Goal: Task Accomplishment & Management: Complete application form

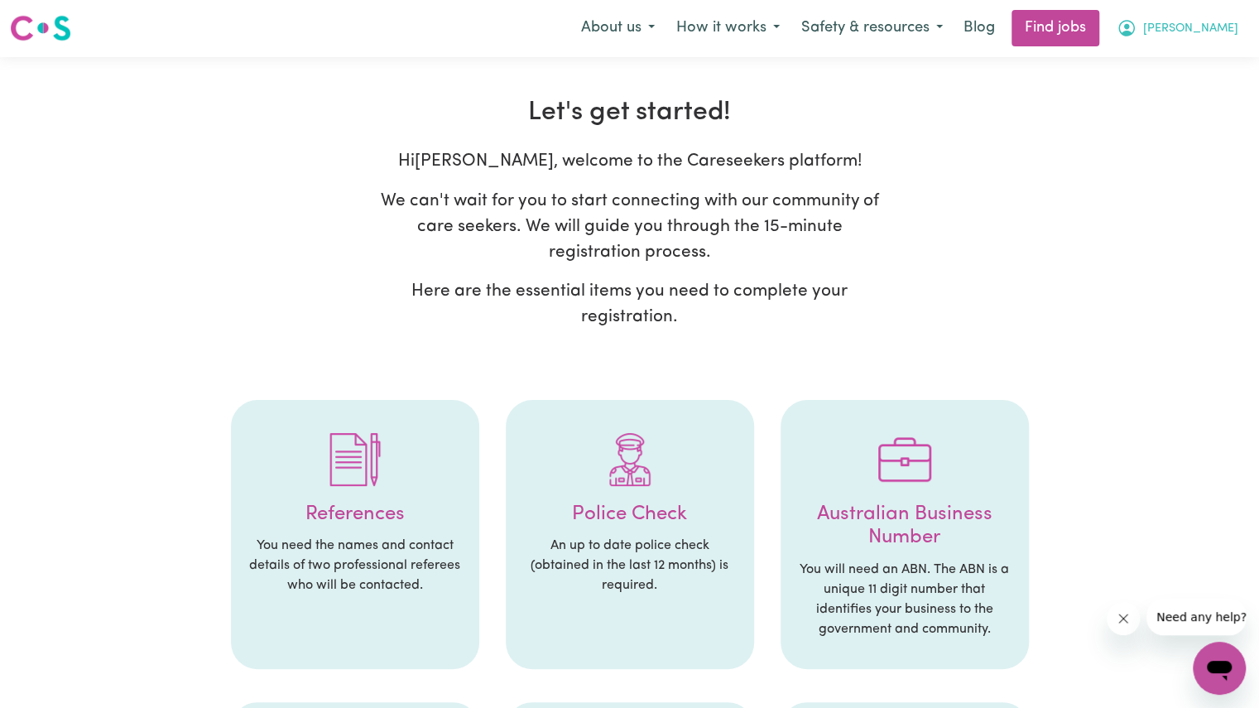
click at [1194, 30] on span "[PERSON_NAME]" at bounding box center [1190, 29] width 95 height 18
click at [1024, 235] on div "Hi [PERSON_NAME] , welcome to the Careseekers platform! We can't wait for you t…" at bounding box center [629, 245] width 1049 height 194
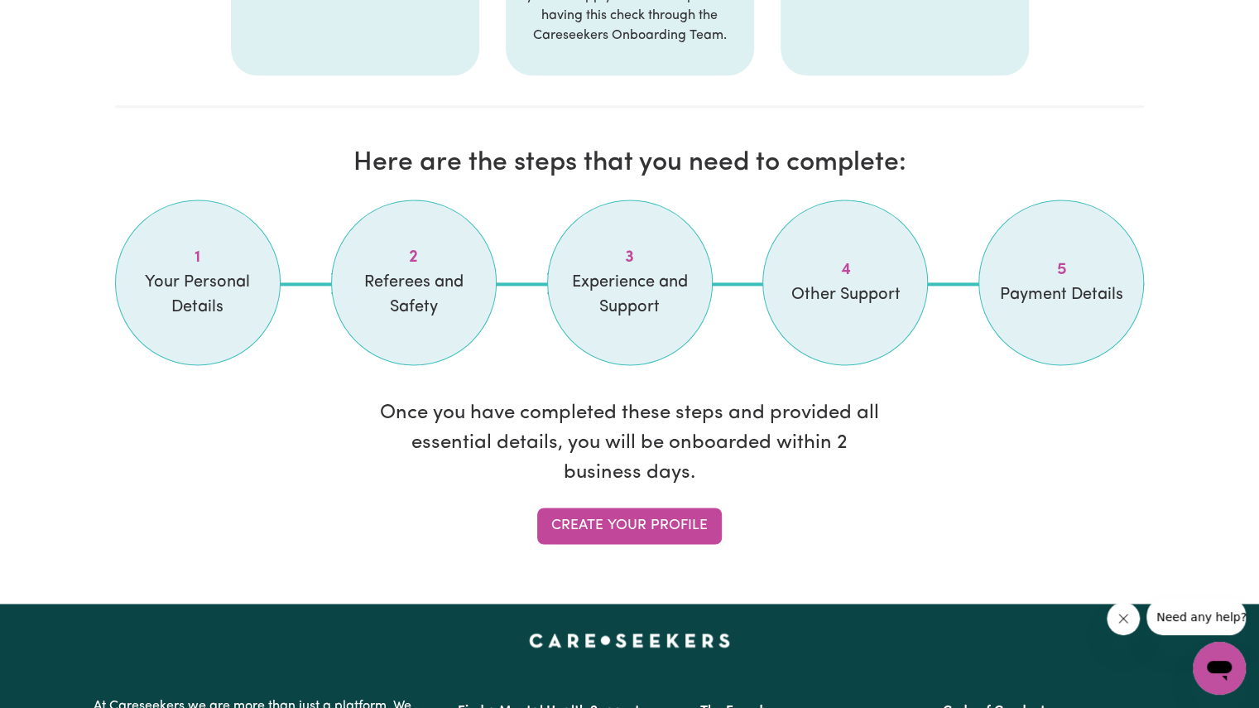
scroll to position [1280, 0]
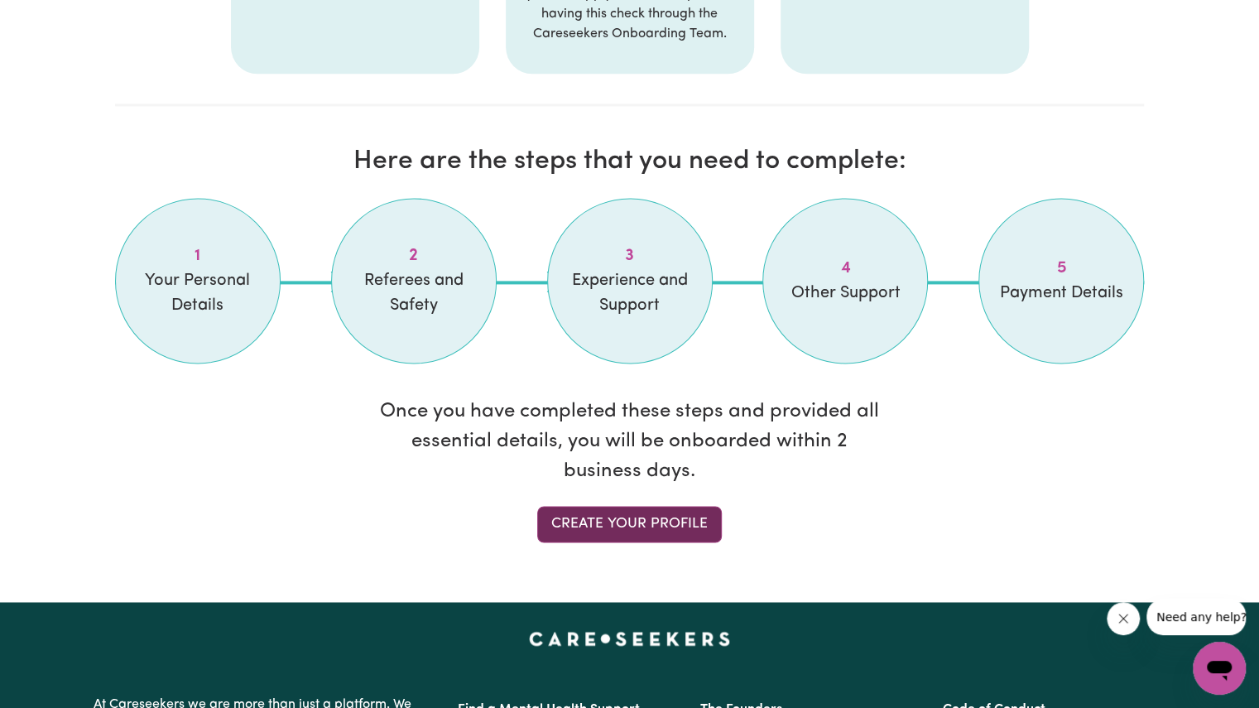
click at [634, 512] on link "Create your profile" at bounding box center [629, 524] width 185 height 36
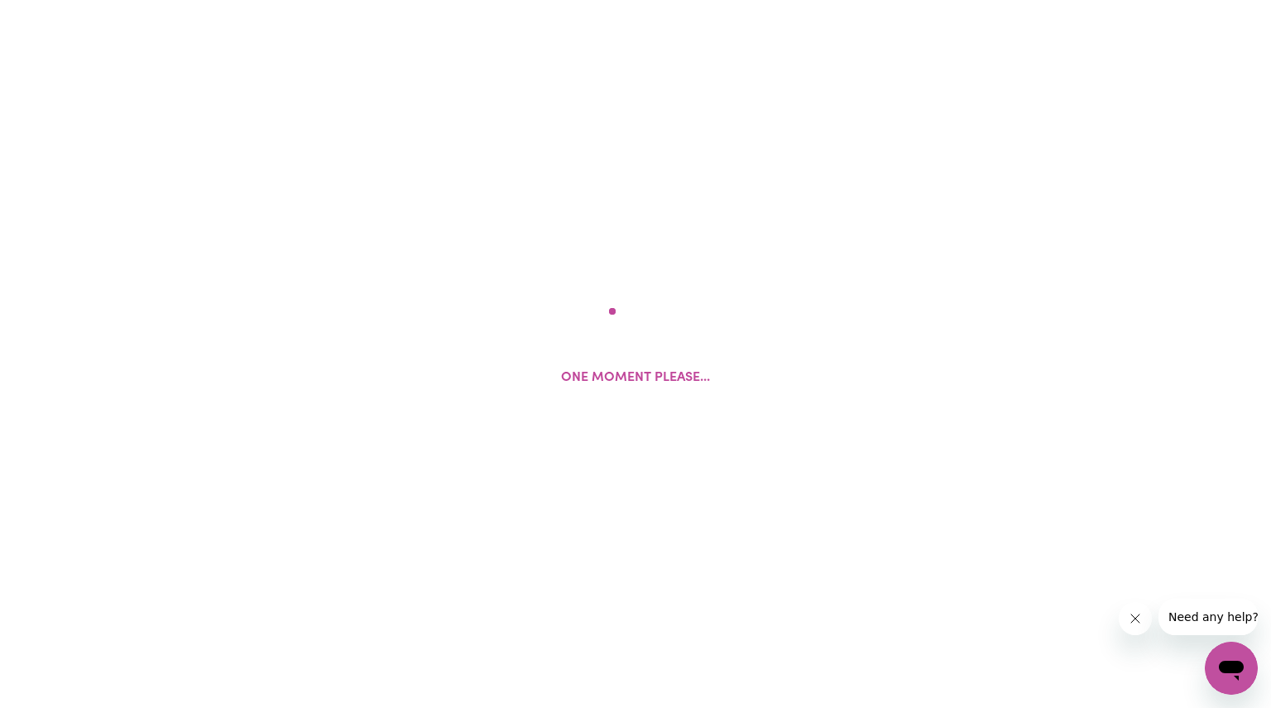
select select "Studying a healthcare related degree or qualification"
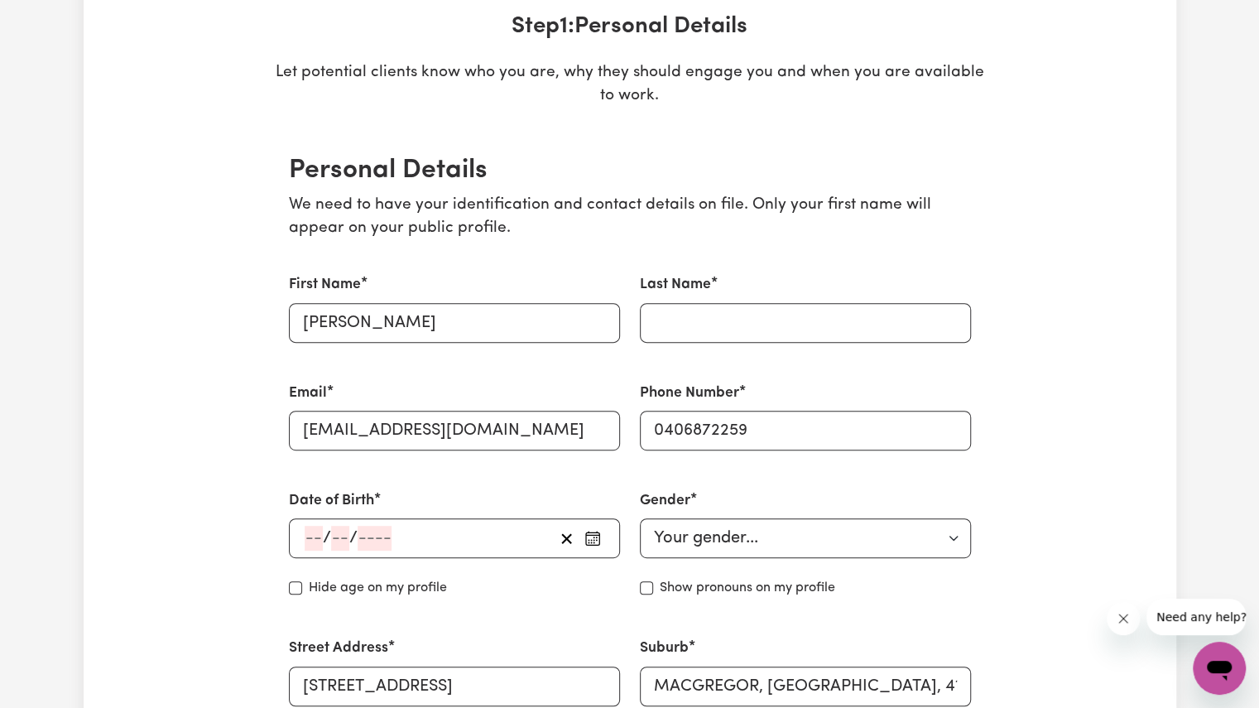
scroll to position [257, 0]
click at [692, 309] on input "Last Name" at bounding box center [805, 322] width 331 height 40
type input "Irungu"
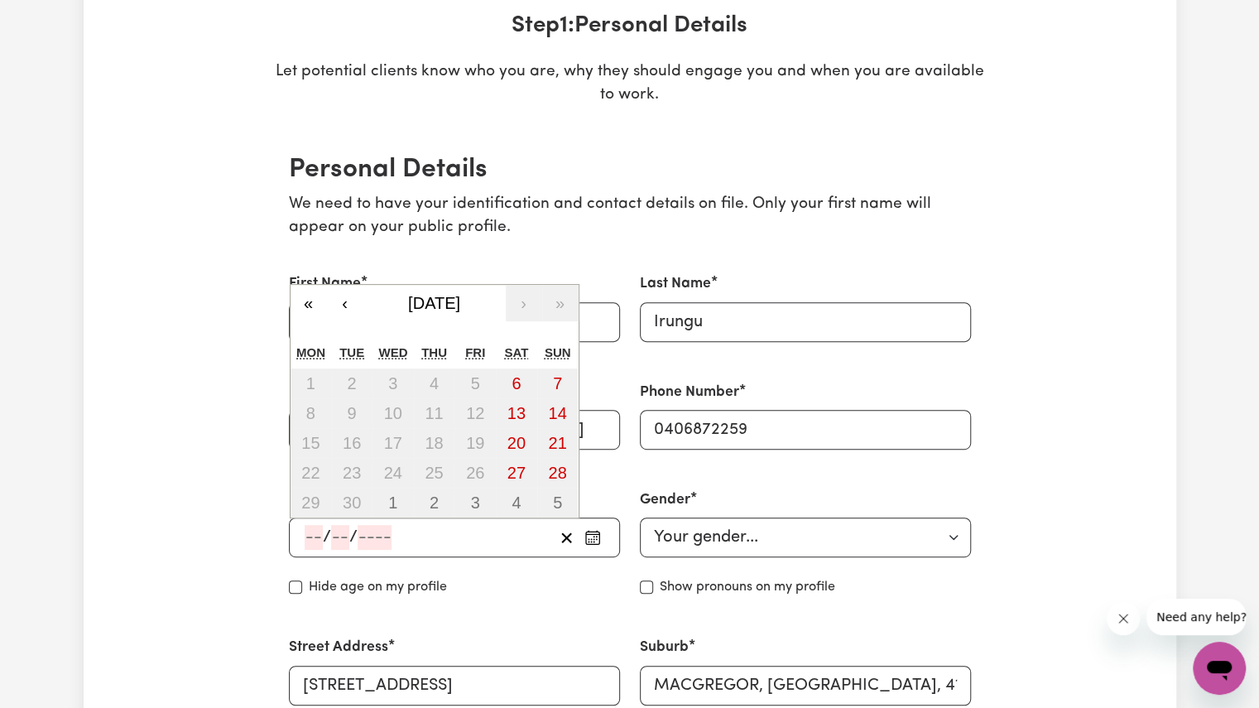
click at [358, 529] on input "number" at bounding box center [375, 537] width 34 height 25
click at [460, 307] on span "[DATE]" at bounding box center [434, 303] width 52 height 18
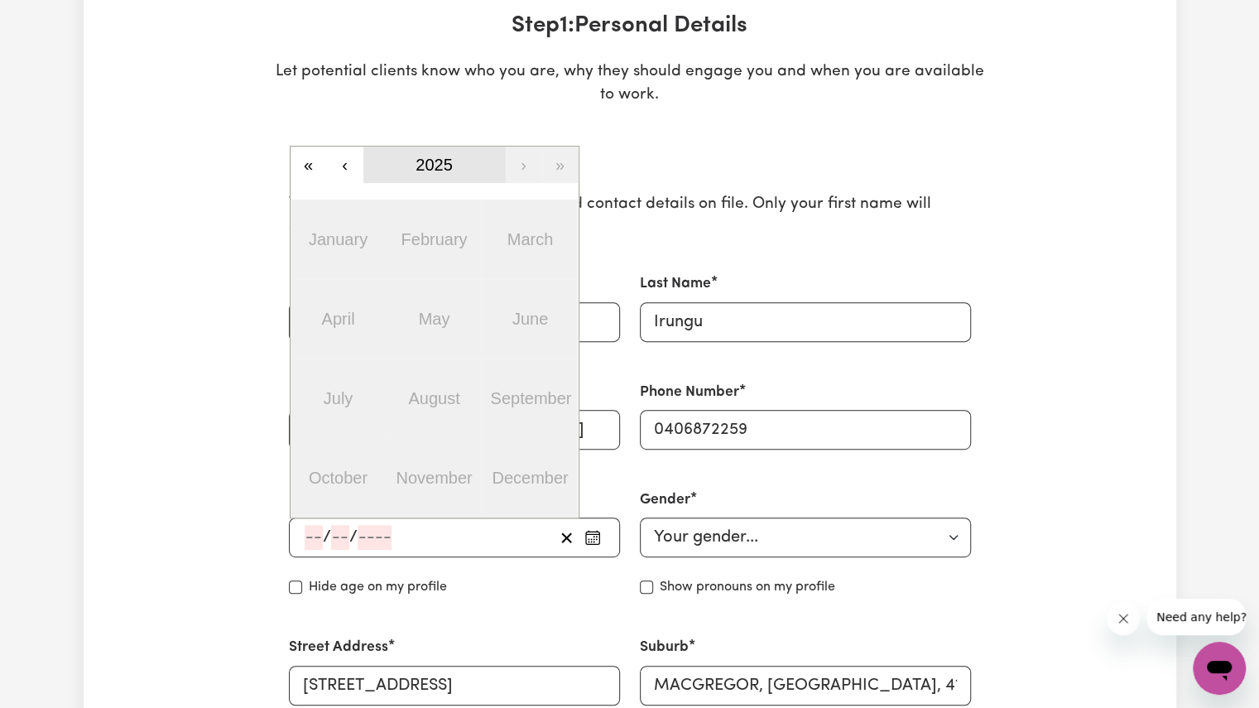
click at [430, 161] on span "2025" at bounding box center [433, 165] width 37 height 18
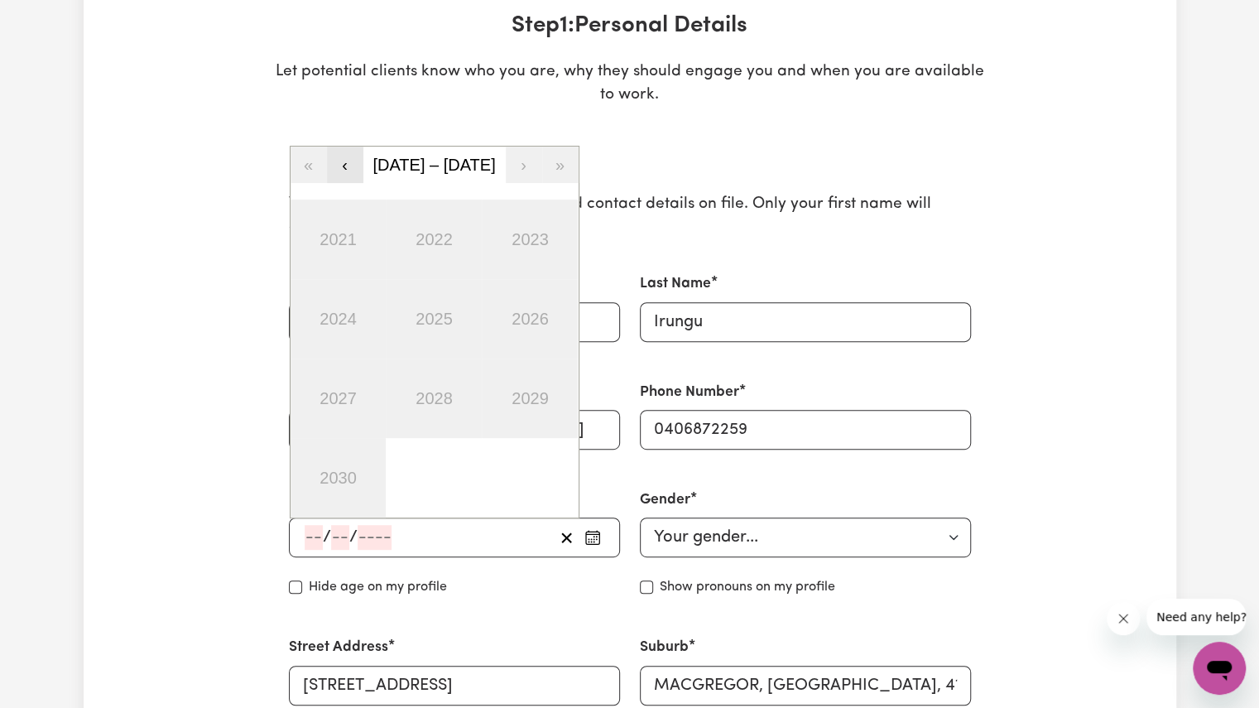
click at [348, 167] on button "‹" at bounding box center [345, 164] width 36 height 36
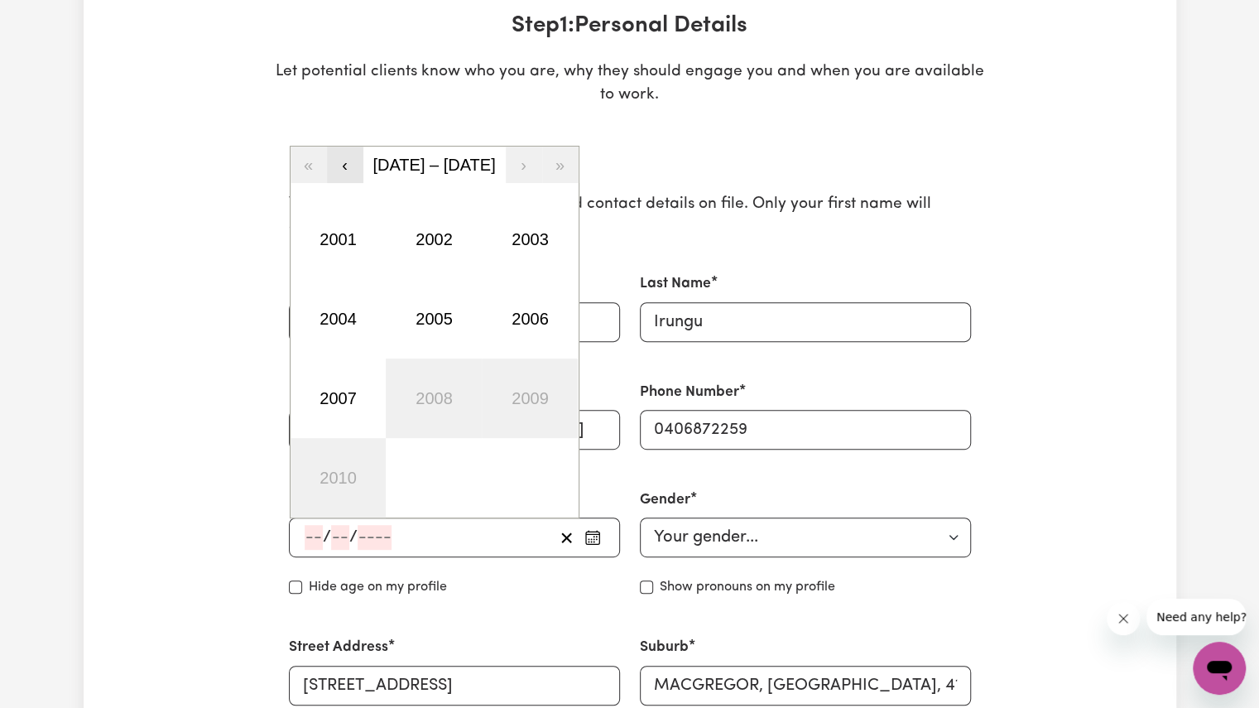
click at [348, 167] on button "‹" at bounding box center [345, 164] width 36 height 36
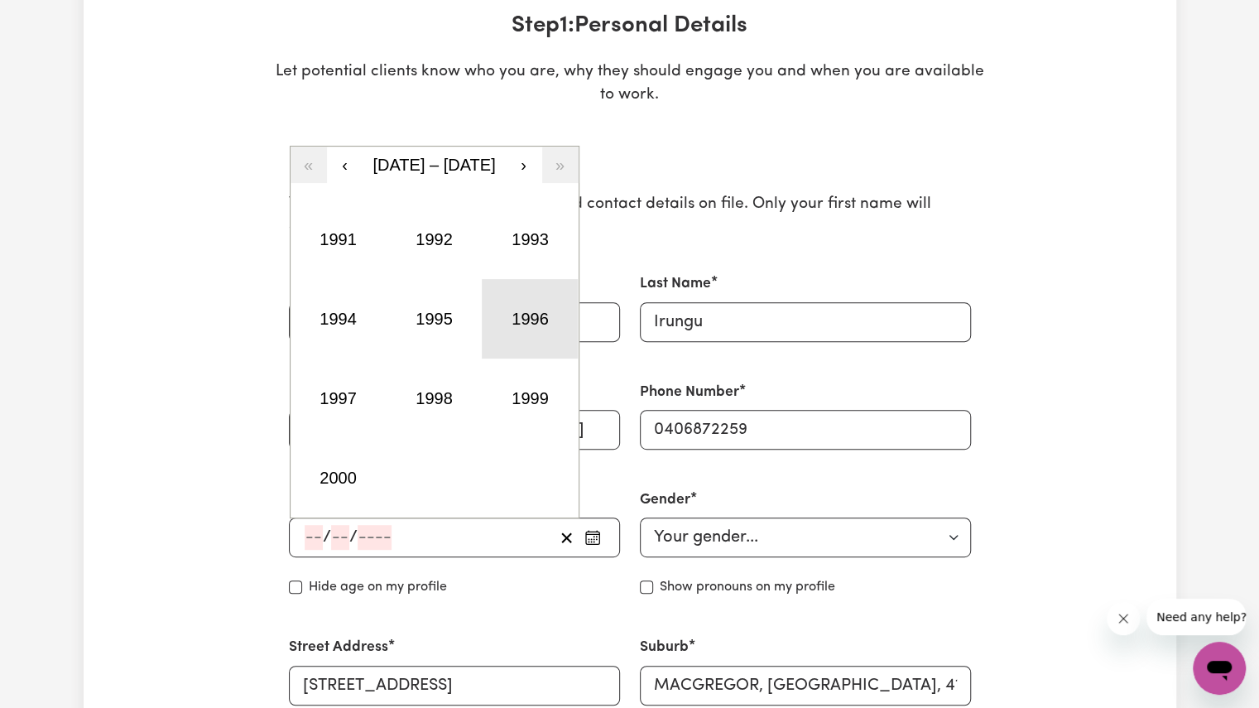
click at [533, 322] on button "1996" at bounding box center [530, 318] width 96 height 79
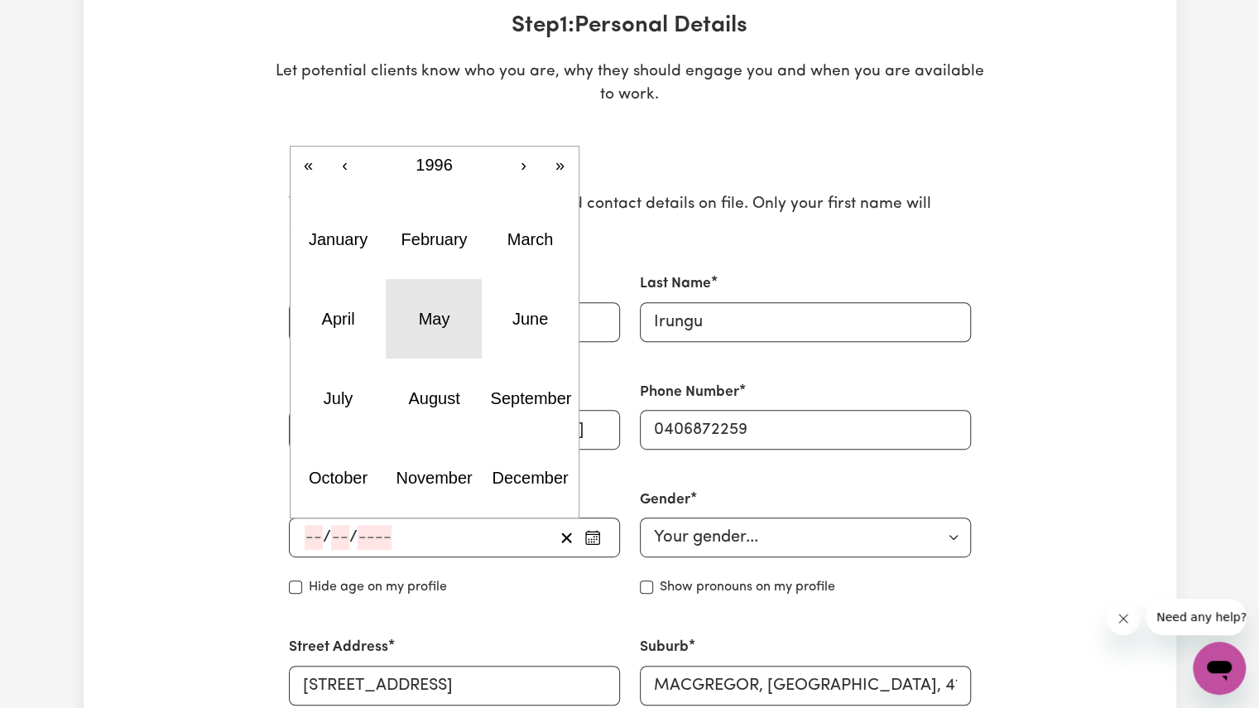
click at [439, 327] on abbr "May" at bounding box center [434, 319] width 31 height 18
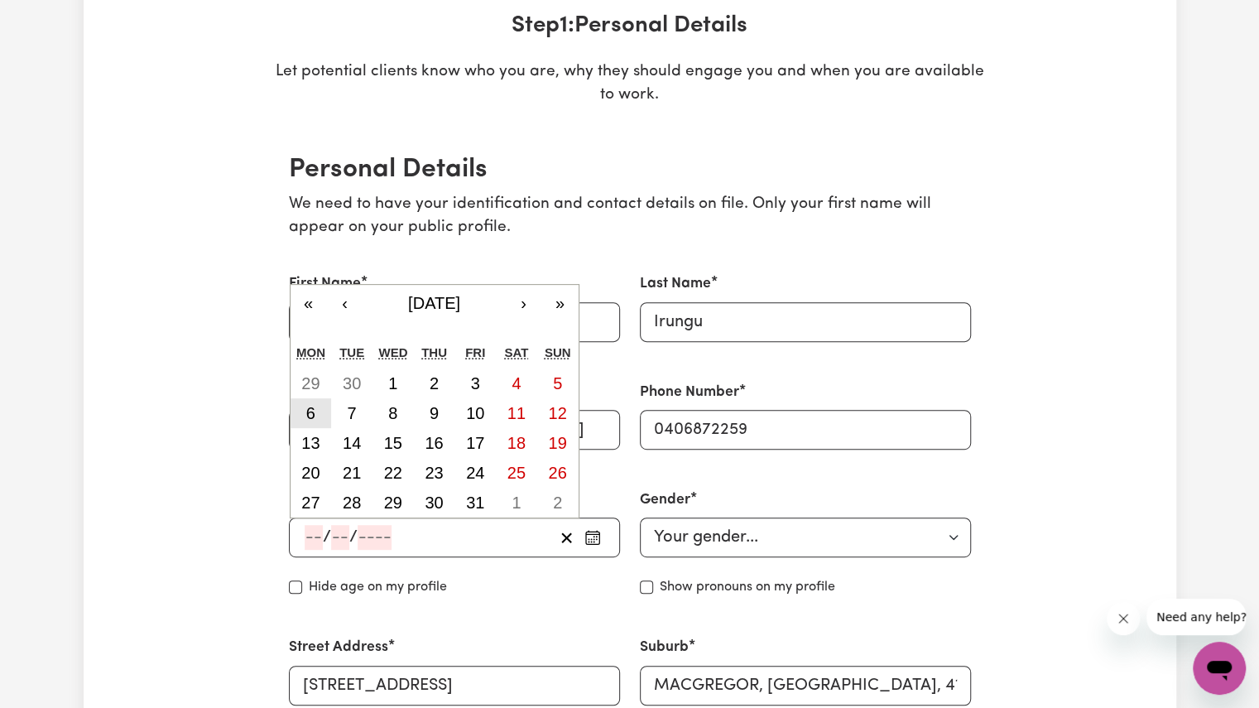
click at [313, 416] on abbr "6" at bounding box center [310, 413] width 9 height 18
type input "[DATE]"
type input "6"
type input "5"
type input "1996"
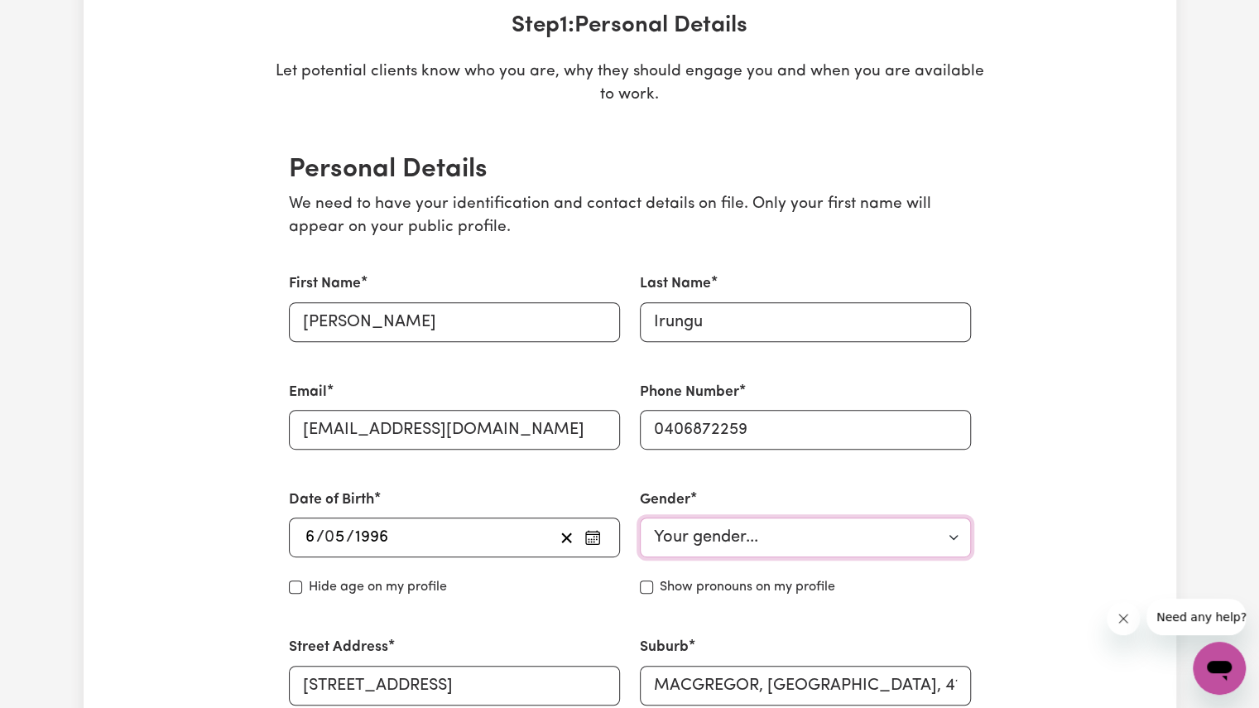
click at [700, 543] on select "Your gender... [DEMOGRAPHIC_DATA] [DEMOGRAPHIC_DATA] [DEMOGRAPHIC_DATA] Other P…" at bounding box center [805, 537] width 331 height 40
select select "[DEMOGRAPHIC_DATA]"
click at [640, 517] on select "Your gender... [DEMOGRAPHIC_DATA] [DEMOGRAPHIC_DATA] [DEMOGRAPHIC_DATA] Other P…" at bounding box center [805, 537] width 331 height 40
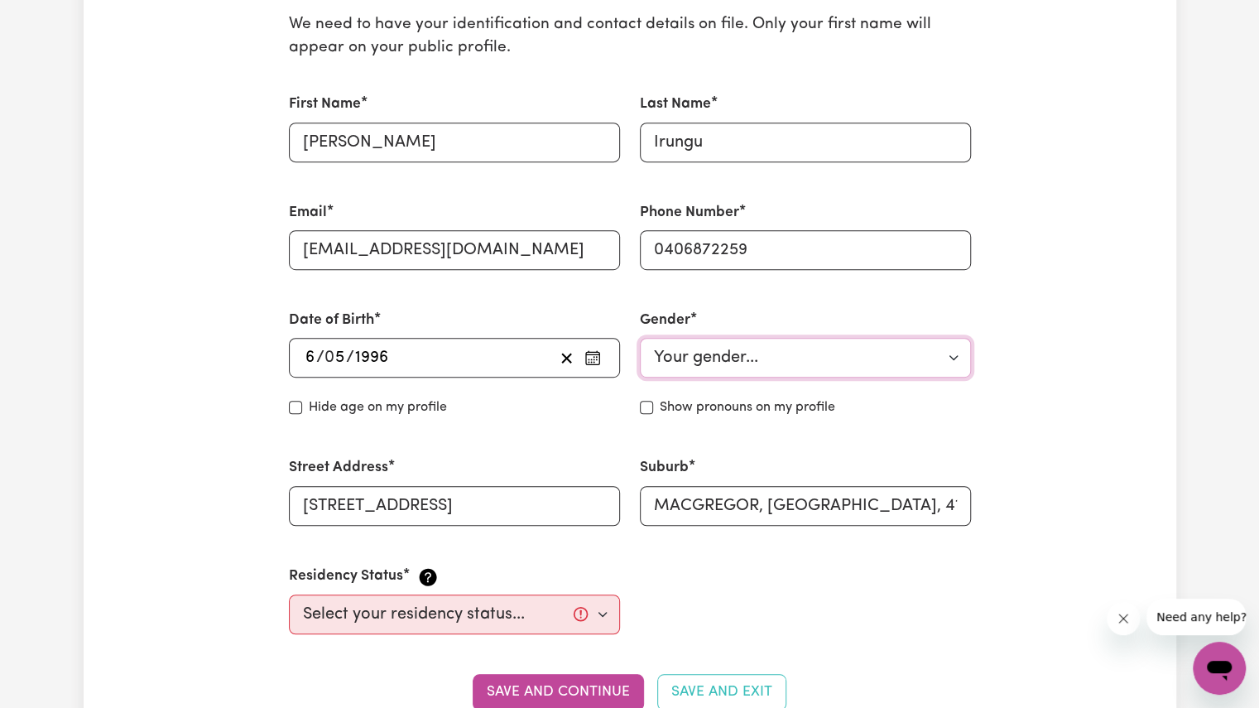
scroll to position [442, 0]
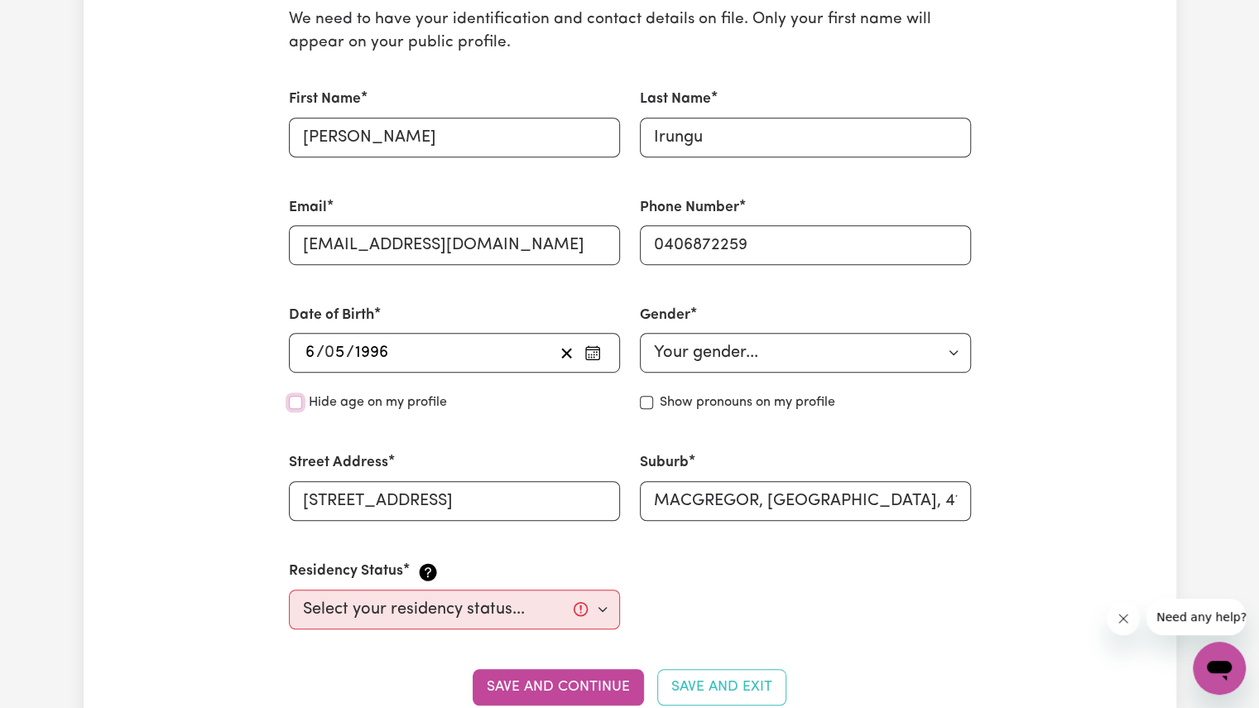
click at [298, 405] on input "Hide age" at bounding box center [295, 402] width 13 height 13
checkbox input "true"
click at [653, 406] on div "Show pronouns on my profile" at bounding box center [805, 402] width 331 height 20
click at [650, 404] on input "Show pronouns on my profile" at bounding box center [646, 402] width 13 height 13
checkbox input "true"
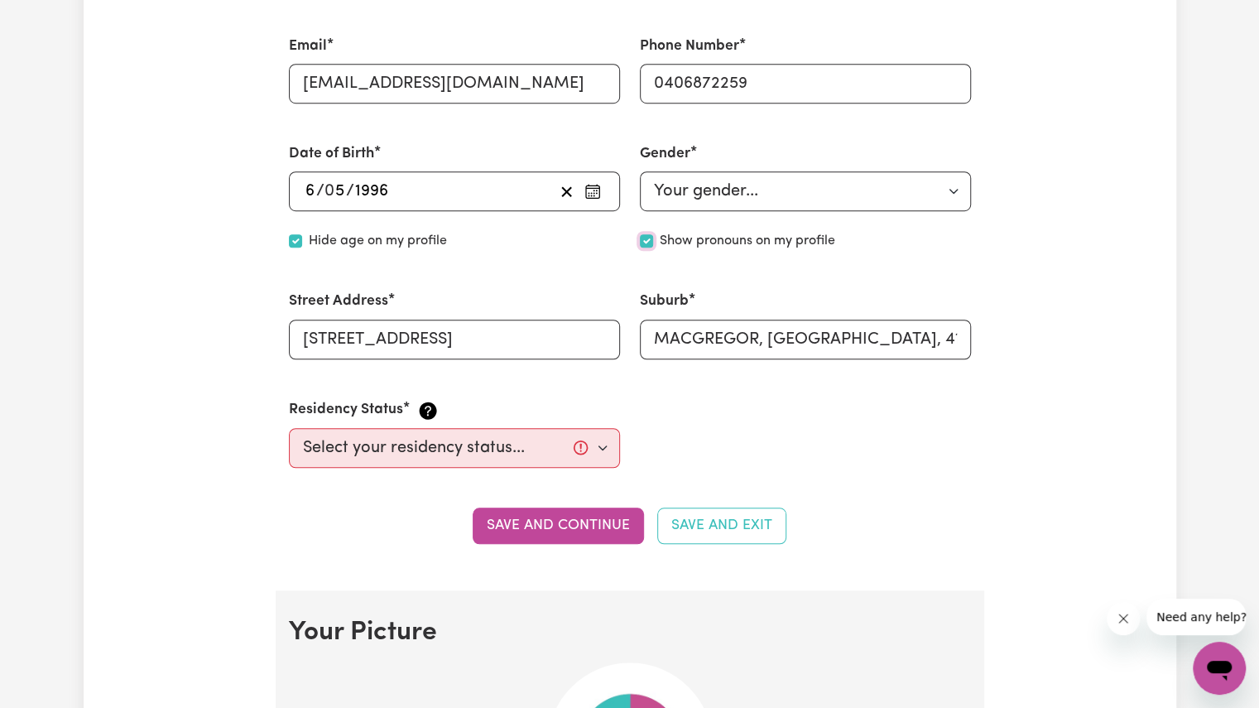
scroll to position [604, 0]
click at [596, 454] on select "Select your residency status... [DEMOGRAPHIC_DATA] citizen Australian PR [DEMOG…" at bounding box center [454, 447] width 331 height 40
select select "[DEMOGRAPHIC_DATA] Work Visa"
click at [289, 427] on select "Select your residency status... [DEMOGRAPHIC_DATA] citizen Australian PR [DEMOG…" at bounding box center [454, 447] width 331 height 40
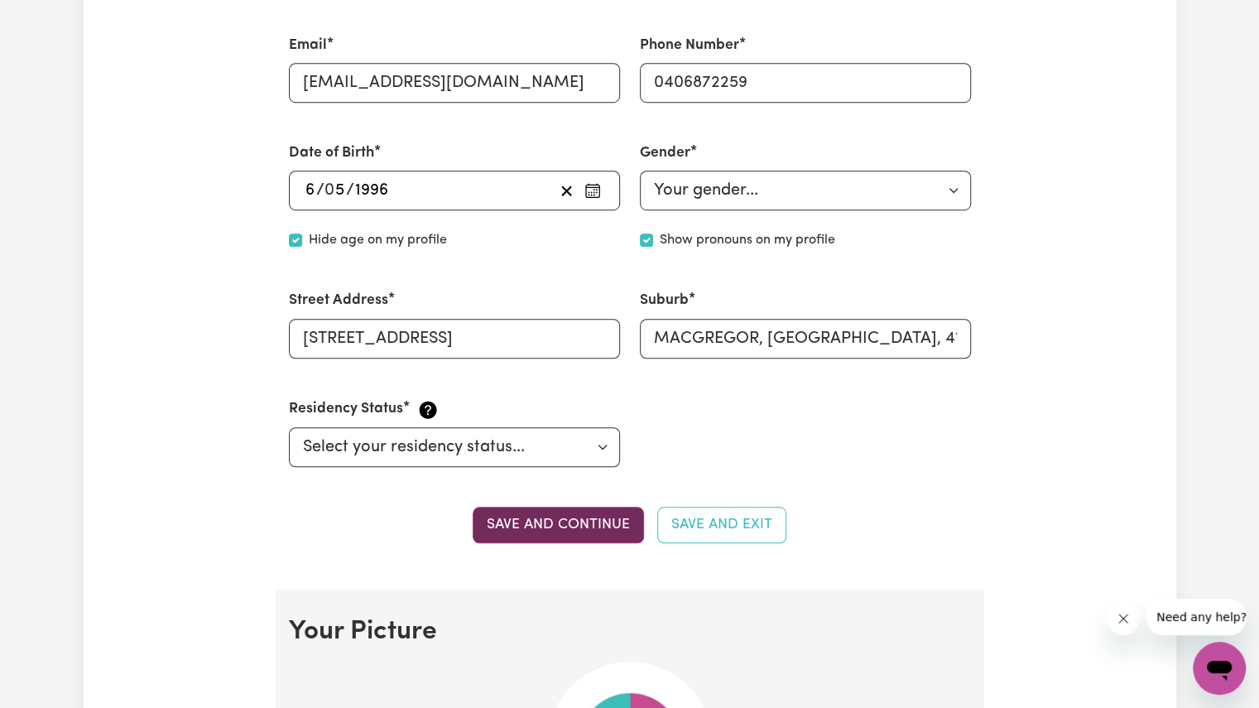
click at [564, 525] on button "Save and continue" at bounding box center [558, 525] width 171 height 36
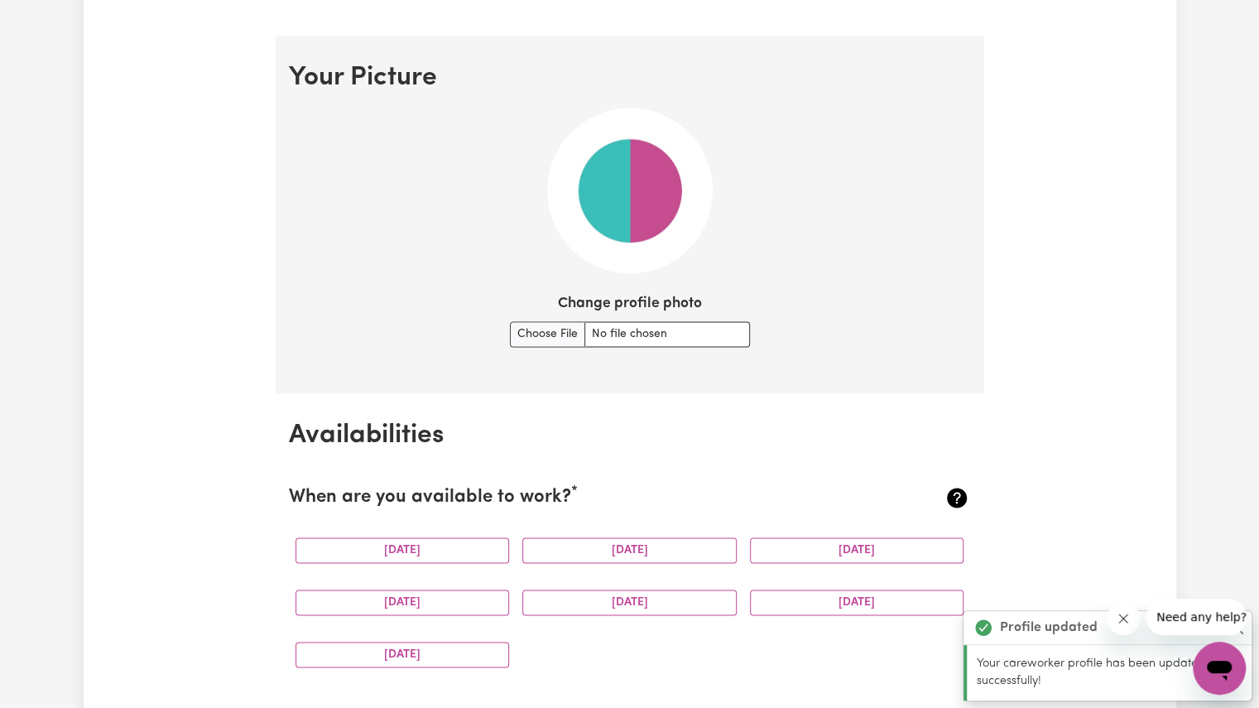
scroll to position [1192, 0]
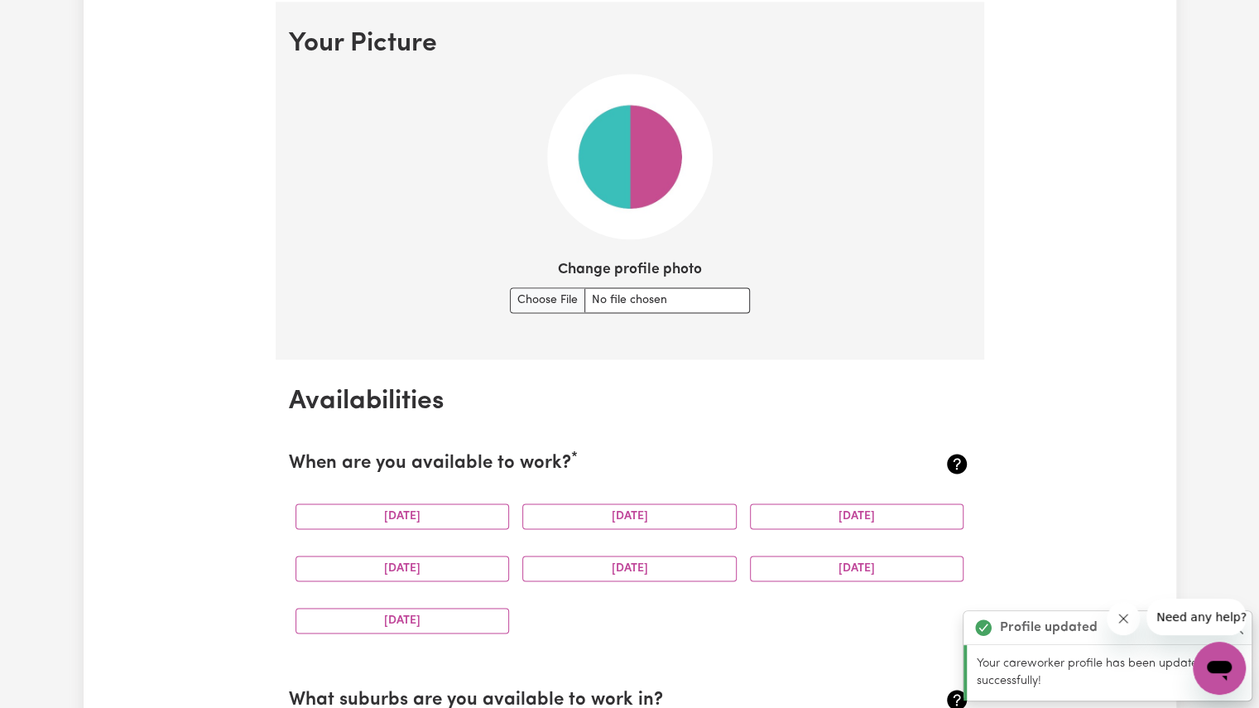
click at [655, 189] on img at bounding box center [630, 157] width 166 height 166
click at [614, 295] on input "Change profile photo" at bounding box center [630, 300] width 240 height 26
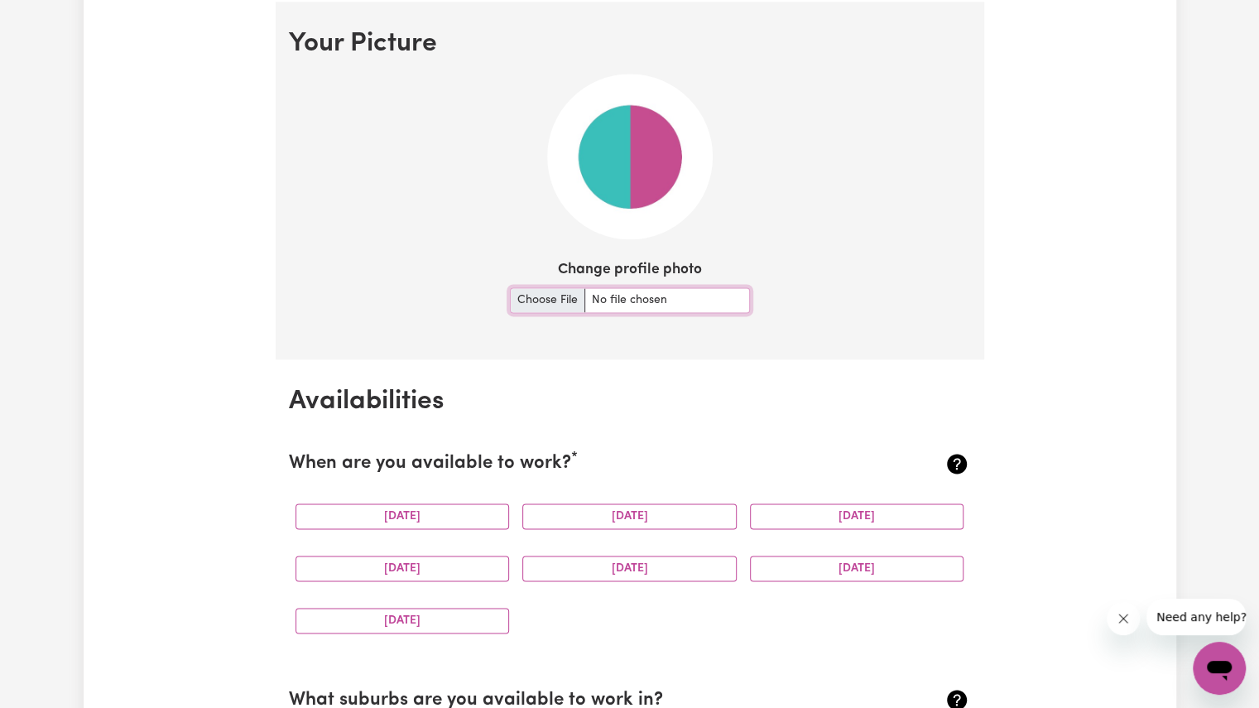
type input "C:\fakepath\20240205_114458.jpg"
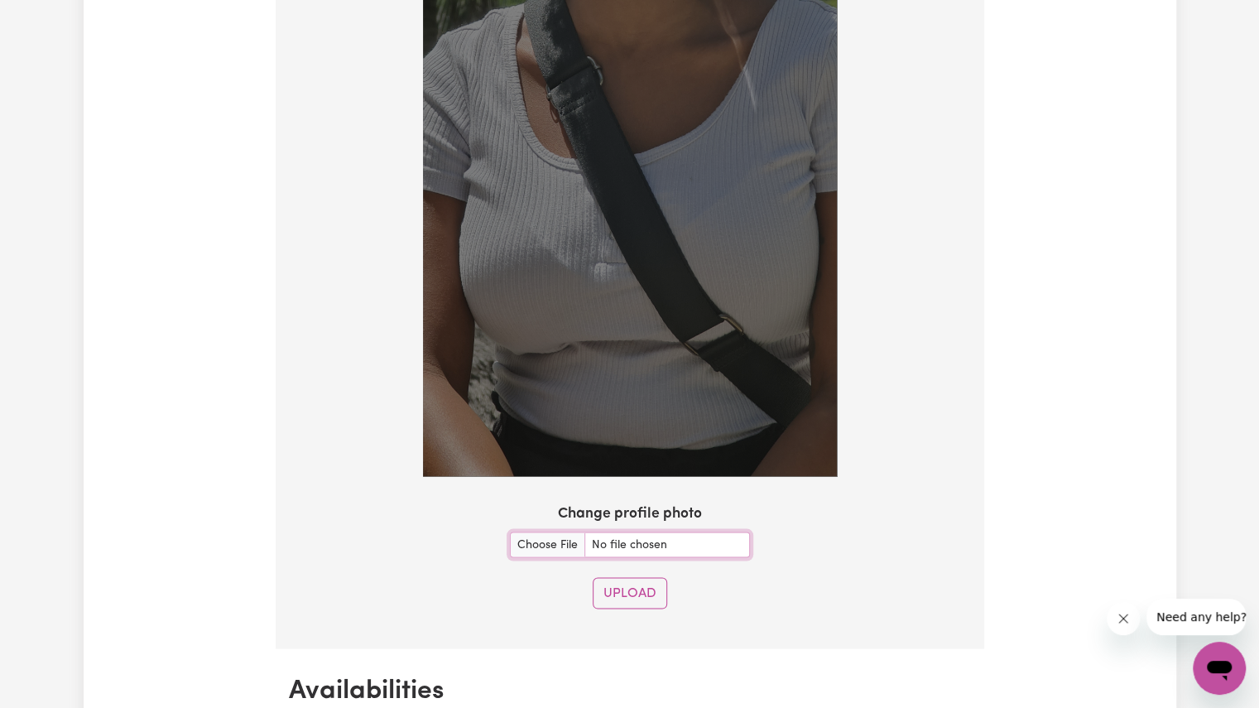
scroll to position [1669, 0]
click at [640, 587] on button "Upload" at bounding box center [630, 591] width 74 height 31
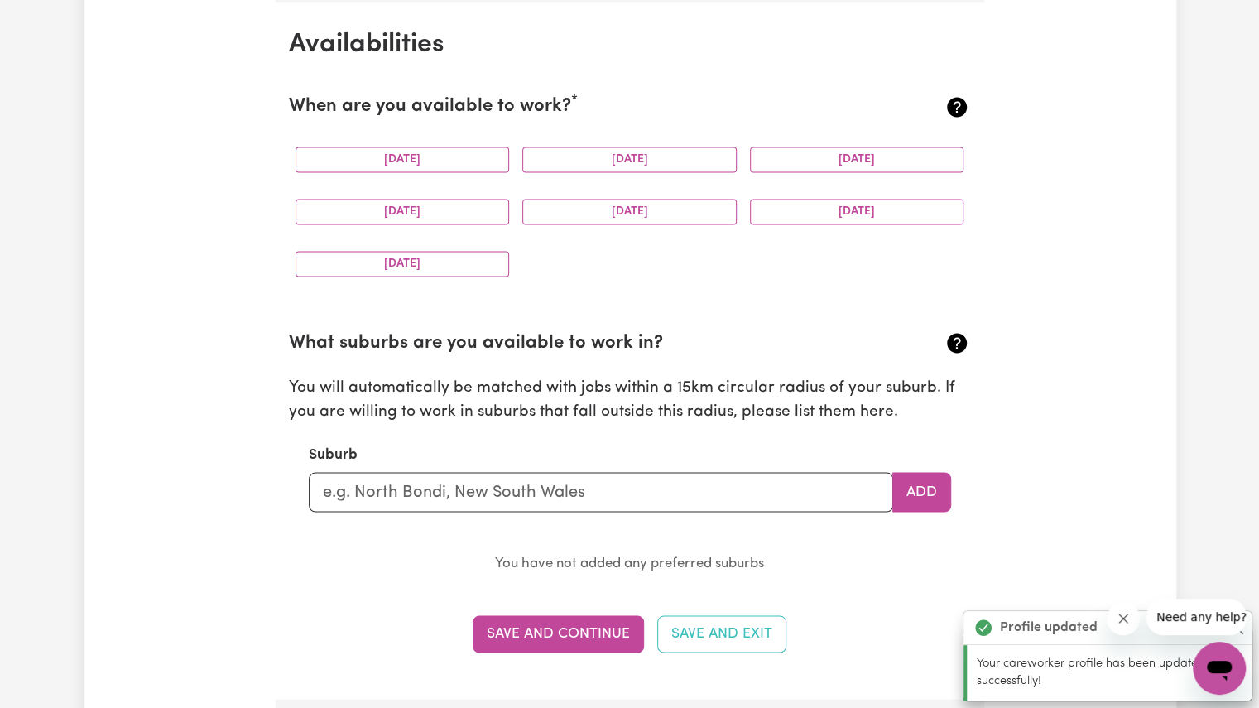
scroll to position [1549, 0]
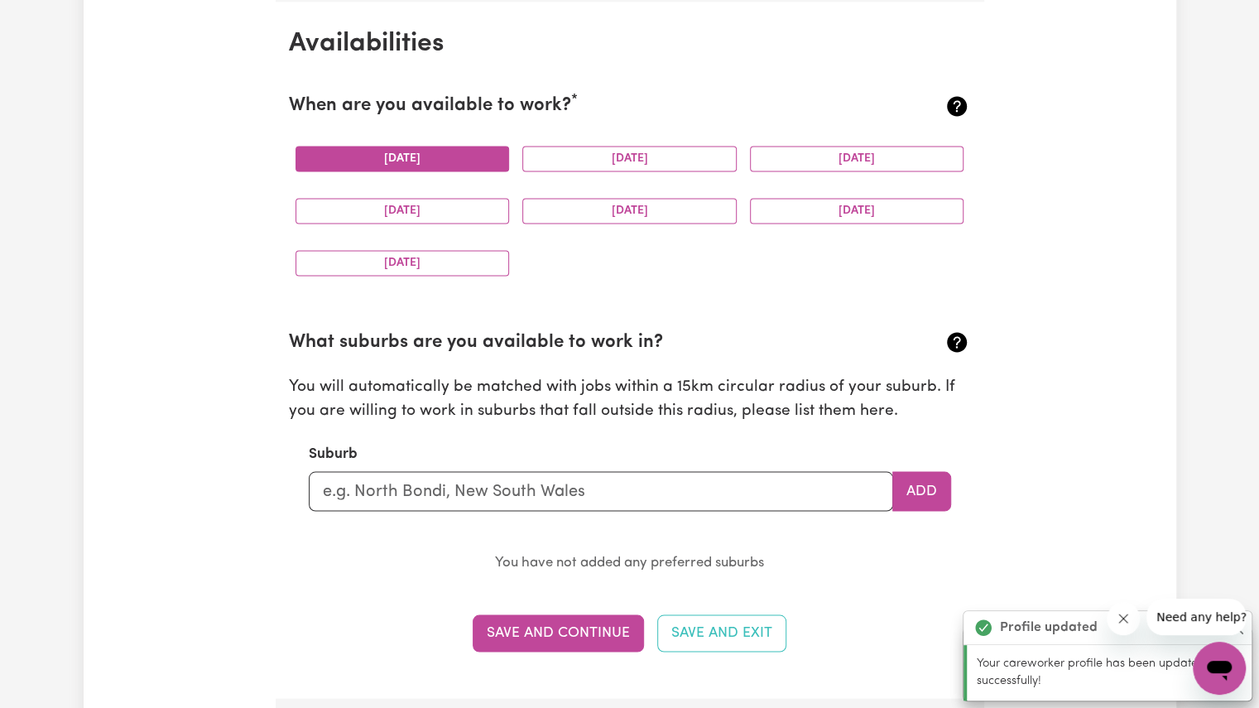
click at [465, 153] on button "[DATE]" at bounding box center [402, 159] width 214 height 26
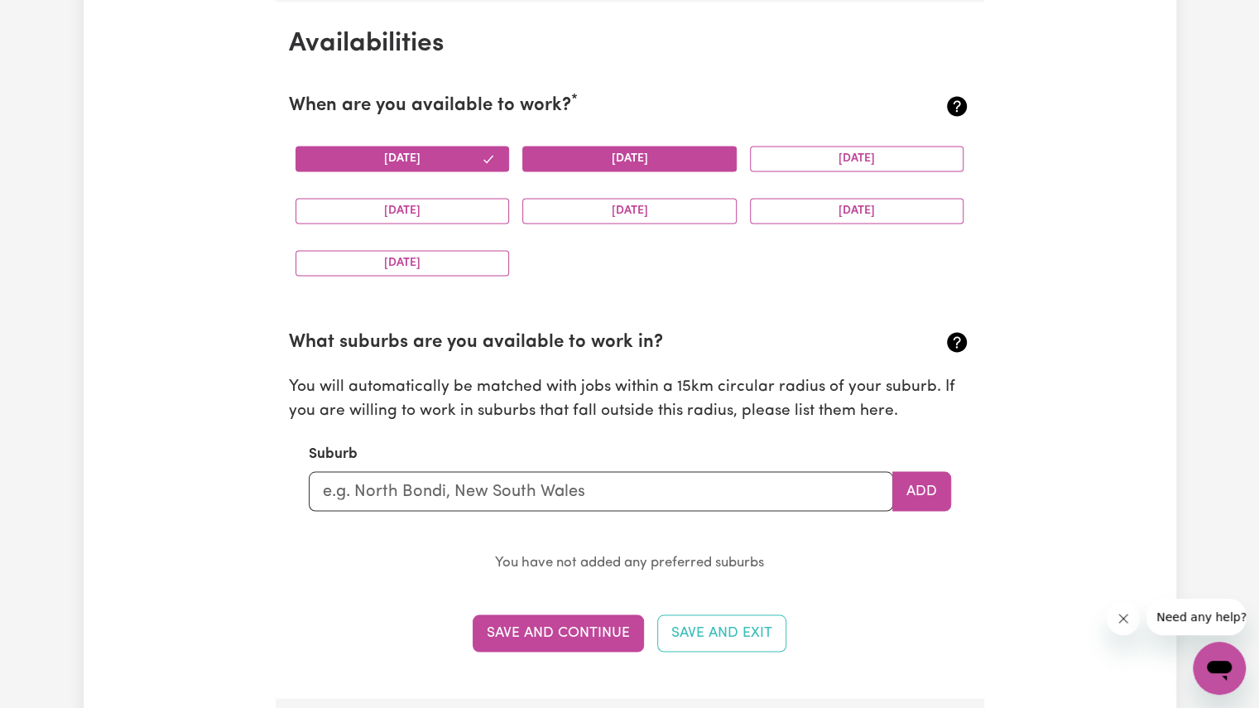
click at [571, 146] on button "[DATE]" at bounding box center [629, 159] width 214 height 26
click at [422, 205] on button "[DATE]" at bounding box center [402, 211] width 214 height 26
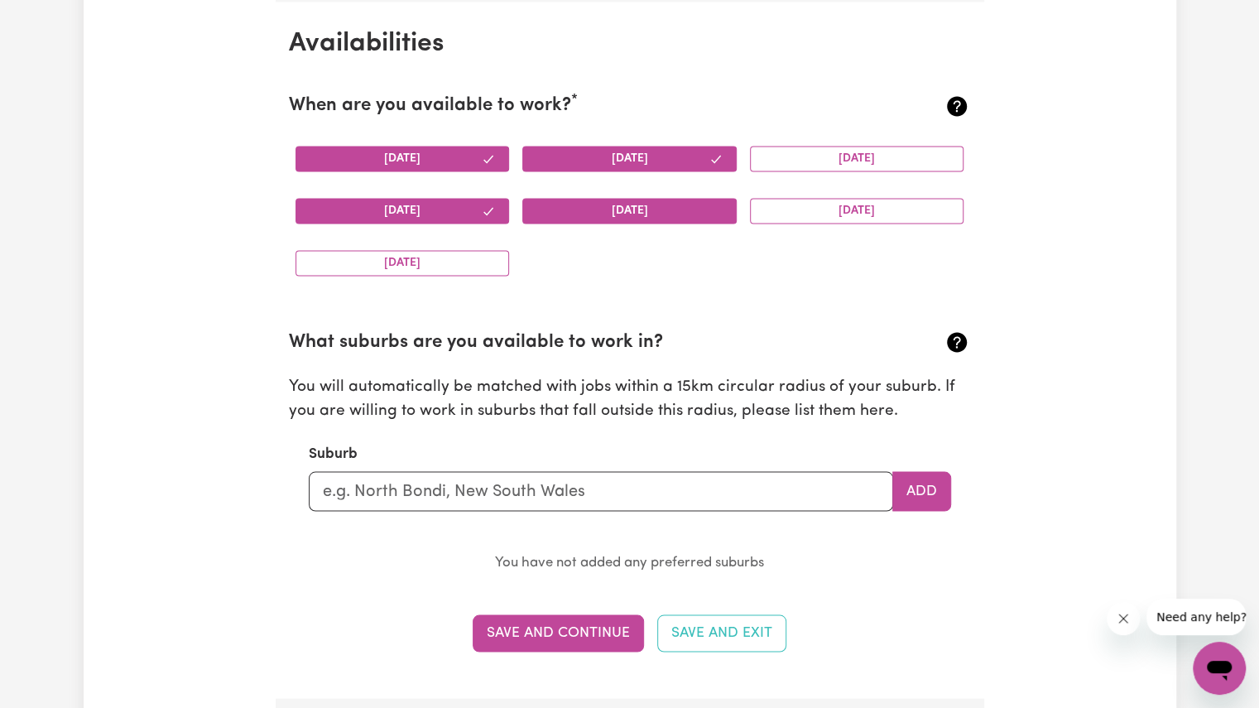
click at [624, 211] on button "[DATE]" at bounding box center [629, 211] width 214 height 26
click at [788, 162] on button "[DATE]" at bounding box center [857, 159] width 214 height 26
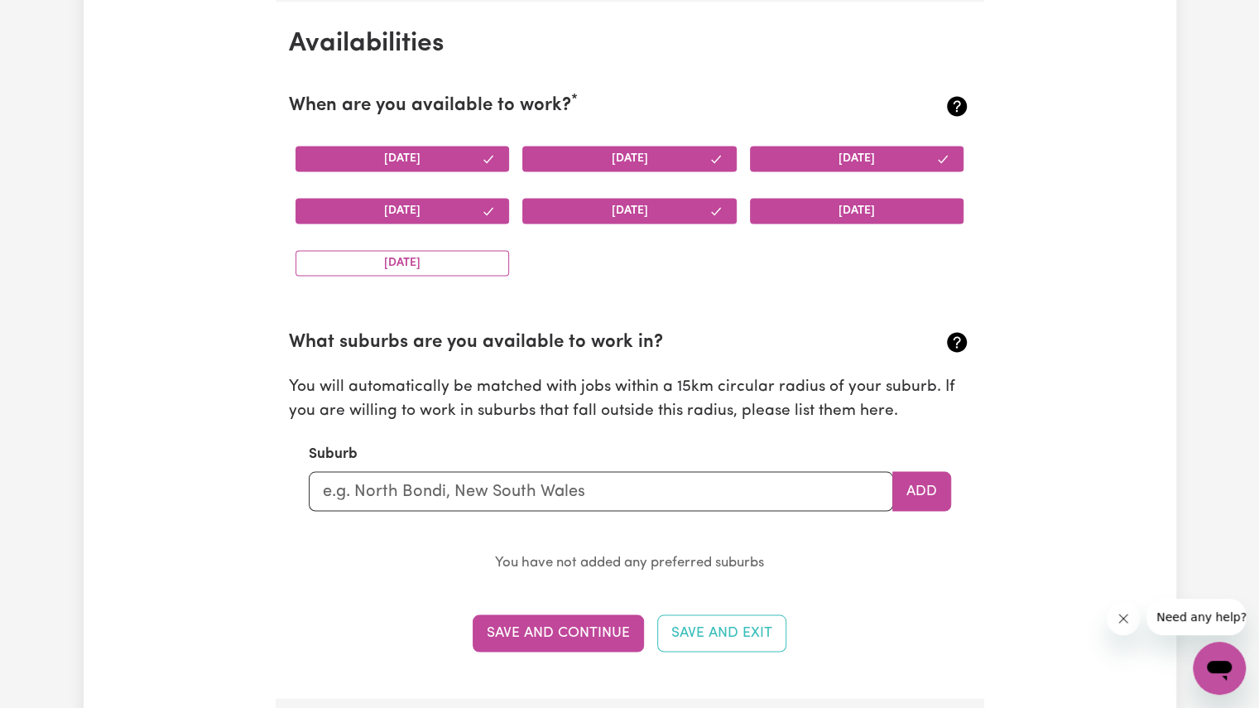
click at [784, 209] on button "[DATE]" at bounding box center [857, 211] width 214 height 26
click at [454, 254] on button "[DATE]" at bounding box center [402, 263] width 214 height 26
click at [360, 481] on input "text" at bounding box center [601, 491] width 584 height 40
type input "Macgregor"
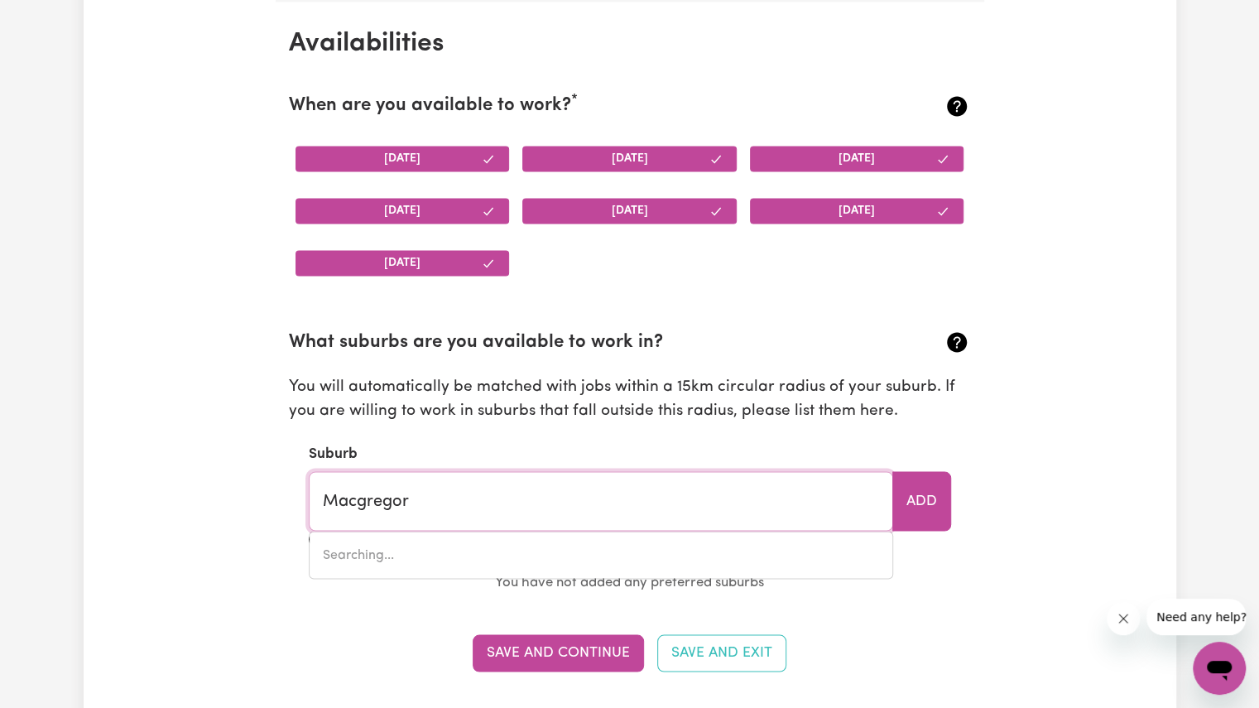
type input "Macgregor, [GEOGRAPHIC_DATA], 2615"
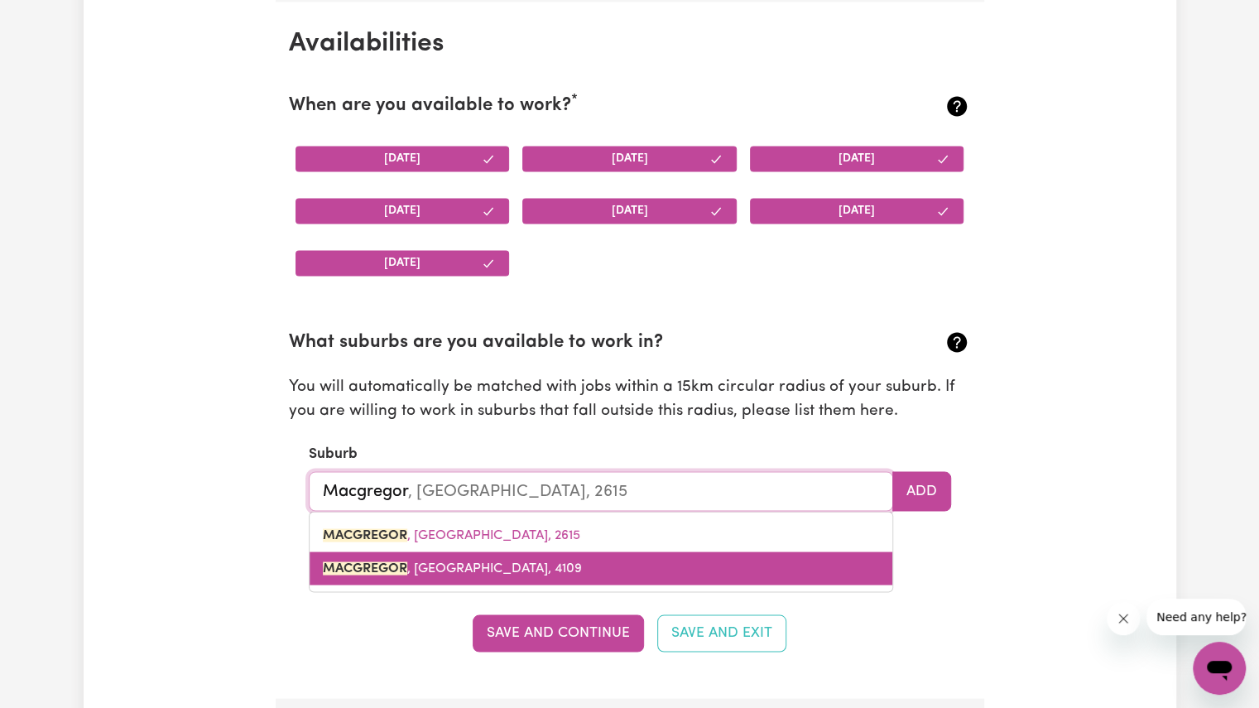
click at [384, 552] on link "MACGREGOR , [GEOGRAPHIC_DATA], 4109" at bounding box center [601, 567] width 583 height 33
type input "MACGREGOR, [GEOGRAPHIC_DATA], 4109"
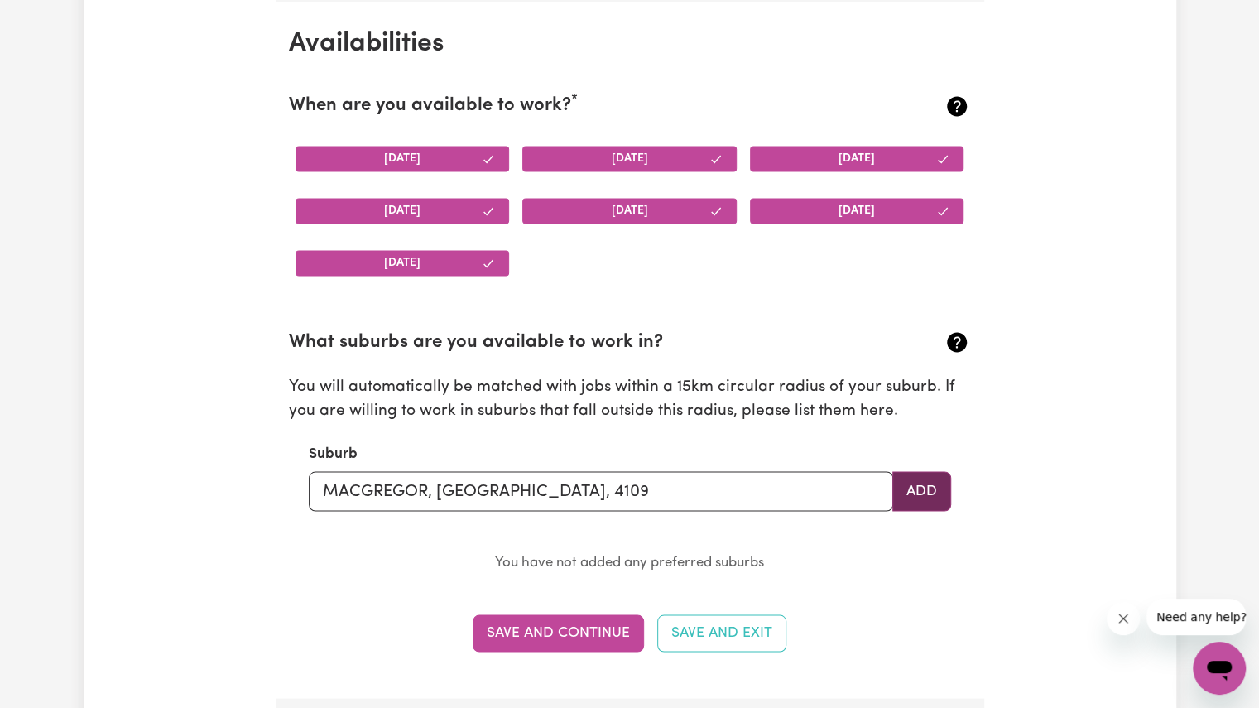
click at [920, 483] on button "Add" at bounding box center [921, 491] width 59 height 40
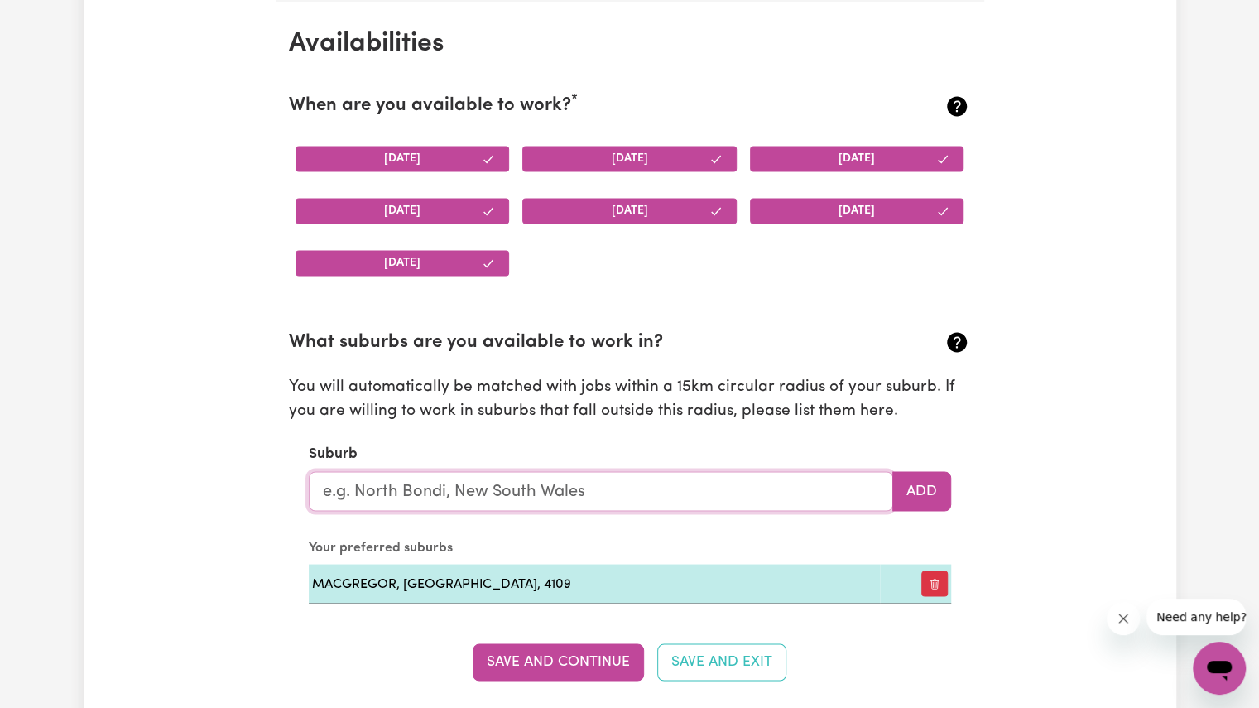
click at [740, 478] on input "text" at bounding box center [601, 491] width 584 height 40
type input "[GEOGRAPHIC_DATA]"
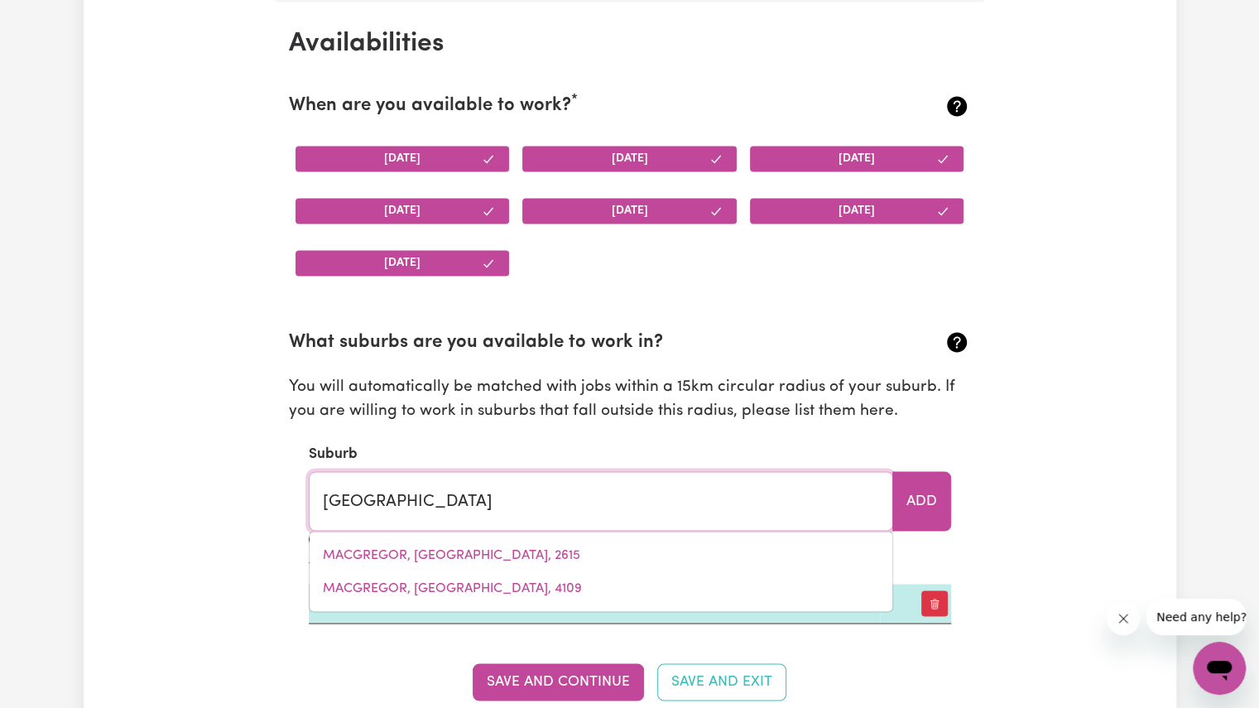
type input "[GEOGRAPHIC_DATA], [GEOGRAPHIC_DATA], 4000"
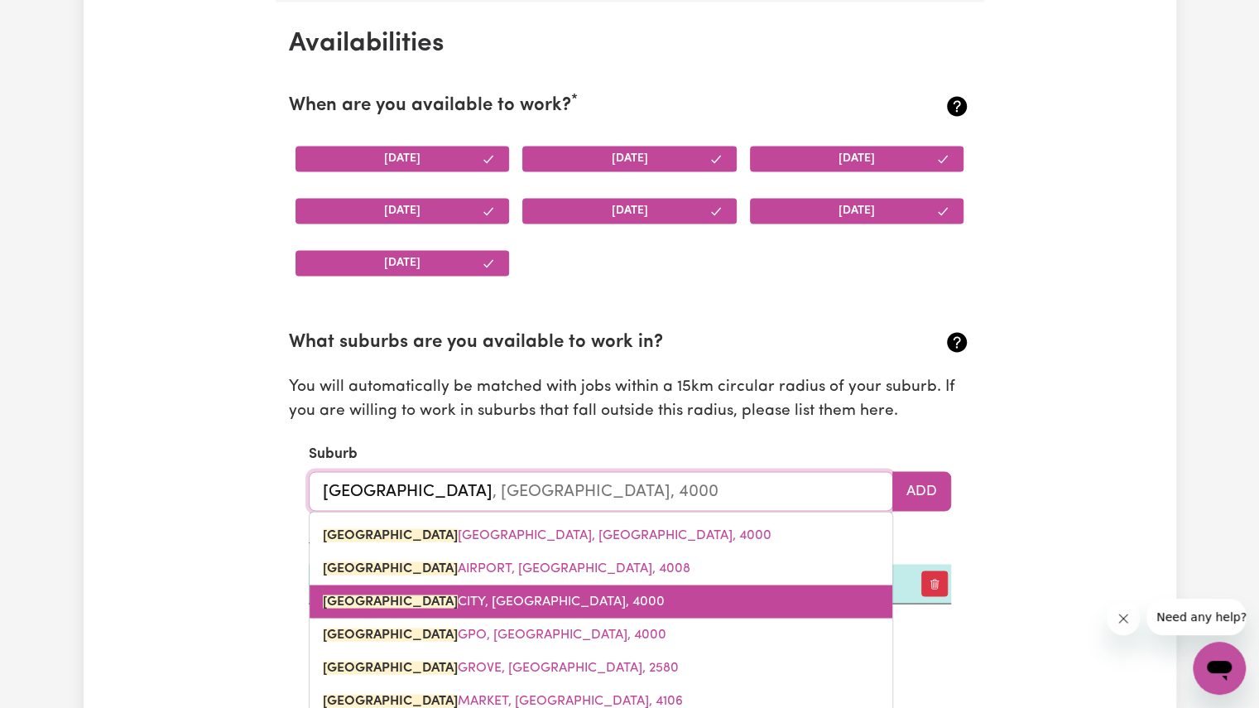
click at [761, 612] on link "[GEOGRAPHIC_DATA], [GEOGRAPHIC_DATA], 4000" at bounding box center [601, 600] width 583 height 33
type input "[GEOGRAPHIC_DATA], [GEOGRAPHIC_DATA], 4000"
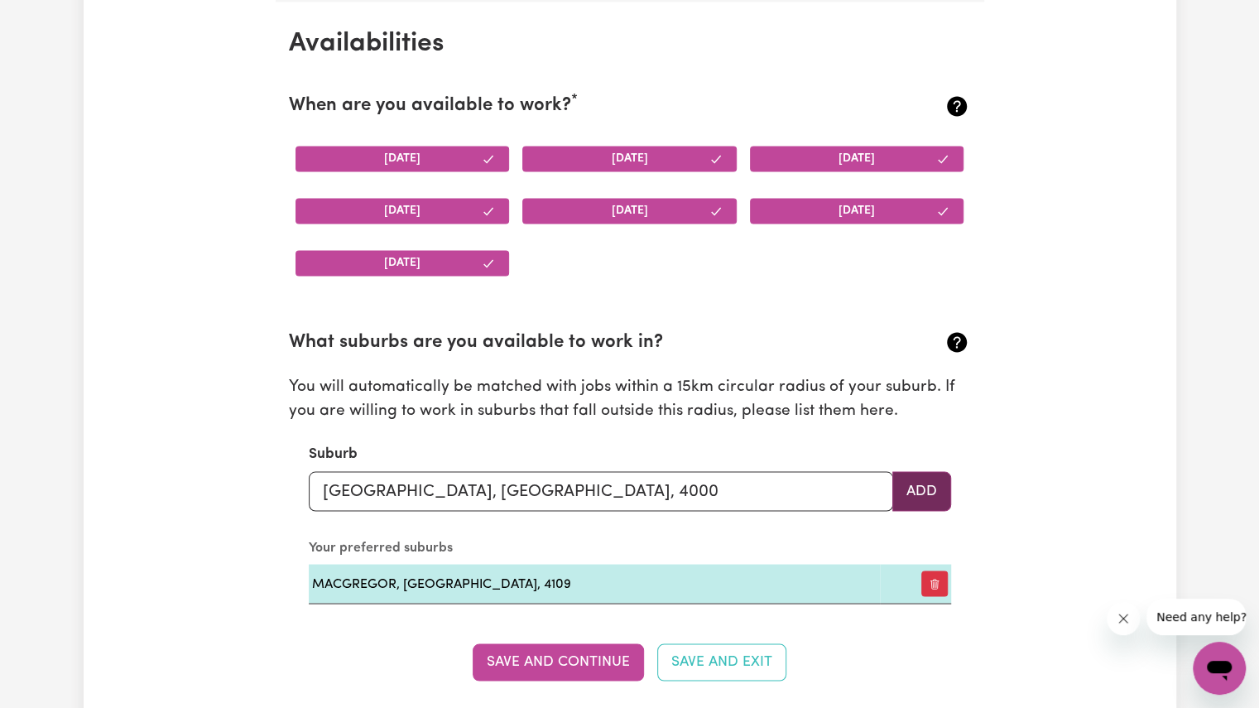
click at [905, 483] on button "Add" at bounding box center [921, 491] width 59 height 40
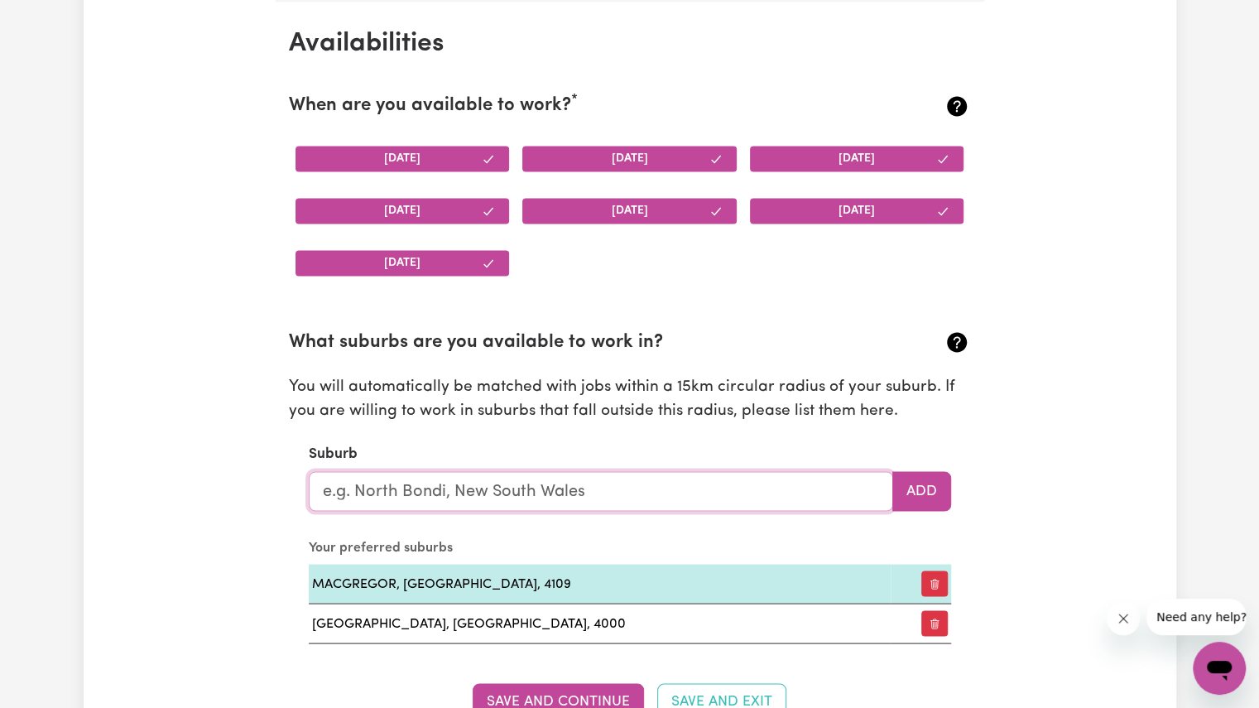
click at [676, 489] on input "text" at bounding box center [601, 491] width 584 height 40
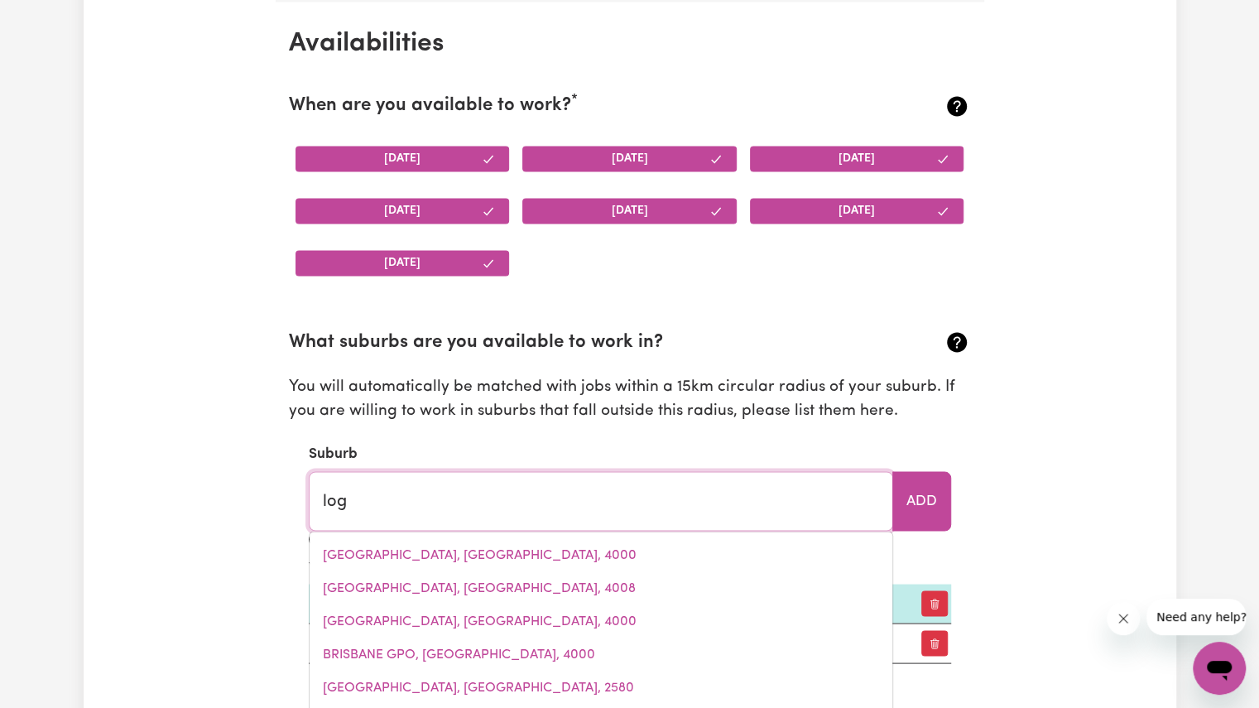
type input "loga"
type input "[PERSON_NAME][GEOGRAPHIC_DATA], 3475"
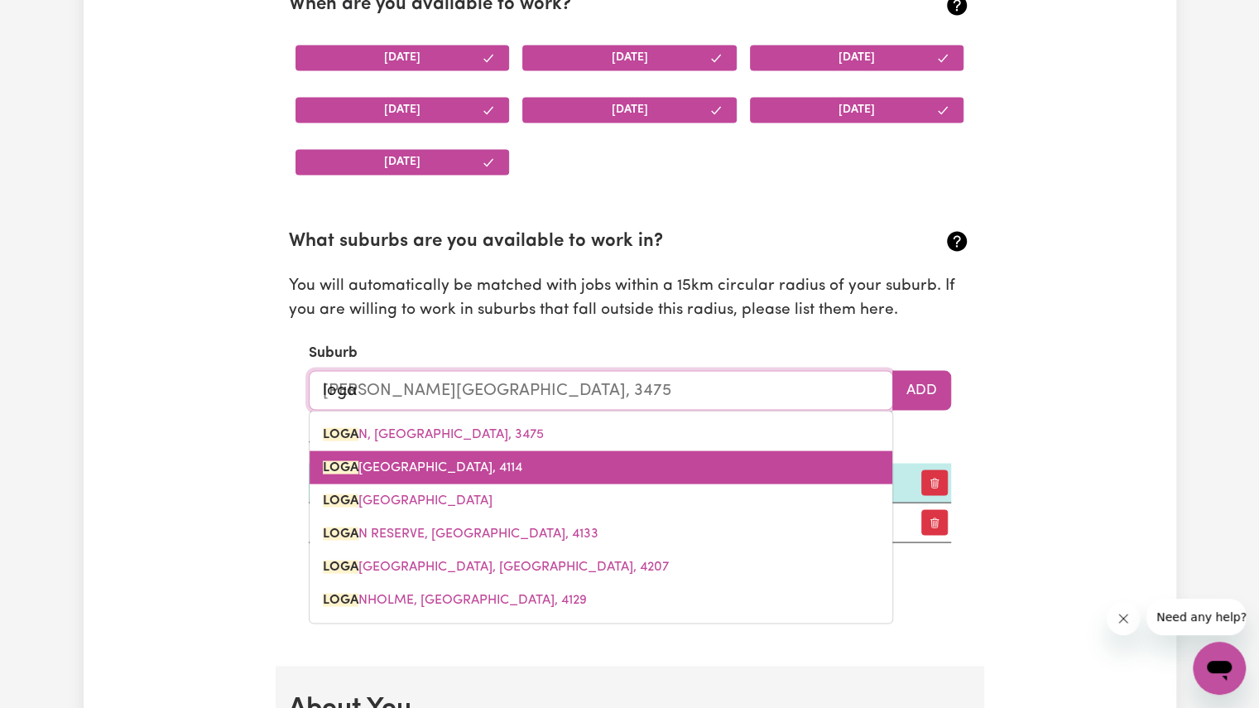
scroll to position [1653, 0]
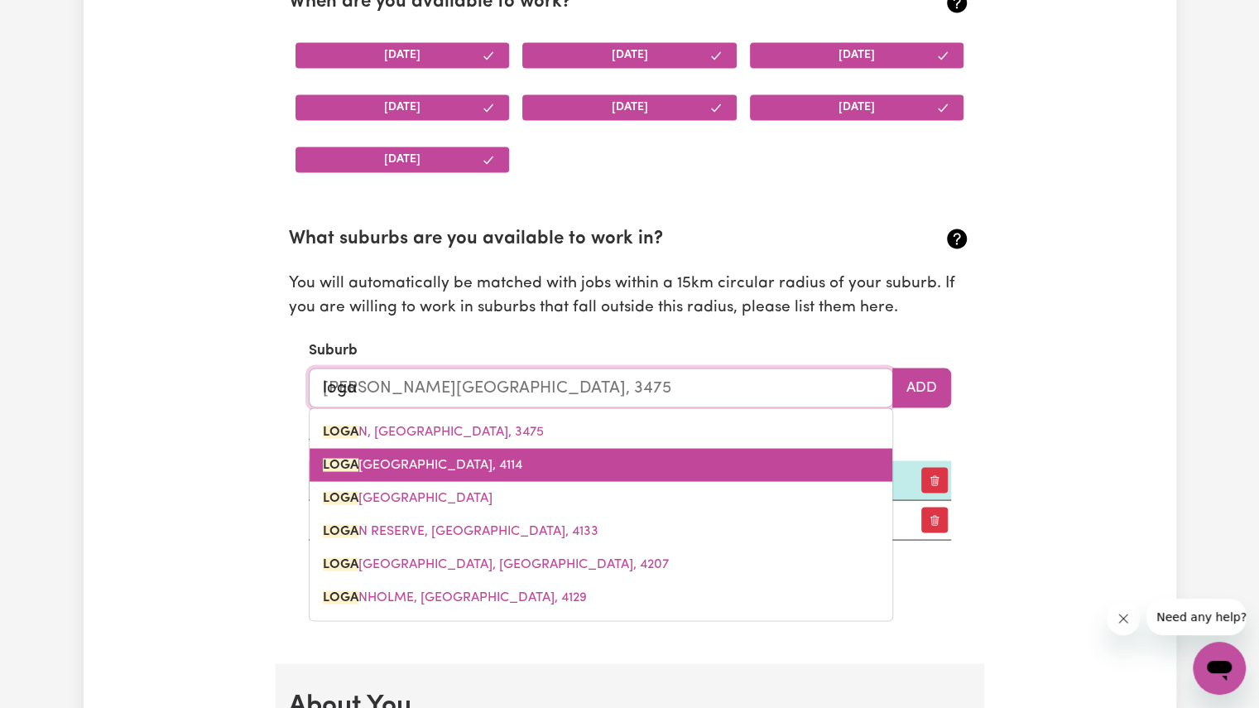
click at [420, 462] on span "[GEOGRAPHIC_DATA]" at bounding box center [422, 464] width 199 height 13
type input "[PERSON_NAME][GEOGRAPHIC_DATA], [GEOGRAPHIC_DATA], 4114"
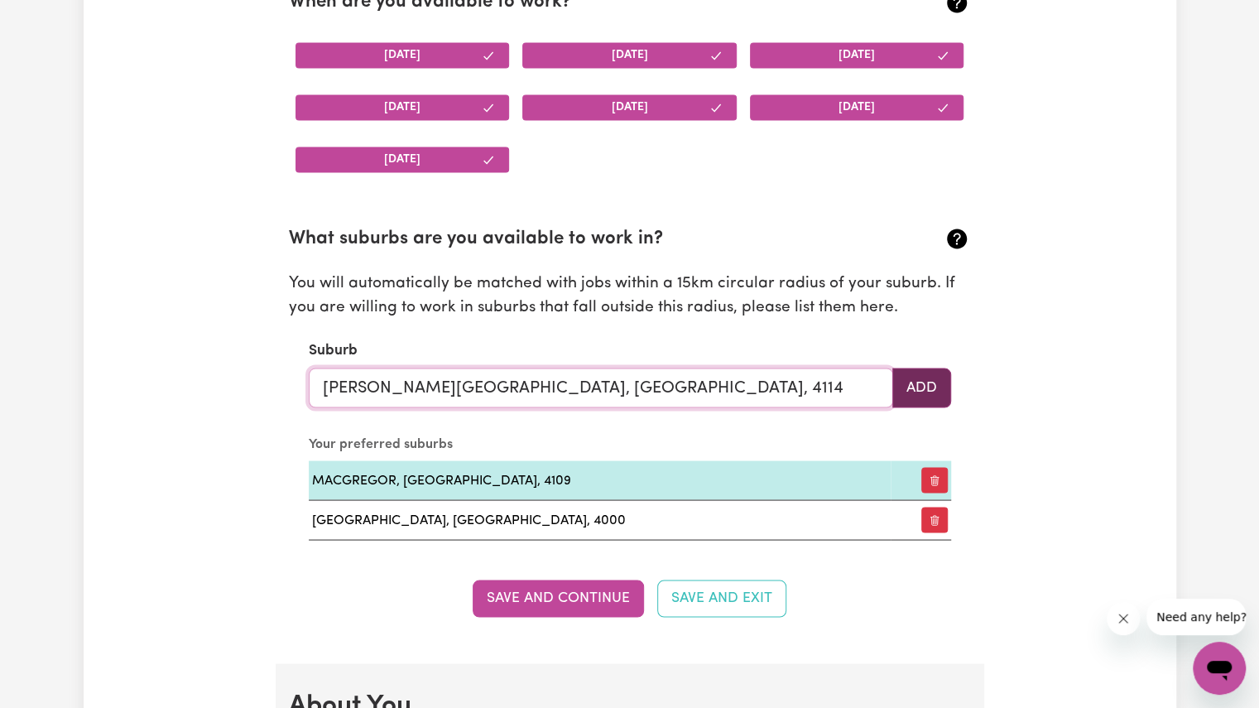
type input "[PERSON_NAME][GEOGRAPHIC_DATA], [GEOGRAPHIC_DATA], 4114"
click at [914, 387] on button "Add" at bounding box center [921, 387] width 59 height 40
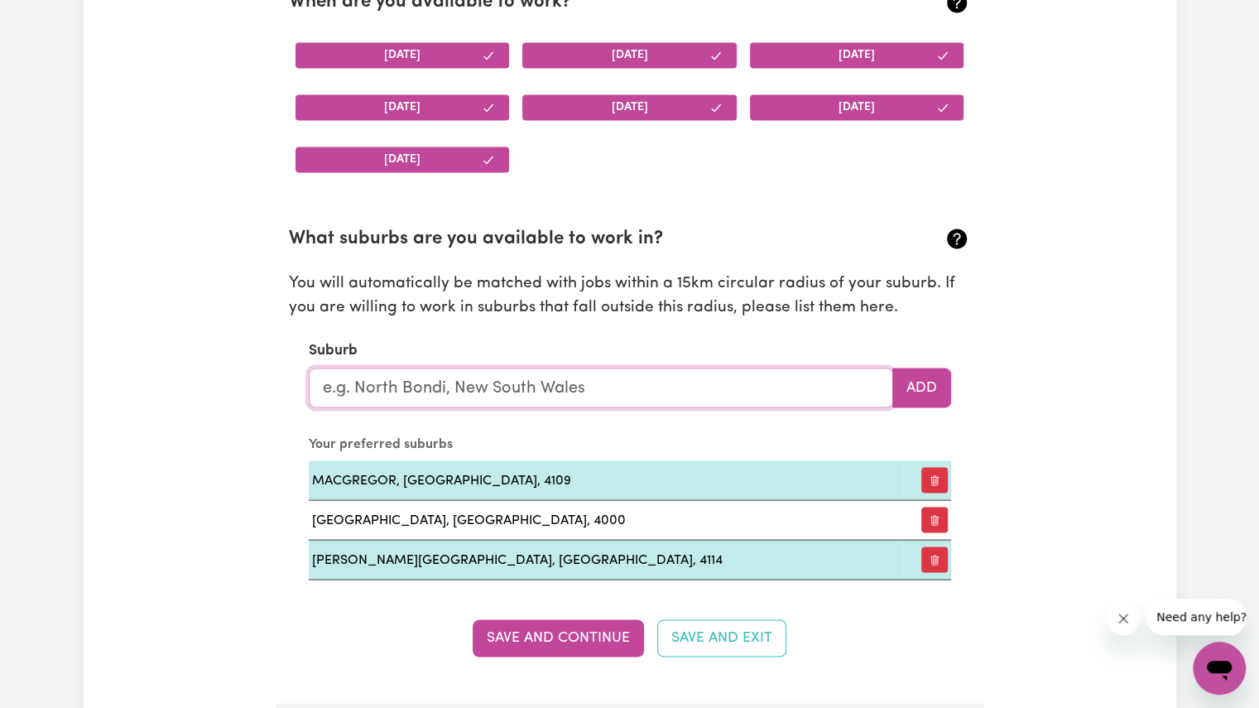
click at [696, 382] on input "text" at bounding box center [601, 387] width 584 height 40
type input "ips"
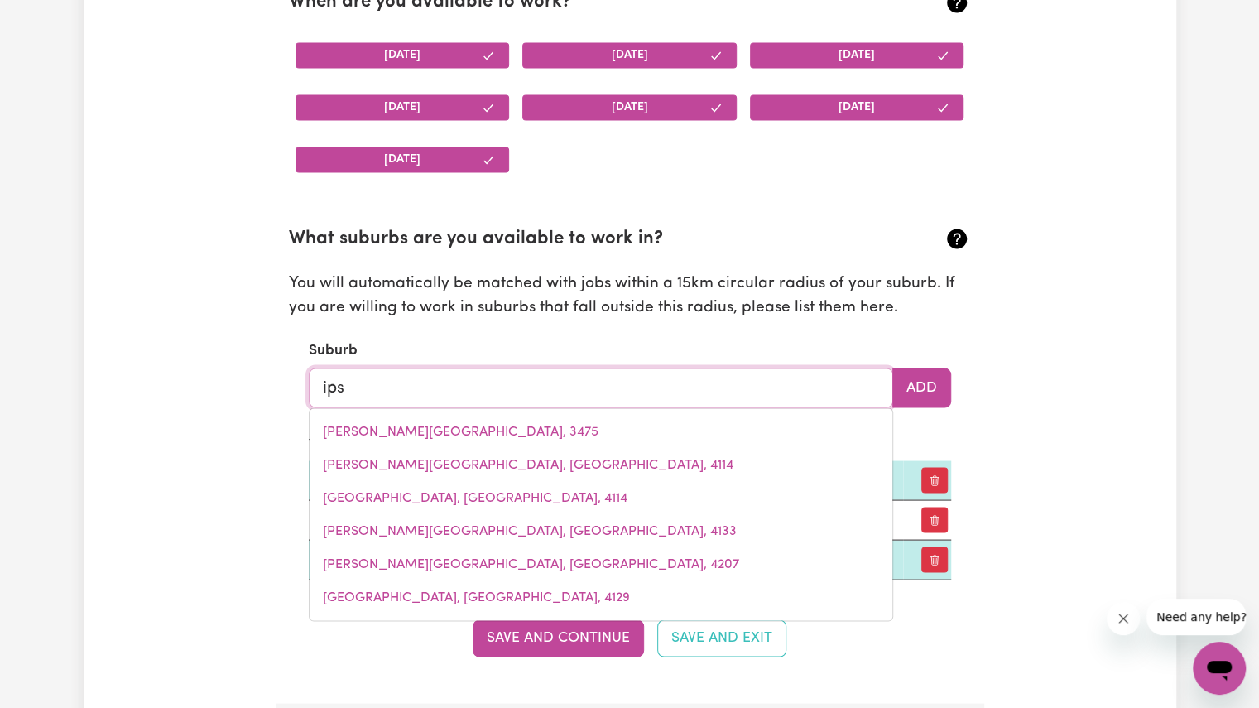
type input "ipsWICH, [GEOGRAPHIC_DATA], 4305"
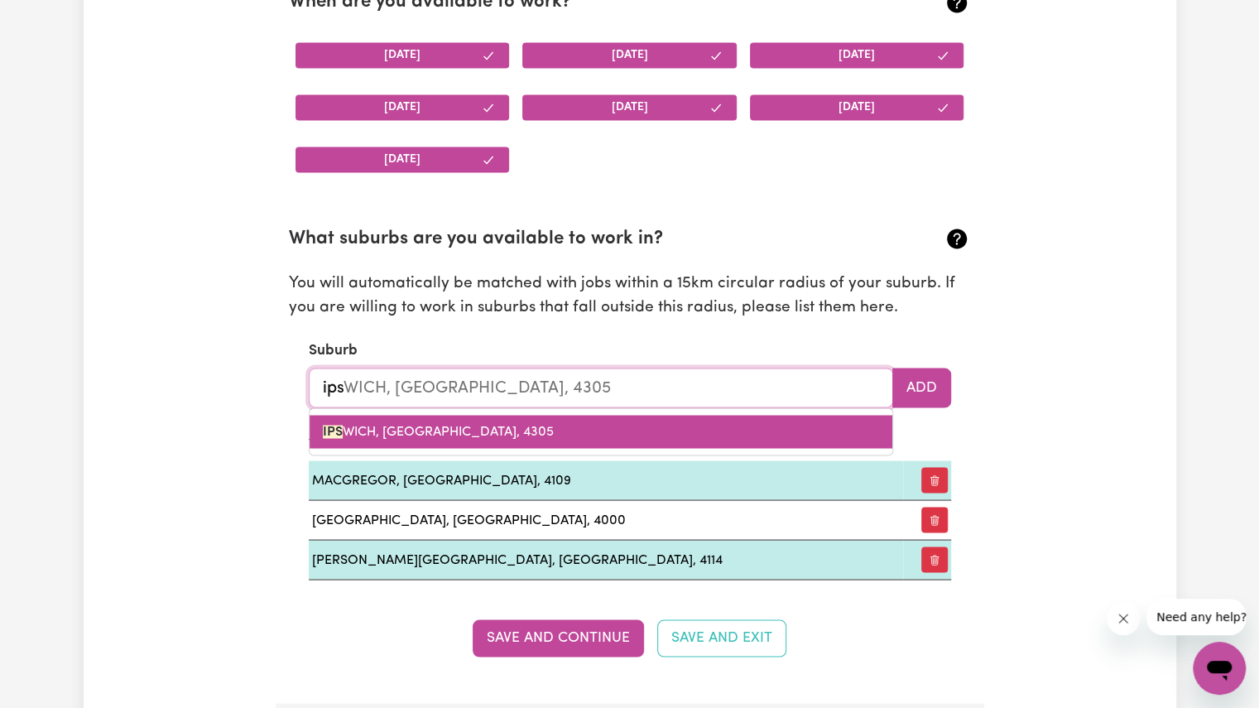
drag, startPoint x: 696, startPoint y: 382, endPoint x: 348, endPoint y: 423, distance: 350.9
click at [348, 407] on div "ips ipsWICH, [GEOGRAPHIC_DATA], 4305 IPS WICH, [GEOGRAPHIC_DATA], 4305" at bounding box center [601, 387] width 584 height 40
click at [348, 425] on span "IPS WICH, [GEOGRAPHIC_DATA], 4305" at bounding box center [438, 431] width 231 height 13
type input "[GEOGRAPHIC_DATA], [GEOGRAPHIC_DATA], 4305"
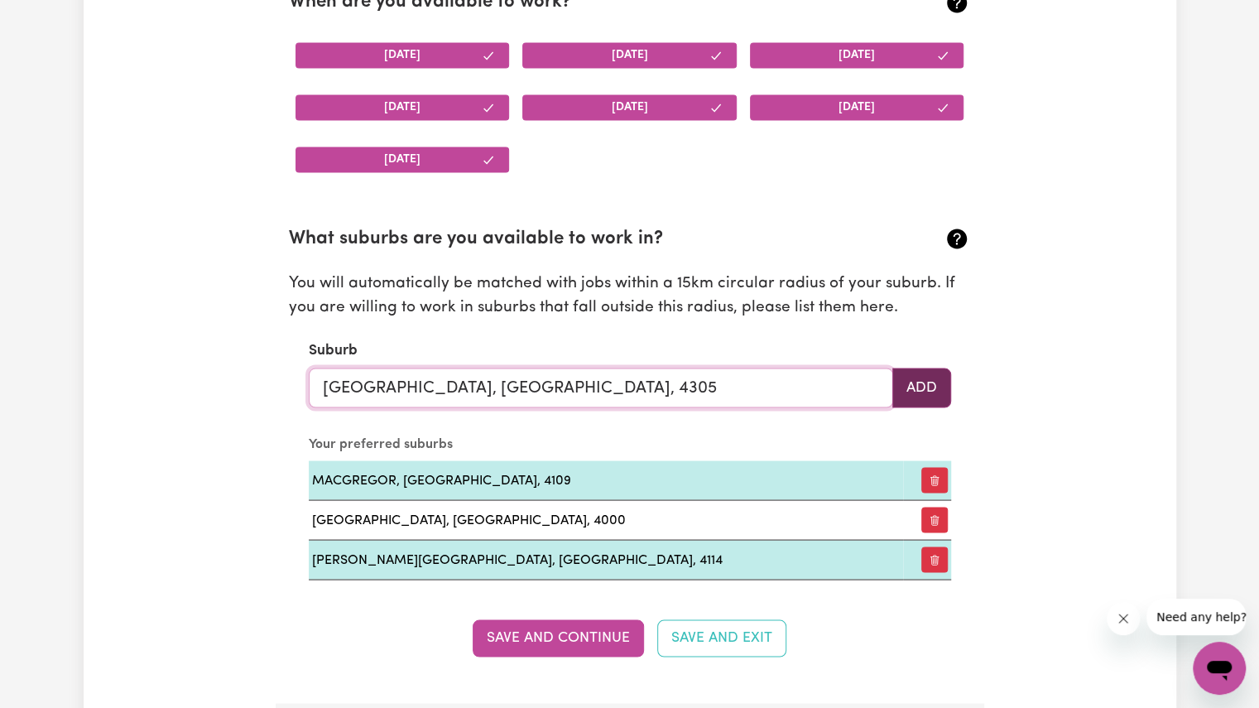
type input "[GEOGRAPHIC_DATA], [GEOGRAPHIC_DATA], 4305"
click at [929, 393] on button "Add" at bounding box center [921, 387] width 59 height 40
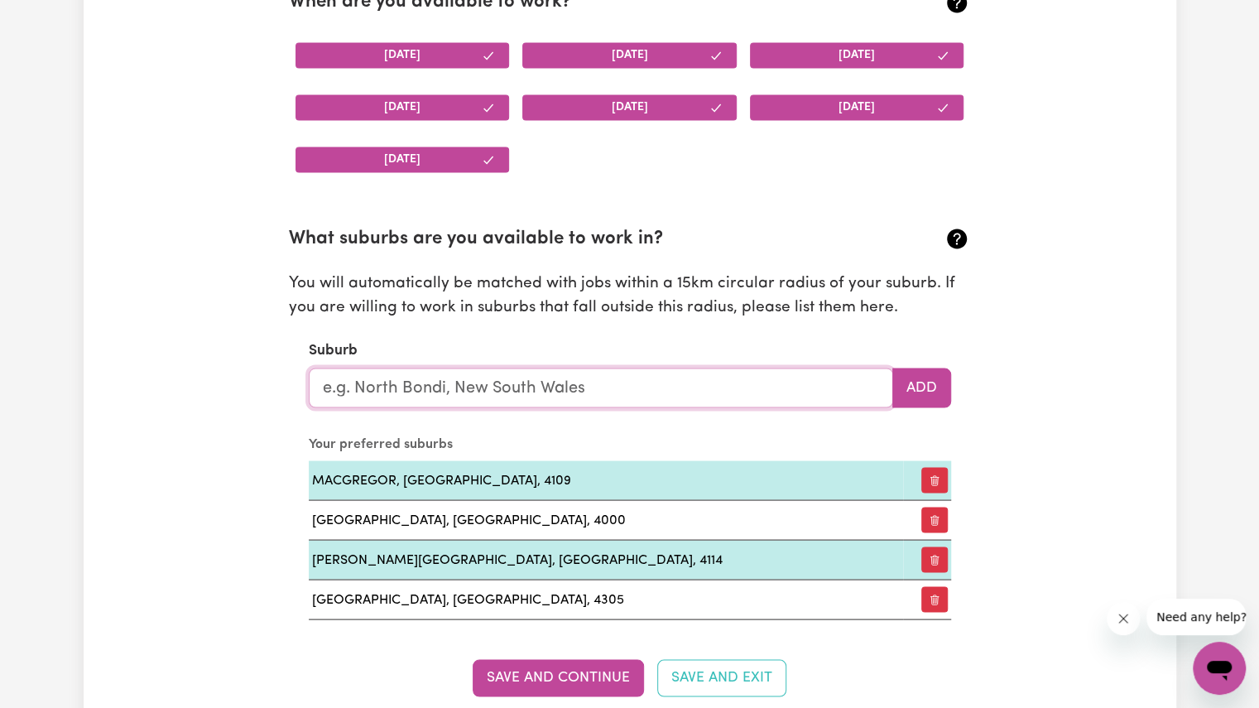
click at [690, 392] on input "text" at bounding box center [601, 387] width 584 height 40
type input "cap"
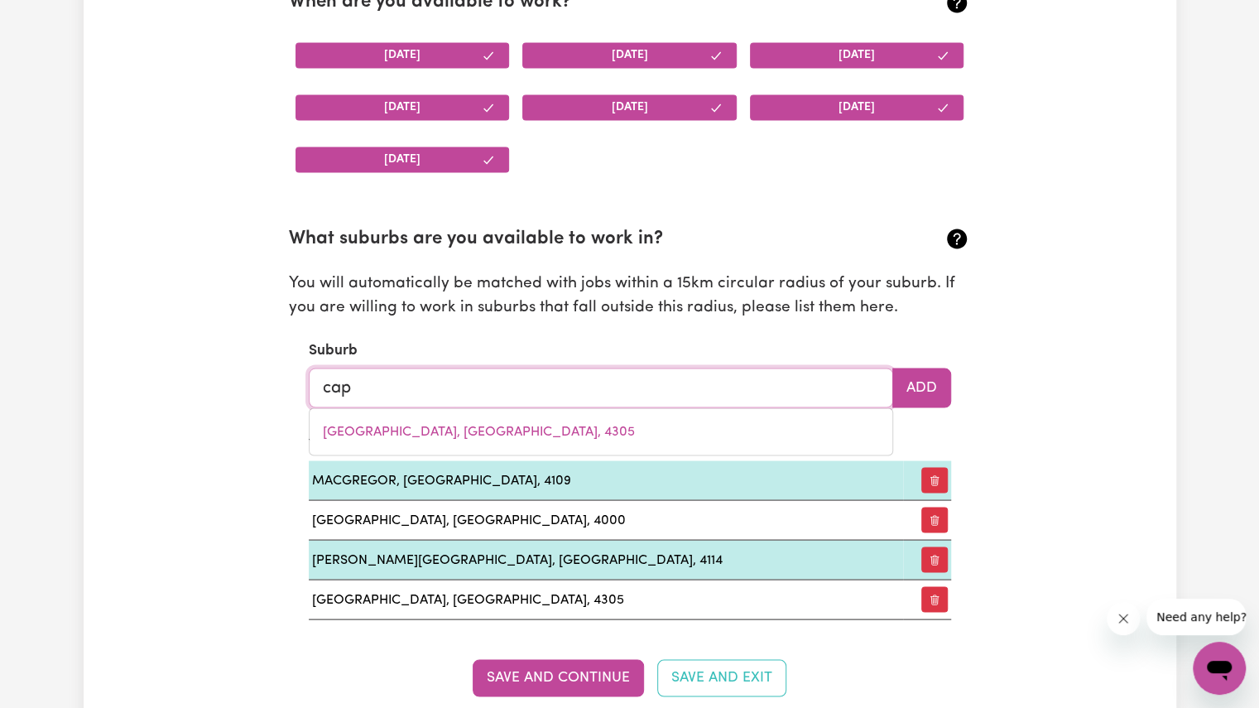
type input "capALABA, [GEOGRAPHIC_DATA], 4157"
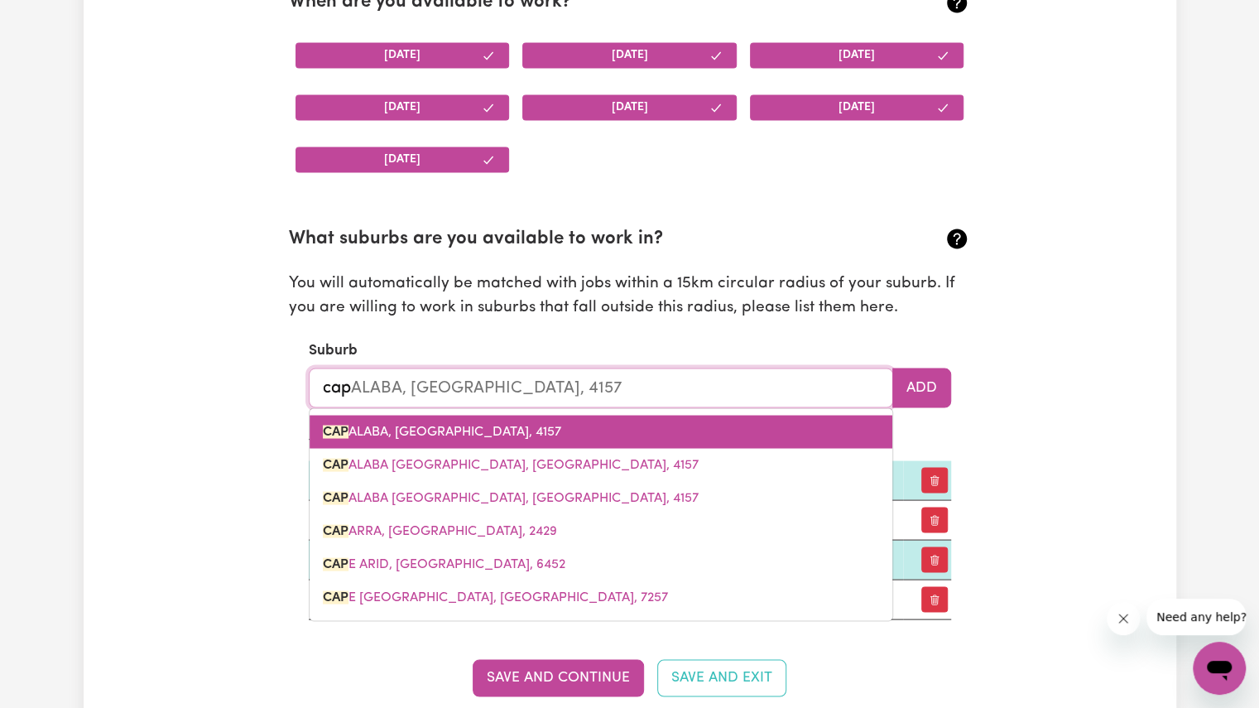
click at [428, 433] on span "CAP ALABA, [GEOGRAPHIC_DATA], 4157" at bounding box center [442, 431] width 238 height 13
type input "CAPALABA, [GEOGRAPHIC_DATA], 4157"
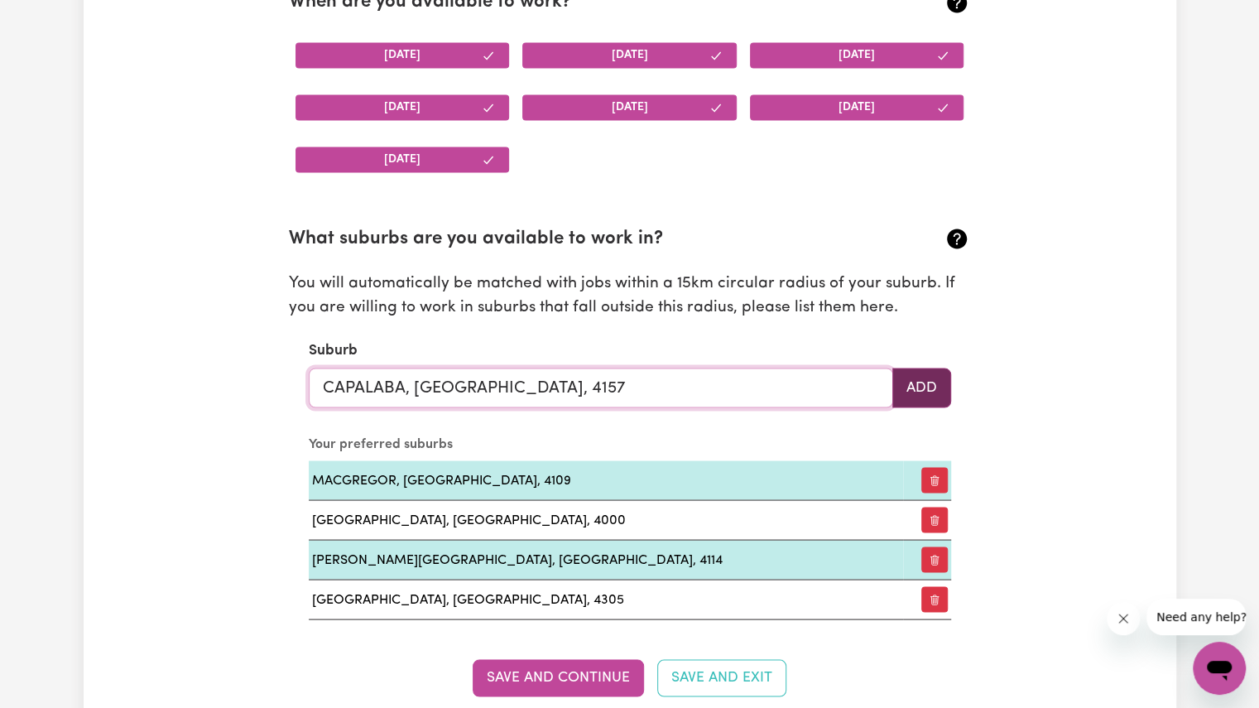
type input "CAPALABA, [GEOGRAPHIC_DATA], 4157"
click at [929, 377] on button "Add" at bounding box center [921, 387] width 59 height 40
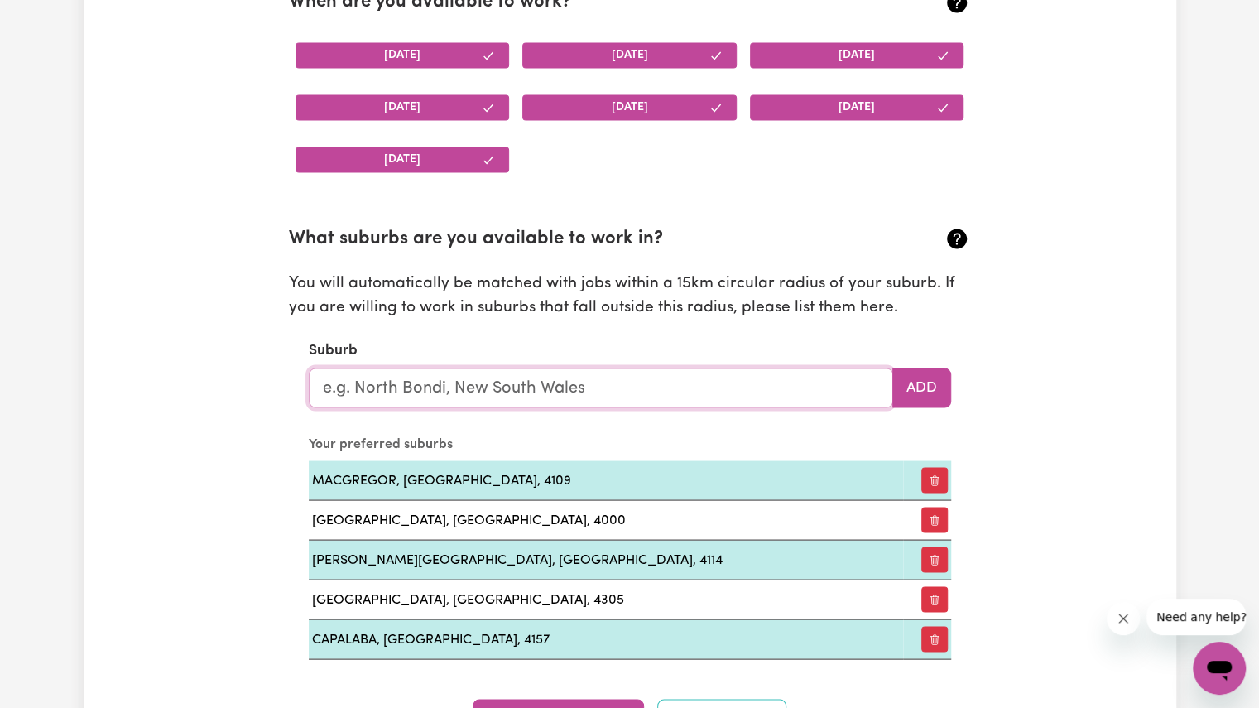
click at [661, 382] on input "text" at bounding box center [601, 387] width 584 height 40
click at [230, 579] on div "Update Profile 1 2 3 4 5 Step 1 : Personal Details Let potential clients know w…" at bounding box center [630, 702] width 1092 height 4500
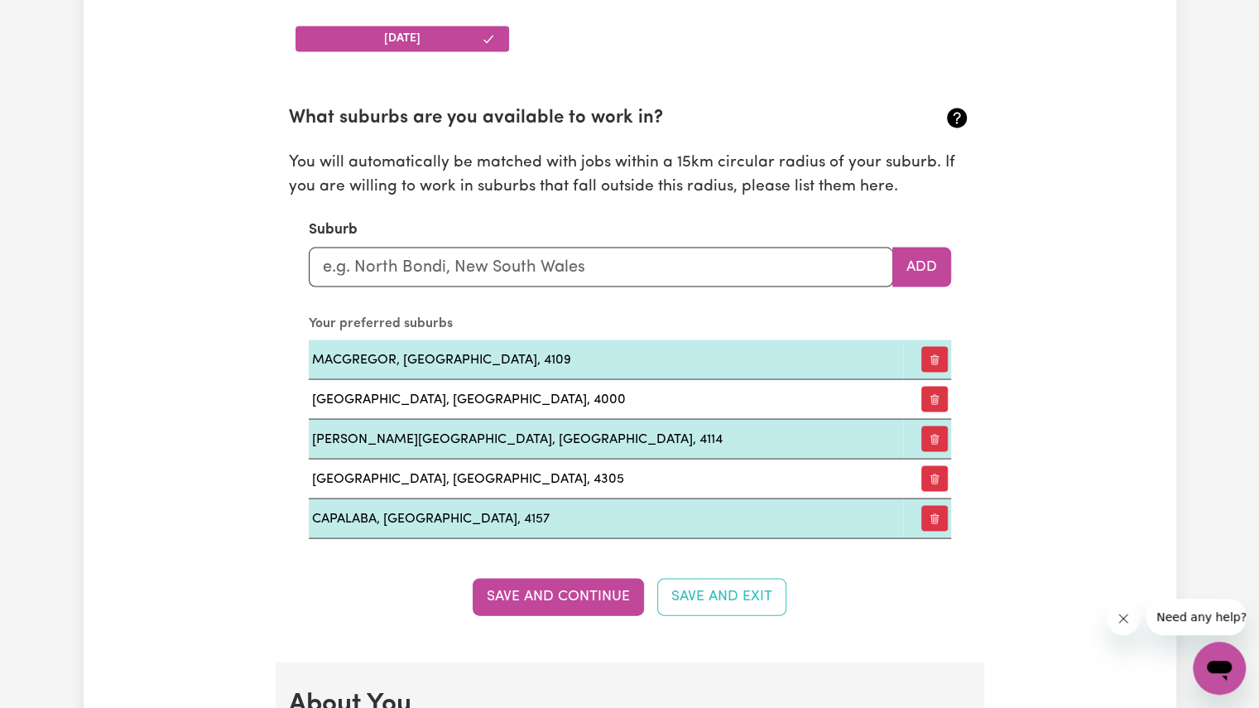
scroll to position [1775, 0]
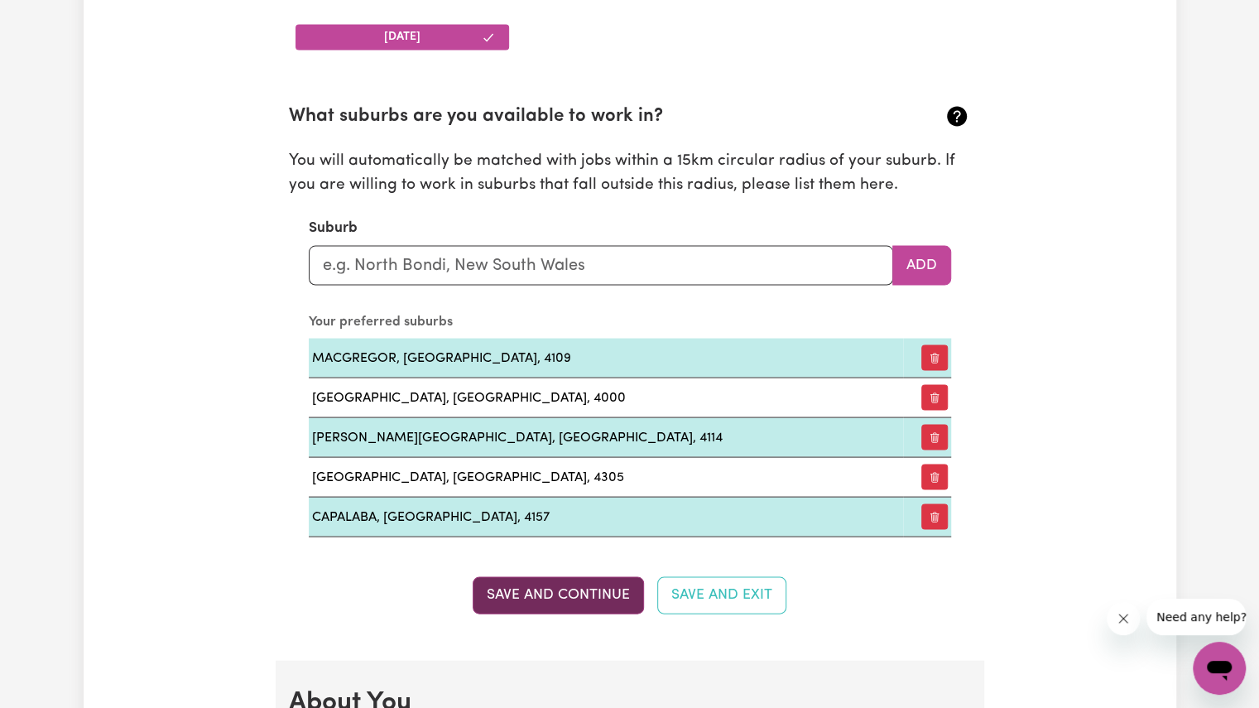
click at [540, 583] on button "Save and Continue" at bounding box center [558, 594] width 171 height 36
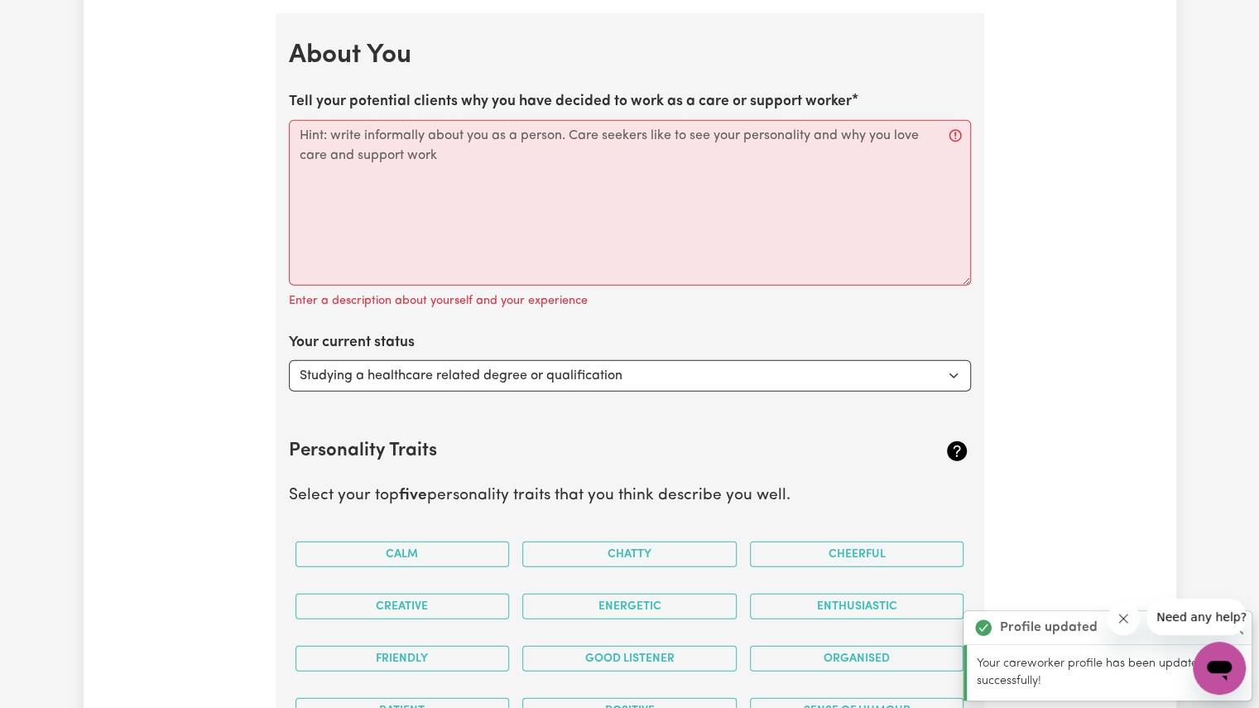
scroll to position [2427, 0]
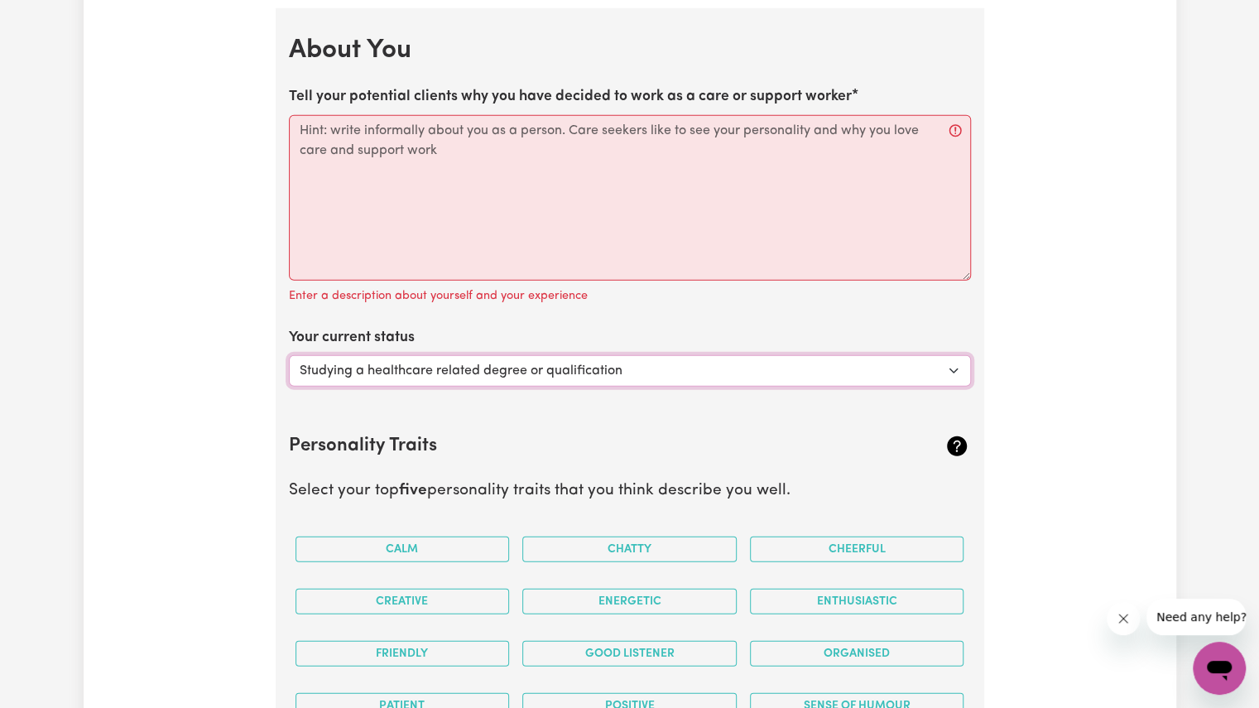
click at [647, 372] on select "Select... Studying a healthcare related degree or qualification Studying a non-…" at bounding box center [630, 370] width 682 height 31
select select "Looking for work - I just graduated"
click at [289, 355] on select "Select... Studying a healthcare related degree or qualification Studying a non-…" at bounding box center [630, 370] width 682 height 31
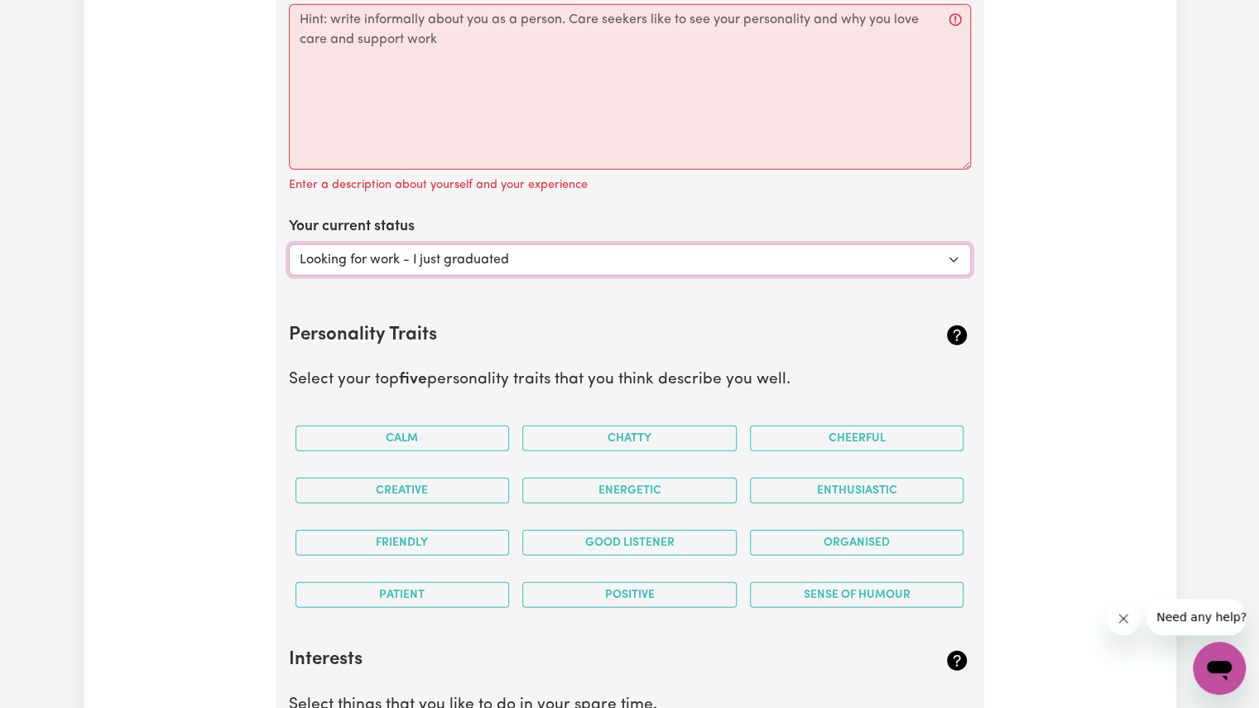
scroll to position [2600, 0]
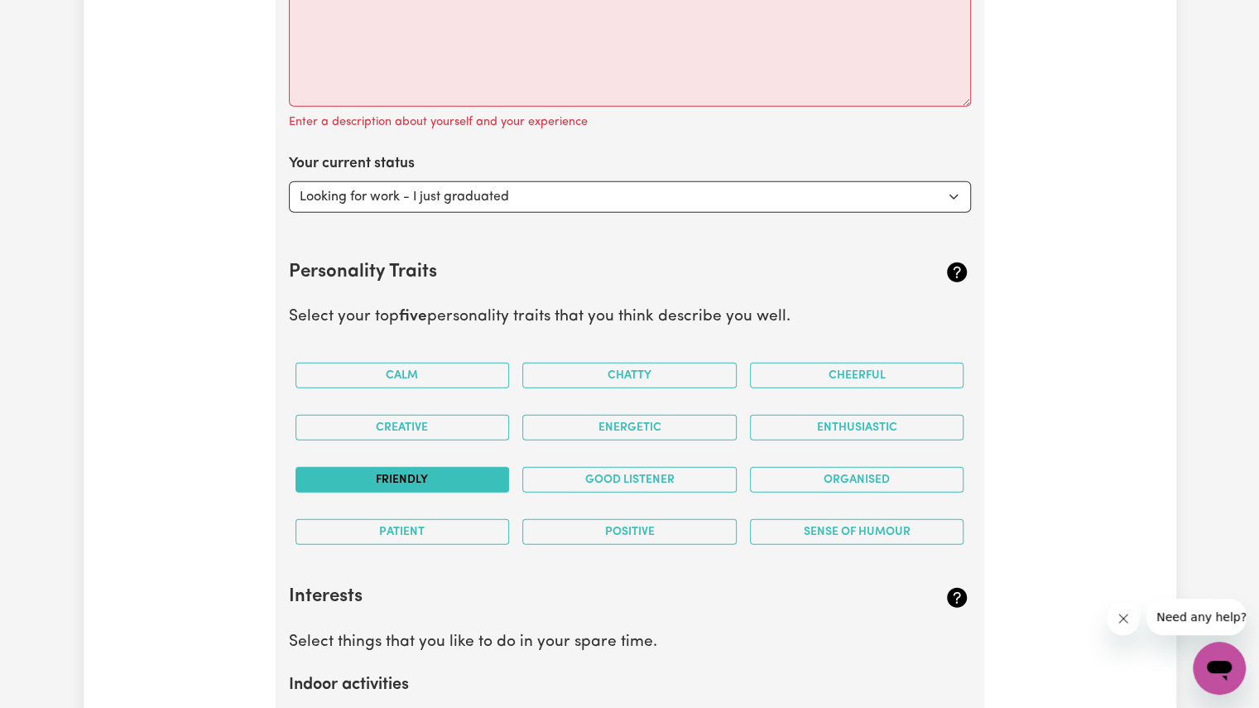
click at [472, 467] on button "Friendly" at bounding box center [402, 480] width 214 height 26
click at [854, 368] on button "Cheerful" at bounding box center [857, 375] width 214 height 26
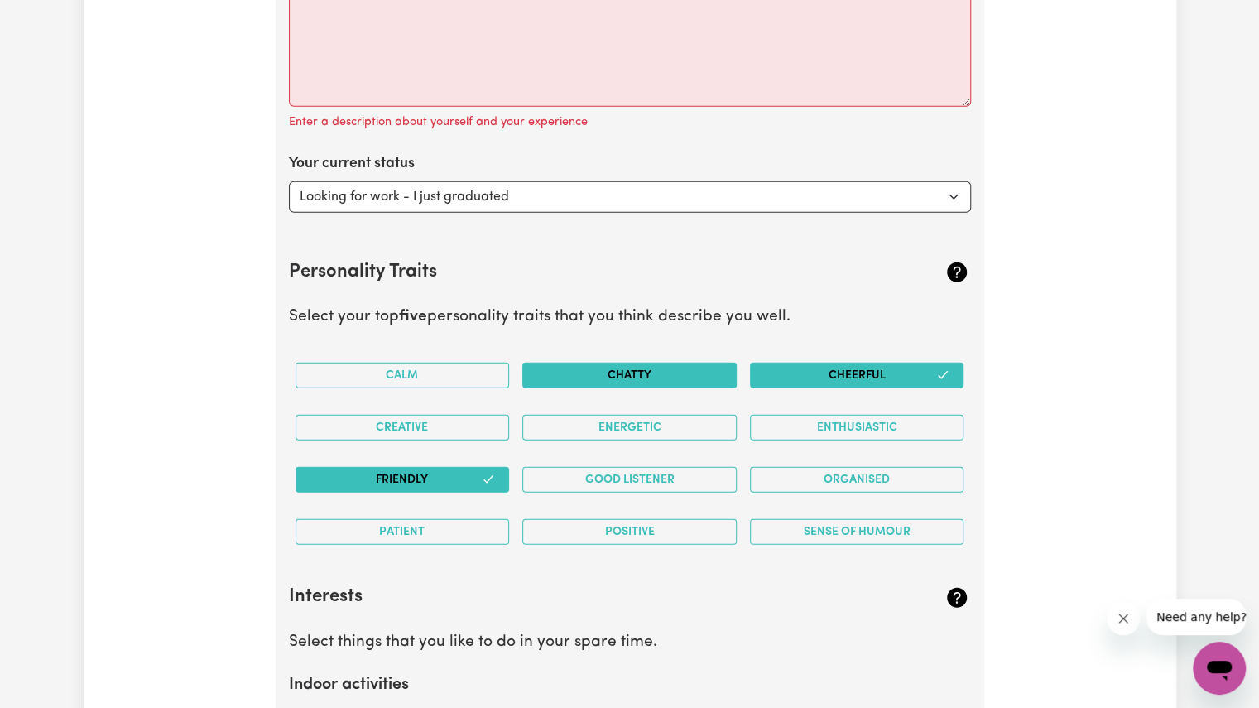
click at [670, 372] on button "Chatty" at bounding box center [629, 375] width 214 height 26
click at [620, 415] on button "Energetic" at bounding box center [629, 428] width 214 height 26
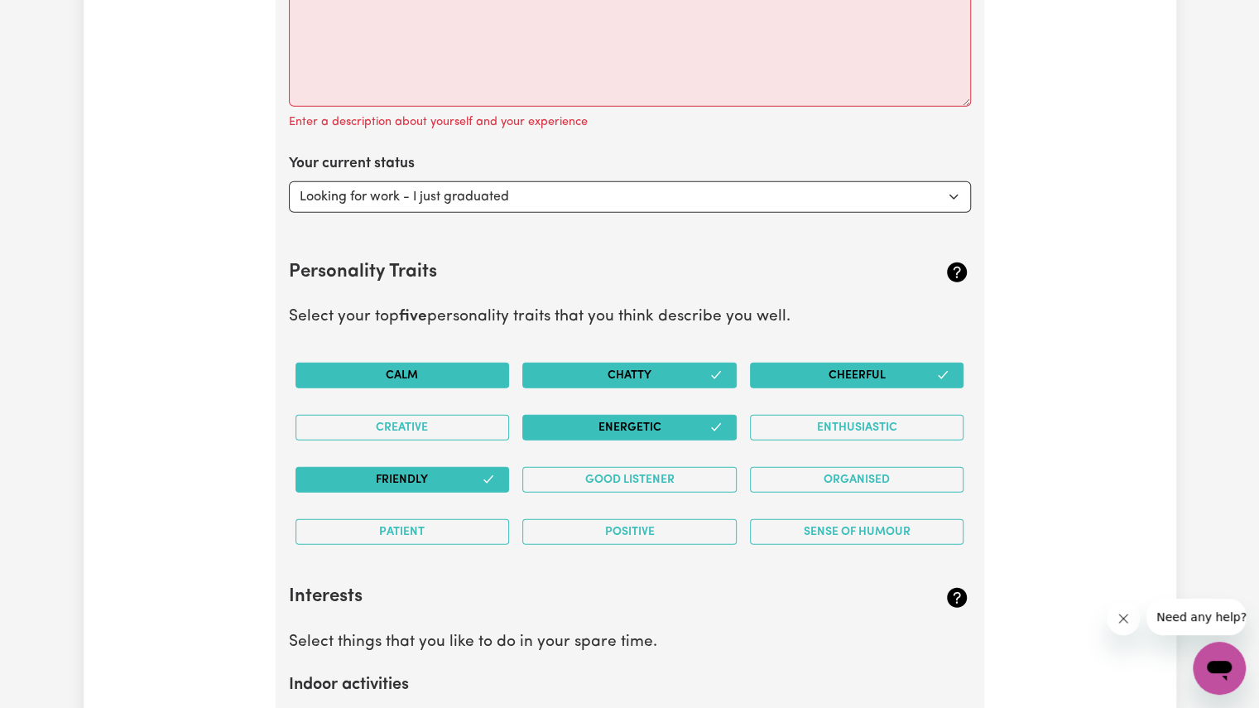
click at [453, 367] on button "Calm" at bounding box center [402, 375] width 214 height 26
click at [593, 529] on button "Positive" at bounding box center [629, 532] width 214 height 26
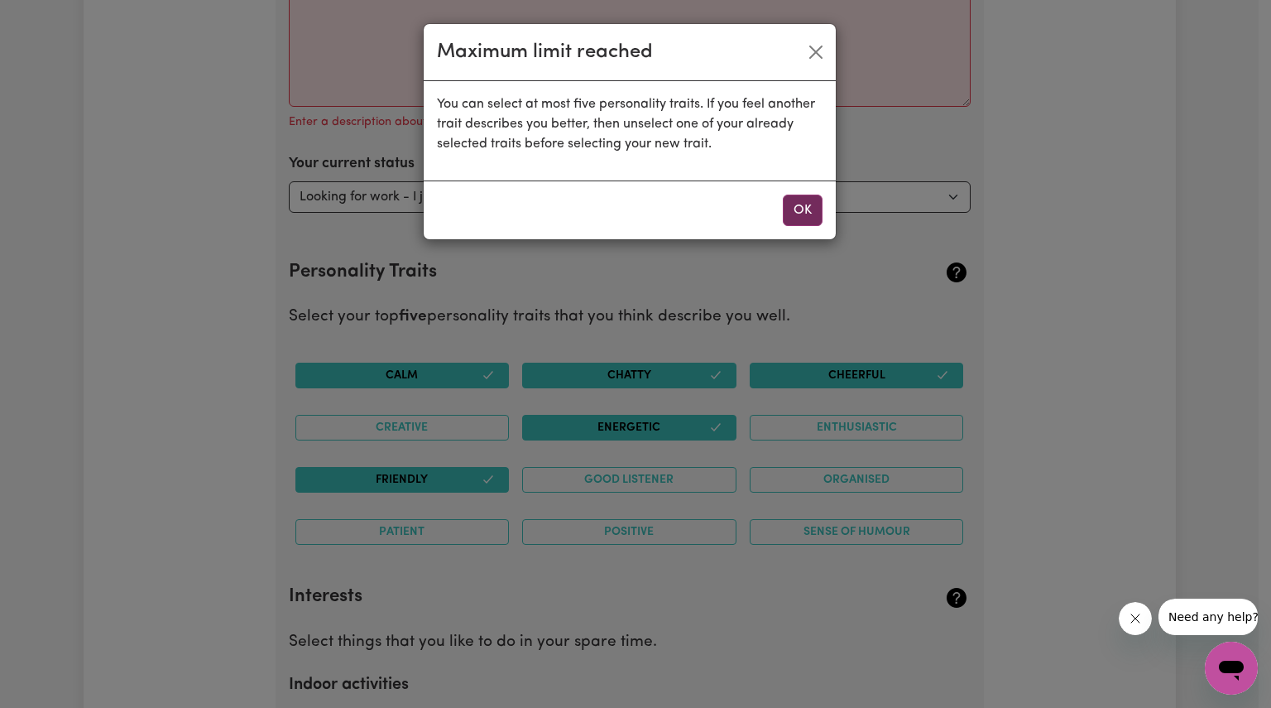
click at [802, 215] on button "OK" at bounding box center [803, 209] width 40 height 31
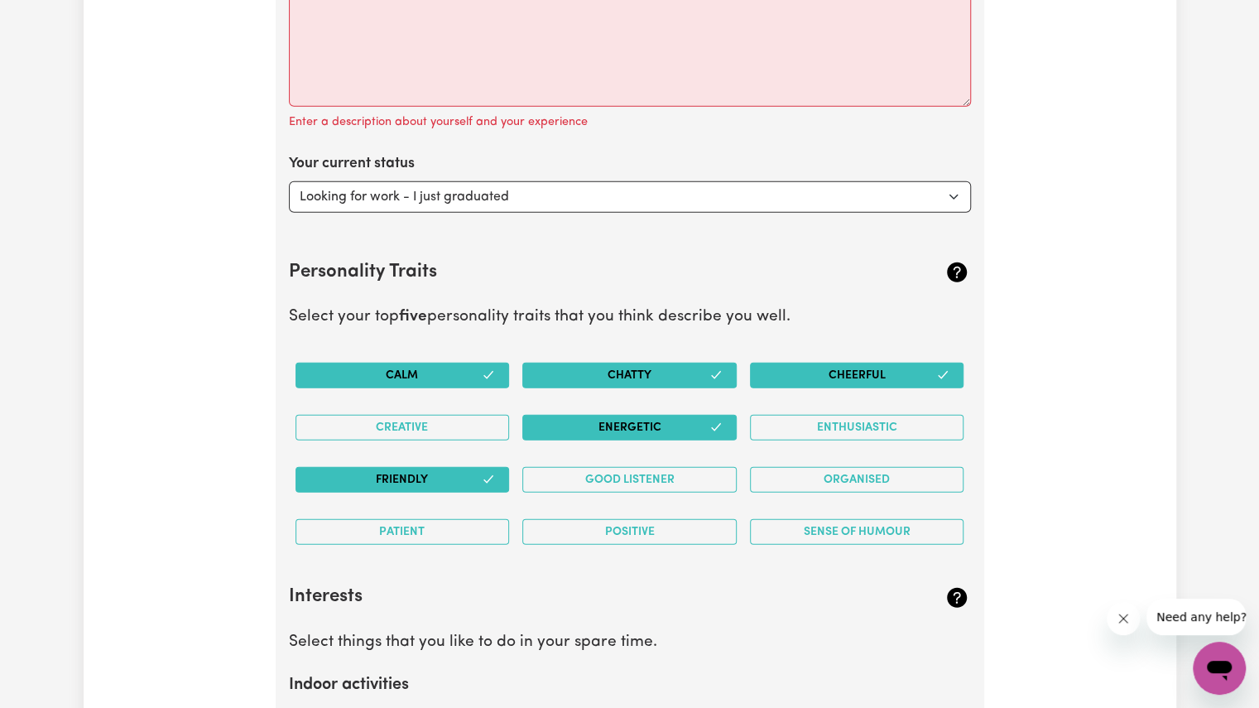
click at [950, 362] on button "Cheerful" at bounding box center [857, 375] width 214 height 26
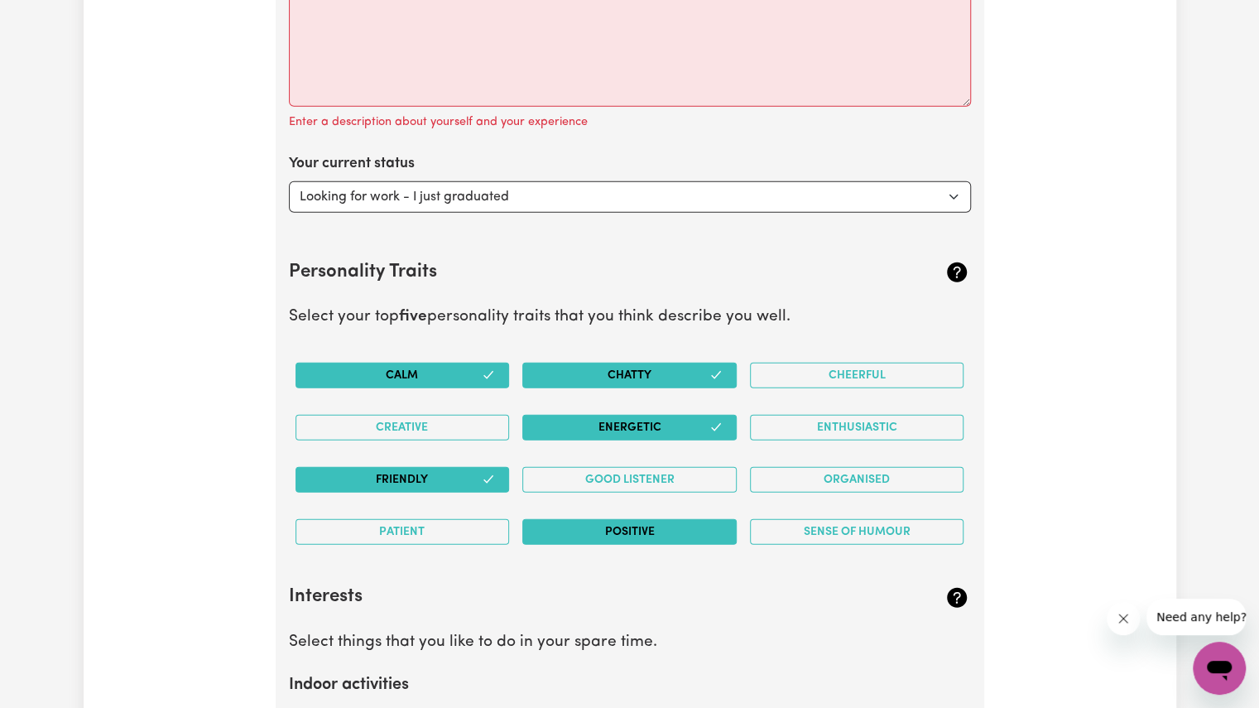
click at [584, 519] on button "Positive" at bounding box center [629, 532] width 214 height 26
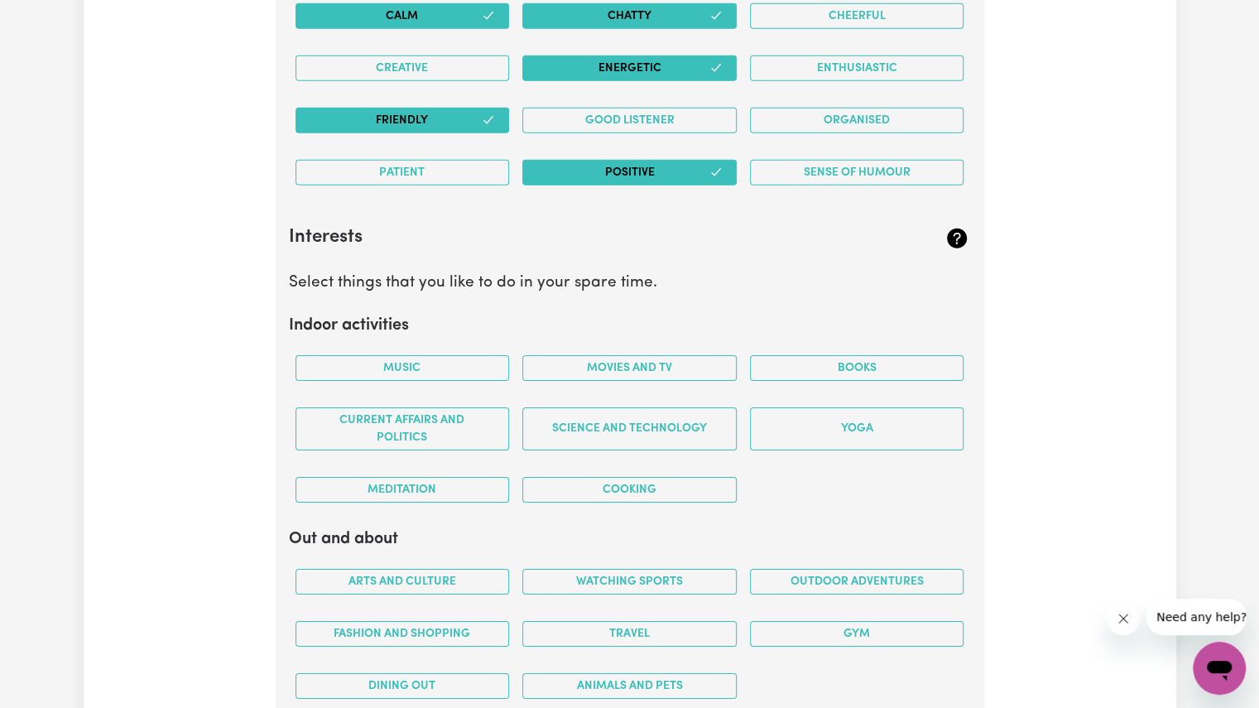
scroll to position [2965, 0]
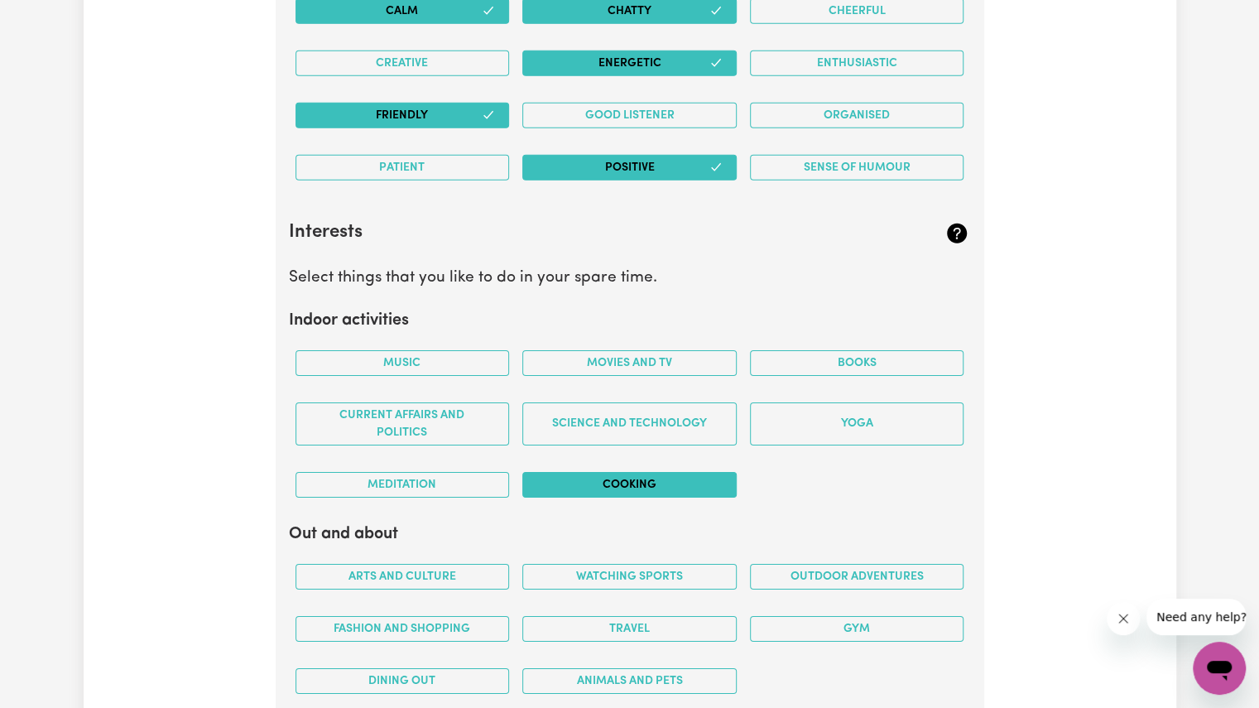
click at [684, 472] on button "Cooking" at bounding box center [629, 485] width 214 height 26
drag, startPoint x: 684, startPoint y: 466, endPoint x: 427, endPoint y: 352, distance: 280.8
click at [427, 352] on div "Music Movies and TV Books Current Affairs and Politics Science and Technology Y…" at bounding box center [630, 424] width 682 height 174
click at [427, 352] on button "Music" at bounding box center [402, 363] width 214 height 26
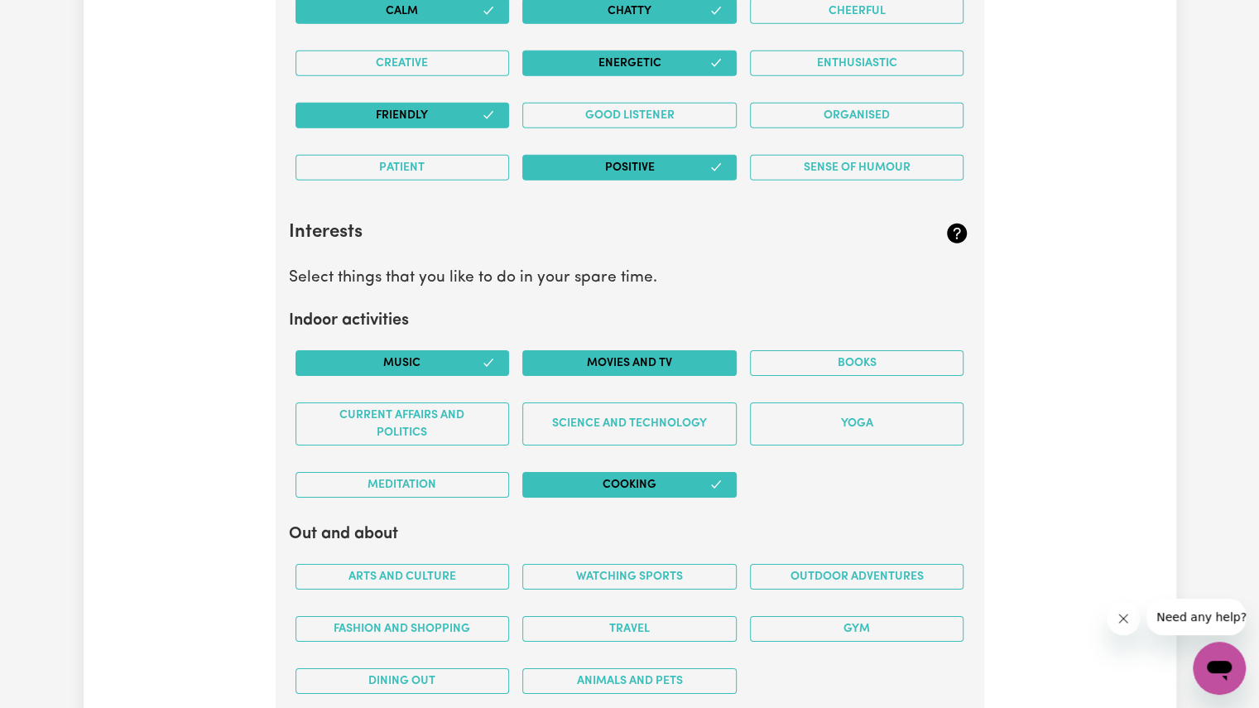
click at [647, 354] on button "Movies and TV" at bounding box center [629, 363] width 214 height 26
click at [915, 359] on button "Books" at bounding box center [857, 363] width 214 height 26
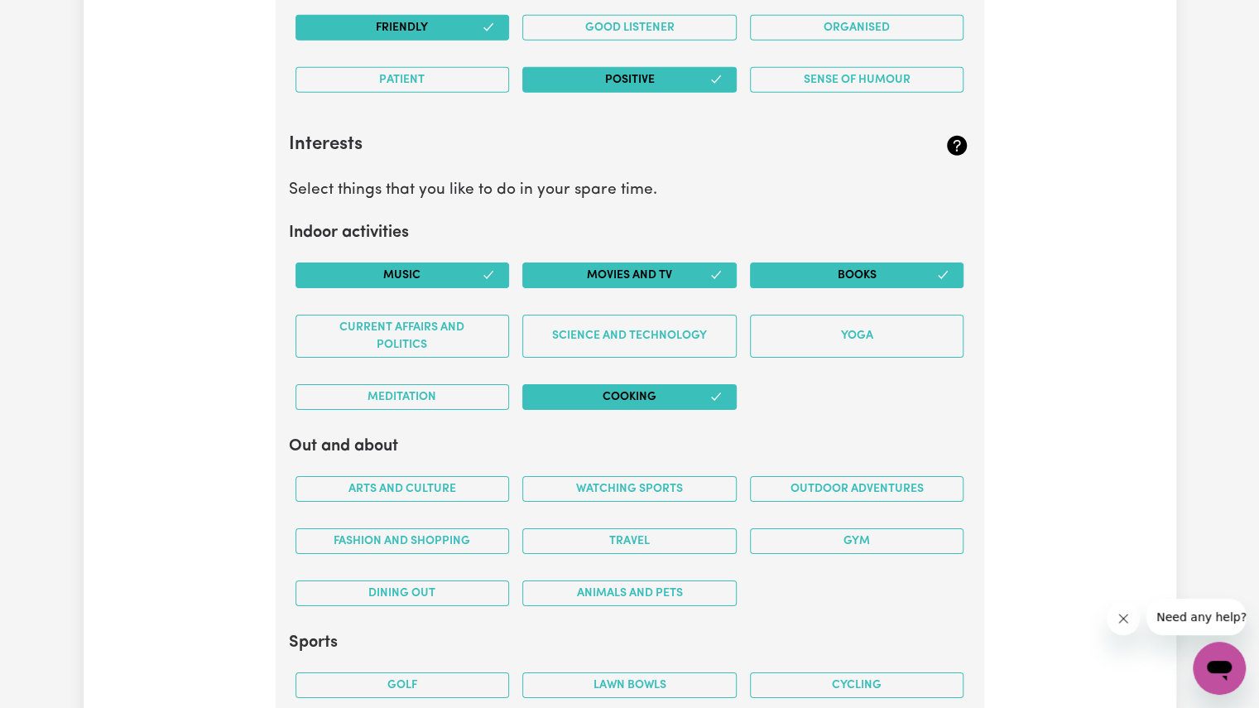
scroll to position [3059, 0]
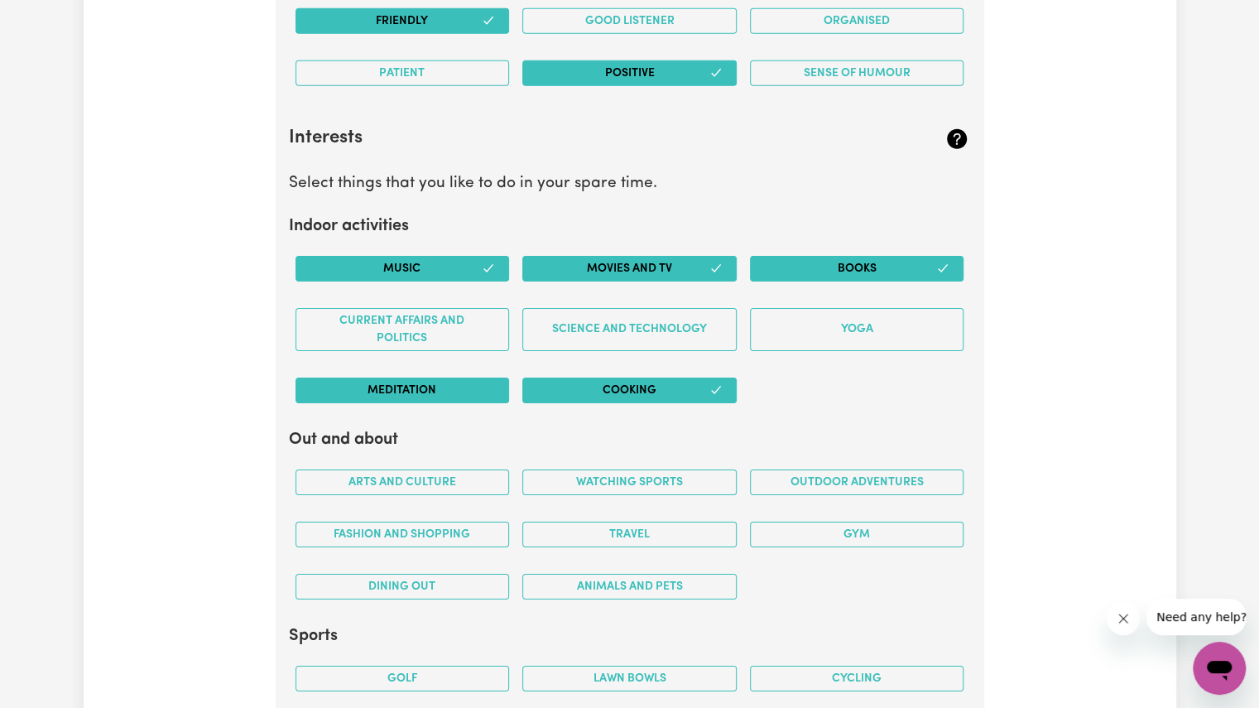
click at [417, 377] on button "Meditation" at bounding box center [402, 390] width 214 height 26
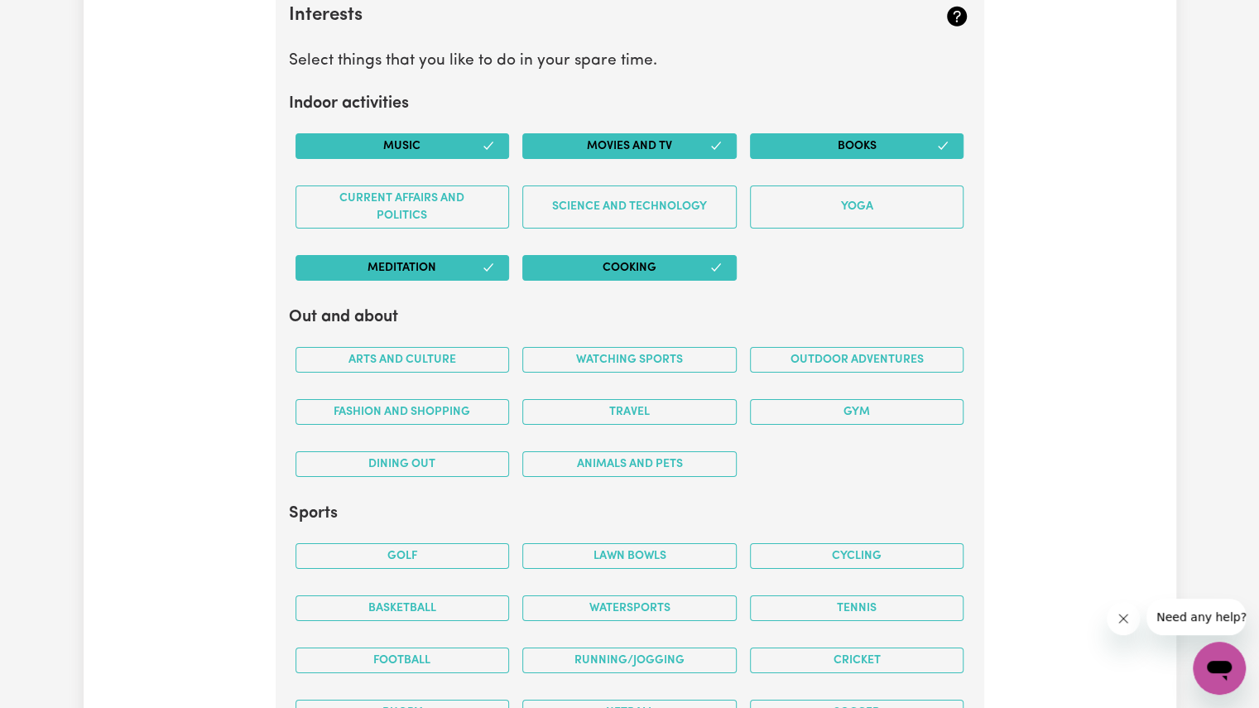
scroll to position [3183, 0]
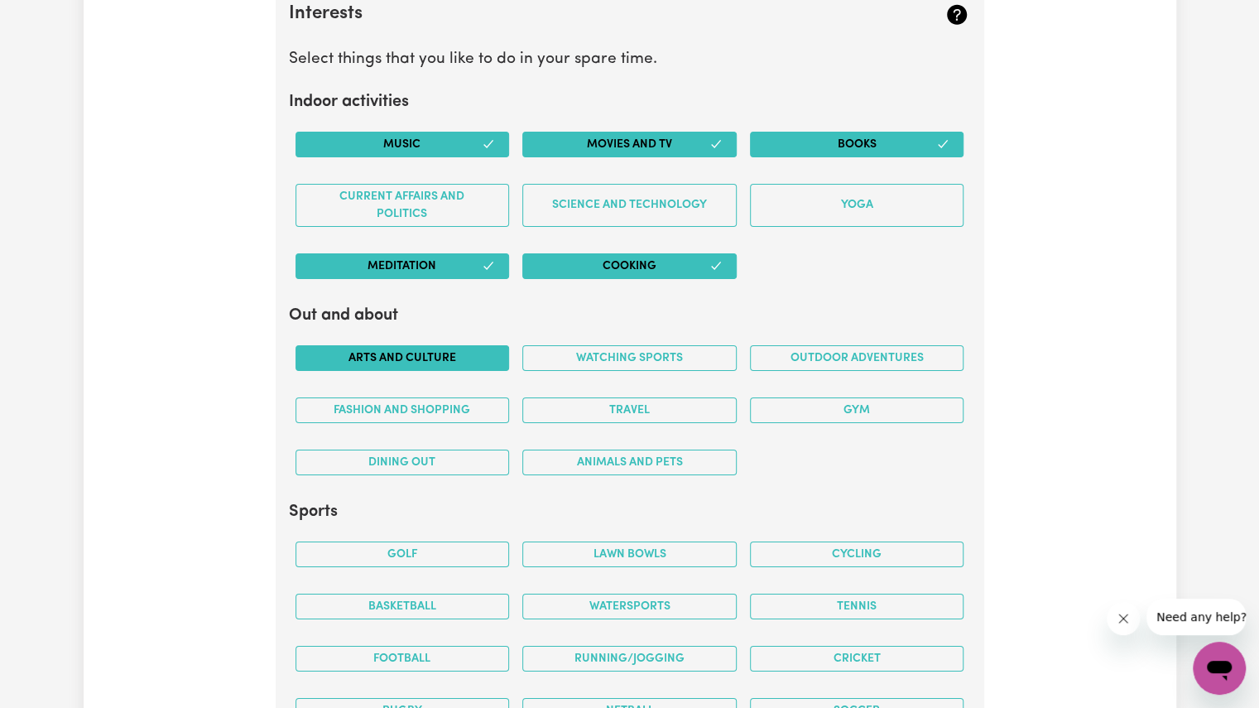
click at [439, 345] on button "Arts and Culture" at bounding box center [402, 358] width 214 height 26
click at [794, 348] on button "Outdoor adventures" at bounding box center [857, 358] width 214 height 26
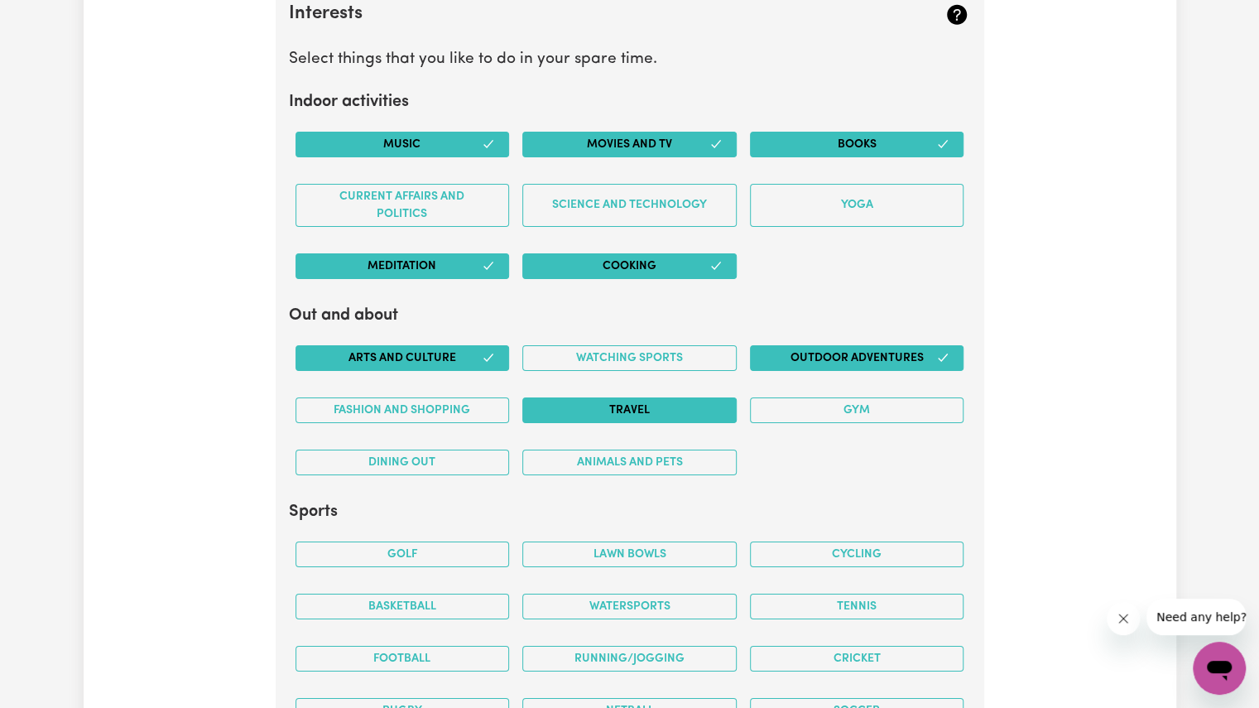
click at [651, 405] on button "Travel" at bounding box center [629, 410] width 214 height 26
click at [593, 449] on button "Animals and pets" at bounding box center [629, 462] width 214 height 26
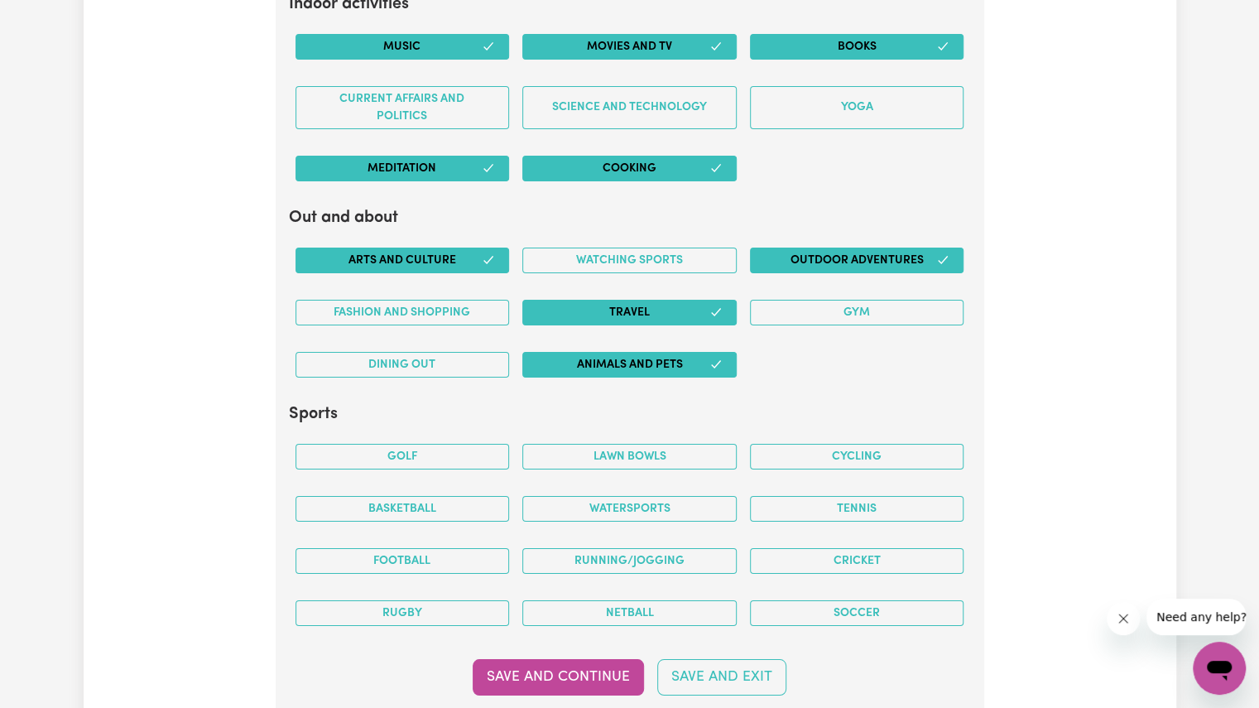
scroll to position [3299, 0]
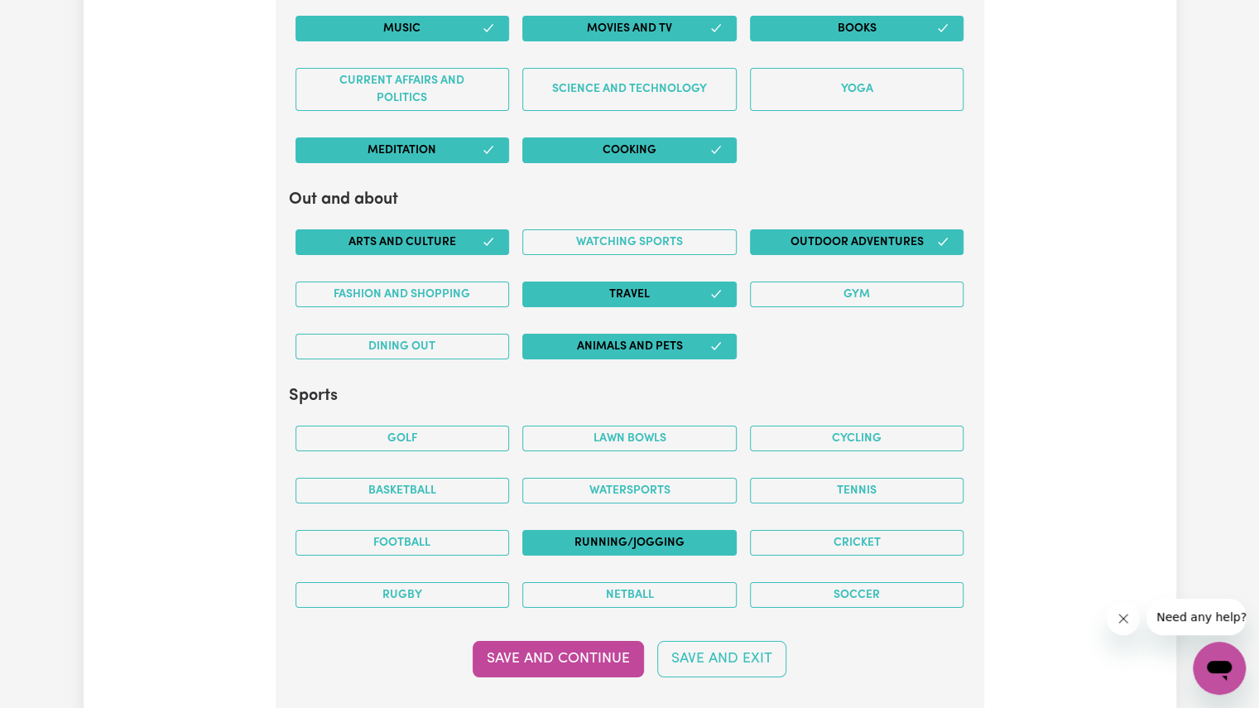
click at [575, 530] on button "Running/Jogging" at bounding box center [629, 543] width 214 height 26
click at [860, 425] on button "Cycling" at bounding box center [857, 438] width 214 height 26
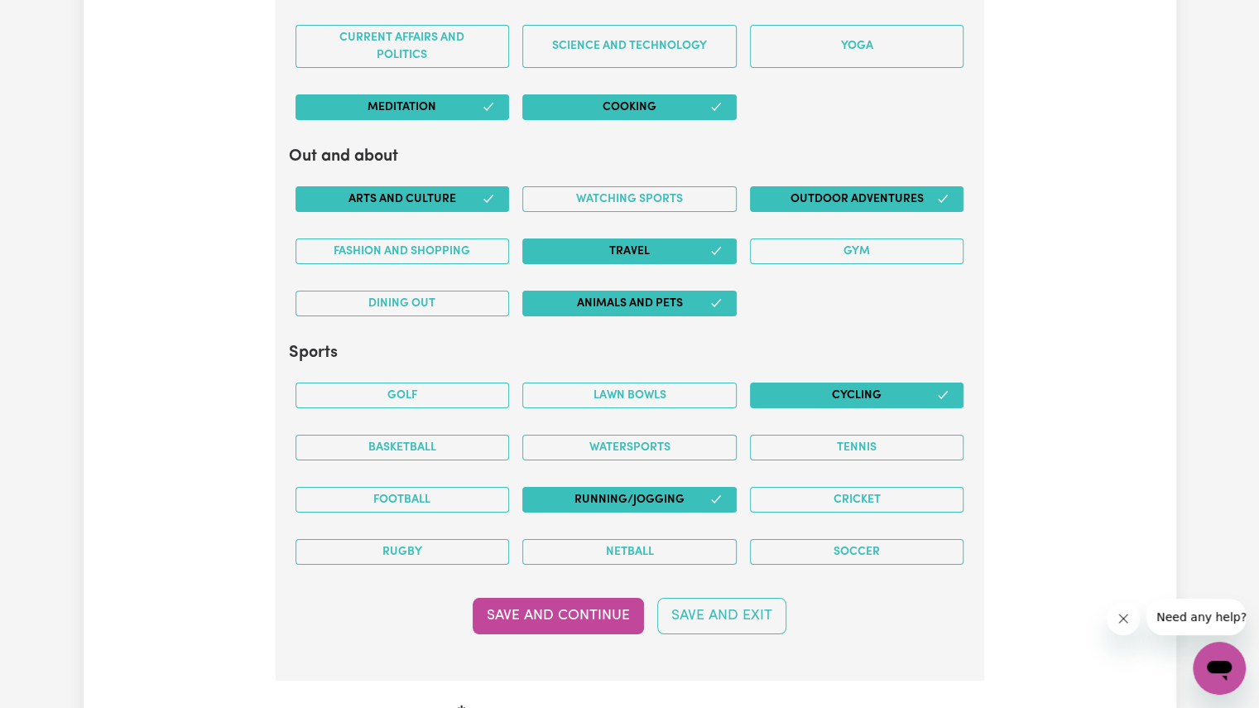
scroll to position [3344, 0]
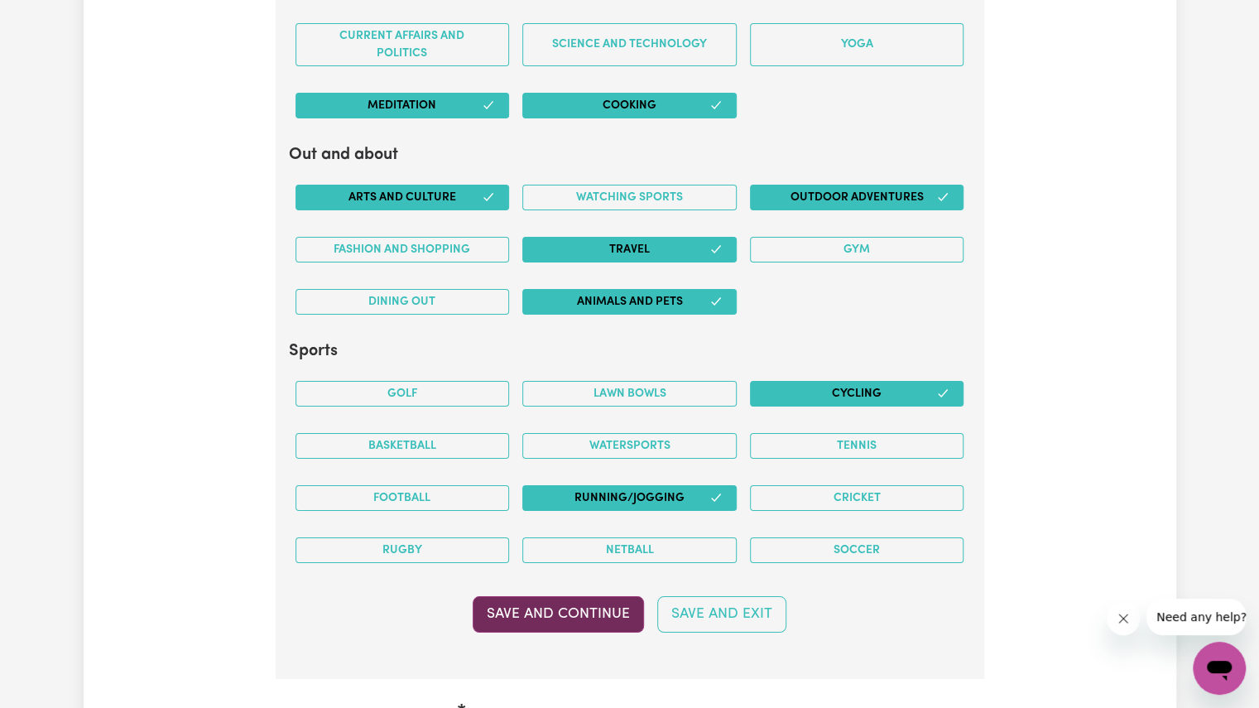
click at [601, 596] on button "Save and Continue" at bounding box center [558, 614] width 171 height 36
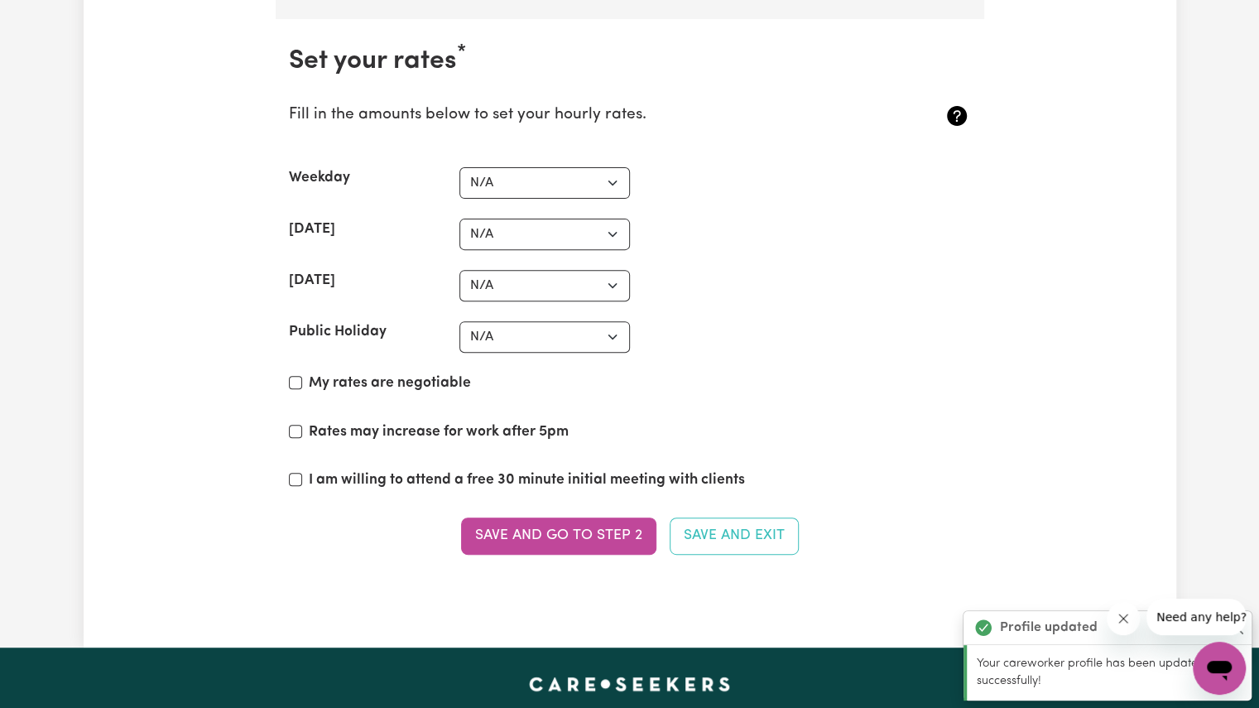
scroll to position [4006, 0]
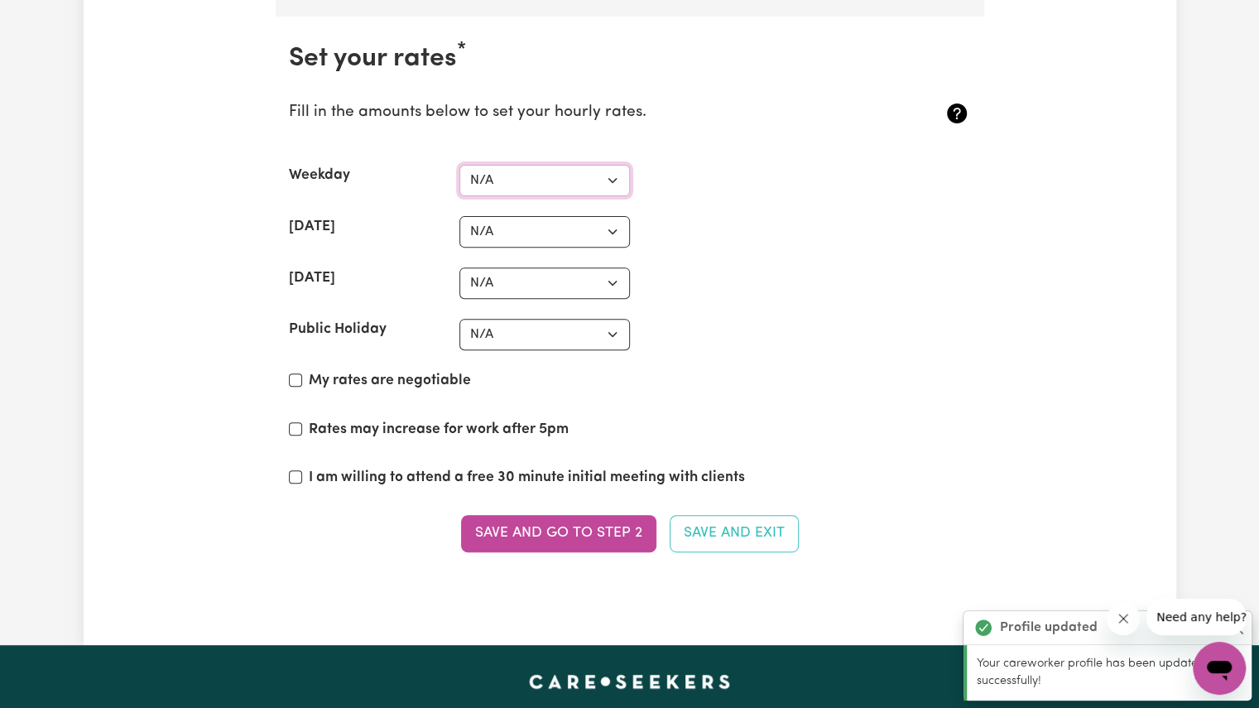
click at [617, 165] on select "N/A $37 $38 $39 $40 $41 $42 $43 $44 $45 $46 $47 $48 $49 $50 $51 $52 $53 $54 $55…" at bounding box center [544, 180] width 170 height 31
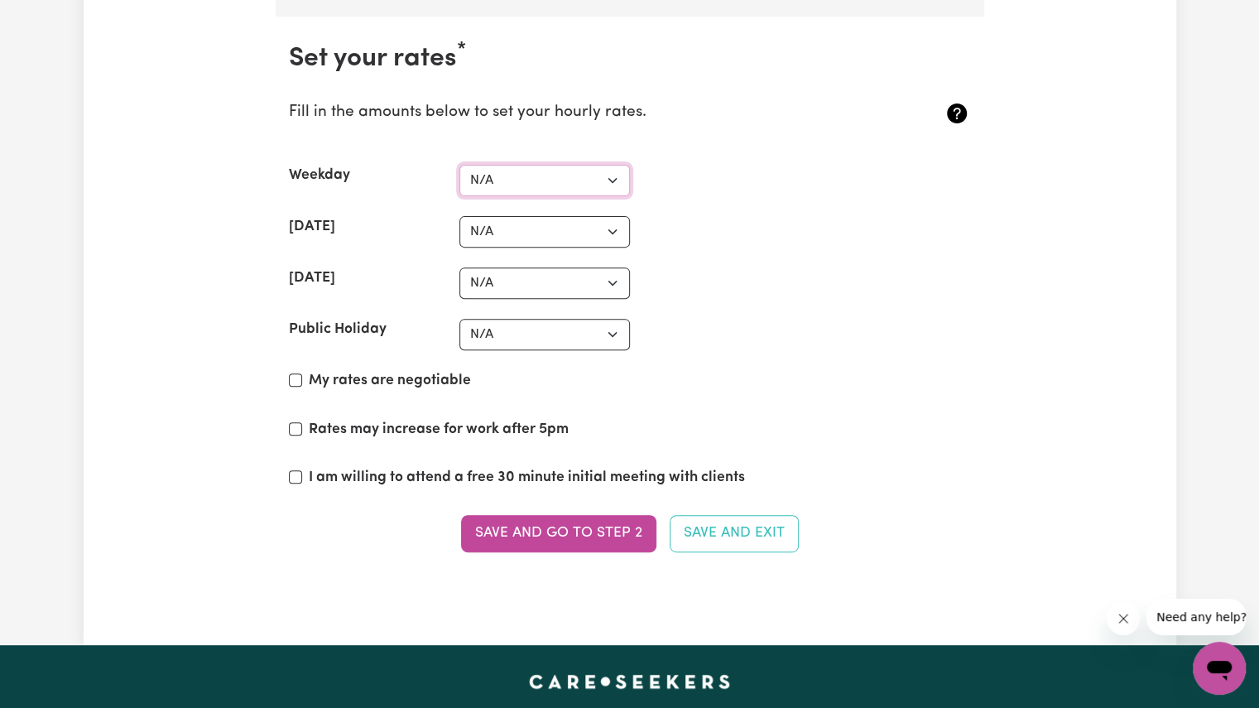
select select "40"
click at [459, 165] on select "N/A $37 $38 $39 $40 $41 $42 $43 $44 $45 $46 $47 $48 $49 $50 $51 $52 $53 $54 $55…" at bounding box center [544, 180] width 170 height 31
click at [574, 216] on select "N/A $37 $38 $39 $40 $41 $42 $43 $44 $45 $46 $47 $48 $49 $50 $51 $52 $53 $54 $55…" at bounding box center [544, 231] width 170 height 31
select select "60"
click at [459, 216] on select "N/A $37 $38 $39 $40 $41 $42 $43 $44 $45 $46 $47 $48 $49 $50 $51 $52 $53 $54 $55…" at bounding box center [544, 231] width 170 height 31
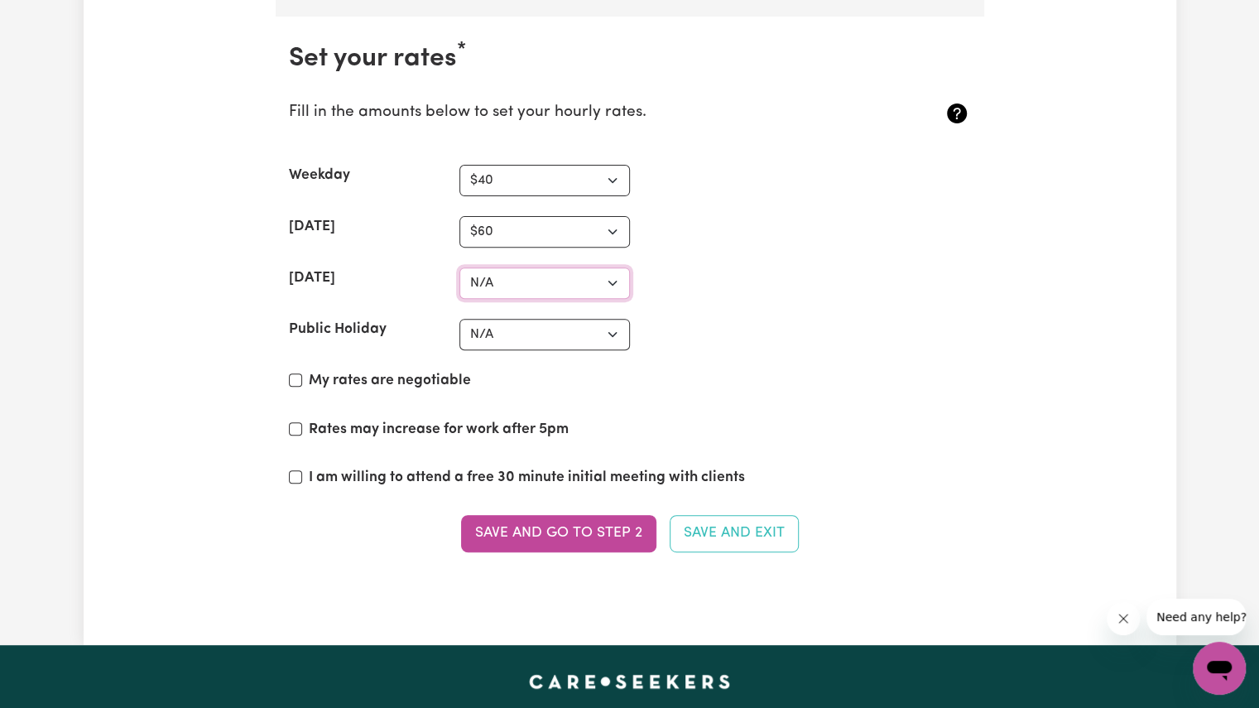
click at [564, 271] on select "N/A $37 $38 $39 $40 $41 $42 $43 $44 $45 $46 $47 $48 $49 $50 $51 $52 $53 $54 $55…" at bounding box center [544, 282] width 170 height 31
select select "80"
click at [459, 267] on select "N/A $37 $38 $39 $40 $41 $42 $43 $44 $45 $46 $47 $48 $49 $50 $51 $52 $53 $54 $55…" at bounding box center [544, 282] width 170 height 31
click at [297, 422] on input "Rates may increase for work after 5pm" at bounding box center [295, 428] width 13 height 13
checkbox input "true"
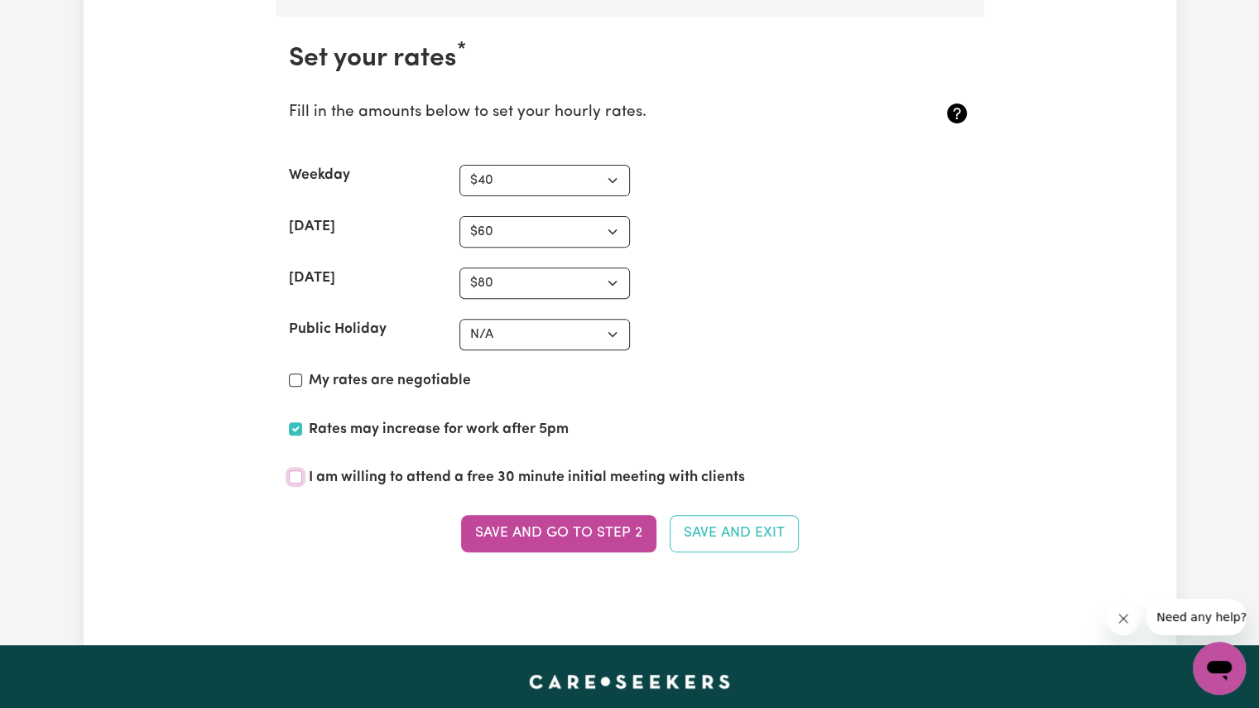
click at [300, 470] on input "I am willing to attend a free 30 minute initial meeting with clients" at bounding box center [295, 476] width 13 height 13
checkbox input "true"
click at [559, 325] on select "N/A $37 $38 $39 $40 $41 $42 $43 $44 $45 $46 $47 $48 $49 $50 $51 $52 $53 $54 $55…" at bounding box center [544, 334] width 170 height 31
click at [561, 319] on select "N/A $37 $38 $39 $40 $41 $42 $43 $44 $45 $46 $47 $48 $49 $50 $51 $52 $53 $54 $55…" at bounding box center [544, 334] width 170 height 31
select select "100"
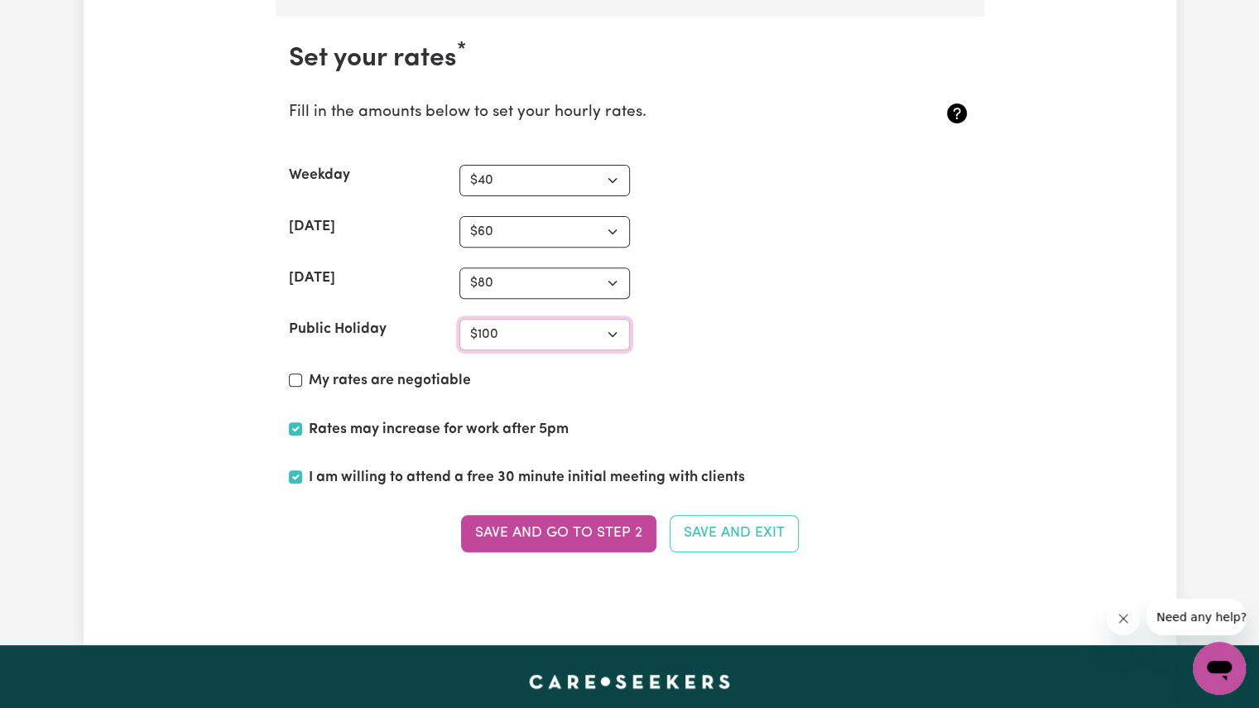
click at [459, 319] on select "N/A $37 $38 $39 $40 $41 $42 $43 $44 $45 $46 $47 $48 $49 $50 $51 $52 $53 $54 $55…" at bounding box center [544, 334] width 170 height 31
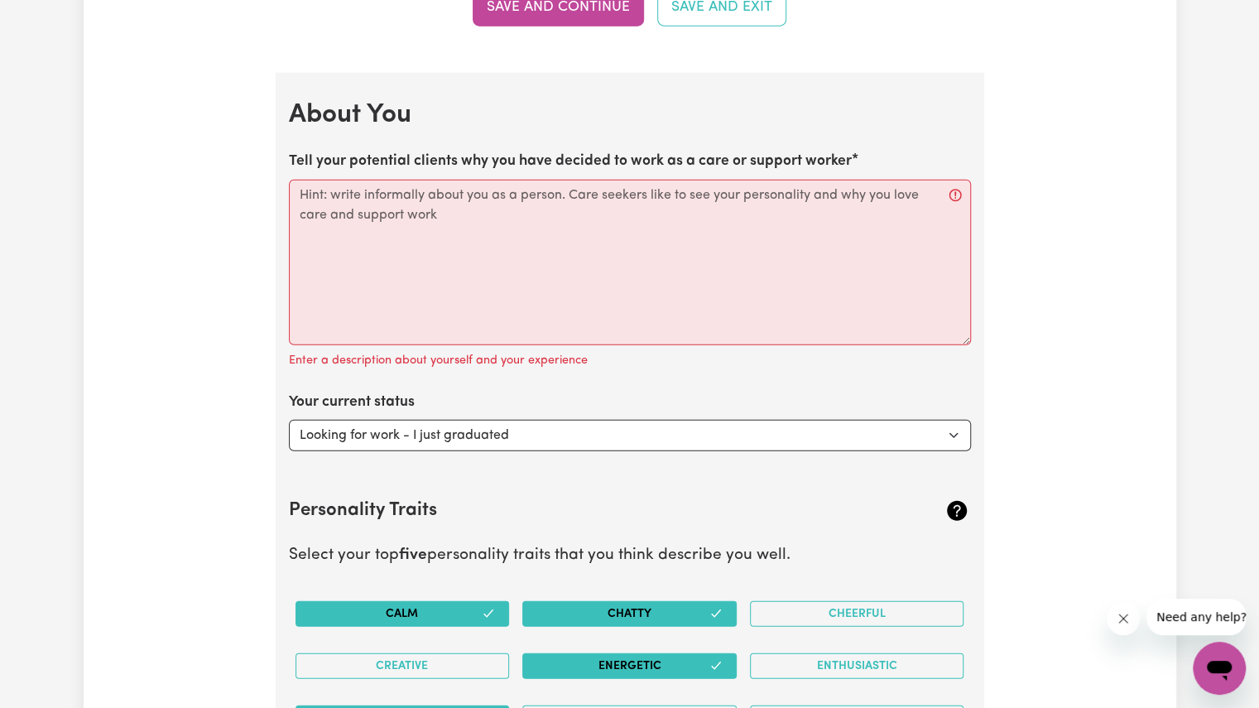
scroll to position [2356, 0]
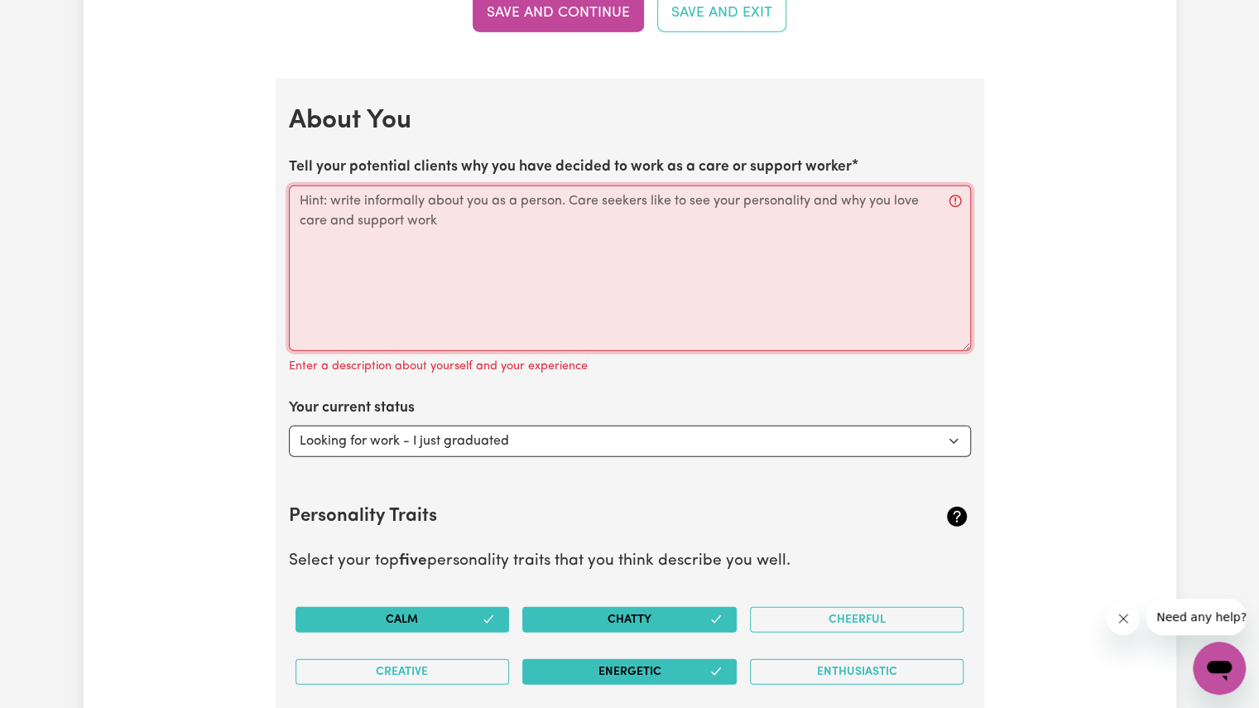
drag, startPoint x: 432, startPoint y: 218, endPoint x: 308, endPoint y: 170, distance: 133.4
click at [308, 170] on div "Tell your potential clients why you have decided to work as a care or support w…" at bounding box center [630, 266] width 682 height 220
click at [291, 156] on label "Tell your potential clients why you have decided to work as a care or support w…" at bounding box center [570, 167] width 563 height 22
click at [291, 185] on textarea "Tell your potential clients why you have decided to work as a care or support w…" at bounding box center [630, 268] width 682 height 166
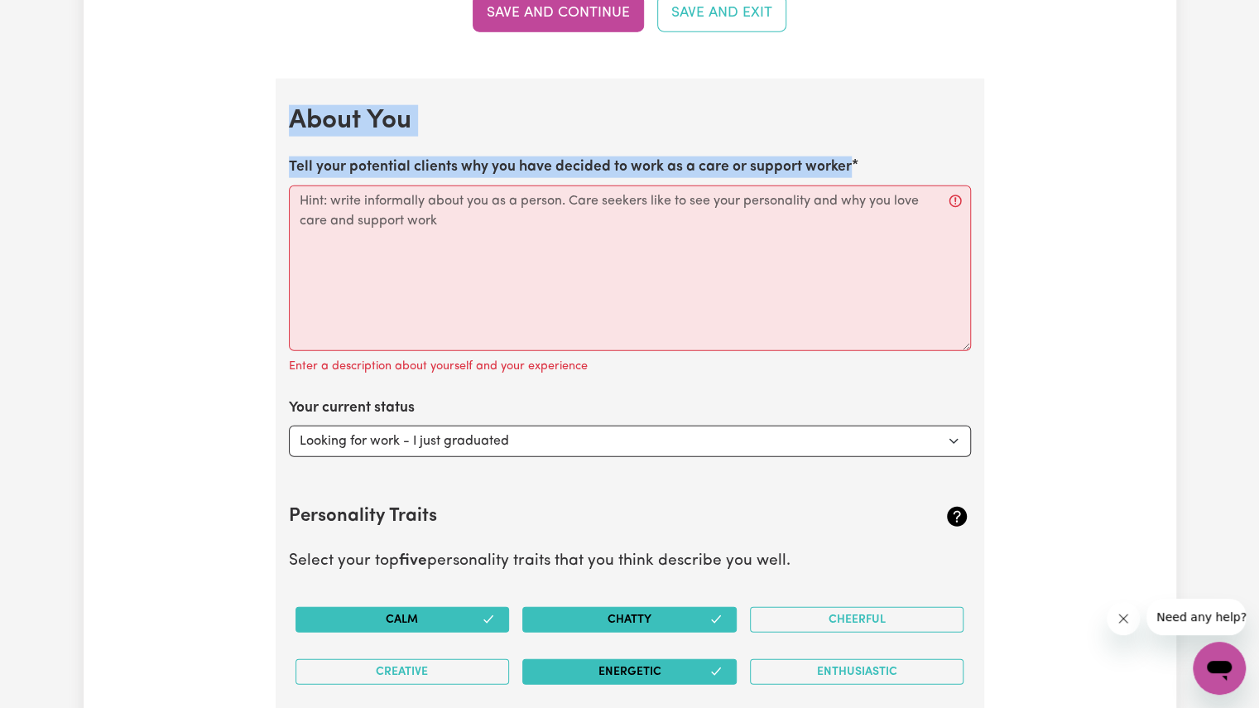
drag, startPoint x: 296, startPoint y: 111, endPoint x: 848, endPoint y: 176, distance: 555.9
copy section "About You Tell your potential clients why you have decided to work as a care or…"
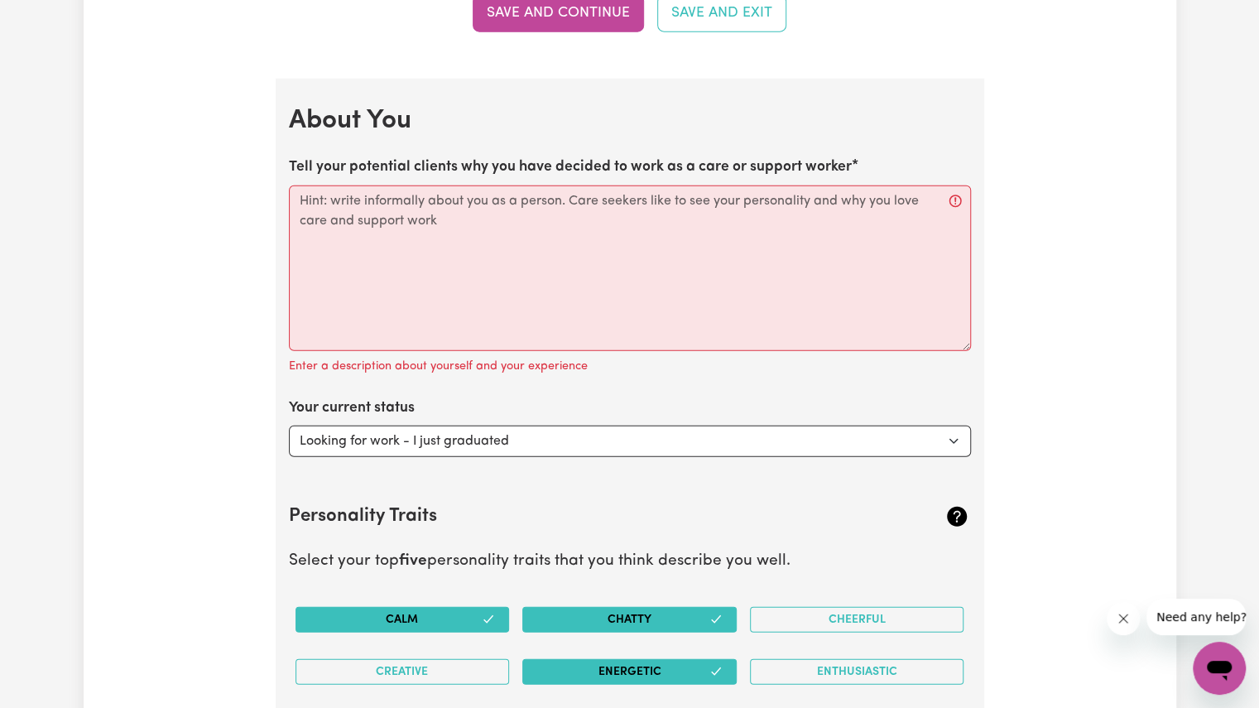
drag, startPoint x: 677, startPoint y: 378, endPoint x: 452, endPoint y: 214, distance: 278.4
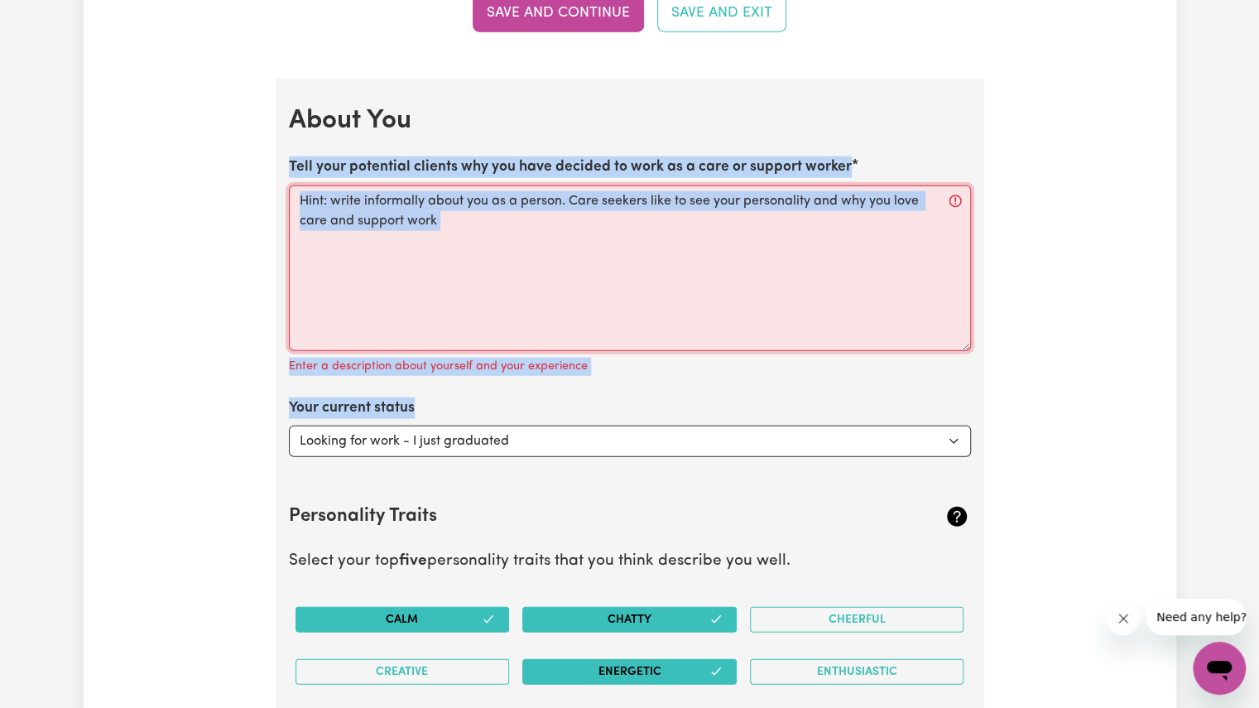
click at [452, 214] on textarea "Tell your potential clients why you have decided to work as a care or support w…" at bounding box center [630, 268] width 682 height 166
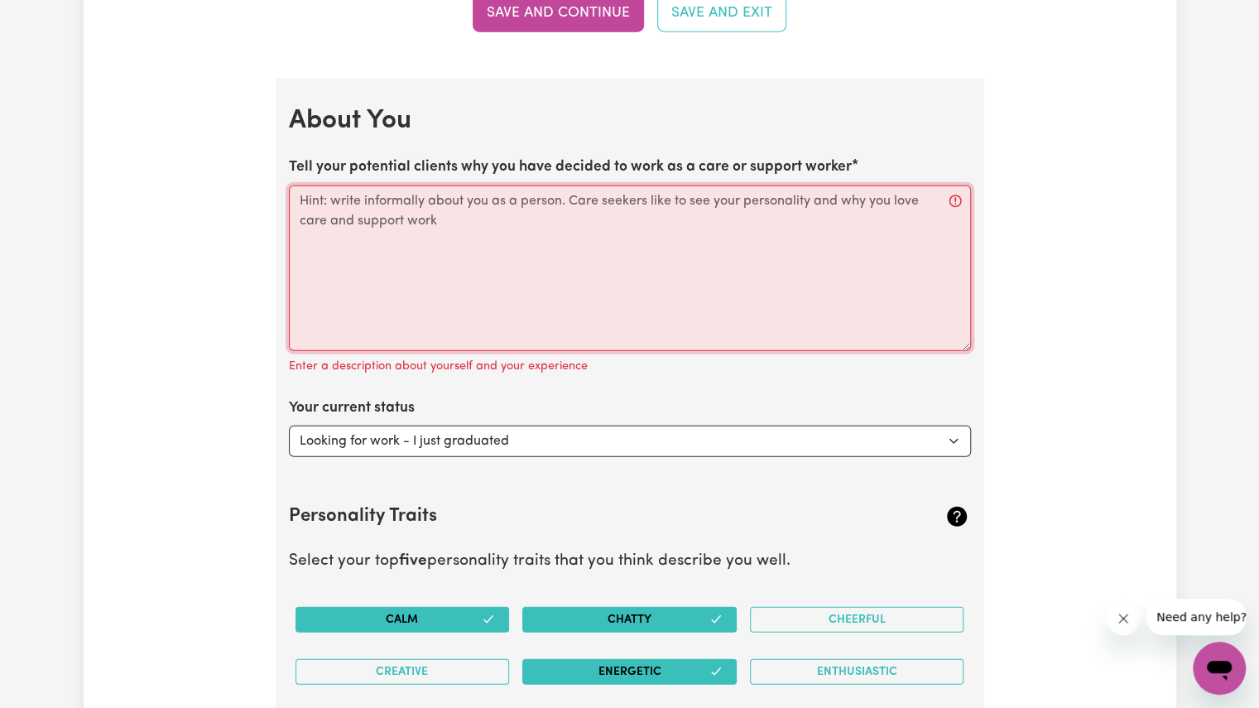
paste textarea "Absolutely, Wambui — here’s a casual, warm version of your “About Me” section f…"
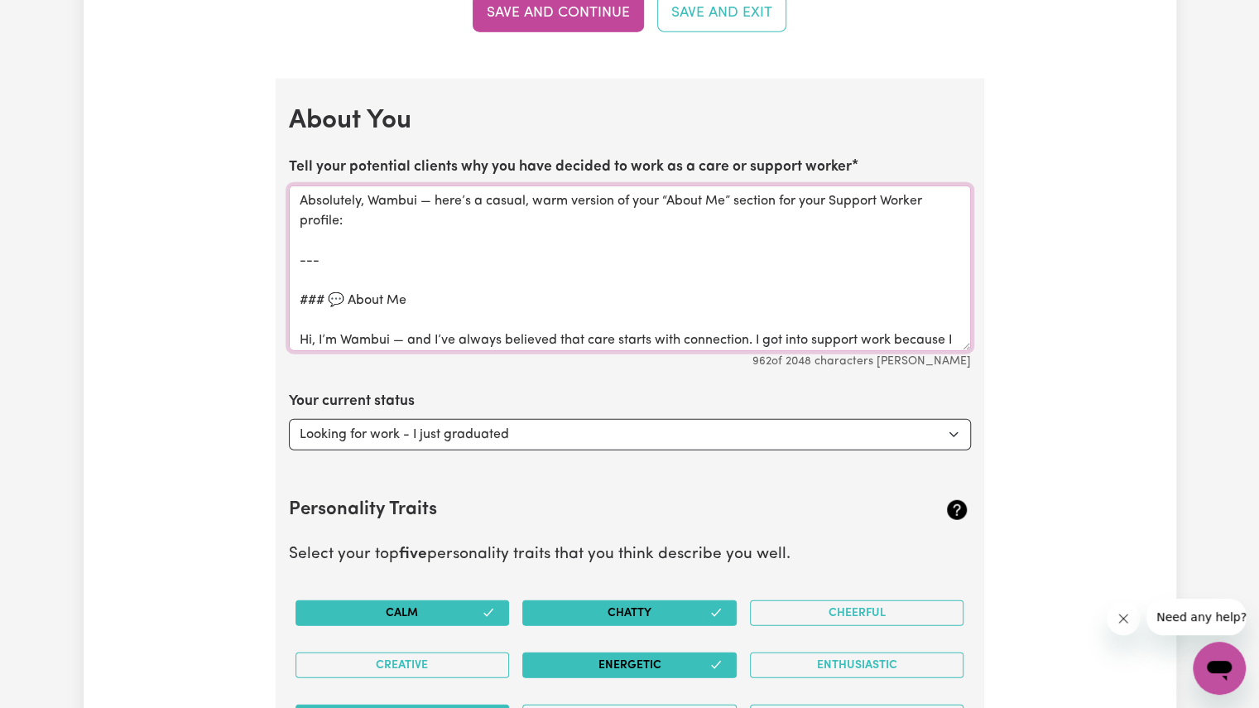
scroll to position [295, 0]
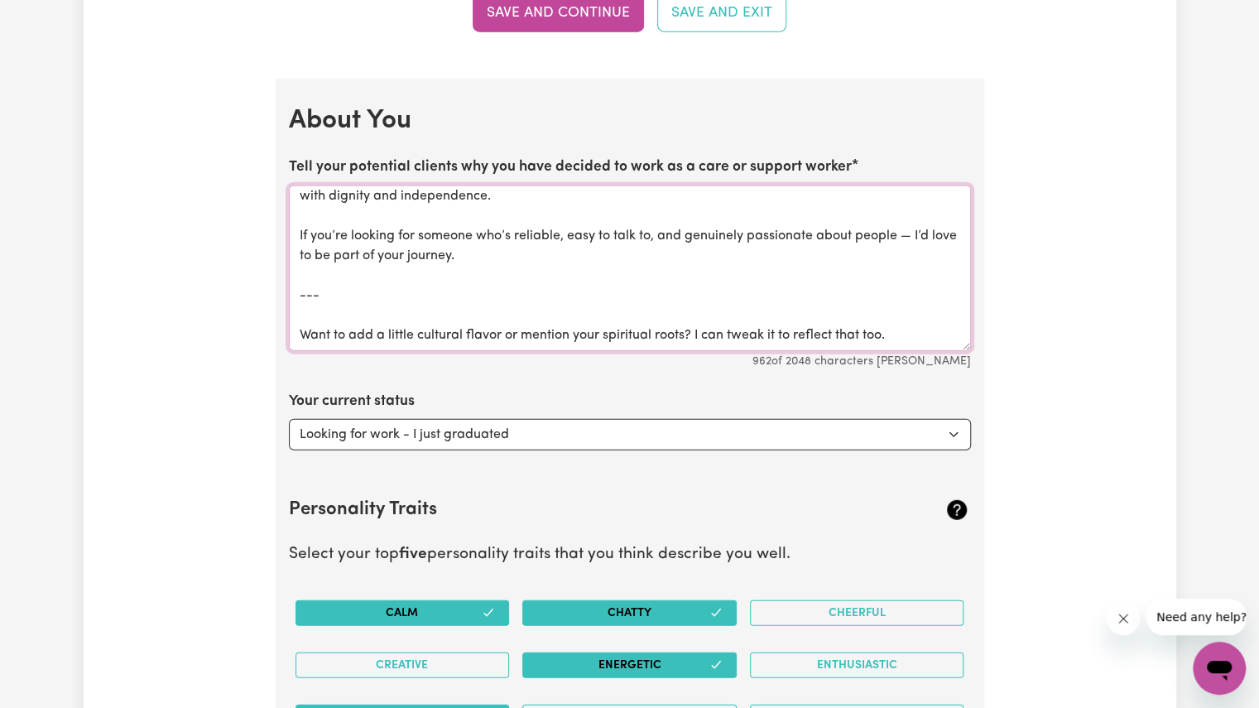
drag, startPoint x: 452, startPoint y: 213, endPoint x: 895, endPoint y: 231, distance: 443.1
click at [895, 231] on textarea "Absolutely, Wambui — here’s a casual, warm version of your “About Me” section f…" at bounding box center [630, 268] width 682 height 166
click at [895, 314] on textarea "Absolutely, Wambui — here’s a casual, warm version of your “About Me” section f…" at bounding box center [630, 268] width 682 height 166
drag, startPoint x: 895, startPoint y: 314, endPoint x: 295, endPoint y: 269, distance: 602.6
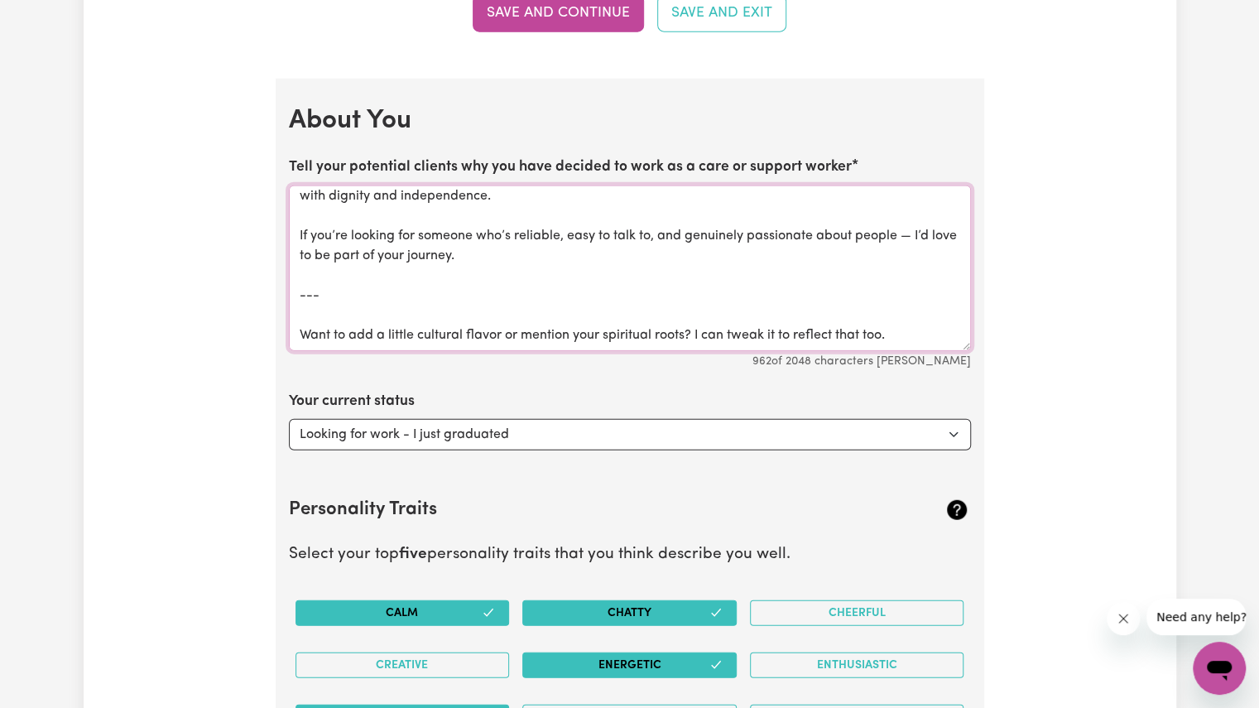
click at [295, 269] on textarea "Absolutely, Wambui — here’s a casual, warm version of your “About Me” section f…" at bounding box center [630, 268] width 682 height 166
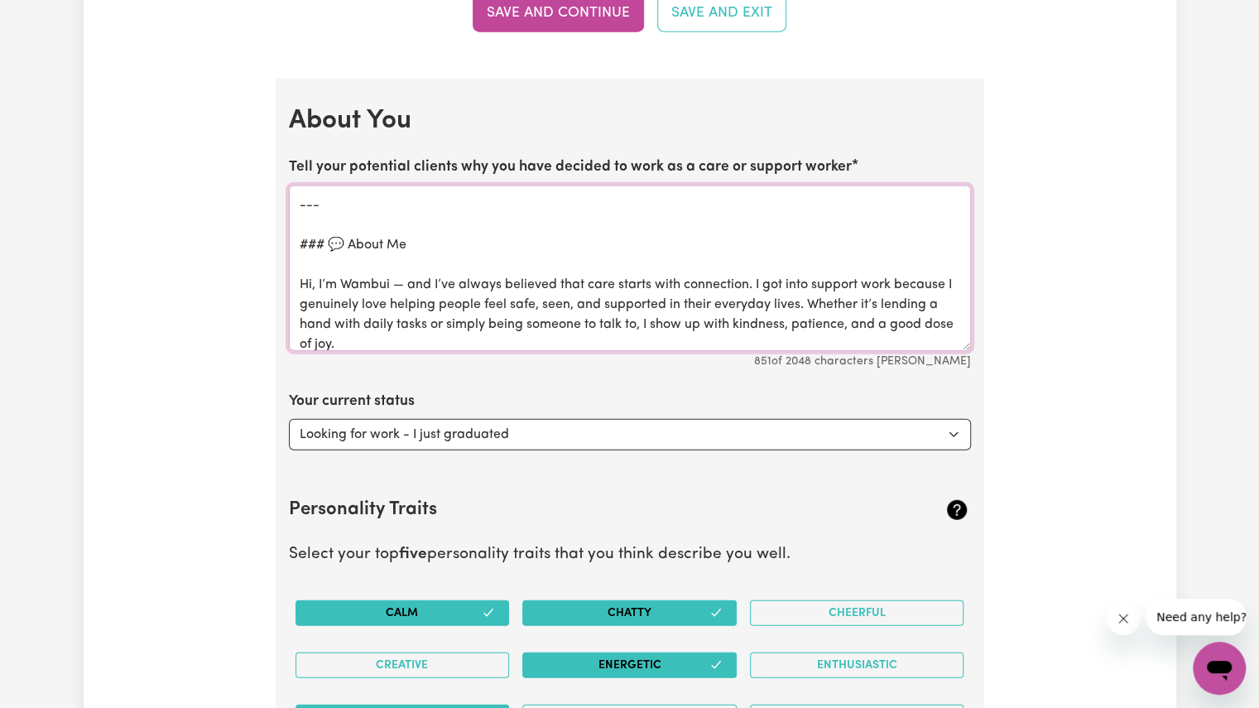
scroll to position [50, 0]
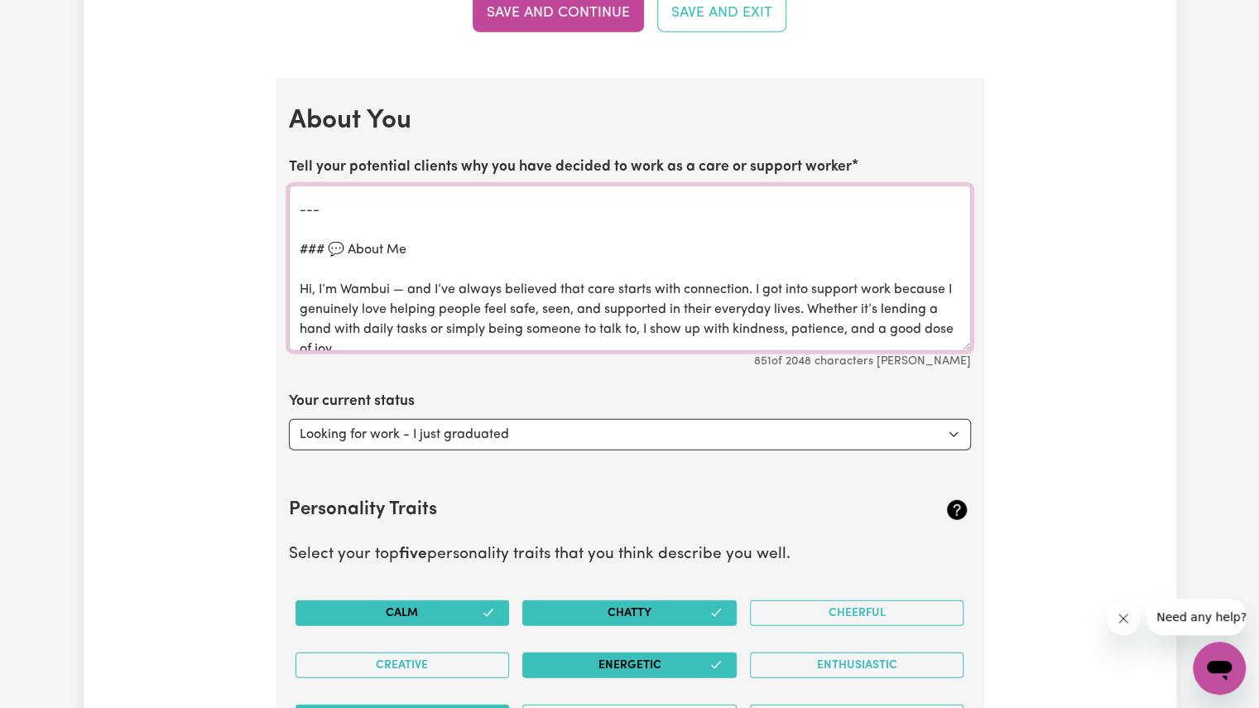
drag, startPoint x: 420, startPoint y: 244, endPoint x: 295, endPoint y: 186, distance: 138.5
click at [295, 186] on textarea "Absolutely, Wambui — here’s a casual, warm version of your “About Me” section f…" at bounding box center [630, 268] width 682 height 166
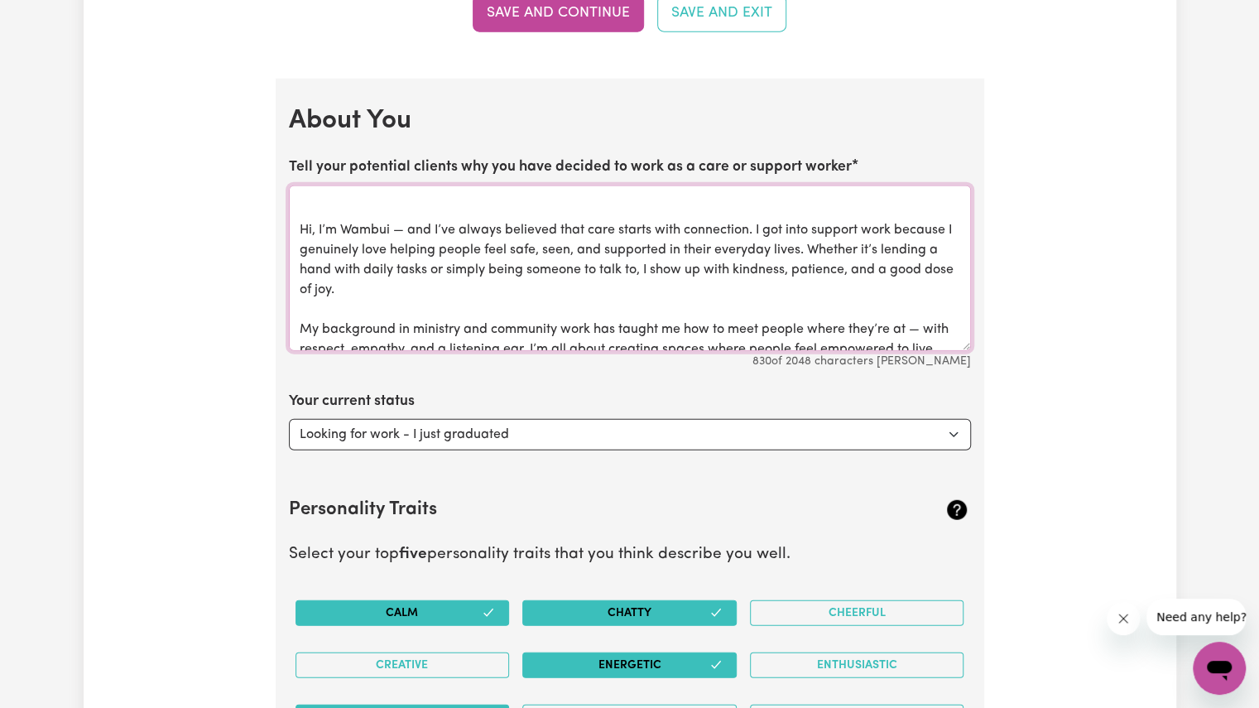
scroll to position [0, 0]
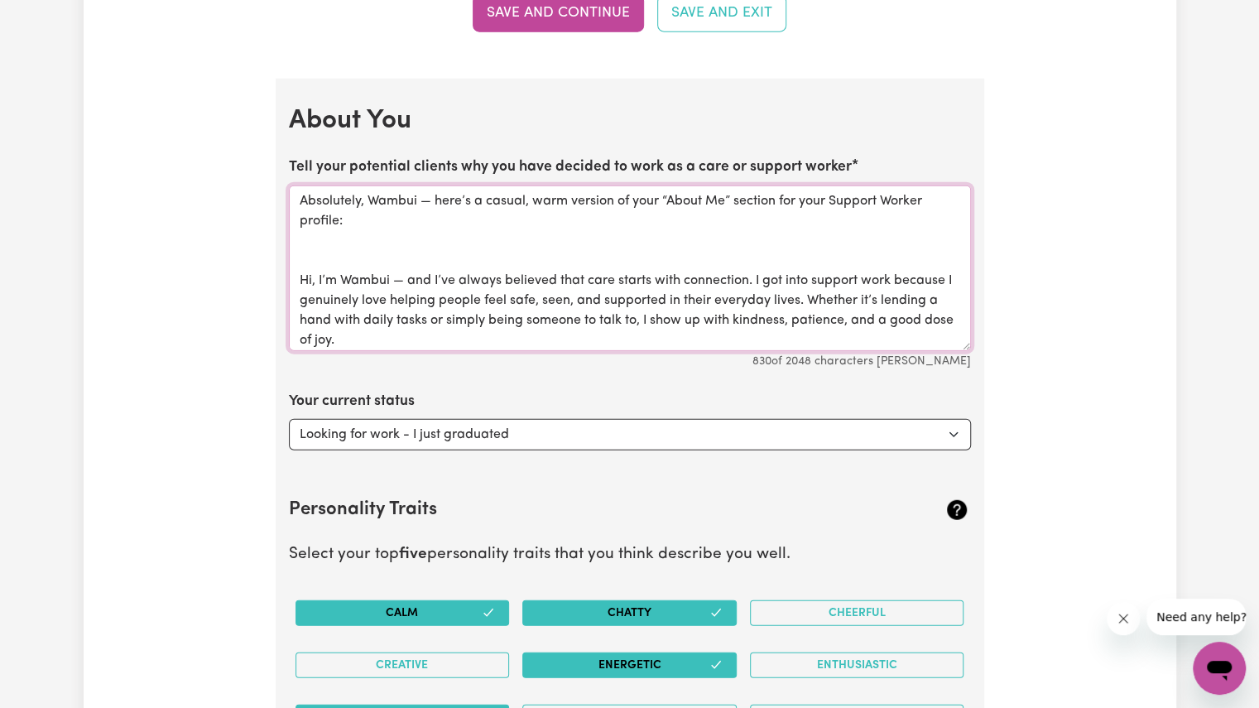
drag, startPoint x: 347, startPoint y: 247, endPoint x: 281, endPoint y: 194, distance: 84.7
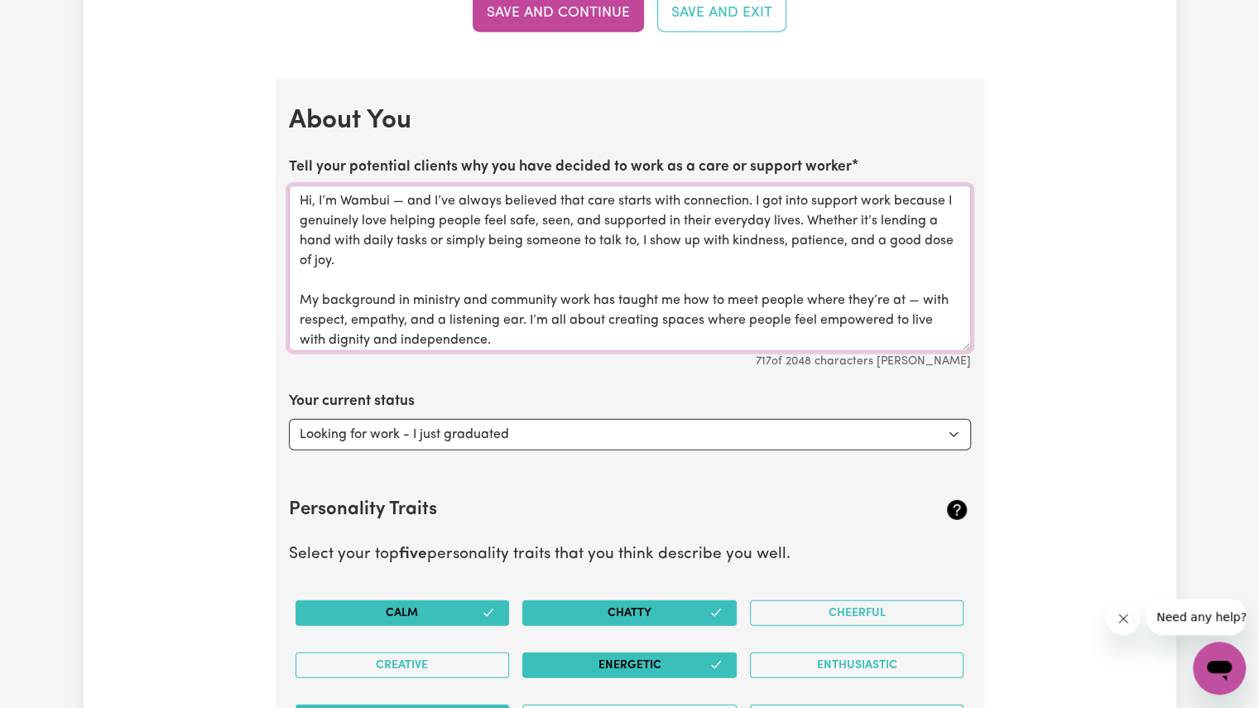
click at [310, 194] on textarea "Hi, I’m Wambui — and I’ve always believed that care starts with connection. I g…" at bounding box center [630, 268] width 682 height 166
click at [419, 196] on textarea "[PERSON_NAME], I’m Wambui — and I’ve always believed that care starts with conn…" at bounding box center [630, 268] width 682 height 166
click at [0, 0] on span "Hello," at bounding box center [0, 0] width 0 height 0
click at [0, 0] on span "with" at bounding box center [0, 0] width 0 height 0
click at [490, 293] on textarea "Hello, I’m [PERSON_NAME] — and I’ve always believed that care starts with conne…" at bounding box center [630, 268] width 682 height 166
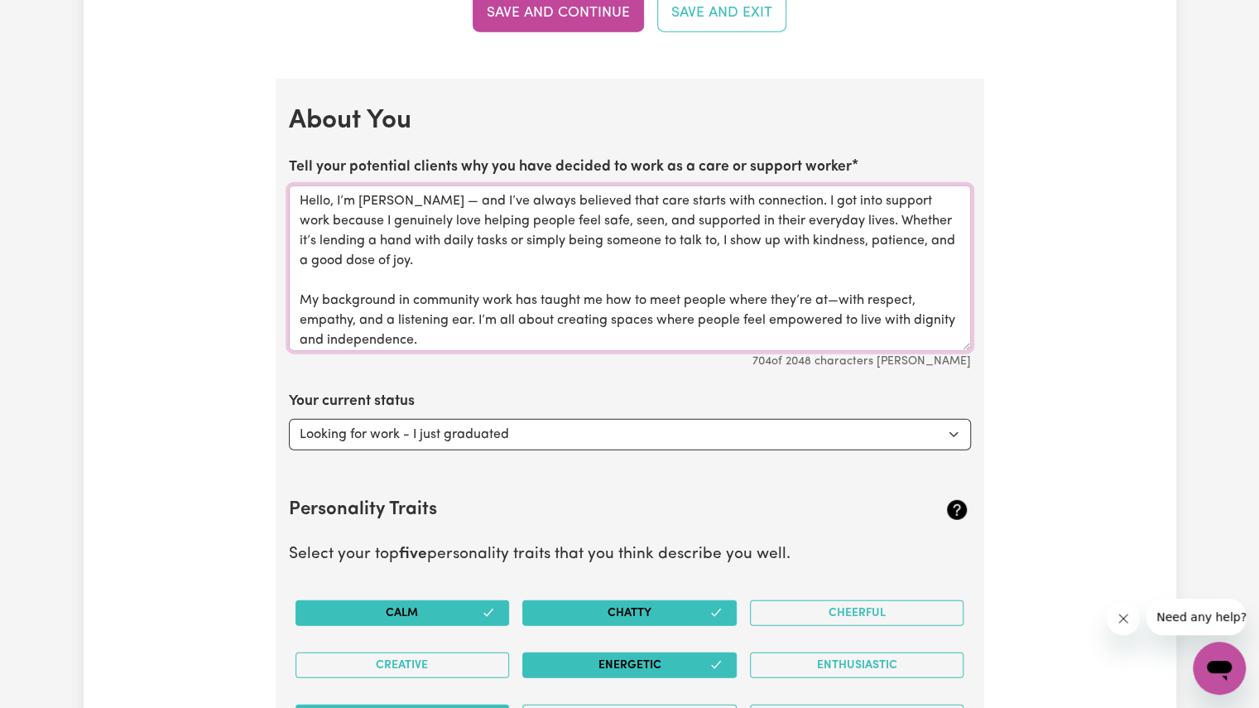
click at [511, 294] on textarea "Hello, I’m [PERSON_NAME] — and I’ve always believed that care starts with conne…" at bounding box center [630, 268] width 682 height 166
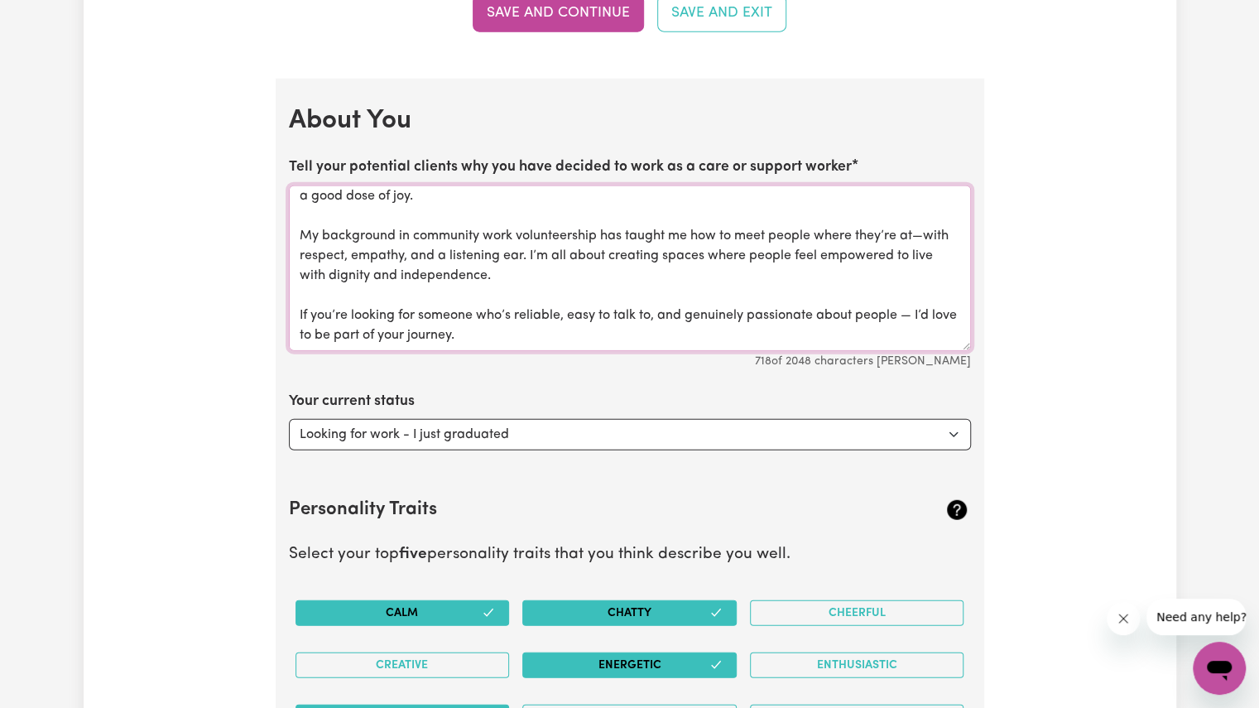
scroll to position [103, 0]
click at [324, 326] on textarea "Hello, I’m [PERSON_NAME] — and I’ve always believed that care starts with conne…" at bounding box center [630, 268] width 682 height 166
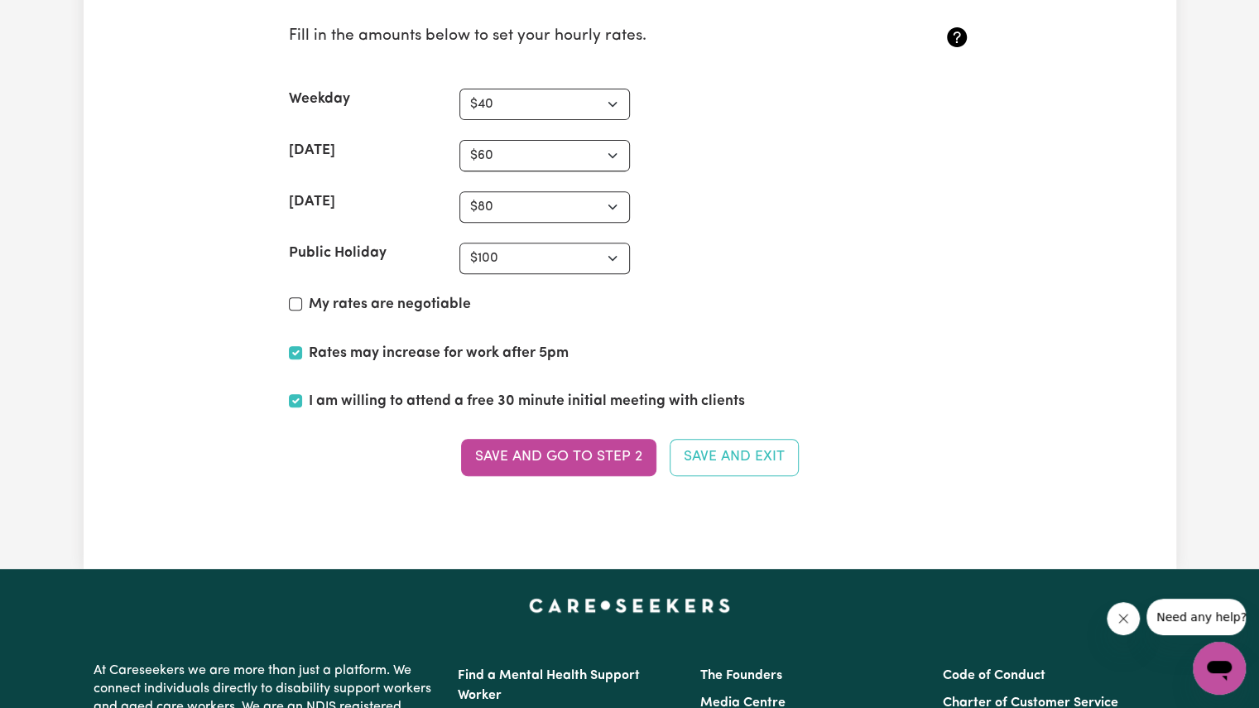
scroll to position [4109, 0]
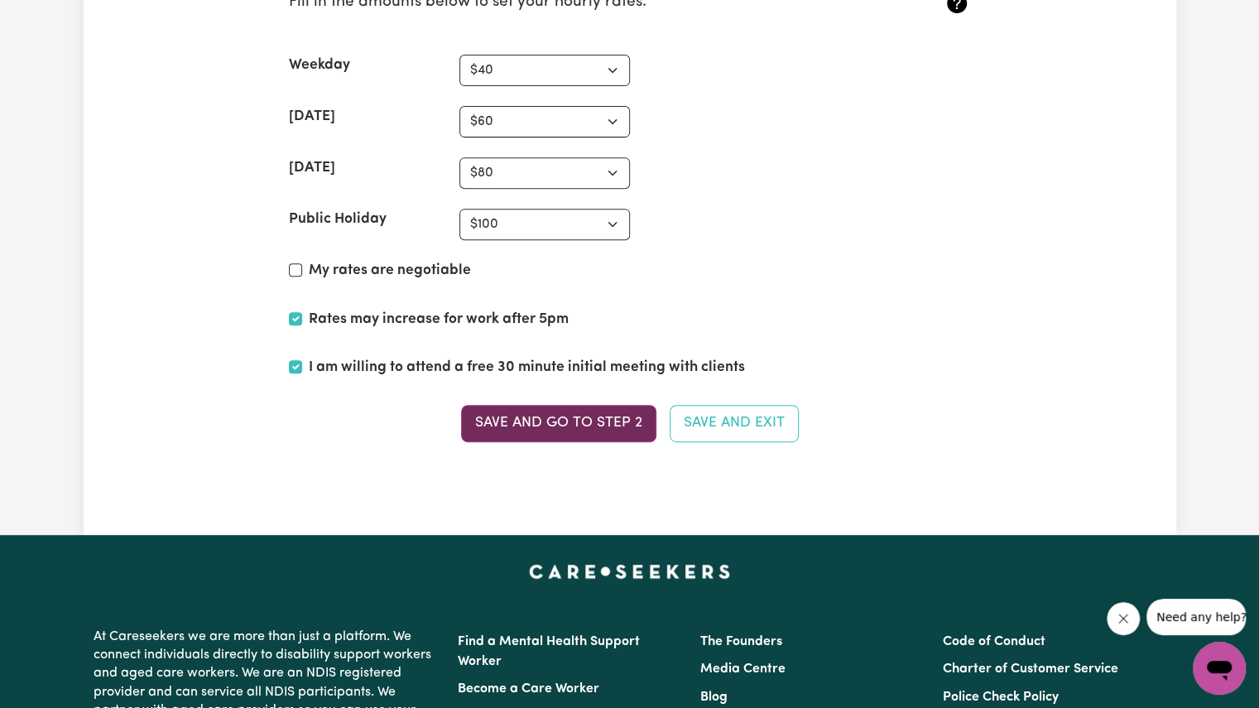
type textarea "Hello, I’m [PERSON_NAME] — and I’ve always believed that care starts with conne…"
click at [560, 408] on button "Save and go to Step 2" at bounding box center [558, 423] width 195 height 36
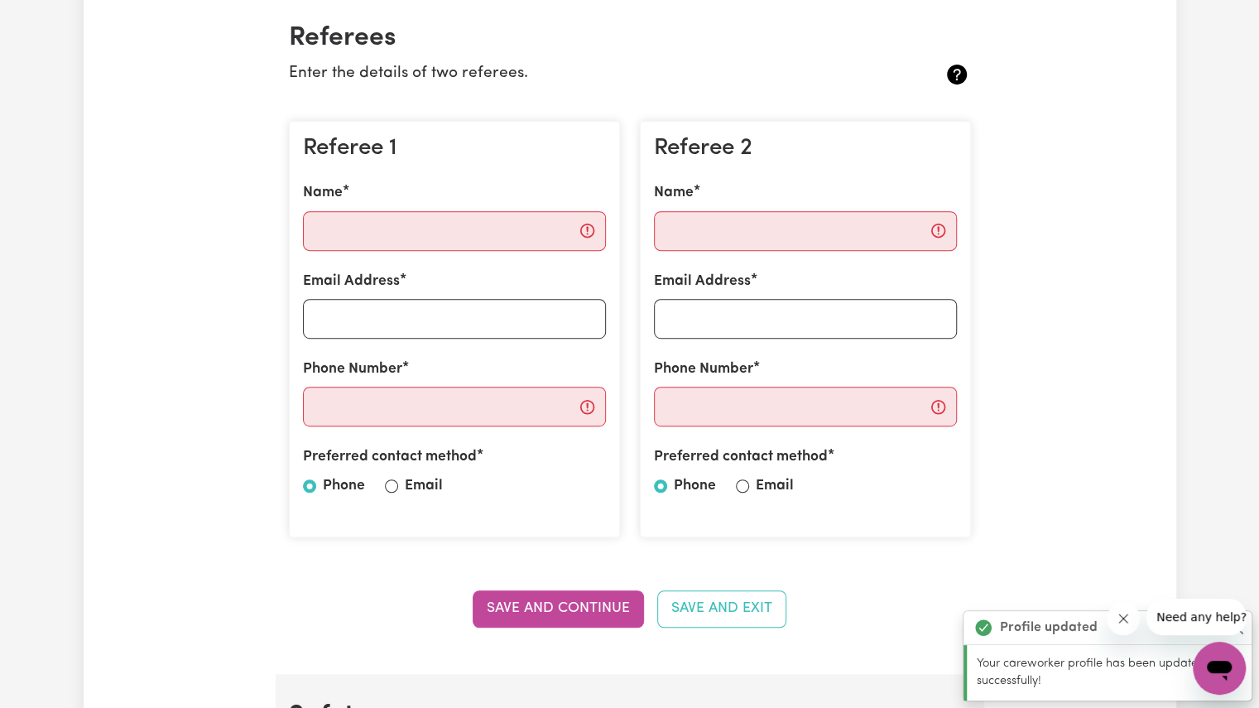
scroll to position [394, 0]
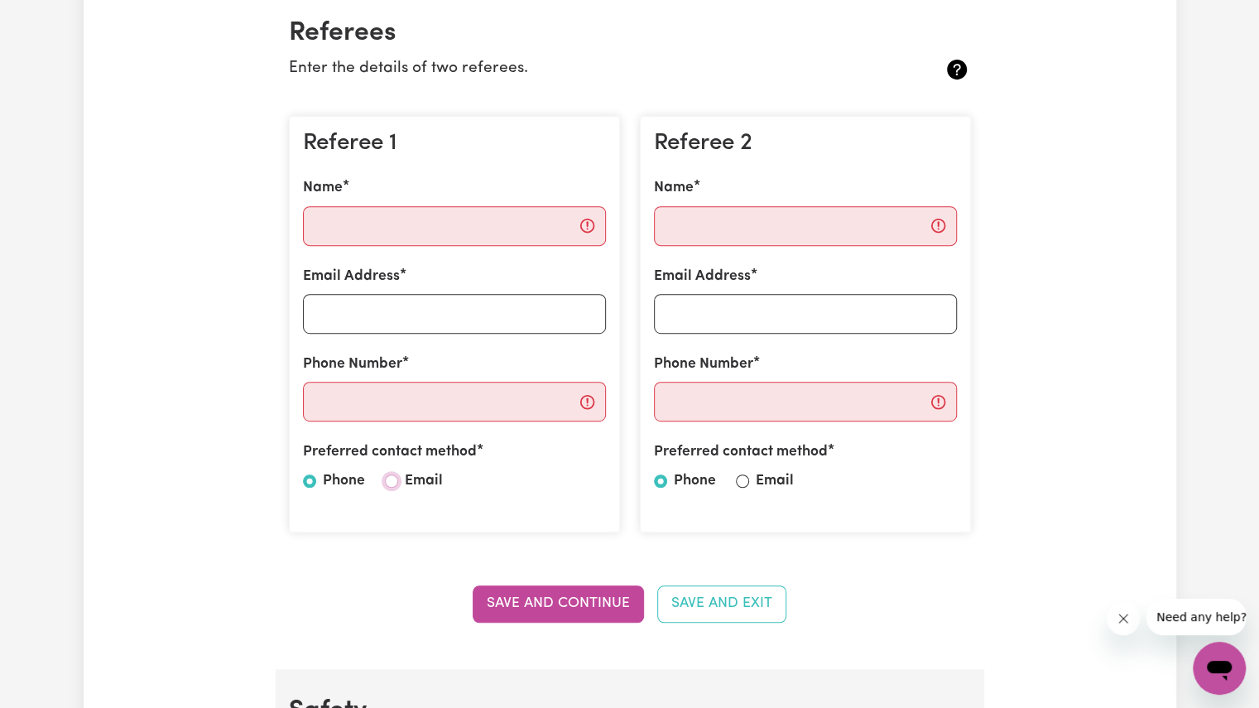
click at [387, 481] on input "Email" at bounding box center [391, 480] width 13 height 13
radio input "true"
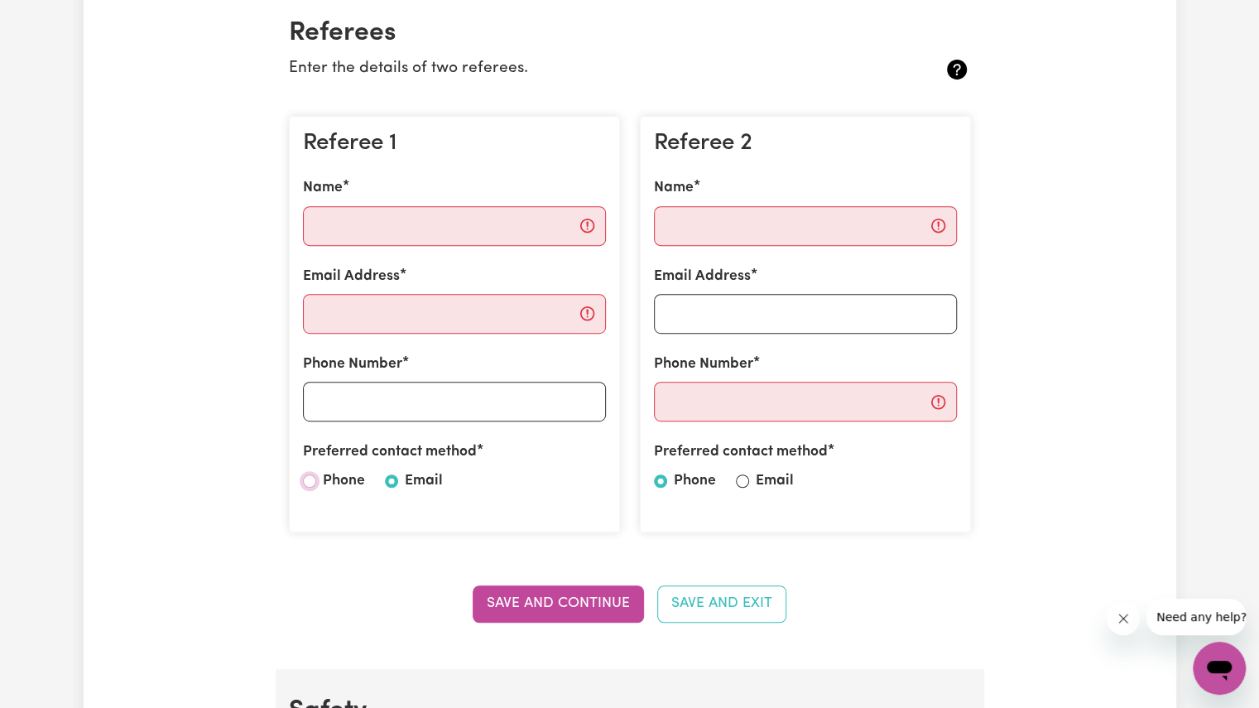
click at [311, 479] on input "Phone" at bounding box center [309, 480] width 13 height 13
radio input "true"
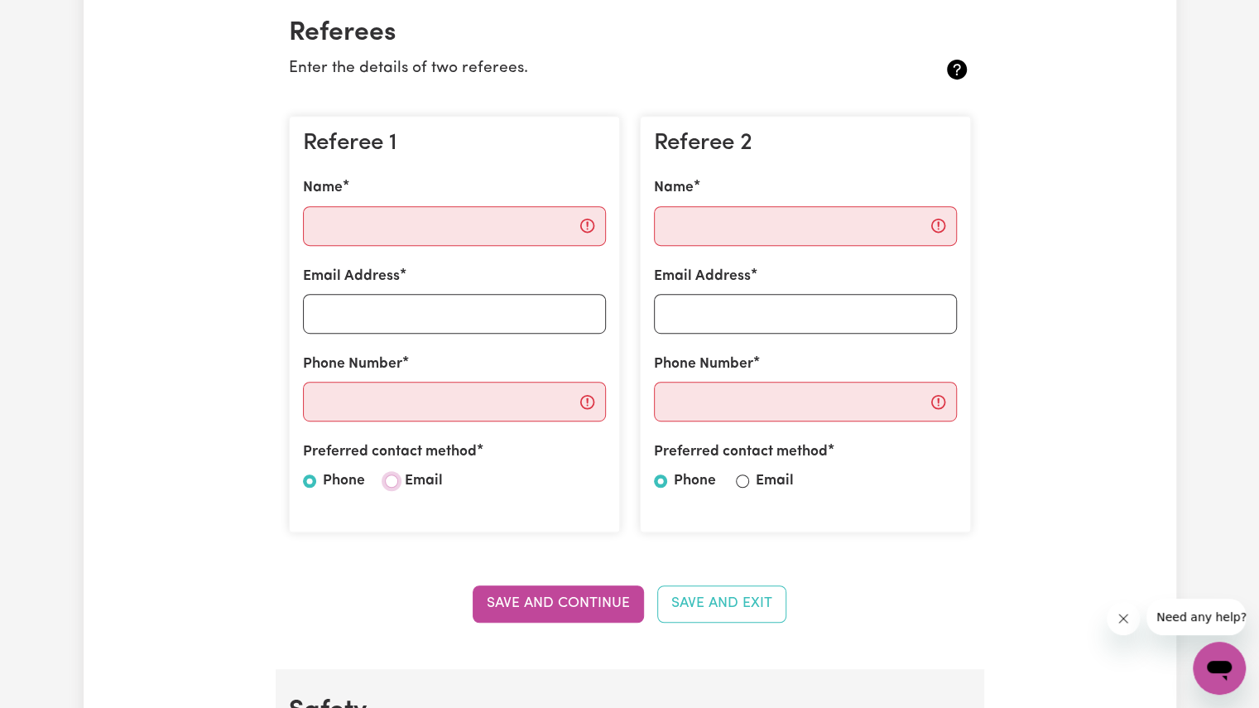
click at [394, 478] on input "Email" at bounding box center [391, 480] width 13 height 13
radio input "true"
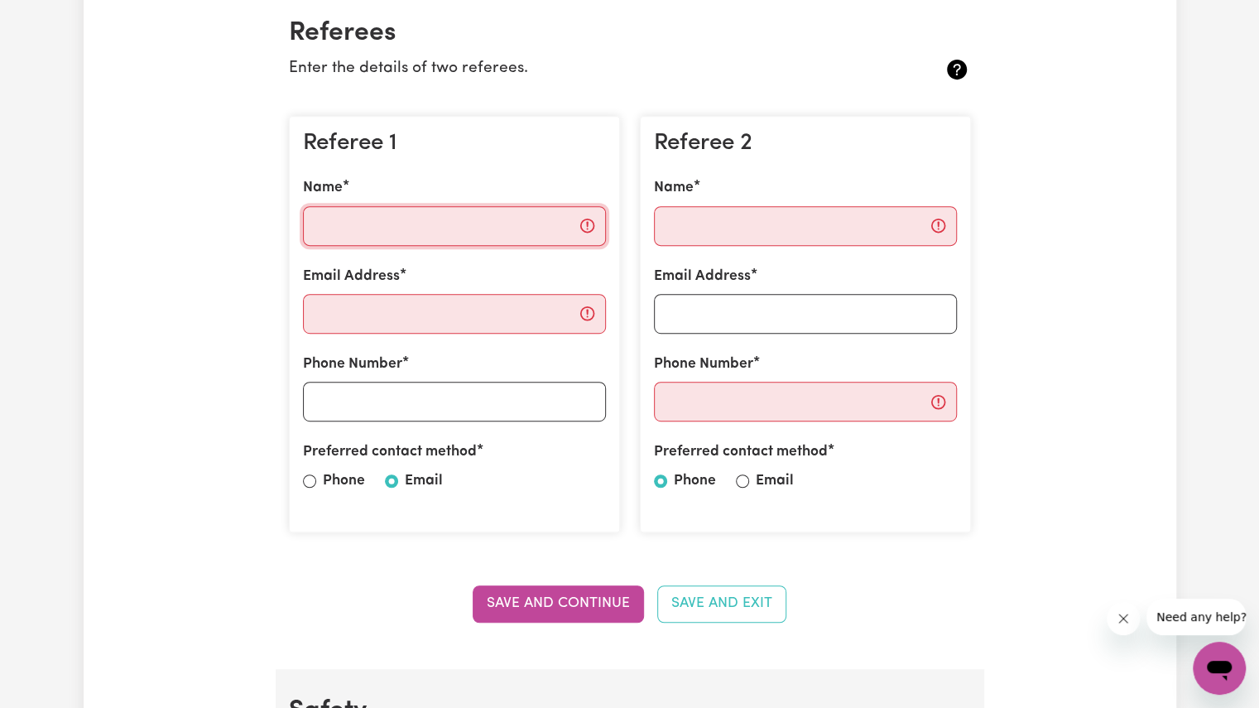
click at [521, 234] on input "Name" at bounding box center [454, 226] width 303 height 40
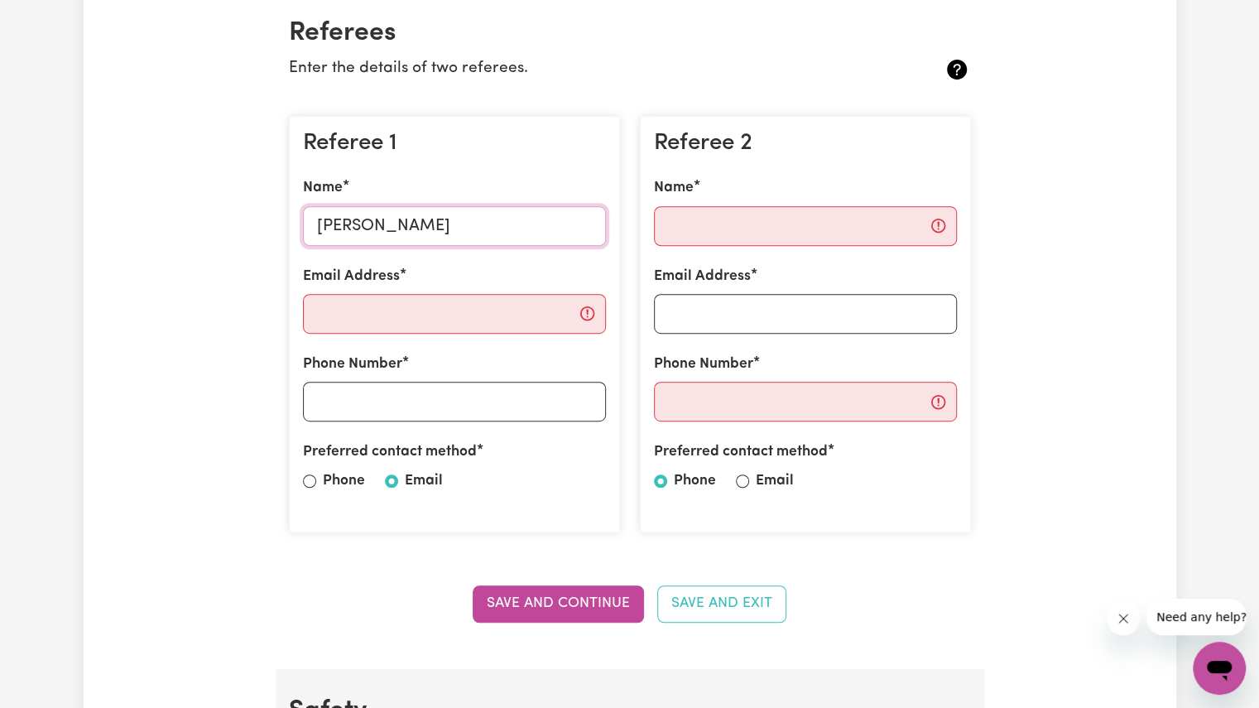
type input "[PERSON_NAME]"
click at [350, 307] on input "Email Address" at bounding box center [454, 314] width 303 height 40
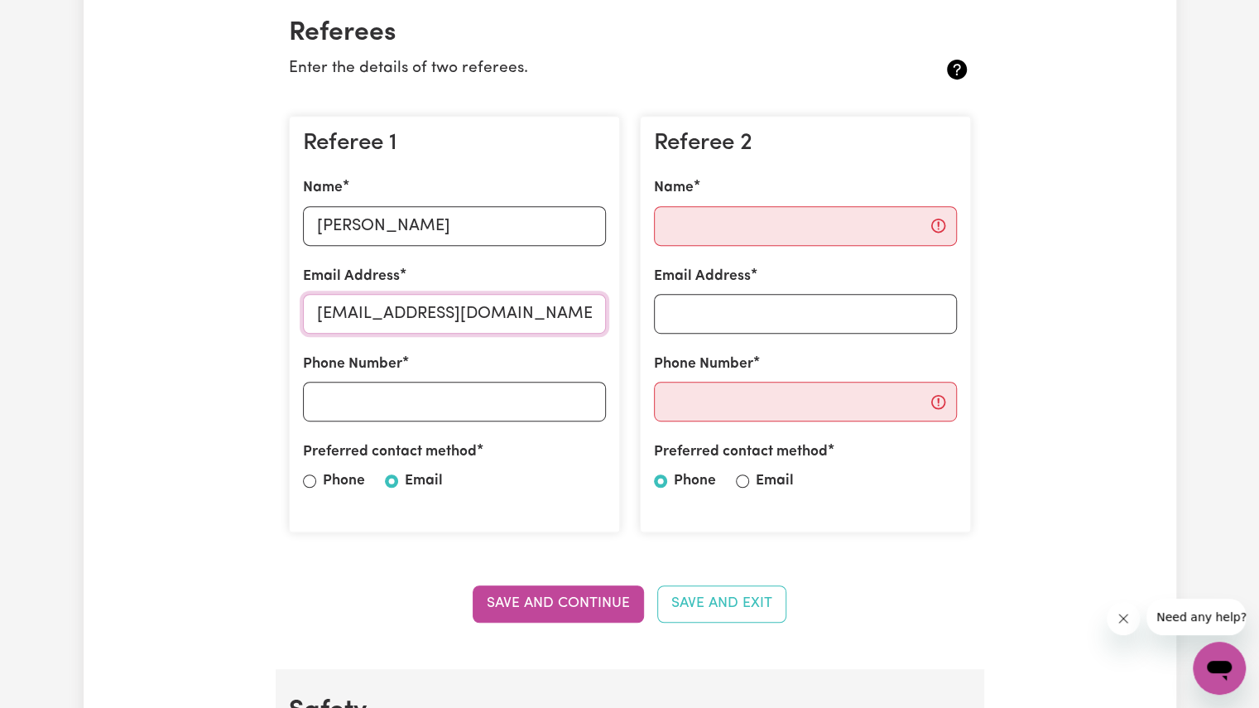
type input "[EMAIL_ADDRESS][DOMAIN_NAME]"
click at [361, 406] on input "Phone Number" at bounding box center [454, 402] width 303 height 40
type input "4"
type input "0421712406"
click at [741, 216] on input "Name" at bounding box center [805, 226] width 303 height 40
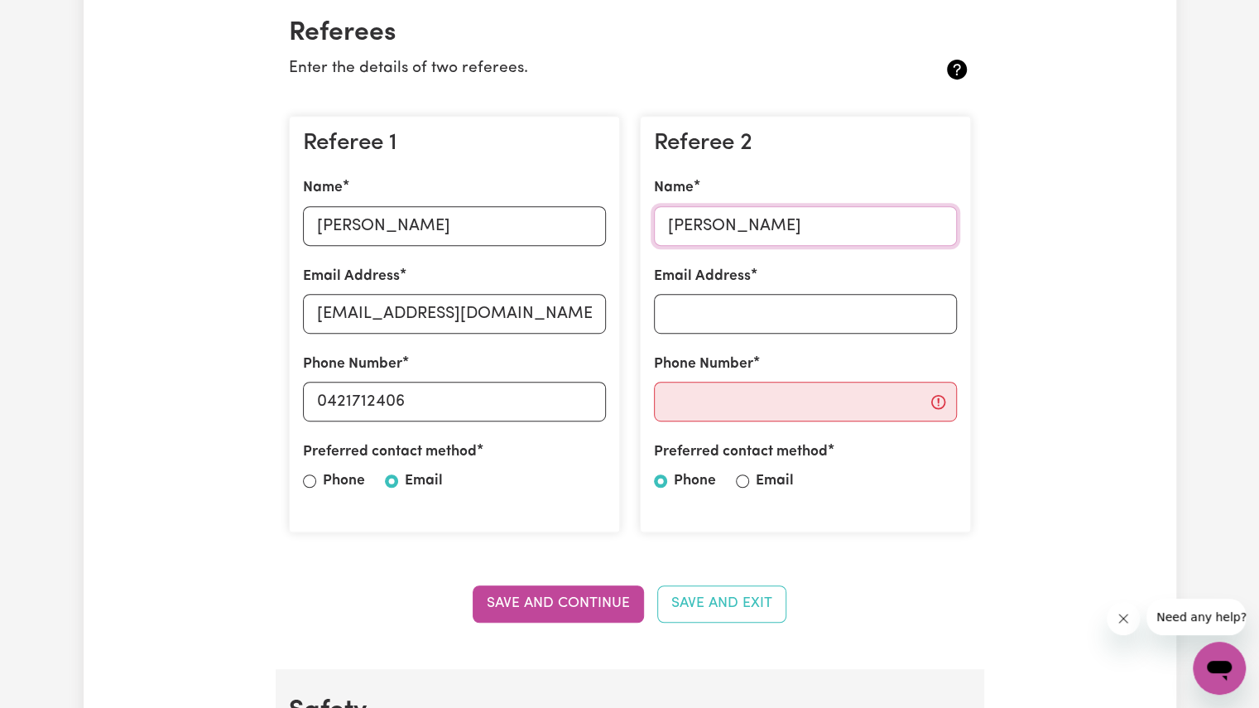
type input "[PERSON_NAME]"
click at [674, 319] on input "Email Address" at bounding box center [805, 314] width 303 height 40
click at [311, 480] on input "Phone" at bounding box center [309, 480] width 13 height 13
radio input "true"
click at [737, 478] on input "Email" at bounding box center [742, 480] width 13 height 13
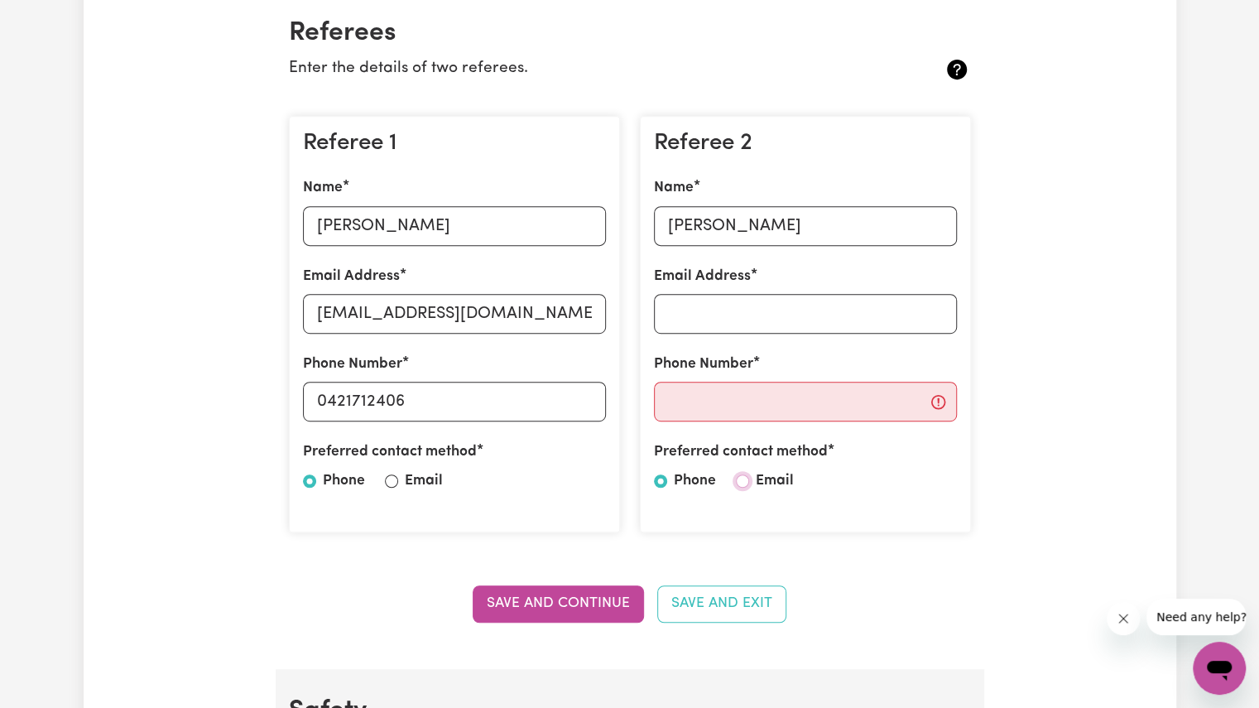
radio input "true"
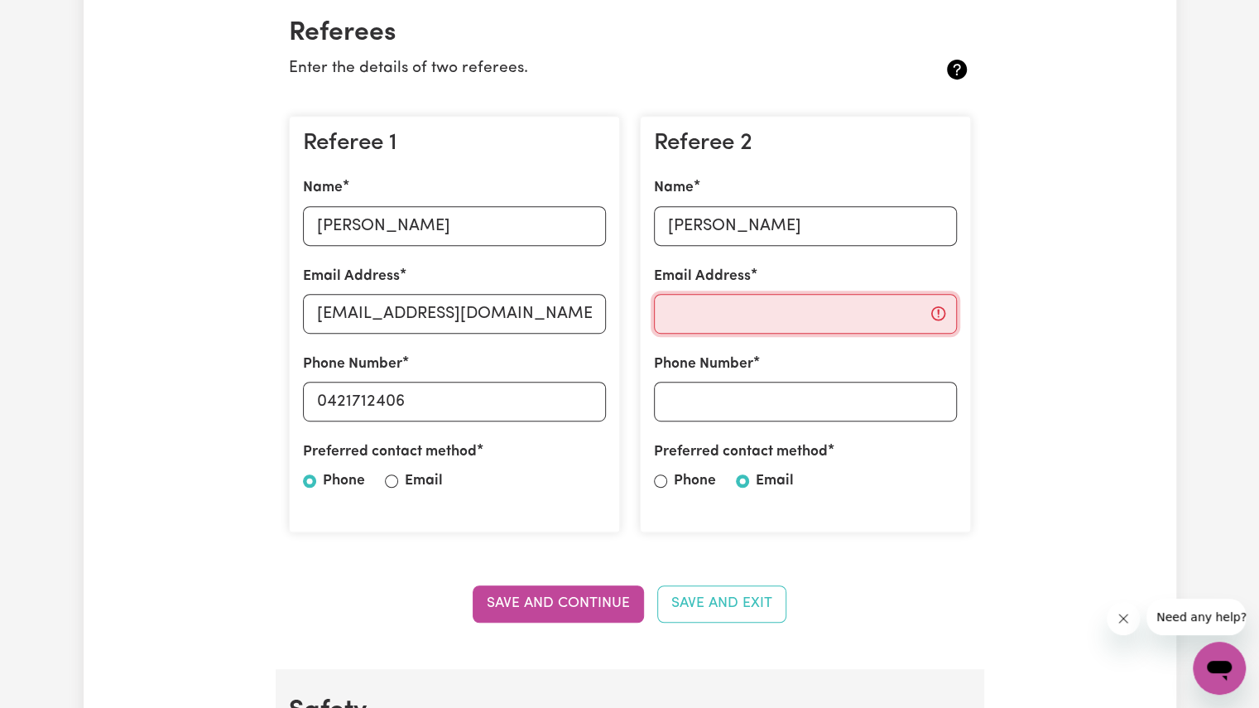
click at [757, 318] on input "Email Address" at bounding box center [805, 314] width 303 height 40
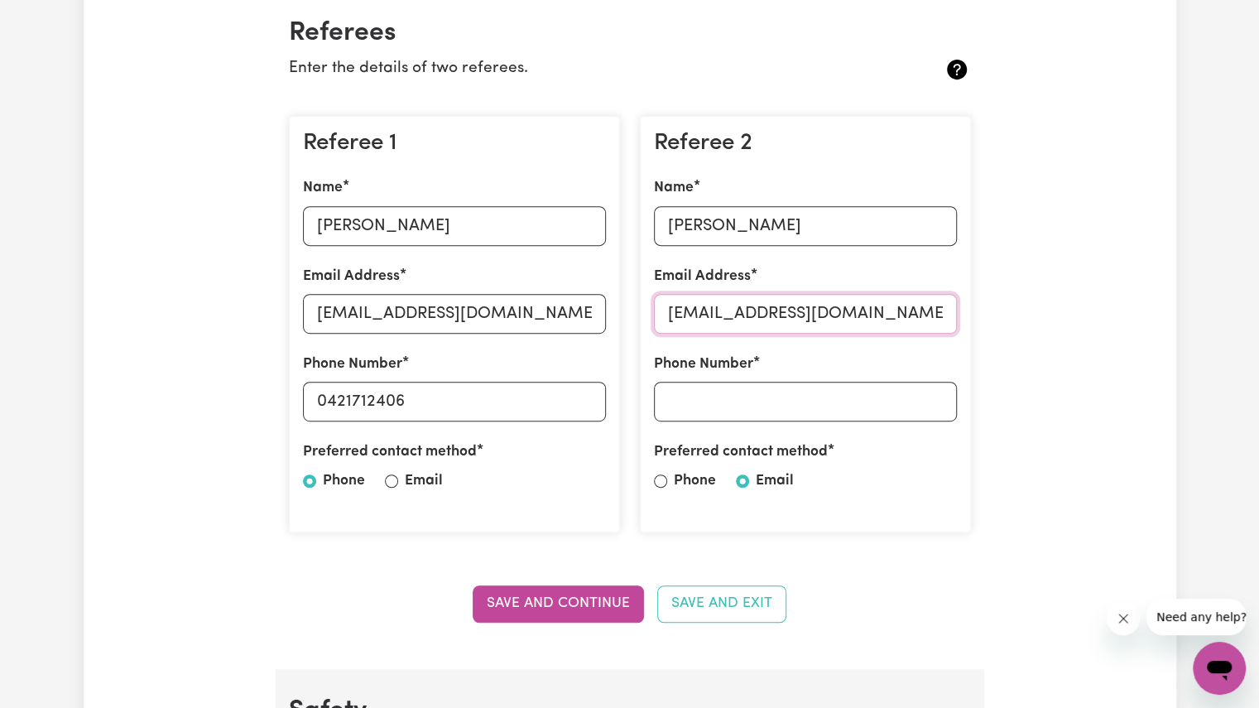
type input "[EMAIL_ADDRESS][DOMAIN_NAME]"
click at [677, 406] on input "Phone Number" at bounding box center [805, 402] width 303 height 40
type input "0450018382"
click at [545, 599] on button "Save and Continue" at bounding box center [558, 603] width 171 height 36
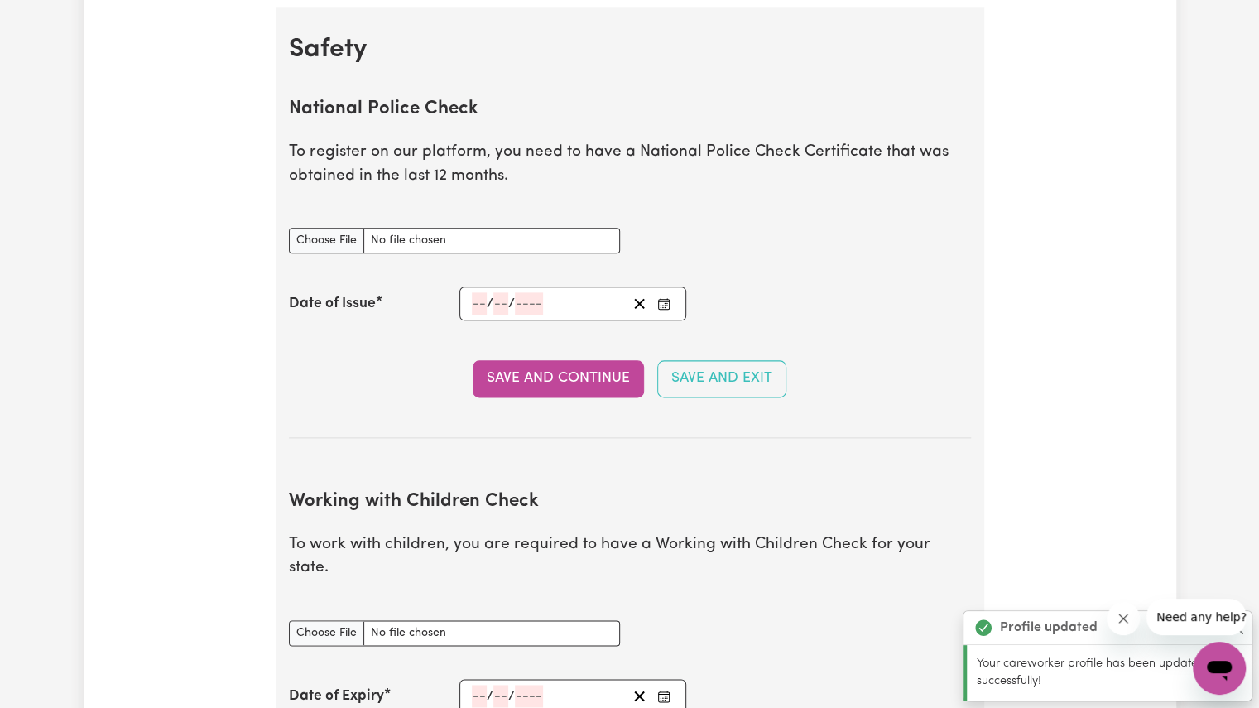
scroll to position [1061, 0]
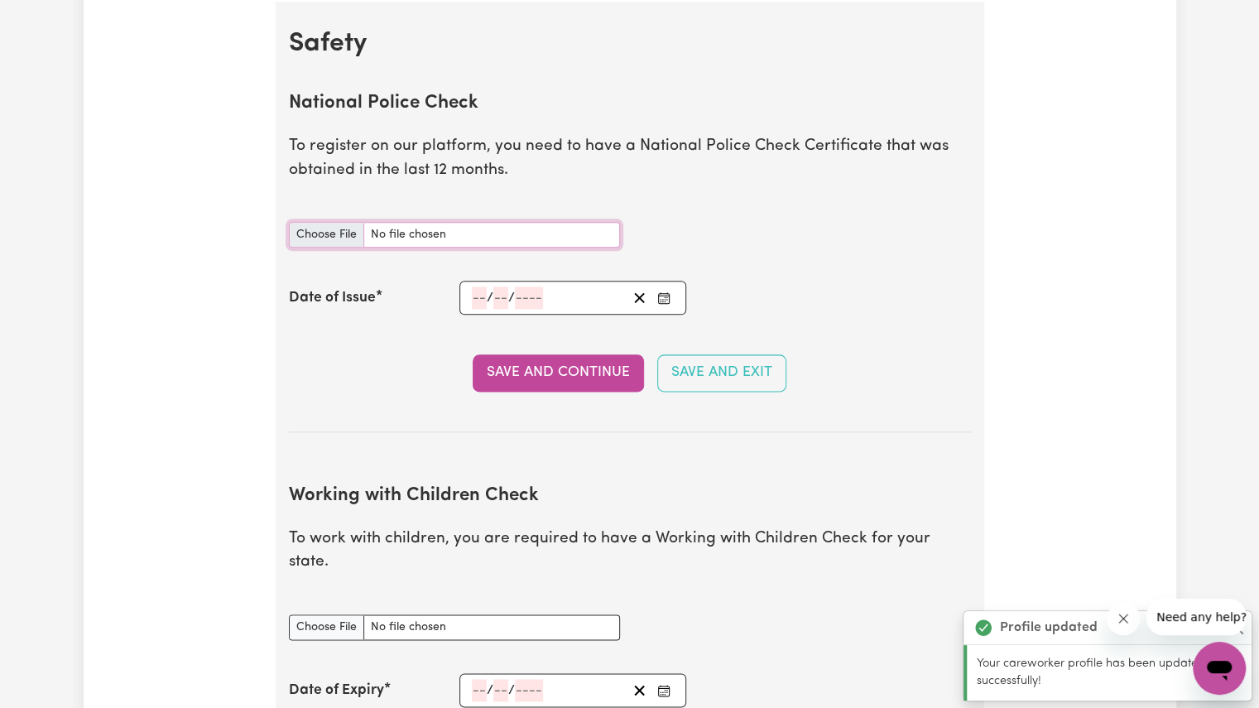
click at [458, 224] on input "National Police Check document" at bounding box center [454, 235] width 331 height 26
type input "C:\fakepath\[PERSON_NAME] National Police Check Certificate.pdf"
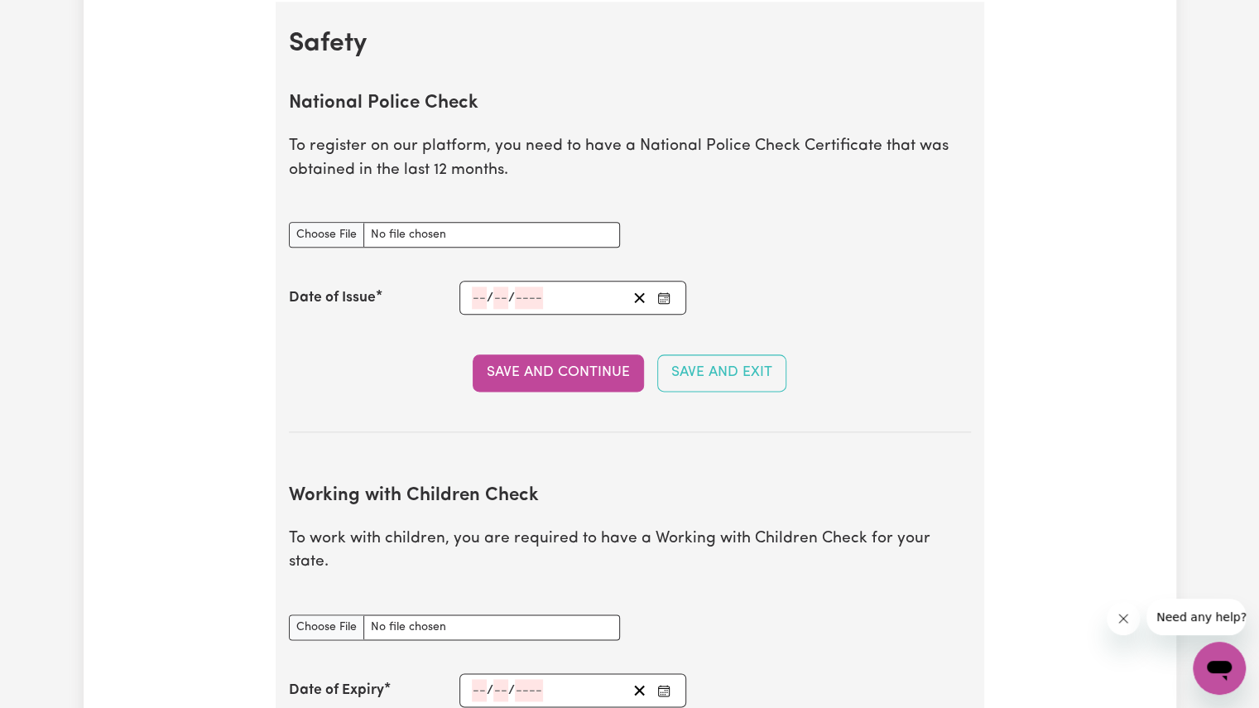
click at [670, 292] on button "Enter the Date of Issue of your National Police Check" at bounding box center [663, 297] width 23 height 22
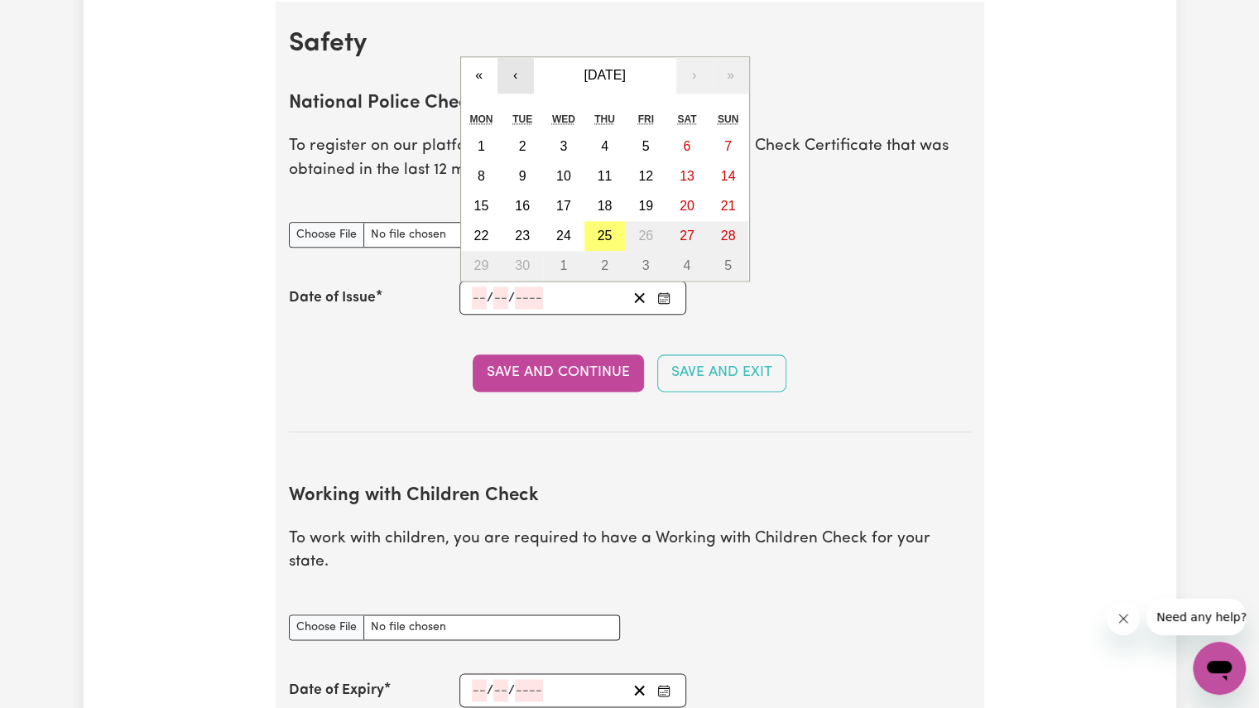
click at [511, 76] on button "‹" at bounding box center [515, 75] width 36 height 36
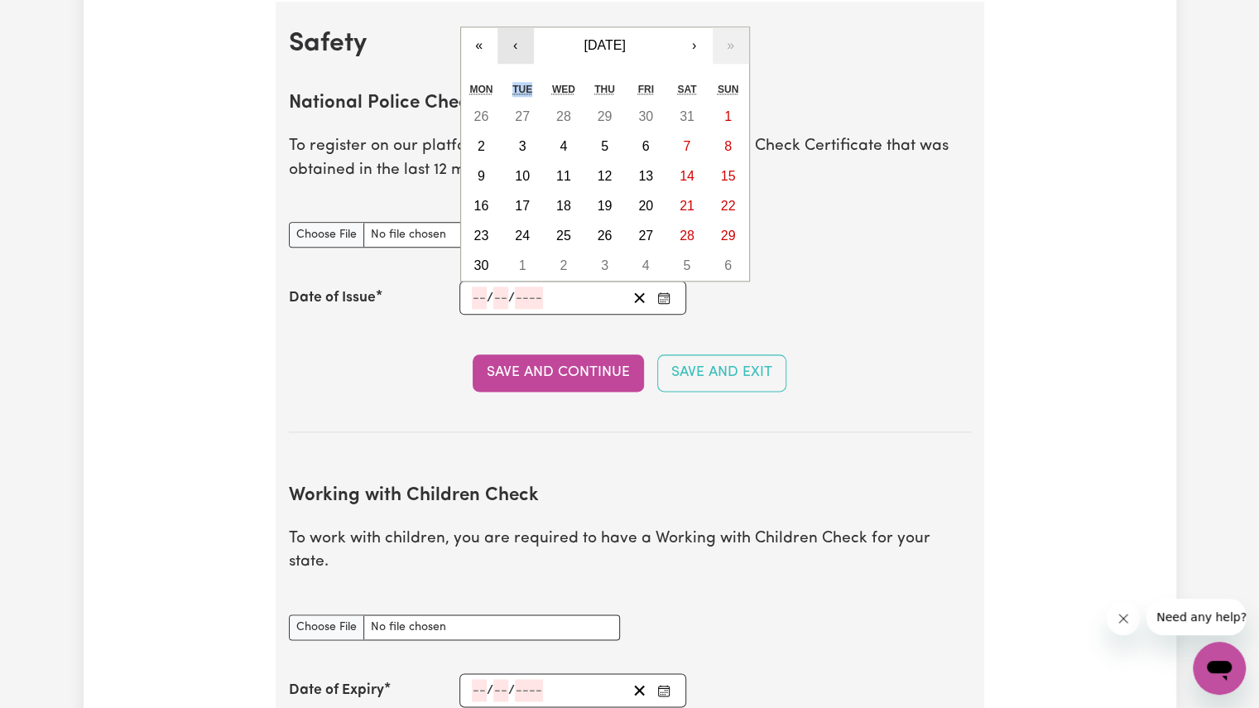
click at [511, 77] on div "Tue" at bounding box center [522, 89] width 41 height 25
click at [521, 50] on button "‹" at bounding box center [515, 45] width 36 height 36
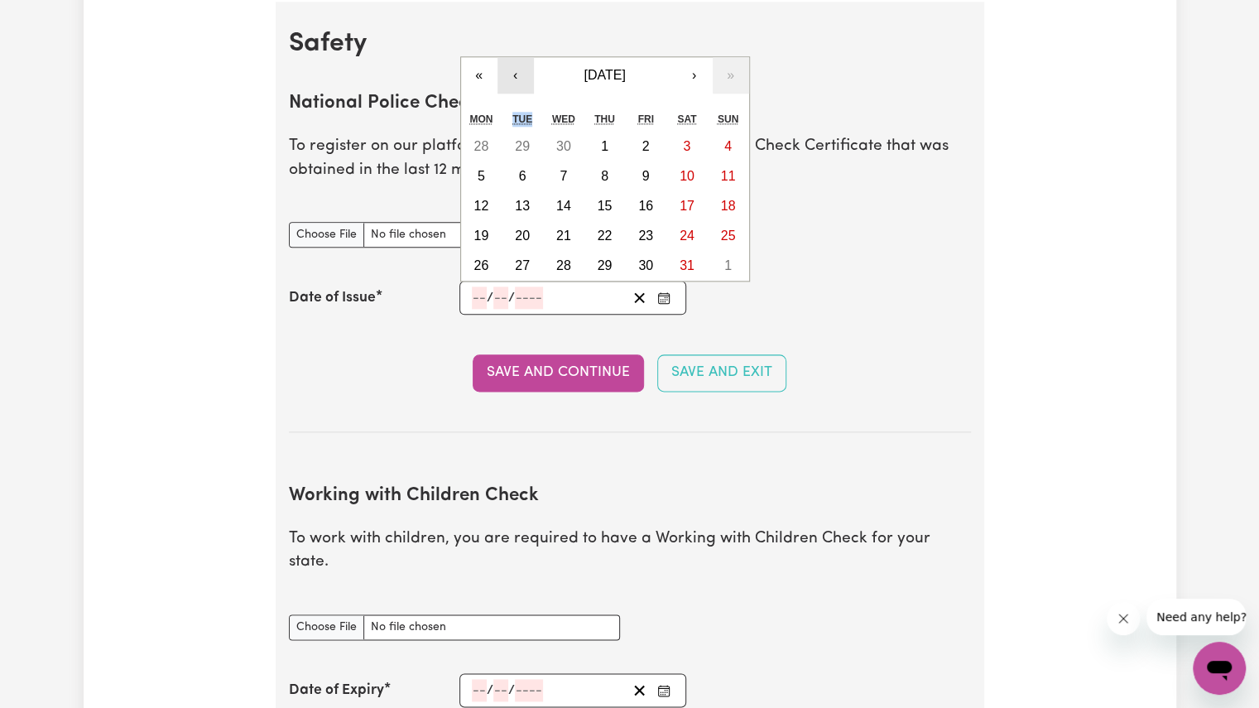
click at [514, 71] on button "‹" at bounding box center [515, 75] width 36 height 36
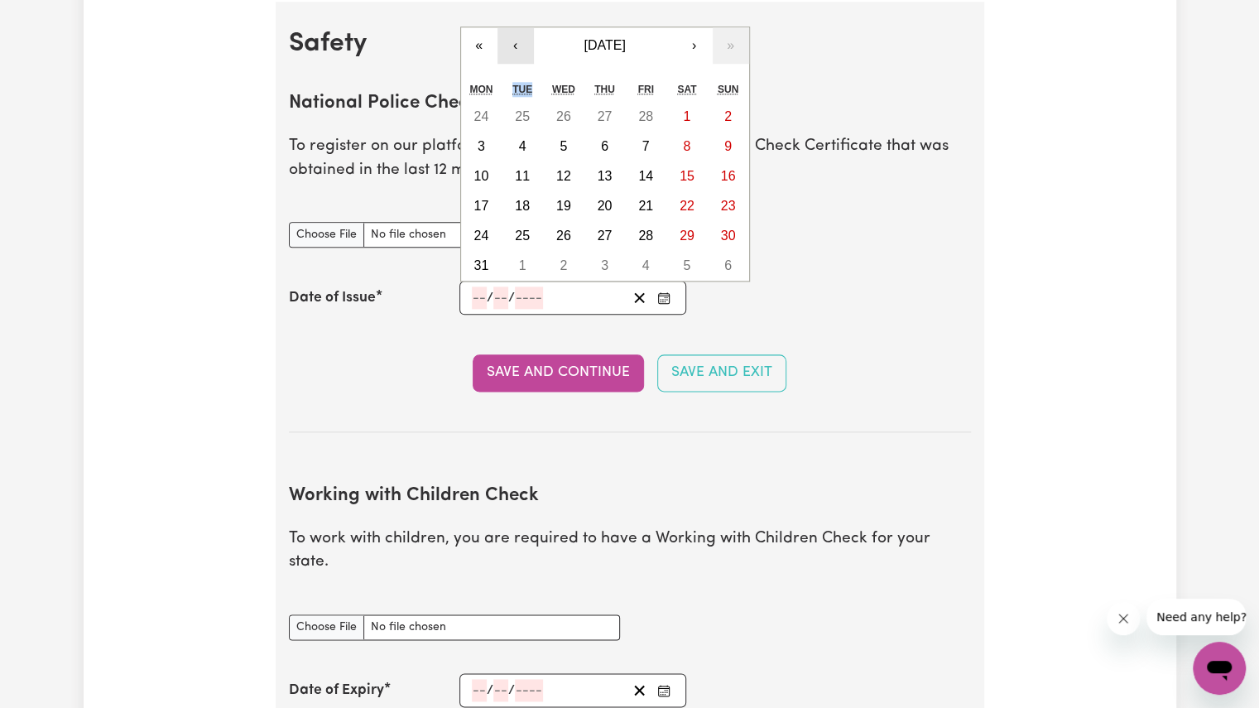
click at [514, 71] on div "« ‹ [DATE] › » Mon Tue Wed Thu Fri Sat Sun 24 25 26 27 28 1 2 3 4 5 6 7 8 9 10 …" at bounding box center [605, 153] width 290 height 255
click at [520, 50] on button "‹" at bounding box center [515, 45] width 36 height 36
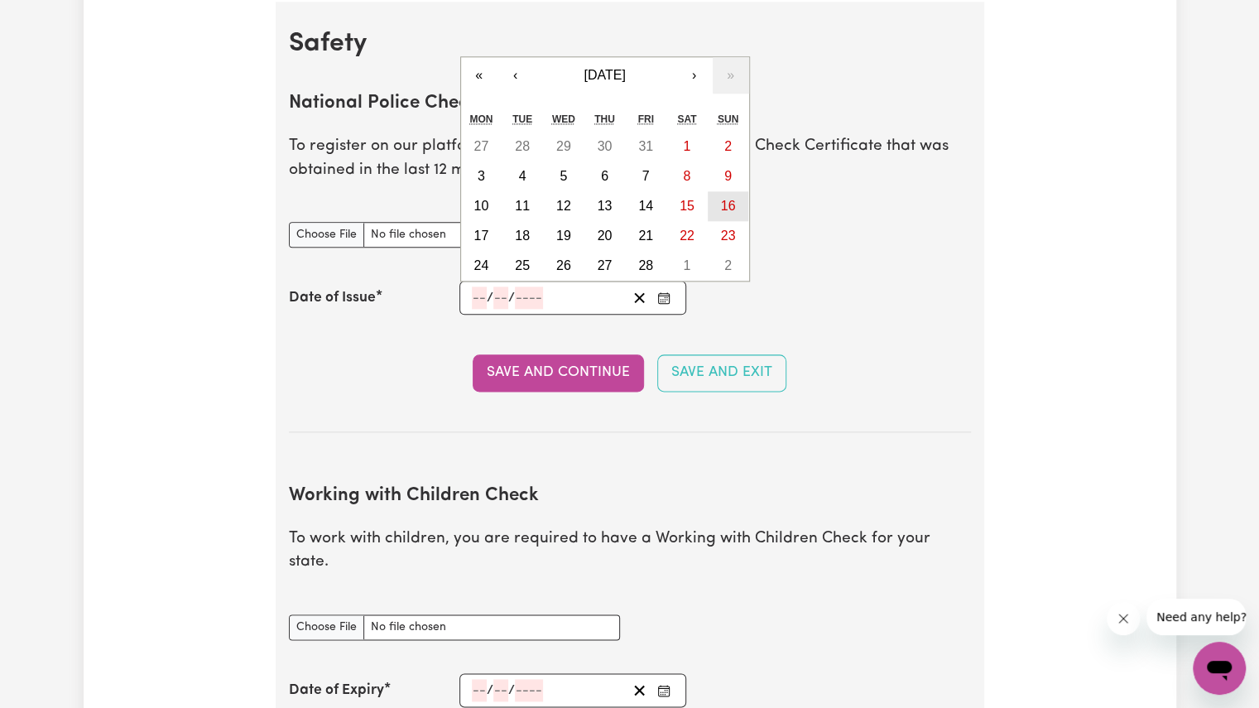
click at [726, 212] on button "16" at bounding box center [728, 206] width 41 height 30
type input "[DATE]"
type input "16"
type input "2"
type input "2025"
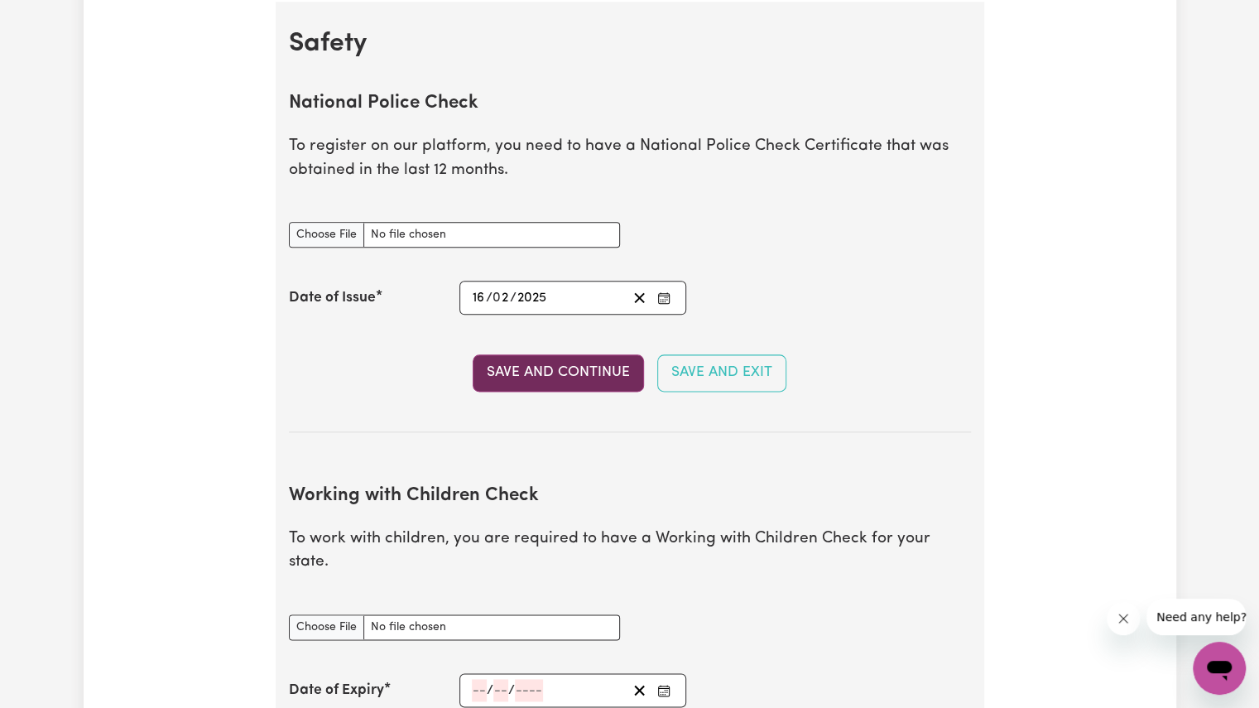
click at [601, 366] on button "Save and Continue" at bounding box center [558, 372] width 171 height 36
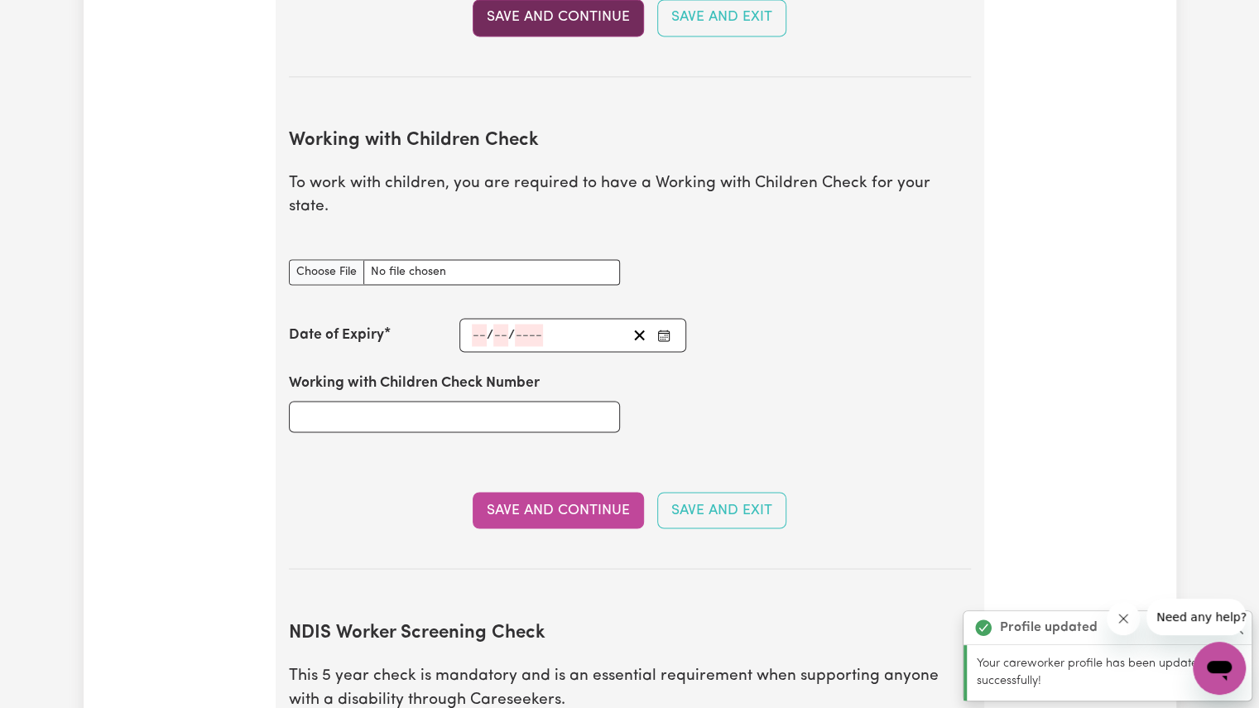
scroll to position [1516, 0]
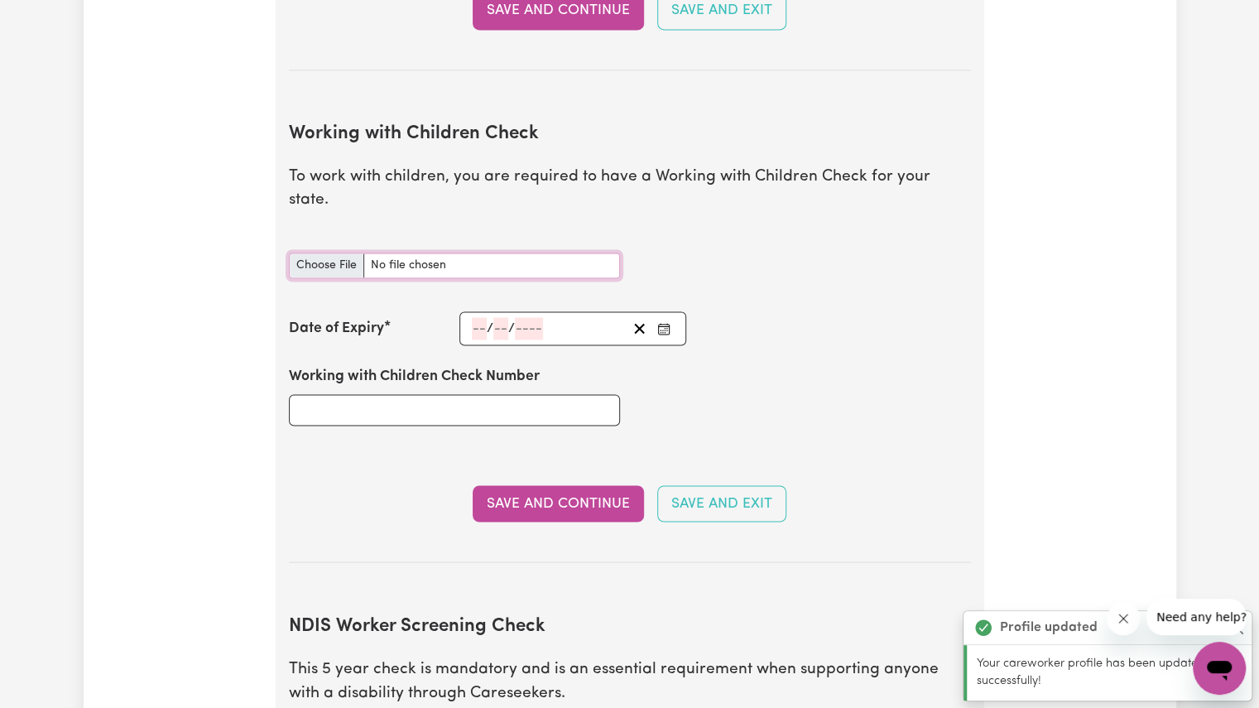
click at [453, 252] on input "Working with Children Check document" at bounding box center [454, 265] width 331 height 26
type input "C:\fakepath\[PERSON_NAME] Blue Card Number.png"
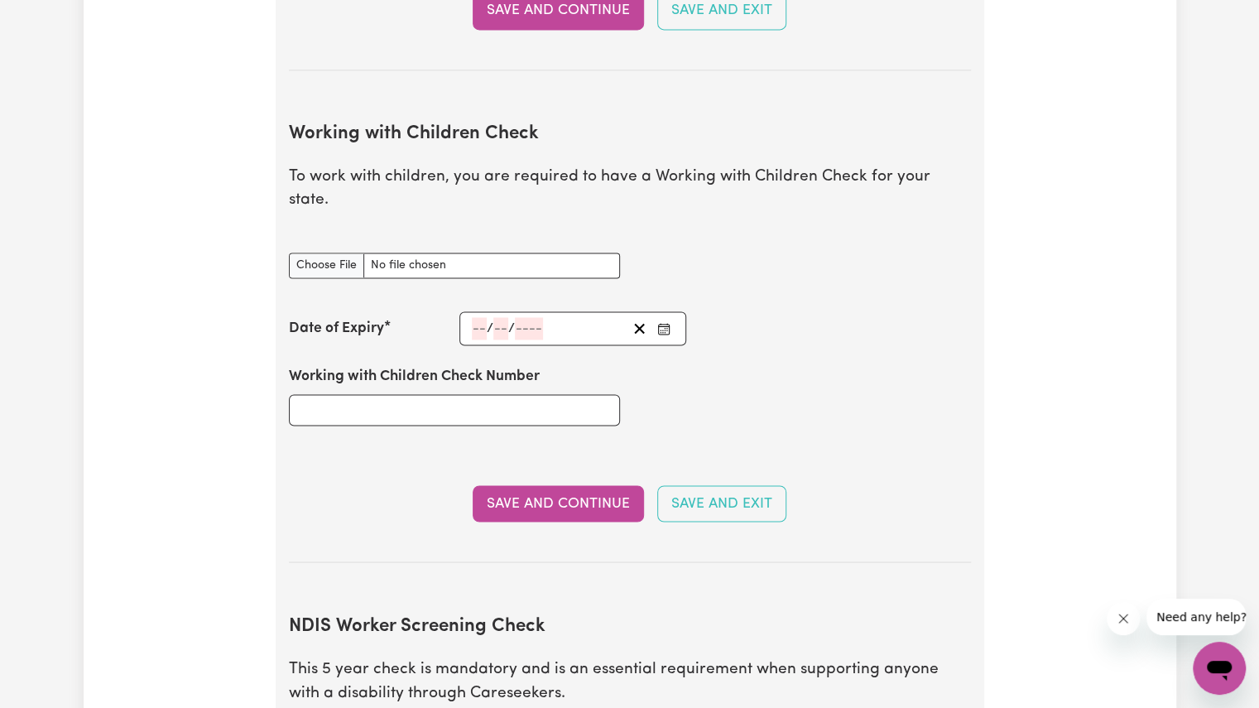
click at [662, 322] on icon "Enter the Date of Expiry of your Working with Children Check" at bounding box center [663, 328] width 13 height 13
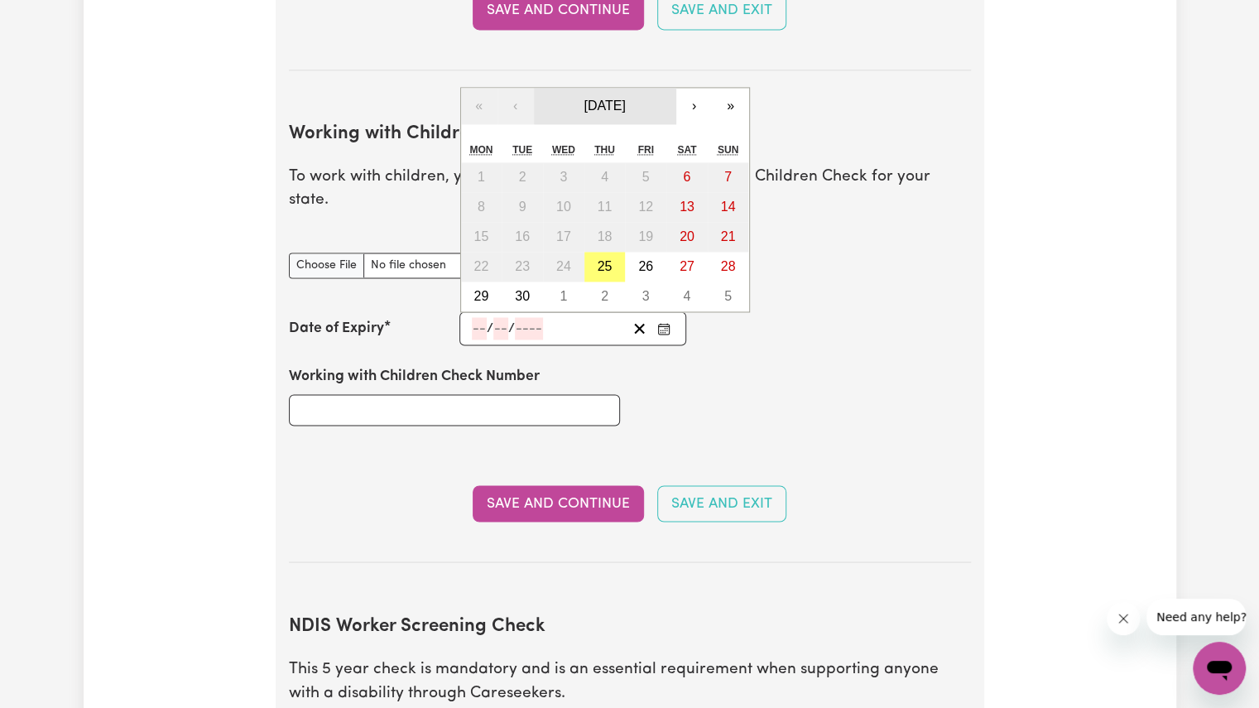
click at [625, 98] on span "[DATE]" at bounding box center [603, 105] width 41 height 14
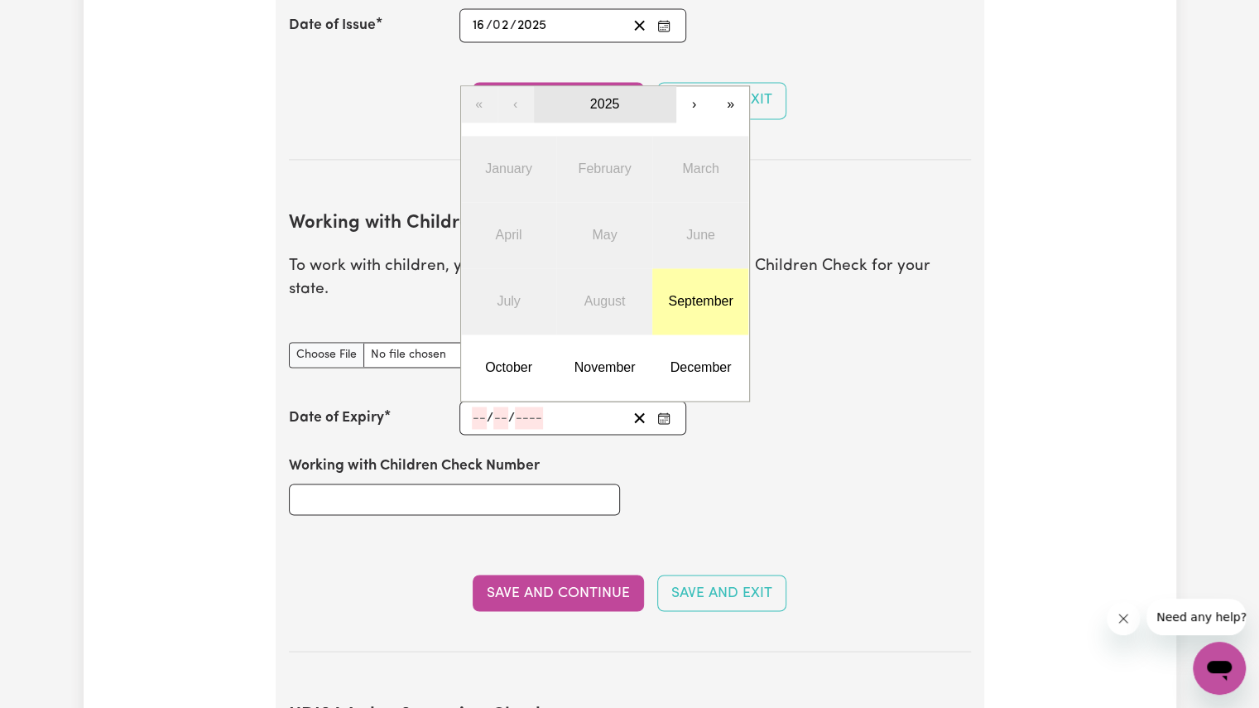
scroll to position [1427, 0]
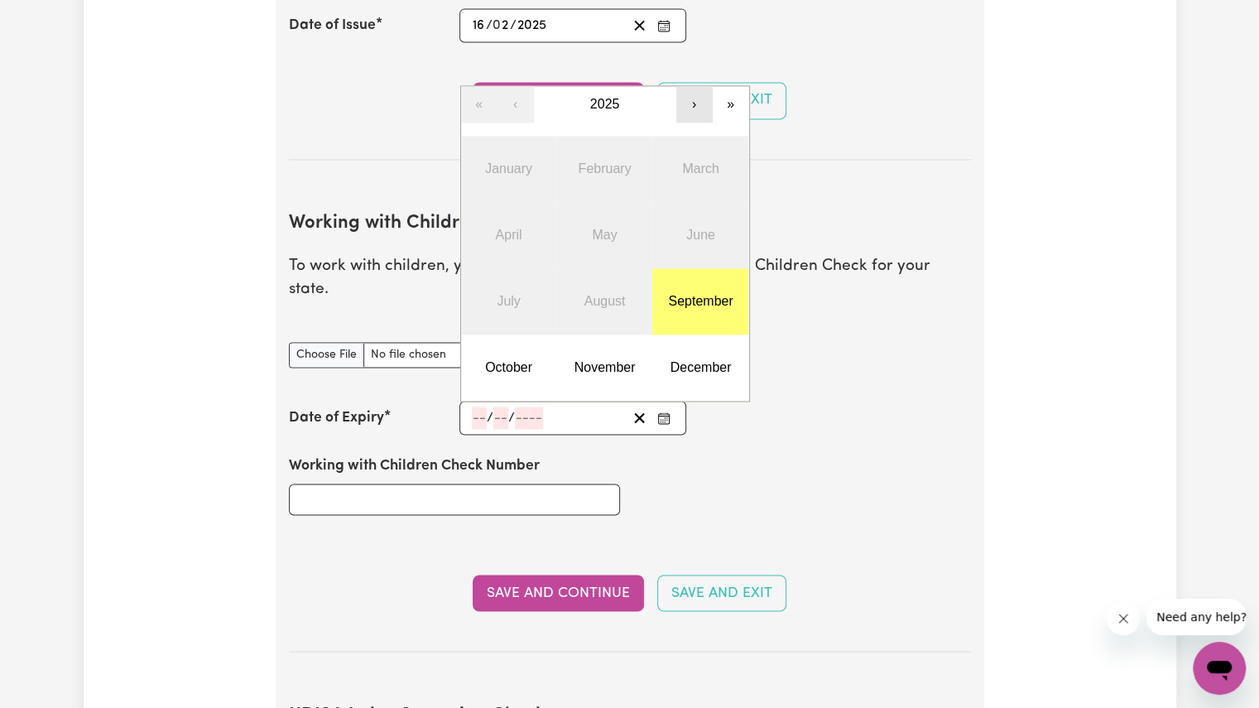
click at [699, 86] on button "›" at bounding box center [694, 104] width 36 height 36
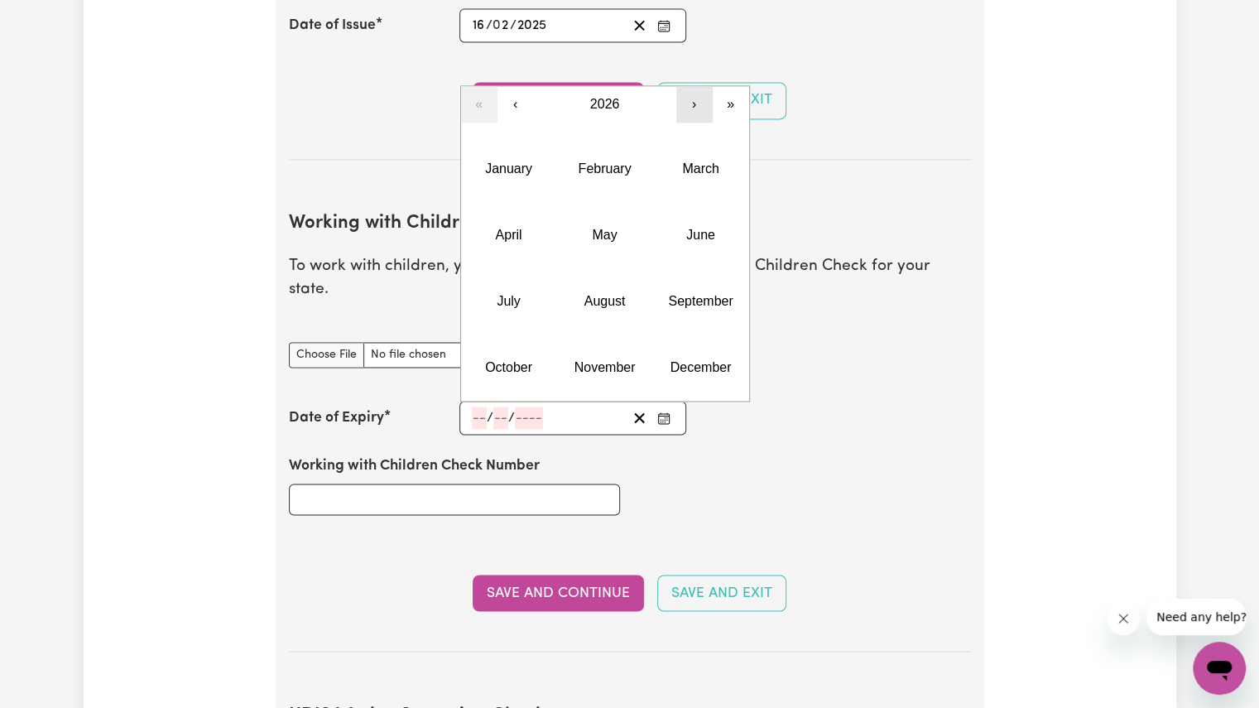
click at [699, 86] on button "›" at bounding box center [694, 104] width 36 height 36
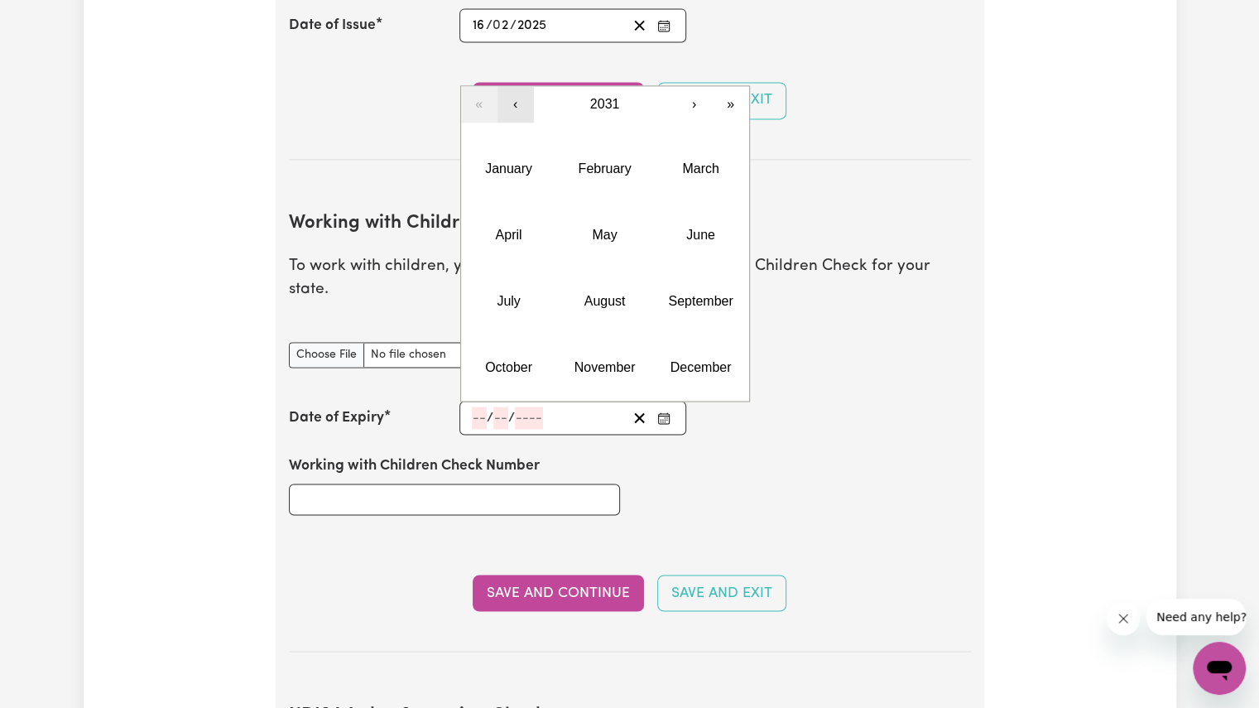
click at [521, 86] on button "‹" at bounding box center [515, 104] width 36 height 36
click at [665, 268] on button "September" at bounding box center [700, 301] width 96 height 66
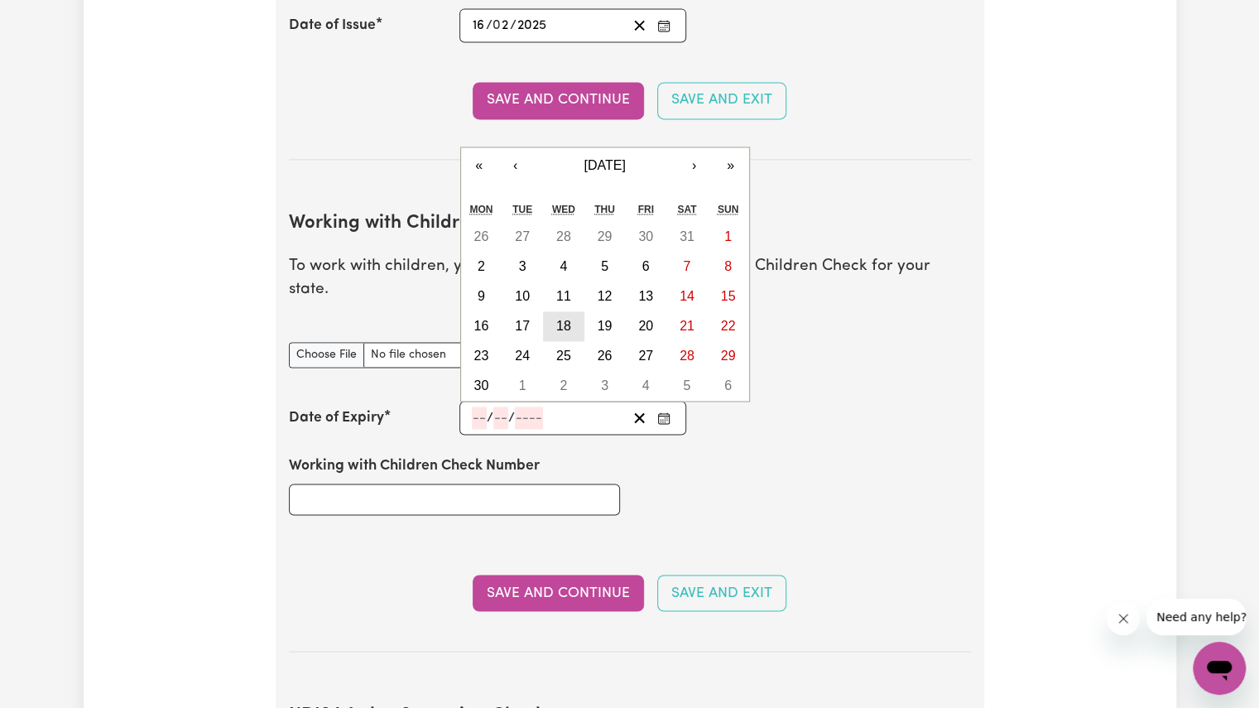
click at [558, 319] on abbr "18" at bounding box center [563, 326] width 15 height 14
type input "[DATE]"
type input "18"
type input "9"
type input "2030"
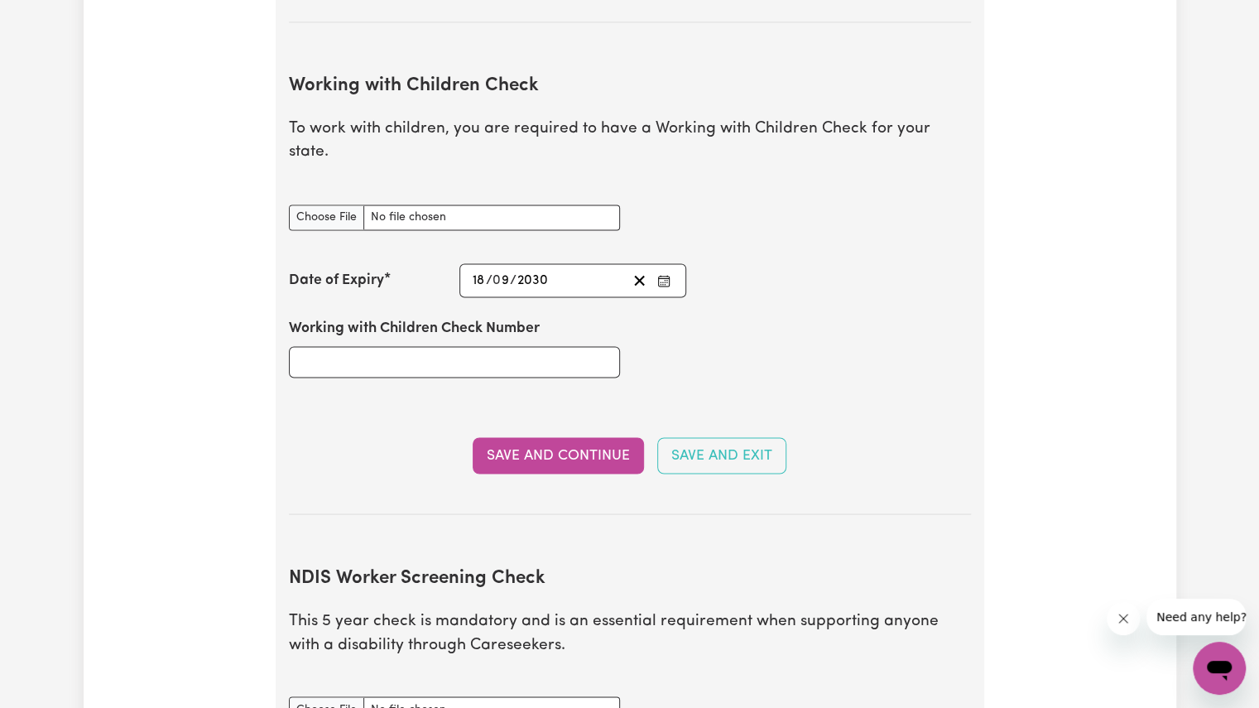
scroll to position [1594, 0]
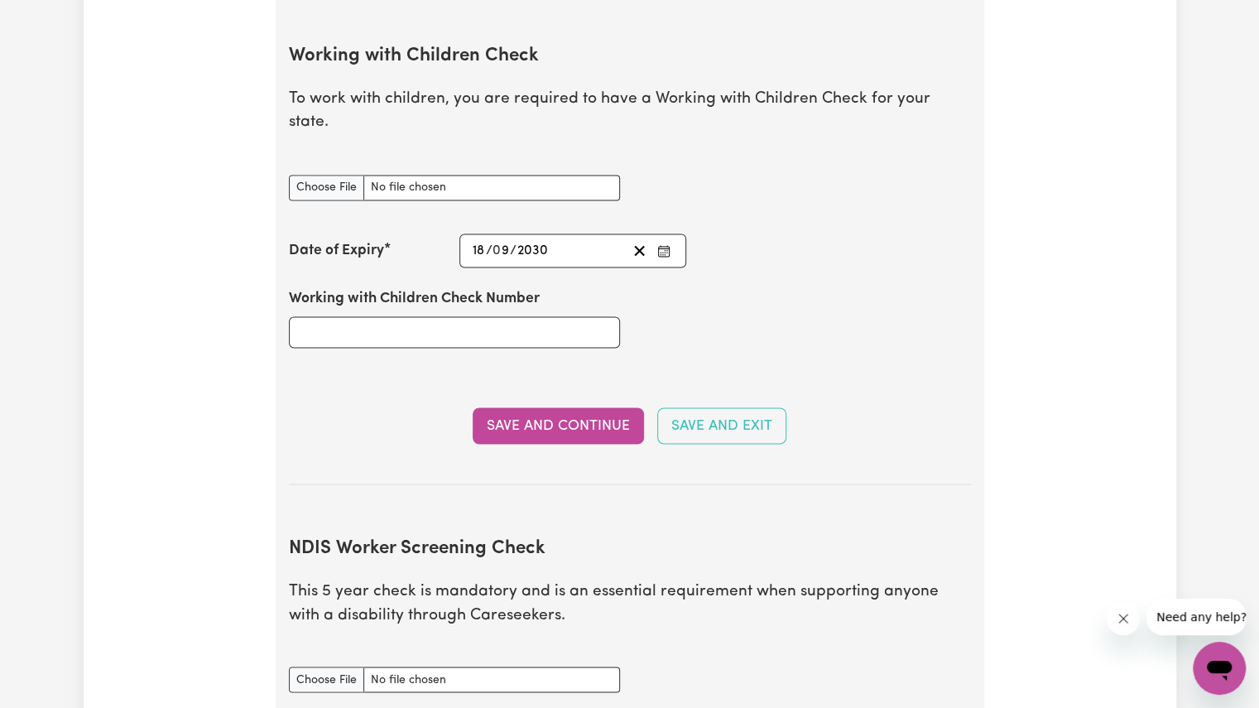
click at [216, 191] on div "Update Profile 1 2 3 4 5 Step 2 : Referees and Safety Checks To have an active …" at bounding box center [630, 138] width 1092 height 3256
click at [331, 316] on input "Working with Children Check Number" at bounding box center [454, 331] width 331 height 31
type input "2189243/2"
click at [530, 407] on button "Save and Continue" at bounding box center [558, 425] width 171 height 36
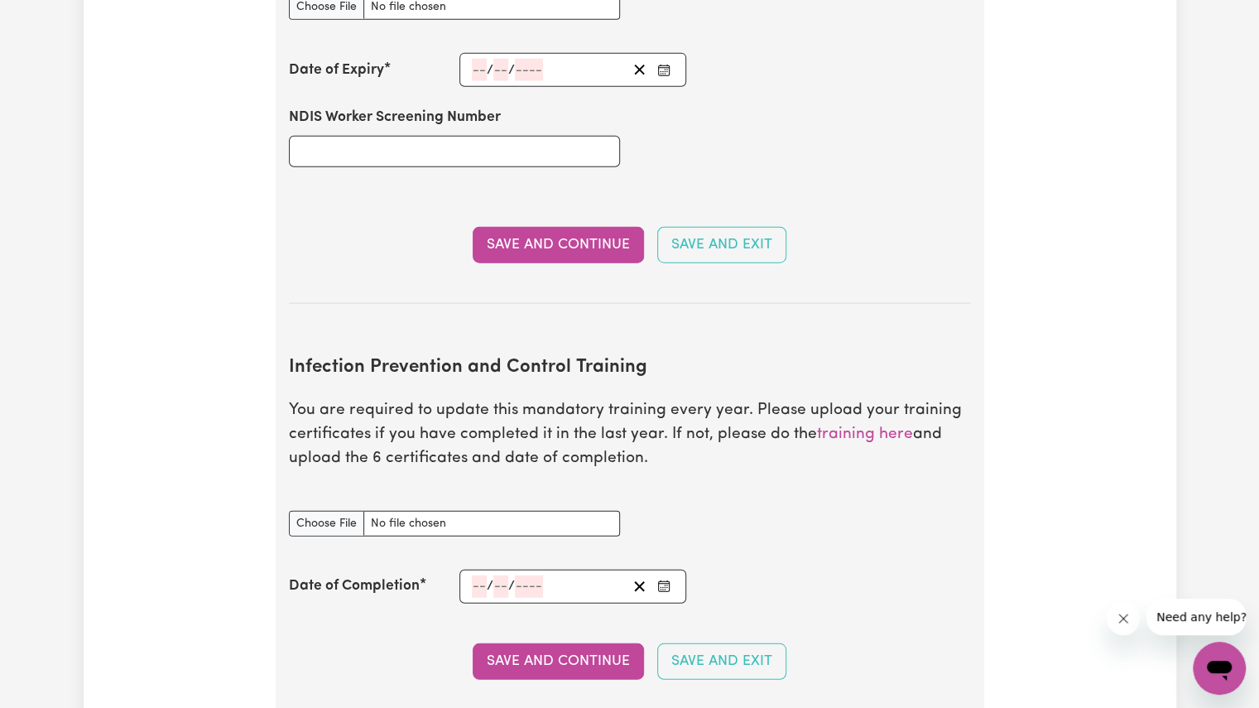
scroll to position [2362, 0]
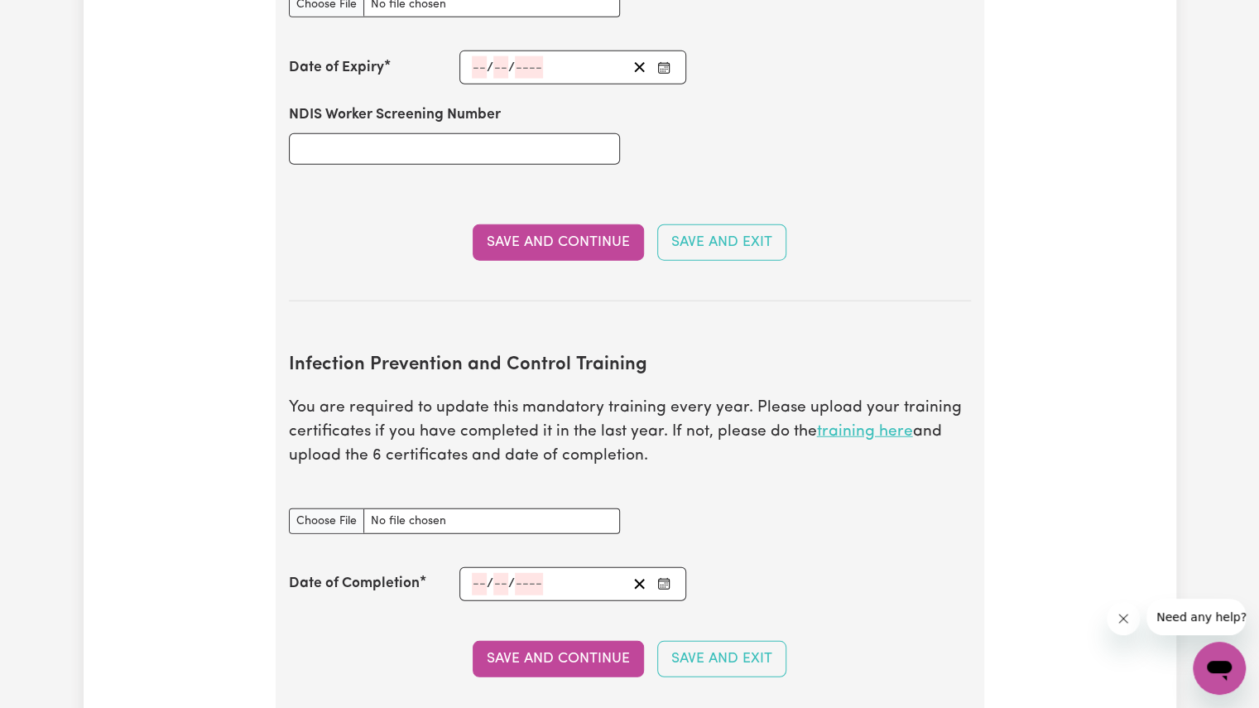
click at [872, 424] on link "training here" at bounding box center [865, 432] width 96 height 16
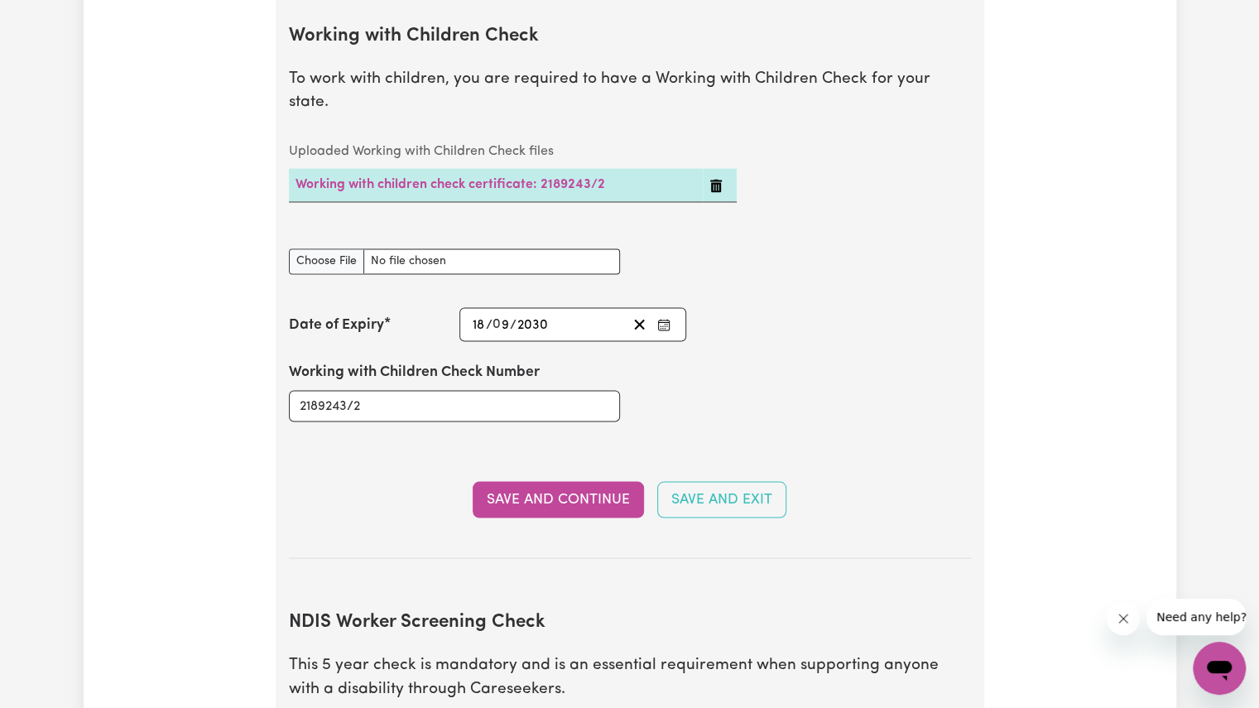
scroll to position [1644, 0]
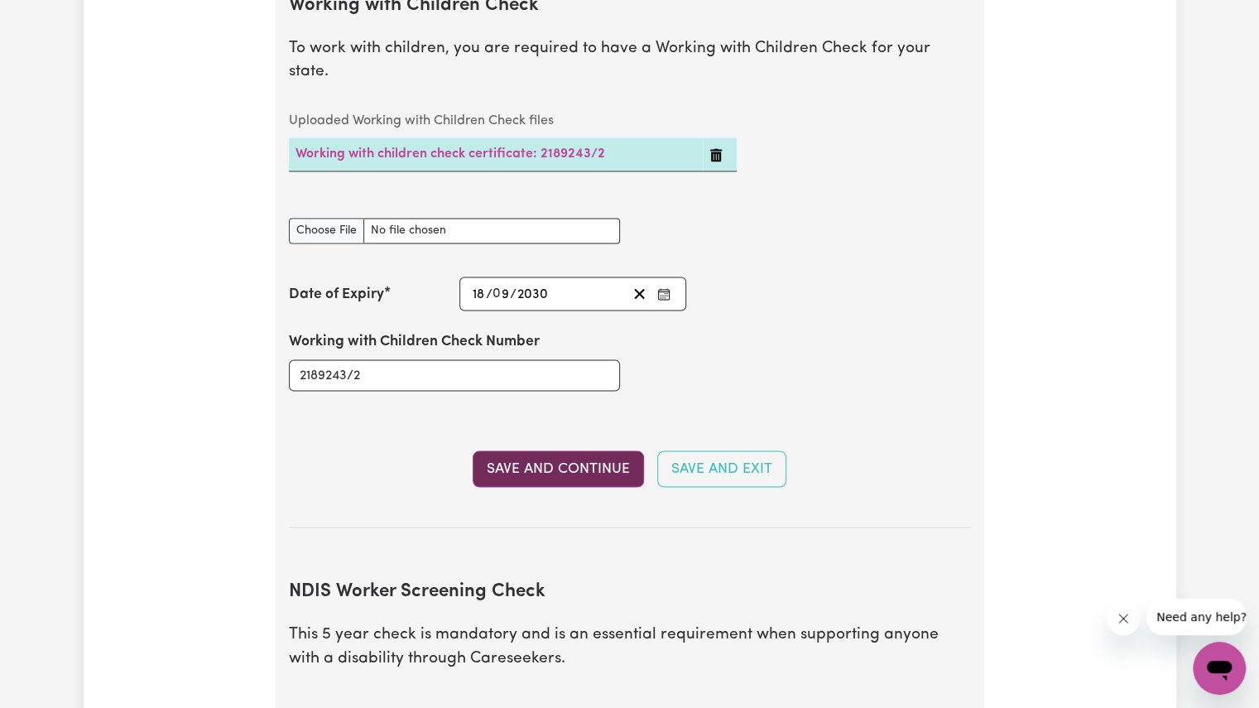
click at [518, 450] on button "Save and Continue" at bounding box center [558, 468] width 171 height 36
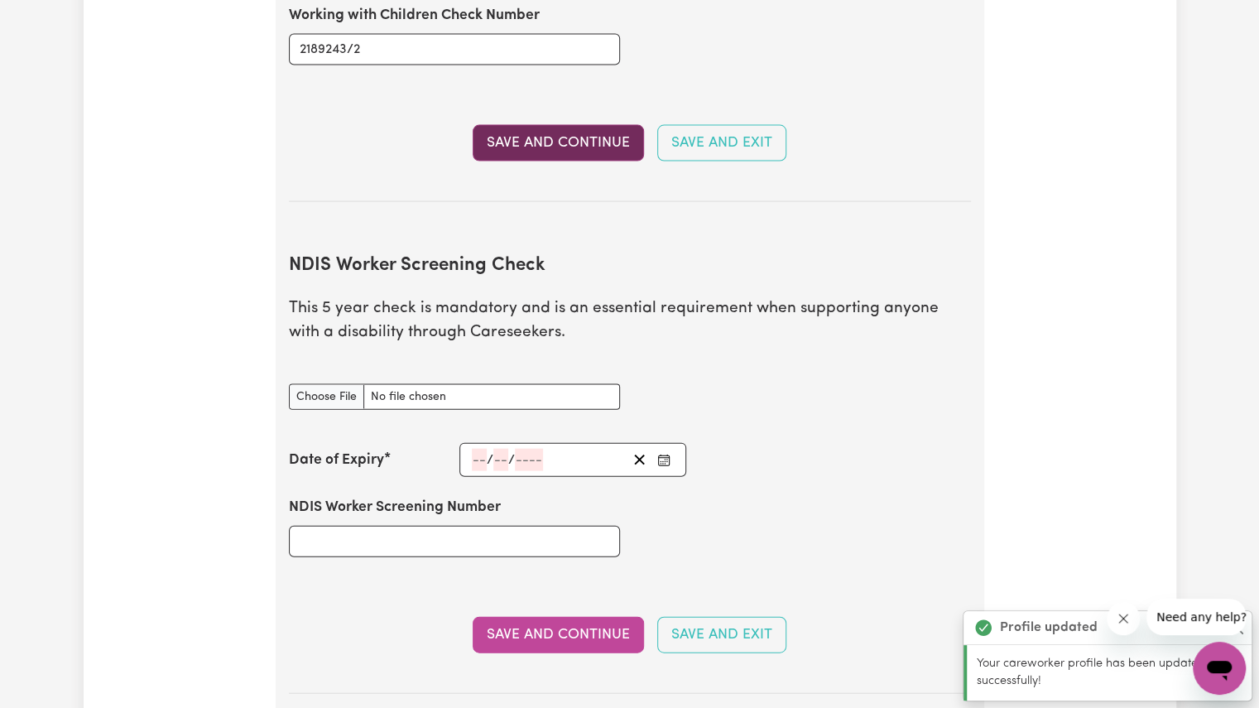
scroll to position [2008, 0]
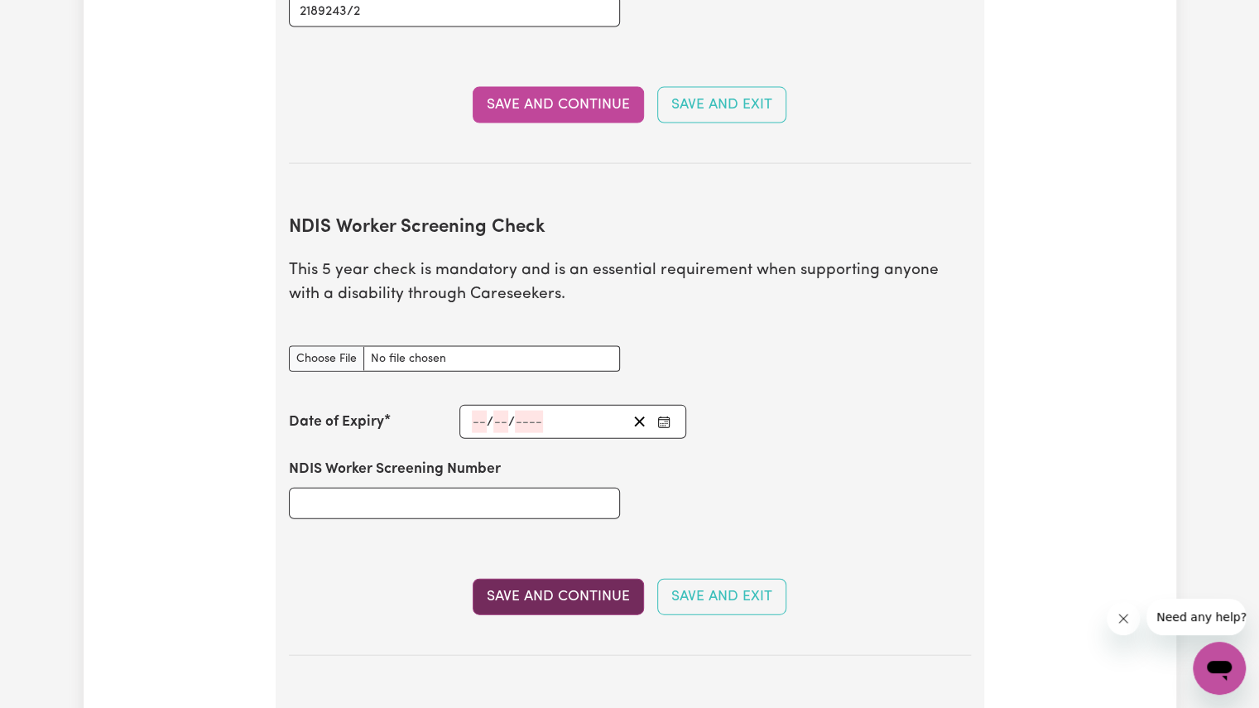
click at [498, 579] on button "Save and Continue" at bounding box center [558, 597] width 171 height 36
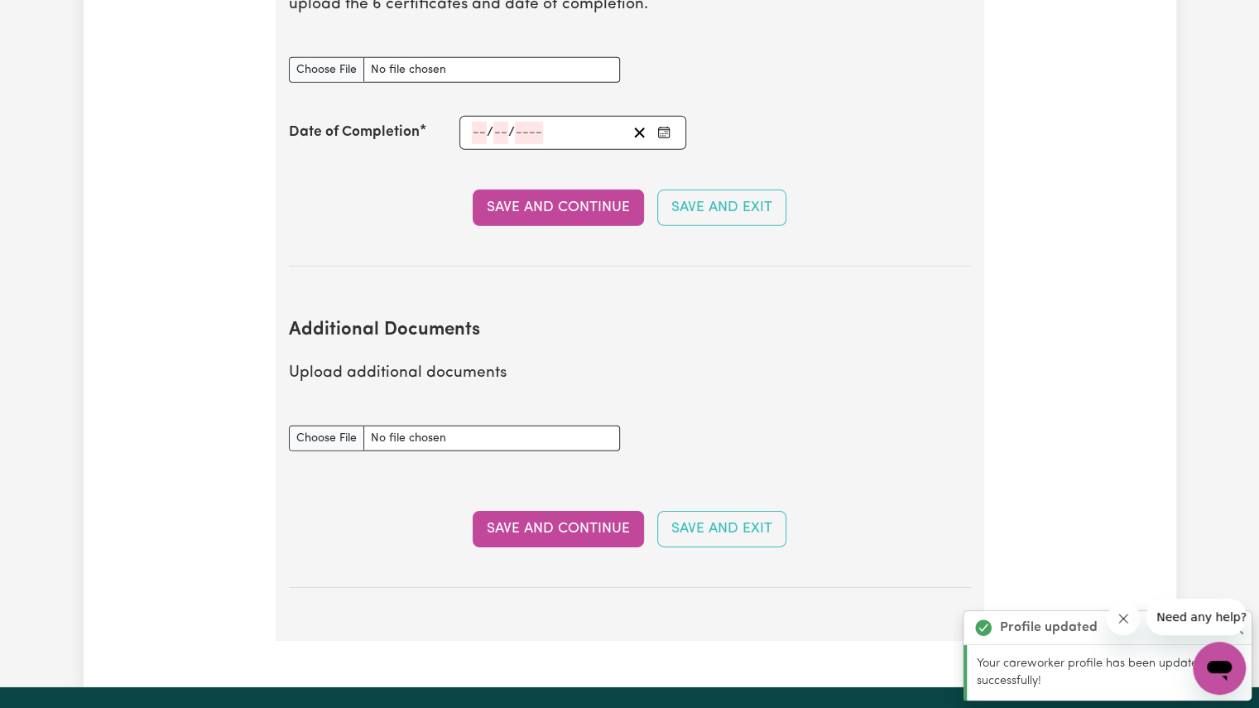
scroll to position [2814, 0]
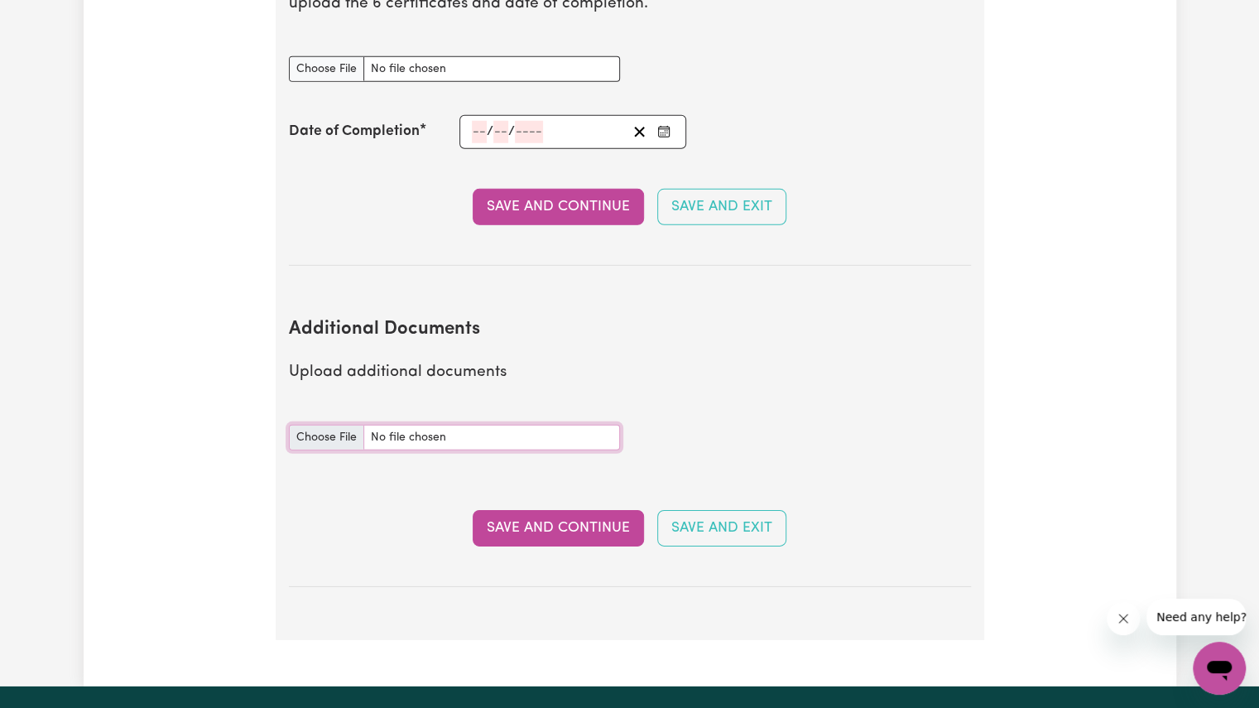
click at [340, 425] on input "Additional Documents document" at bounding box center [454, 438] width 331 height 26
type input "C:\fakepath\Roselinda_Fisrt Aid & CPR_certificate.pdf"
click at [584, 510] on button "Save and Continue" at bounding box center [558, 528] width 171 height 36
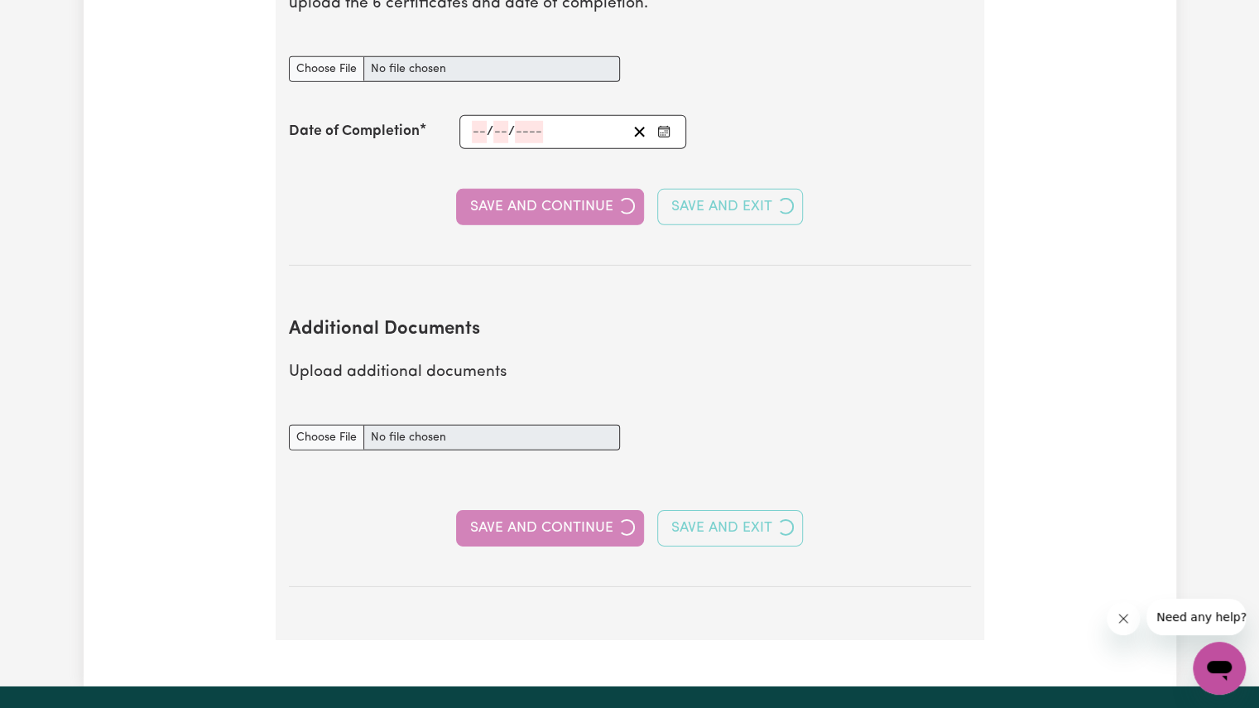
select select "Certificate III (Individual Support)"
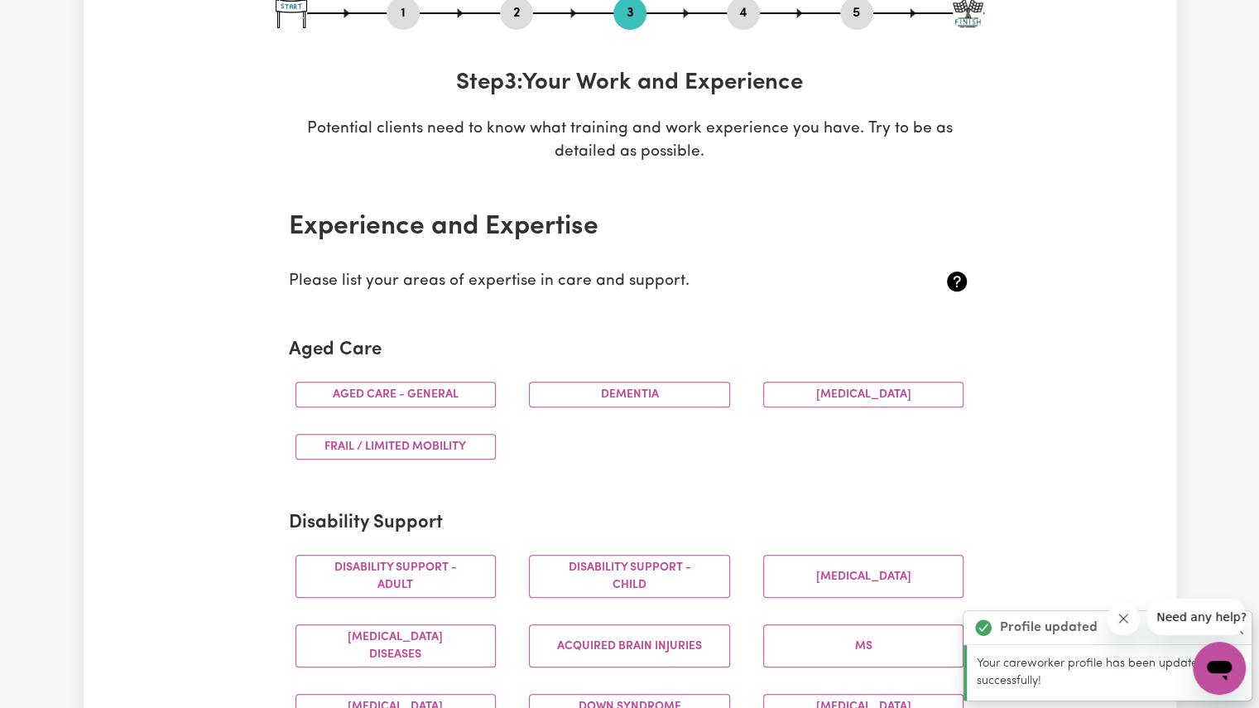
scroll to position [231, 0]
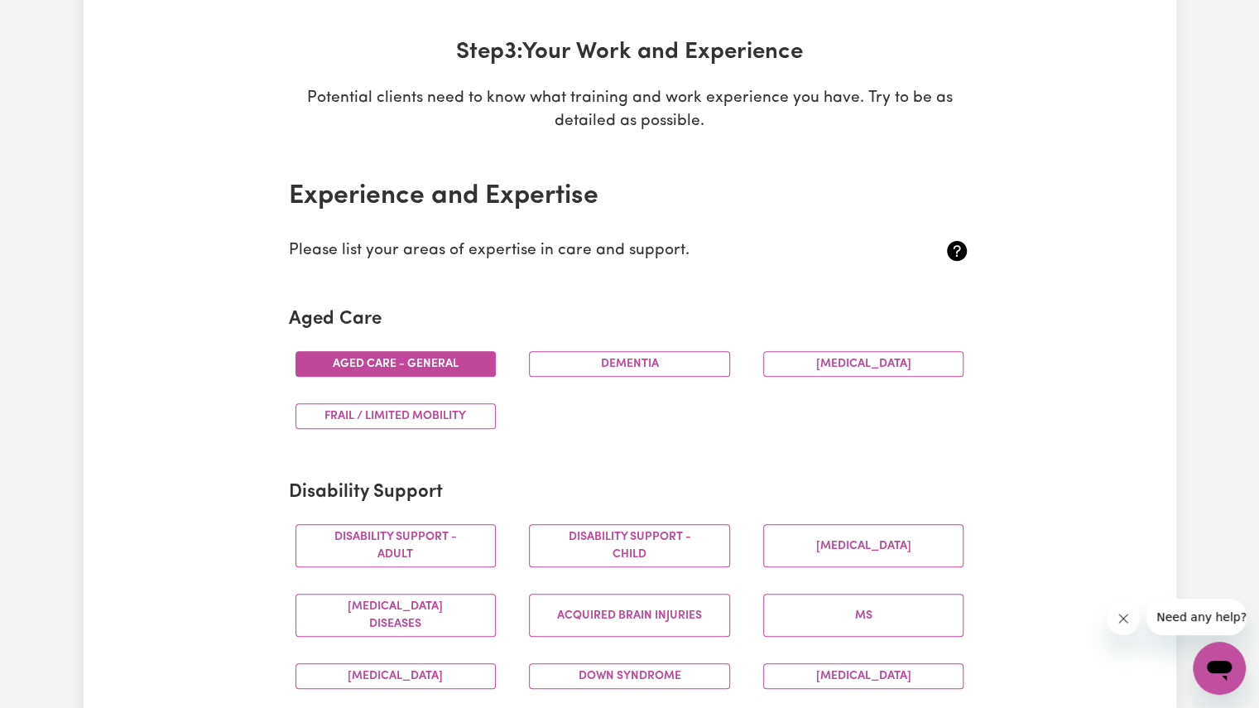
click at [460, 372] on button "Aged care - General" at bounding box center [395, 364] width 201 height 26
click at [489, 418] on button "Frail / limited mobility" at bounding box center [395, 416] width 201 height 26
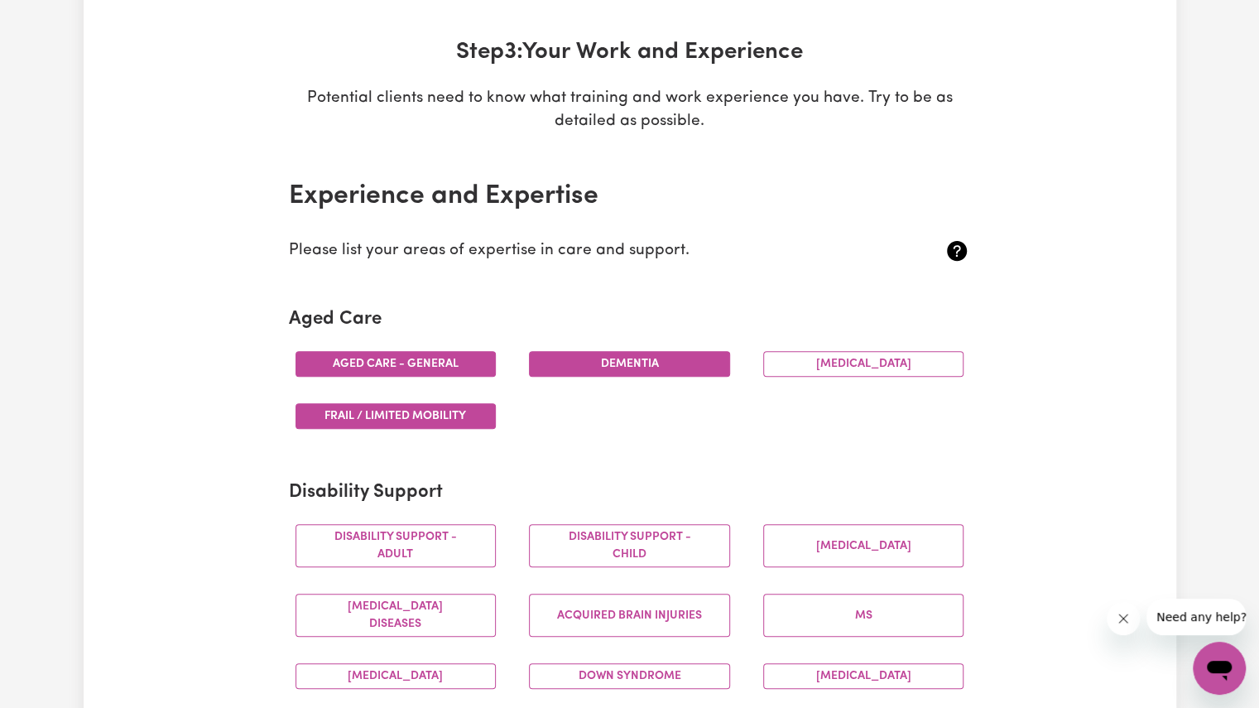
click at [628, 362] on button "Dementia" at bounding box center [629, 364] width 201 height 26
click at [868, 362] on button "[MEDICAL_DATA]" at bounding box center [863, 364] width 201 height 26
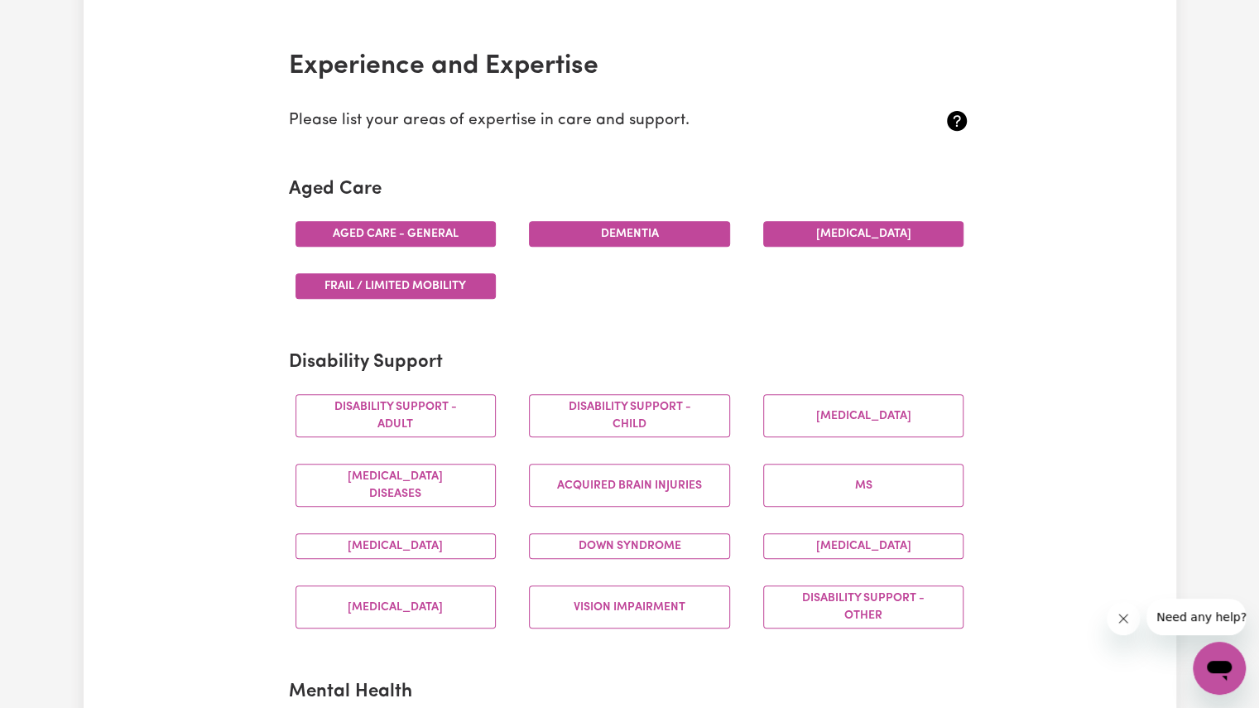
scroll to position [362, 0]
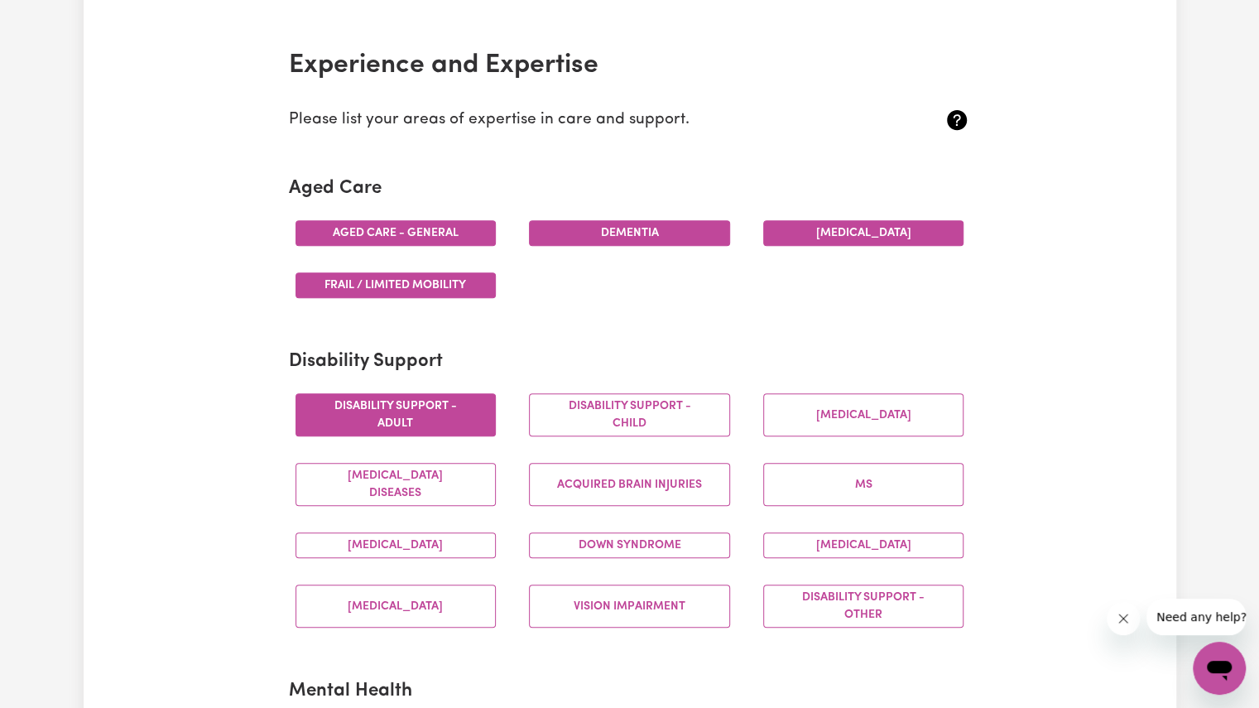
click at [411, 420] on button "Disability support - Adult" at bounding box center [395, 414] width 201 height 43
click at [758, 555] on div "[MEDICAL_DATA]" at bounding box center [864, 545] width 234 height 52
drag, startPoint x: 758, startPoint y: 555, endPoint x: 753, endPoint y: 581, distance: 26.1
click at [753, 581] on div "Disability support - Adult Disability support - Child [MEDICAL_DATA] [MEDICAL_D…" at bounding box center [630, 510] width 702 height 261
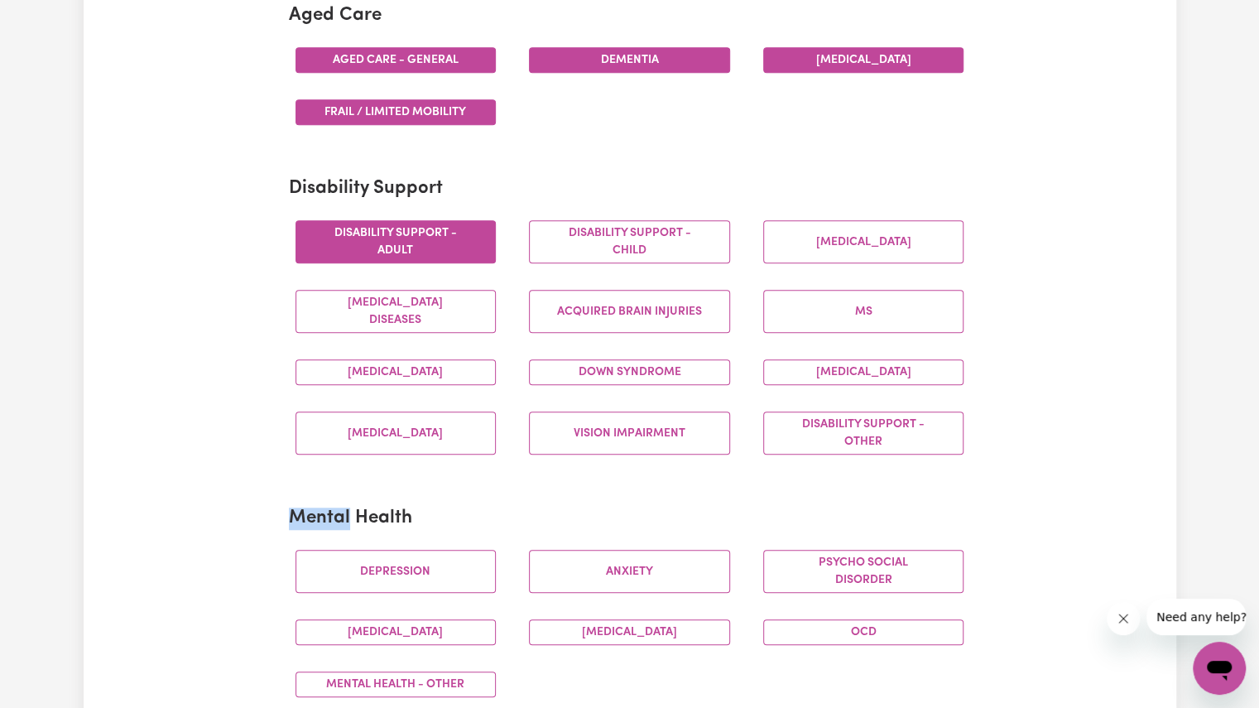
scroll to position [564, 0]
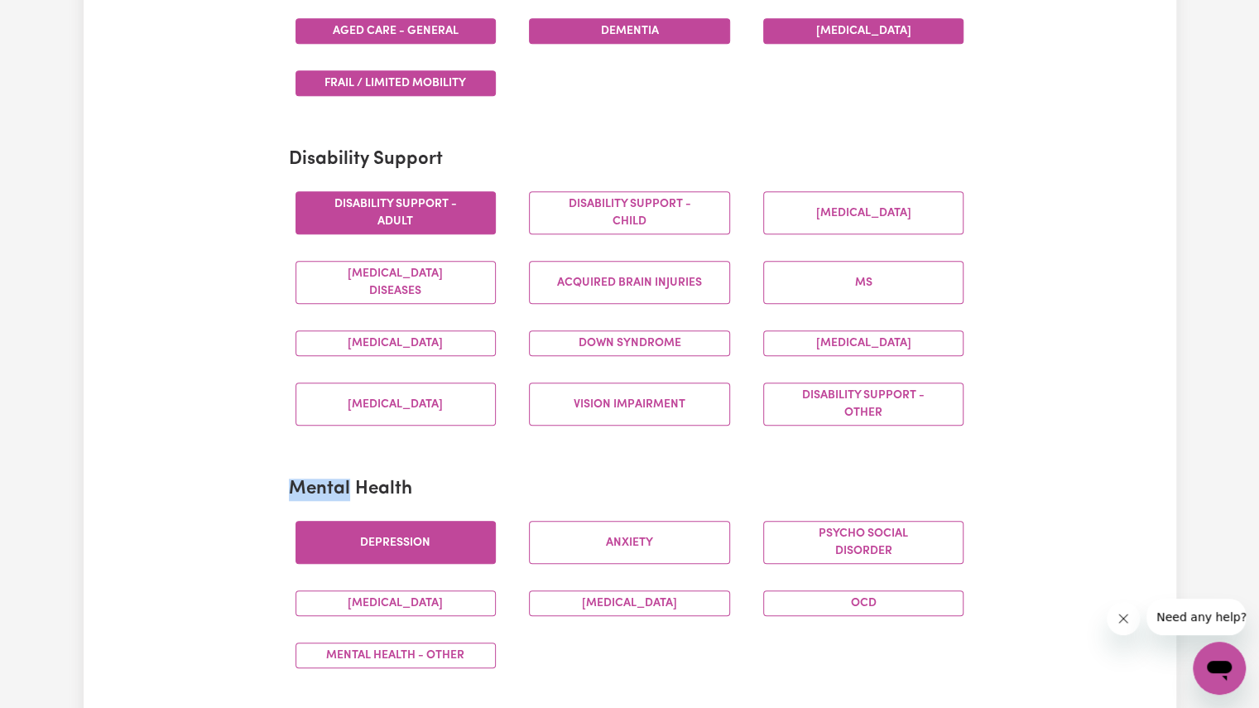
click at [442, 521] on button "Depression" at bounding box center [395, 542] width 201 height 43
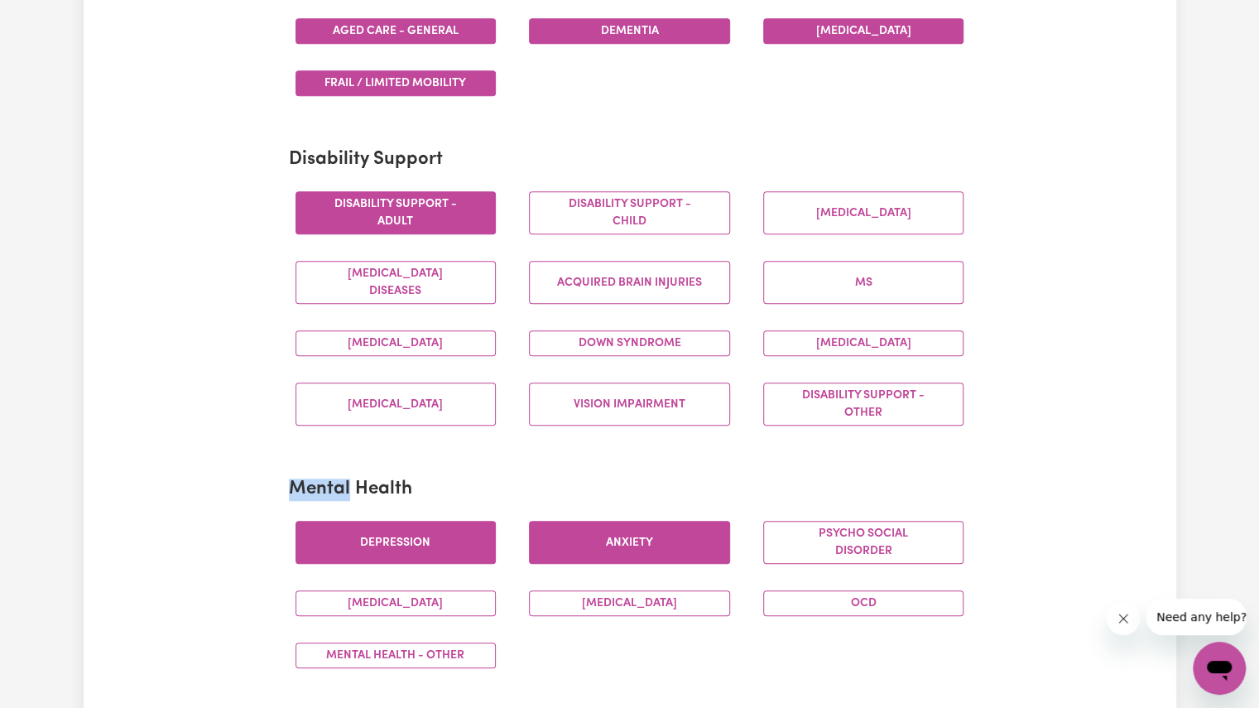
click at [613, 534] on button "Anxiety" at bounding box center [629, 542] width 201 height 43
click at [487, 478] on h2 "Mental Health" at bounding box center [630, 489] width 682 height 22
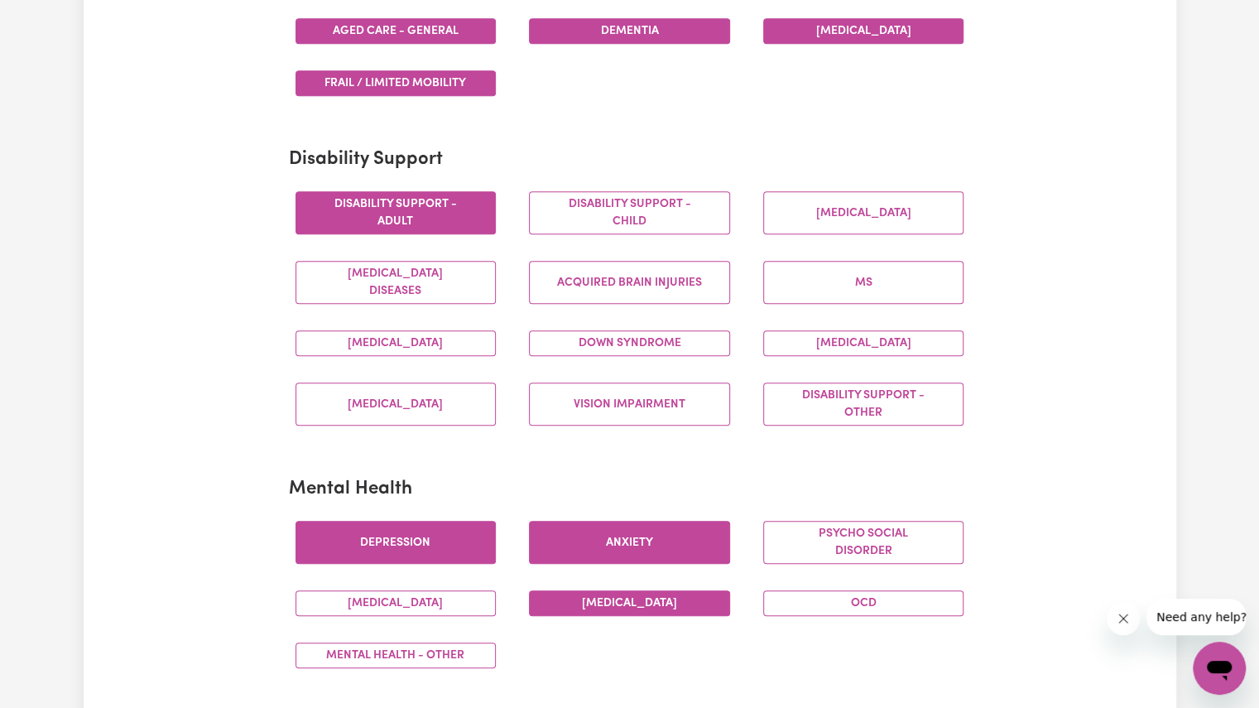
click at [598, 604] on button "[MEDICAL_DATA]" at bounding box center [629, 603] width 201 height 26
click at [434, 590] on button "[MEDICAL_DATA]" at bounding box center [395, 603] width 201 height 26
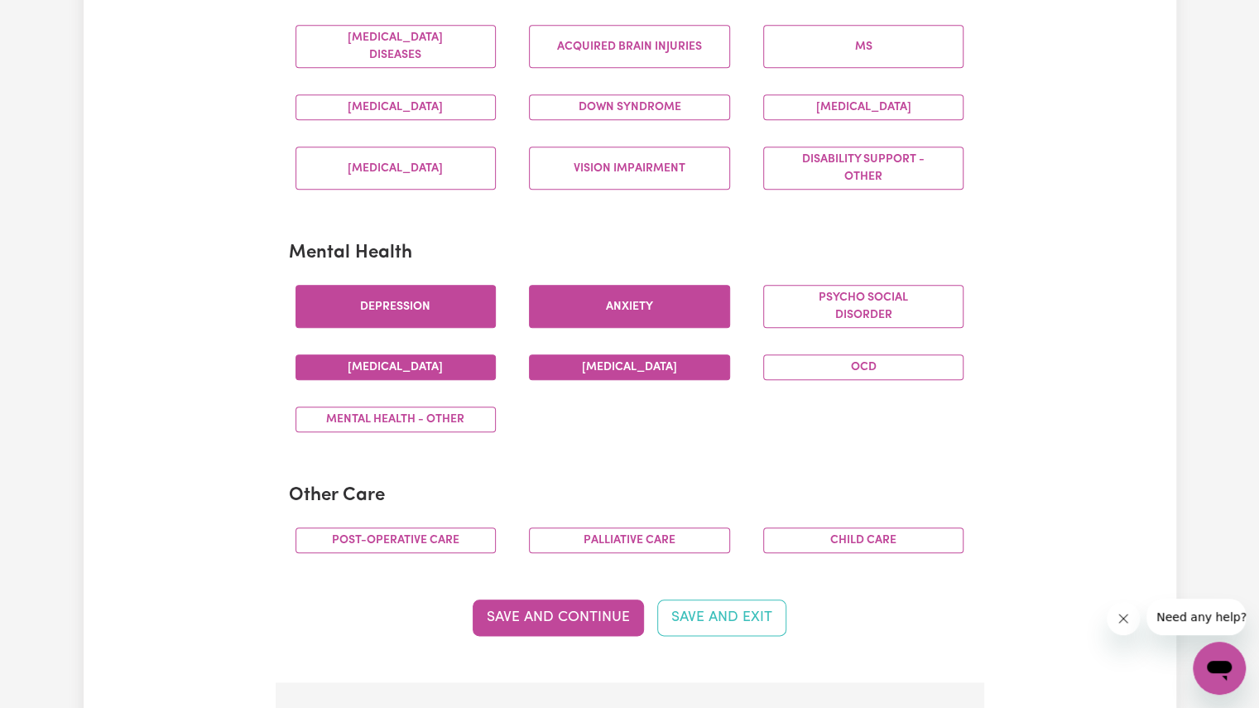
scroll to position [804, 0]
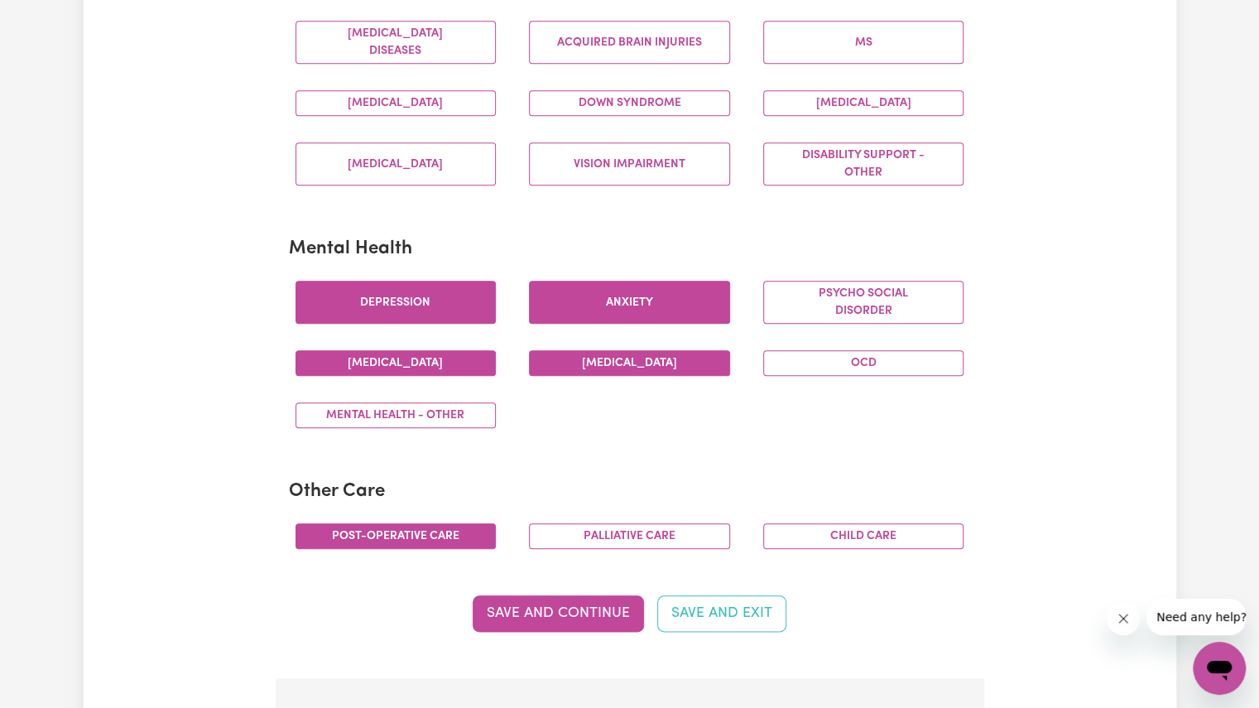
click at [394, 535] on button "Post-operative care" at bounding box center [395, 536] width 201 height 26
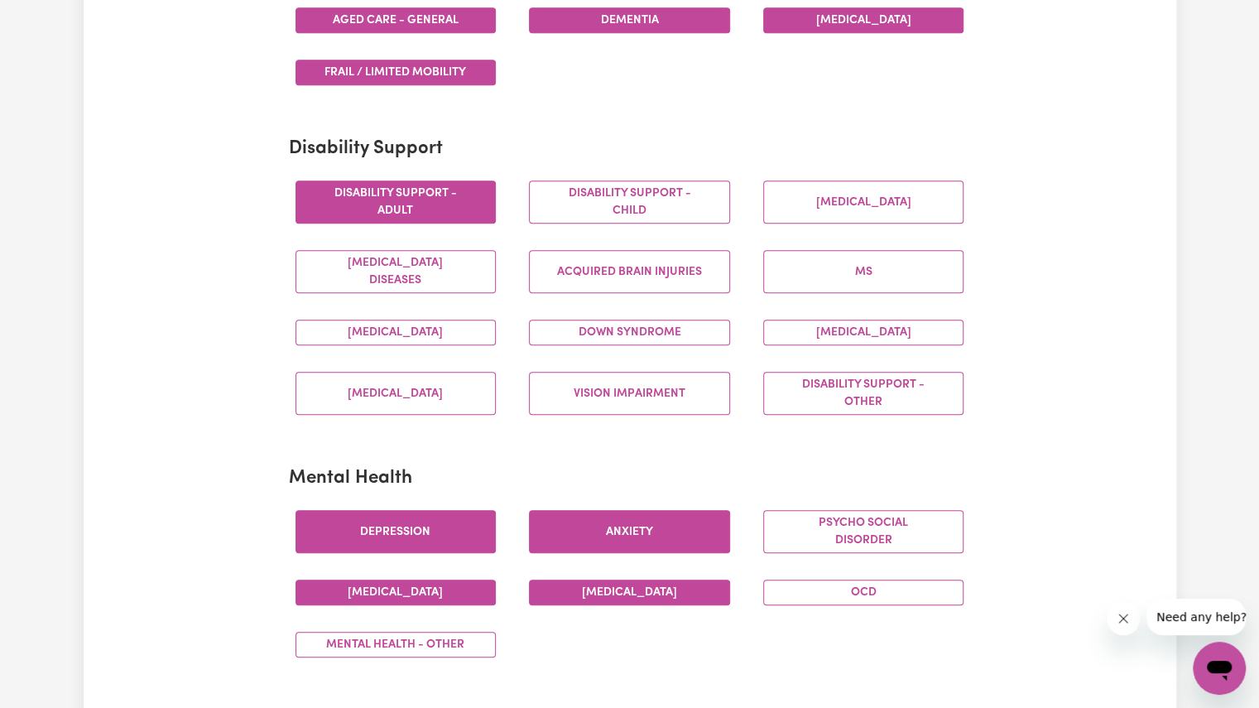
scroll to position [574, 0]
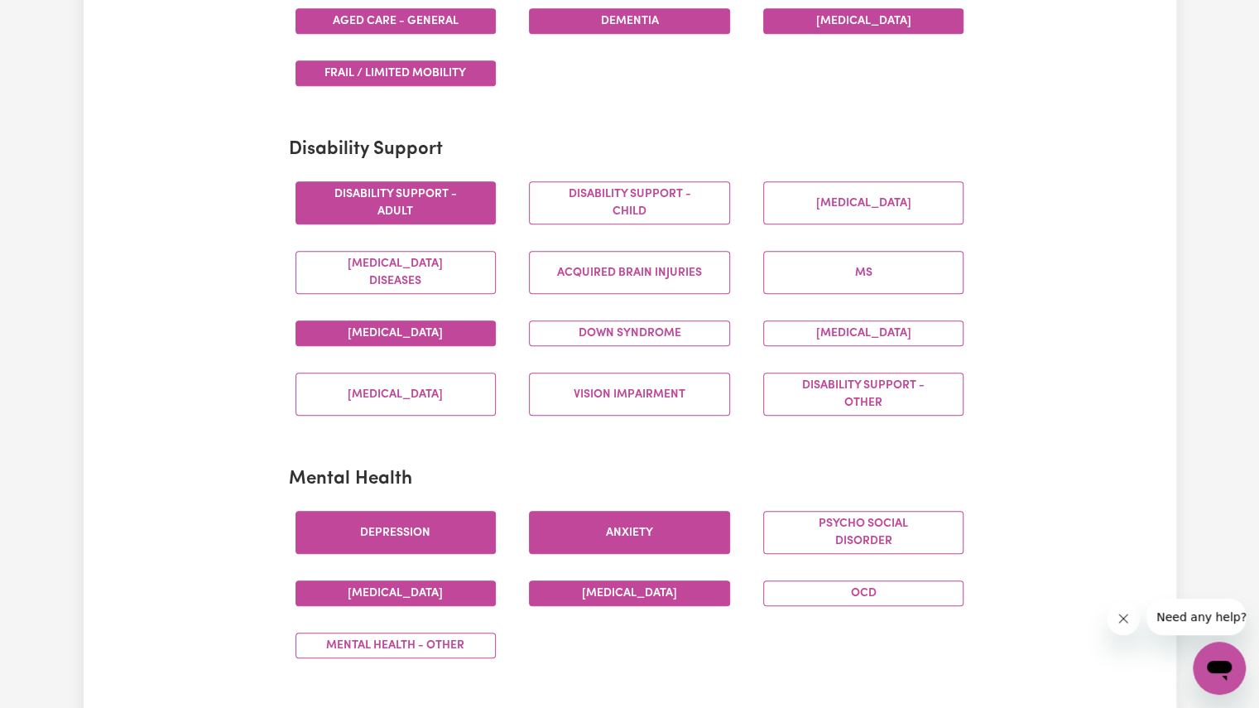
click at [437, 338] on button "[MEDICAL_DATA]" at bounding box center [395, 333] width 201 height 26
click at [595, 333] on button "Down syndrome" at bounding box center [629, 333] width 201 height 26
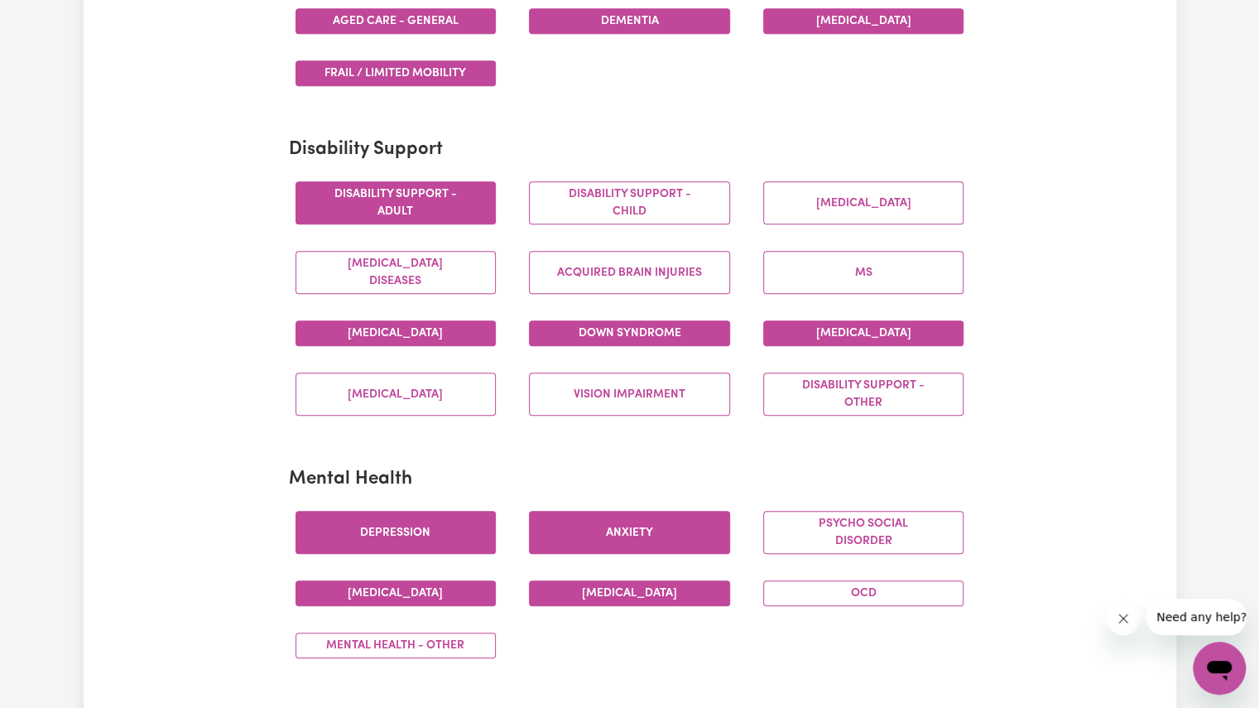
click at [831, 322] on button "[MEDICAL_DATA]" at bounding box center [863, 333] width 201 height 26
click at [603, 391] on button "Vision impairment" at bounding box center [629, 393] width 201 height 43
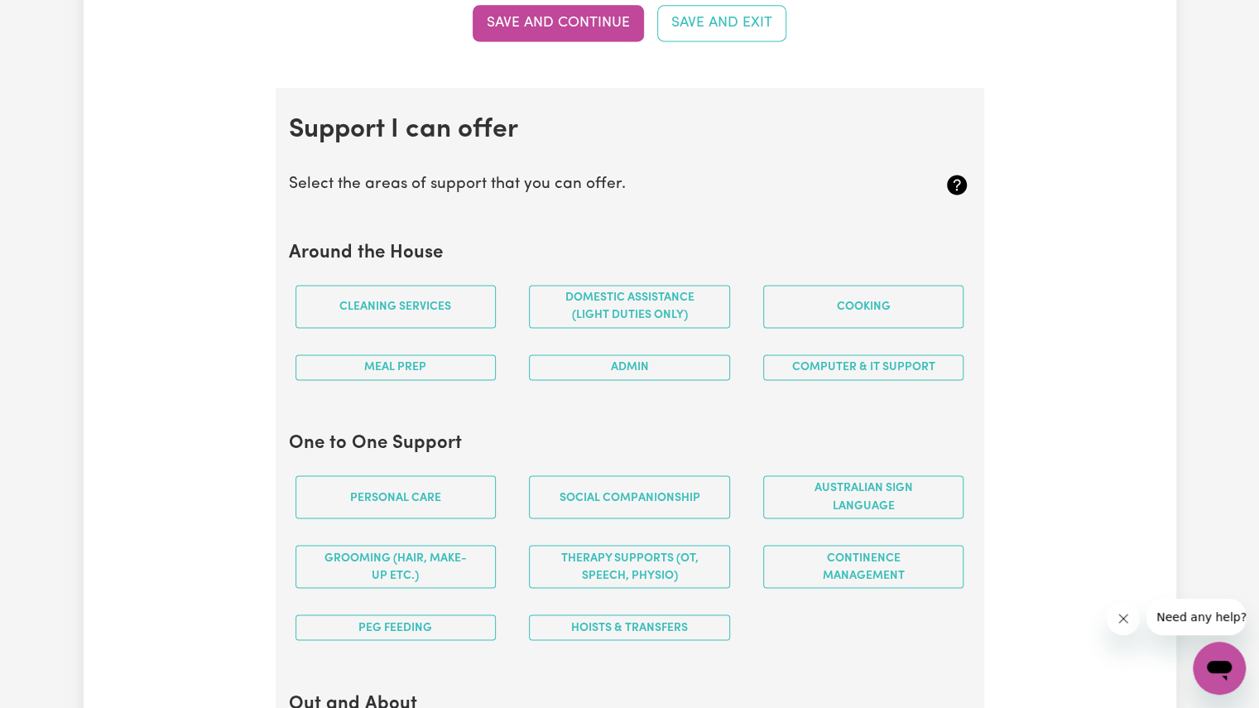
scroll to position [1402, 0]
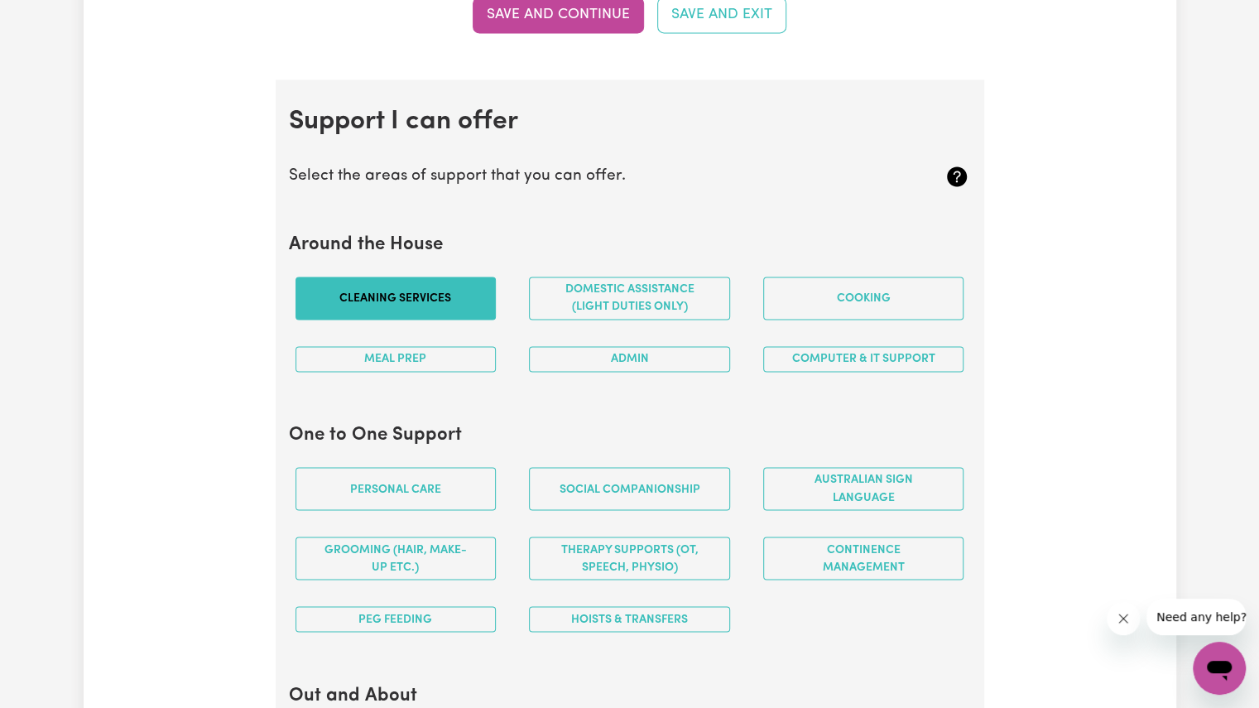
click at [428, 290] on button "Cleaning services" at bounding box center [395, 297] width 201 height 43
click at [579, 282] on button "Domestic assistance (light duties only)" at bounding box center [629, 297] width 201 height 43
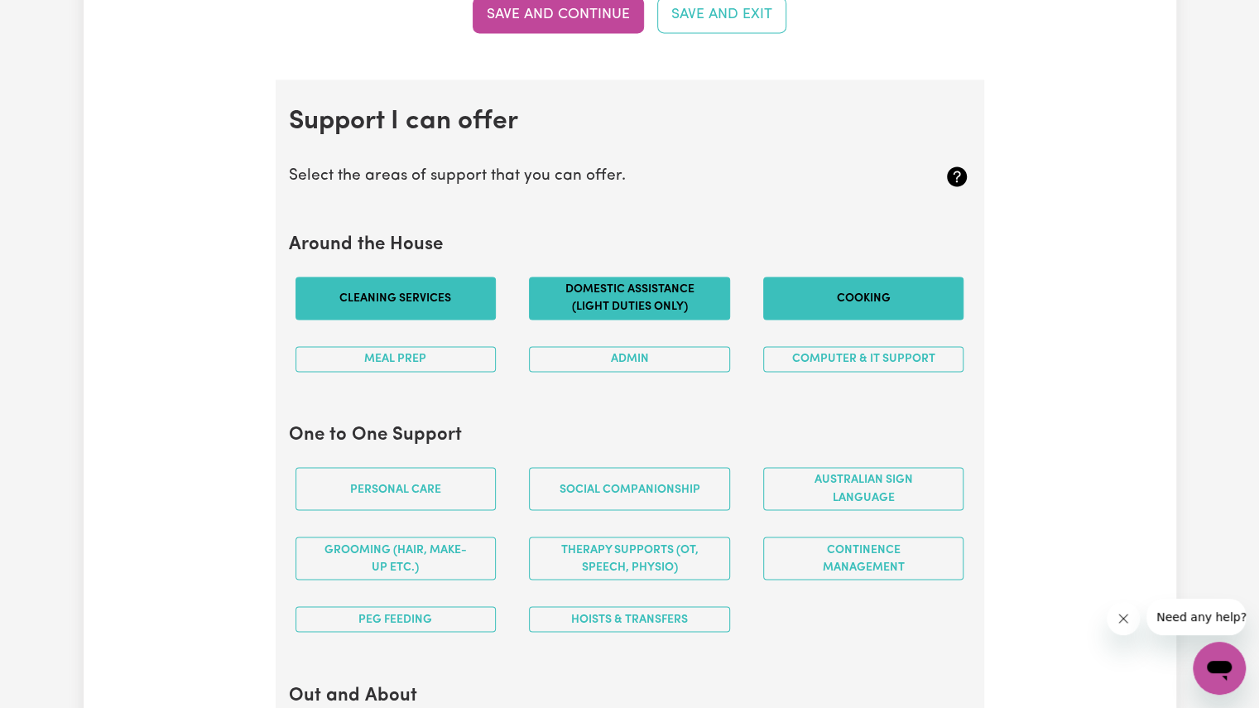
click at [823, 287] on button "Cooking" at bounding box center [863, 297] width 201 height 43
click at [471, 348] on button "Meal prep" at bounding box center [395, 359] width 201 height 26
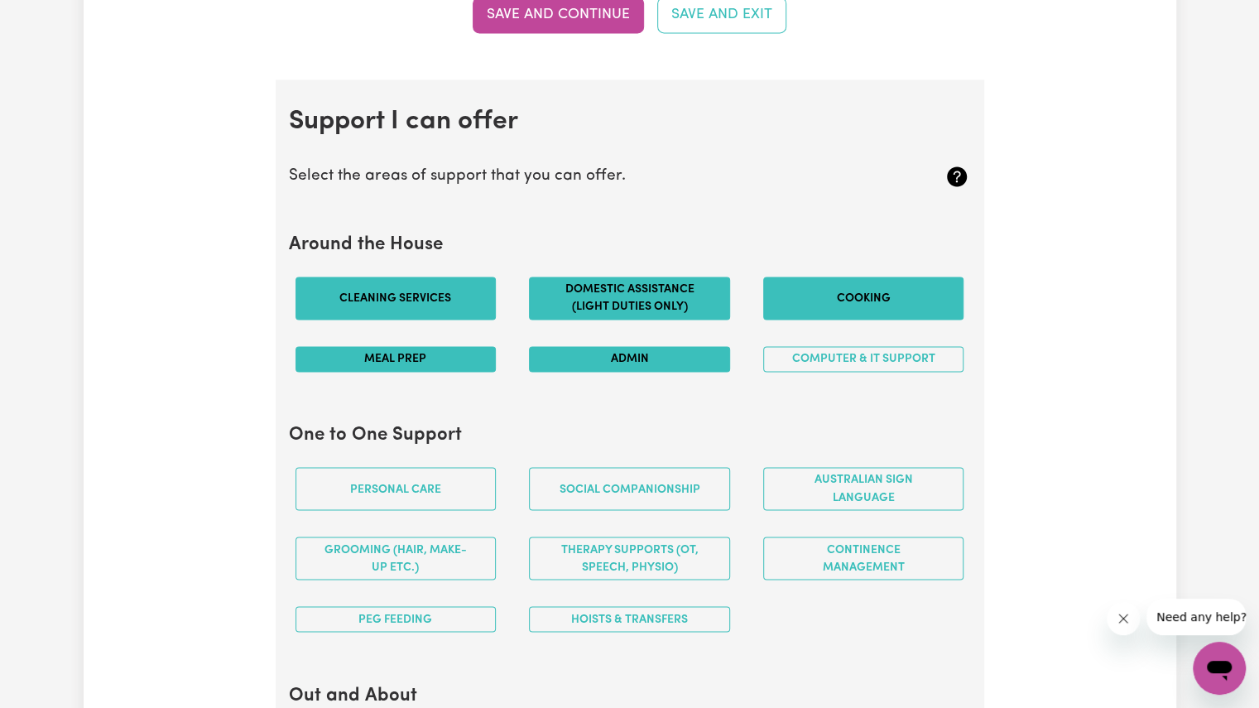
click at [659, 353] on button "Admin" at bounding box center [629, 359] width 201 height 26
click at [843, 347] on button "Computer & IT Support" at bounding box center [863, 359] width 201 height 26
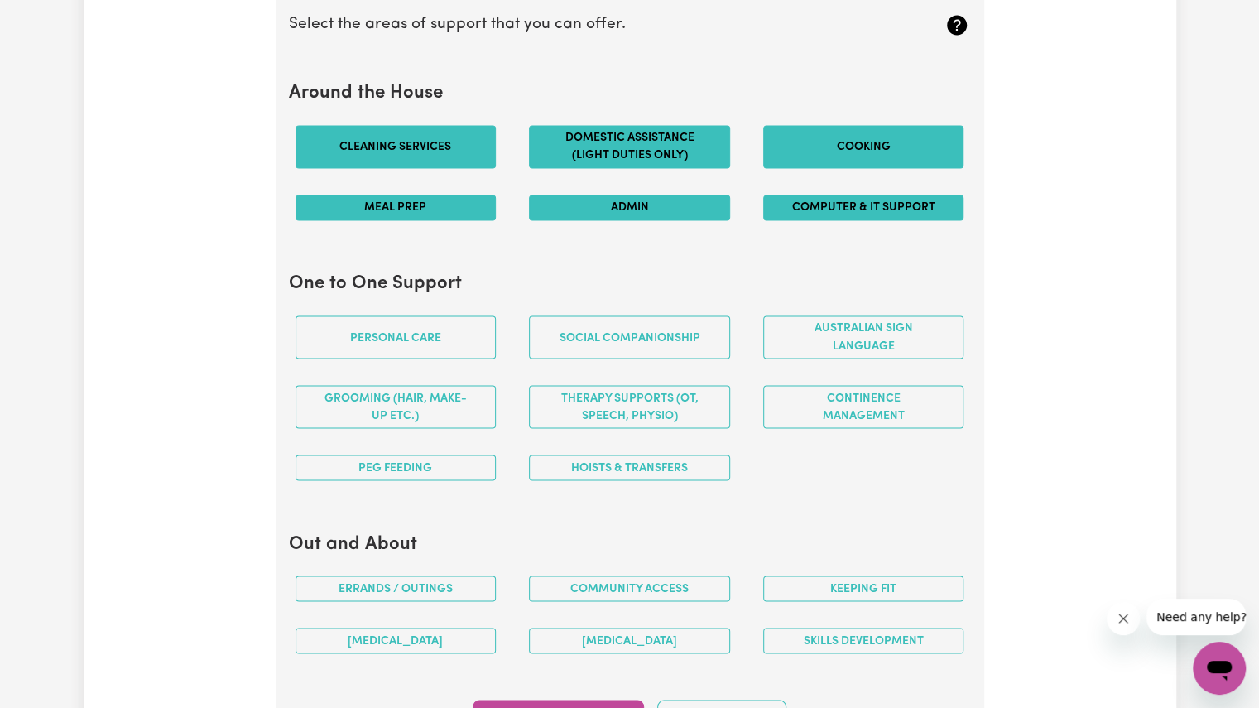
scroll to position [1560, 0]
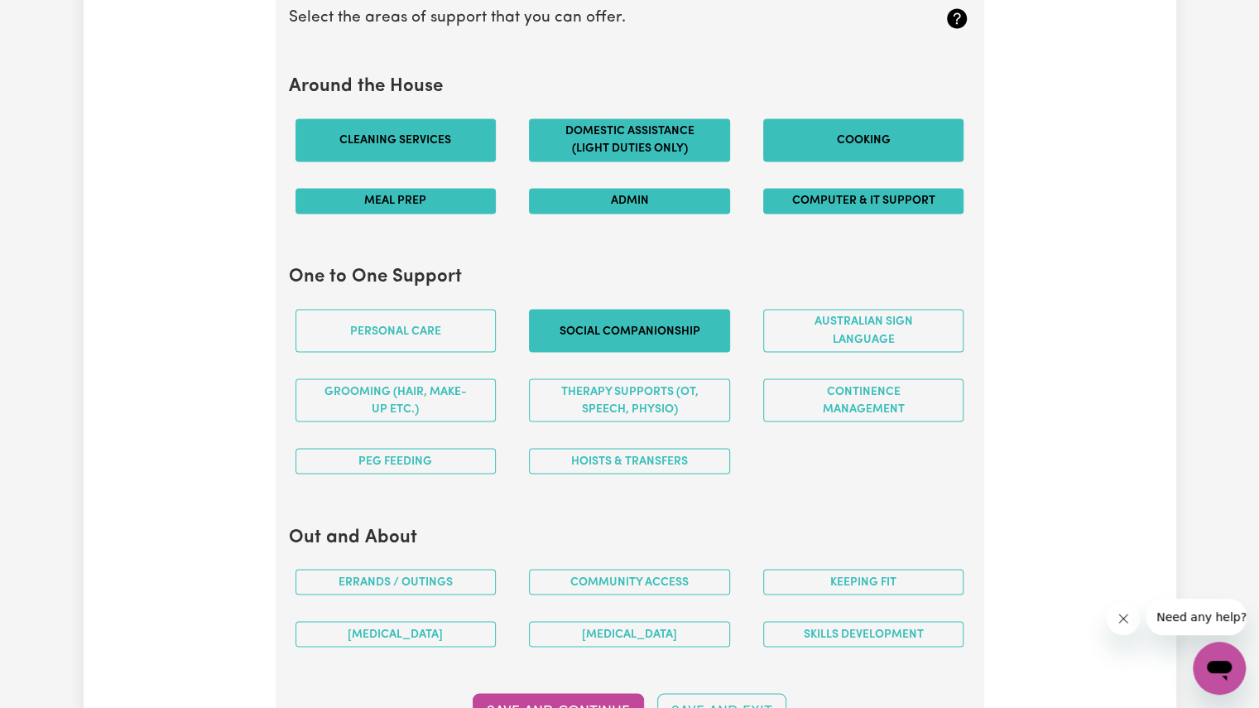
click at [611, 334] on button "Social companionship" at bounding box center [629, 330] width 201 height 43
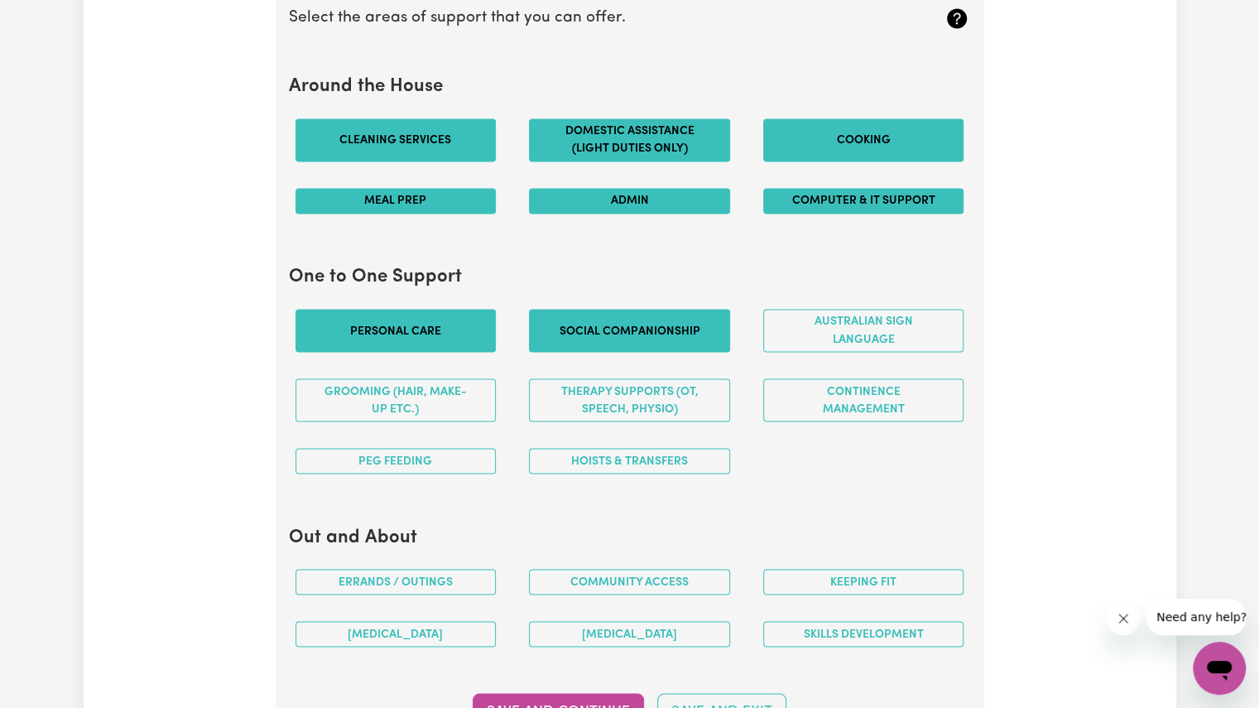
click at [491, 319] on button "Personal care" at bounding box center [395, 330] width 201 height 43
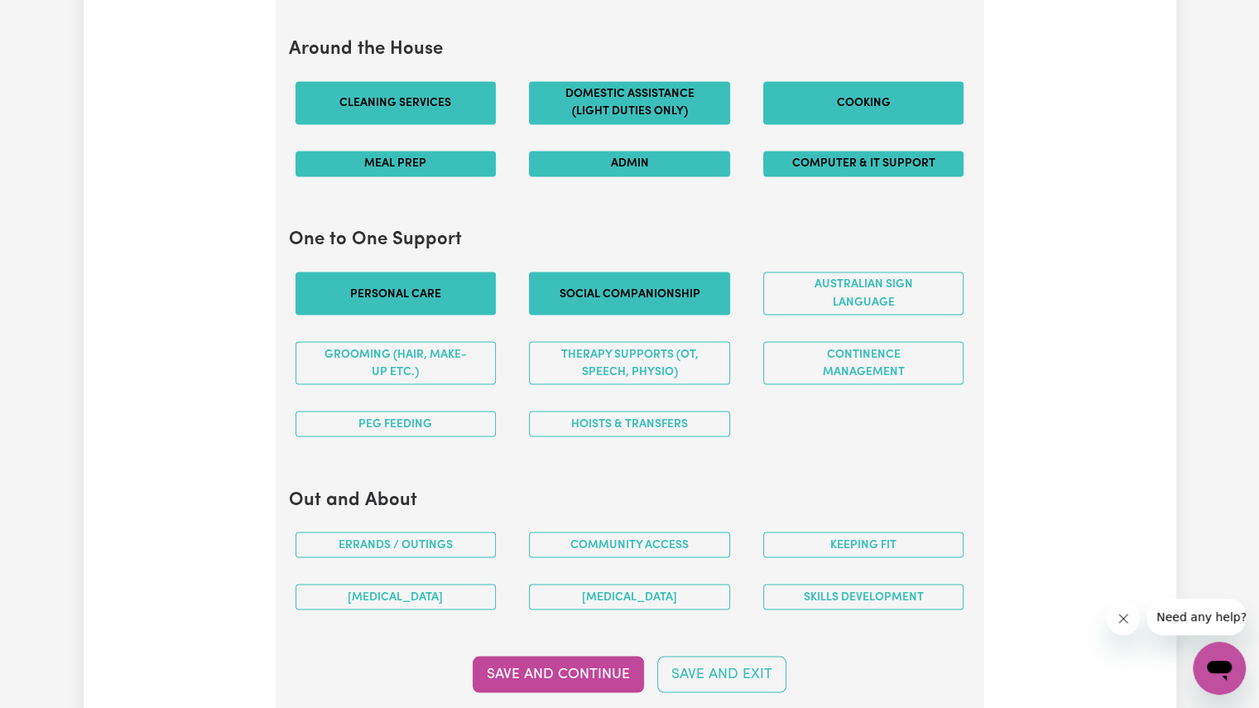
scroll to position [1600, 0]
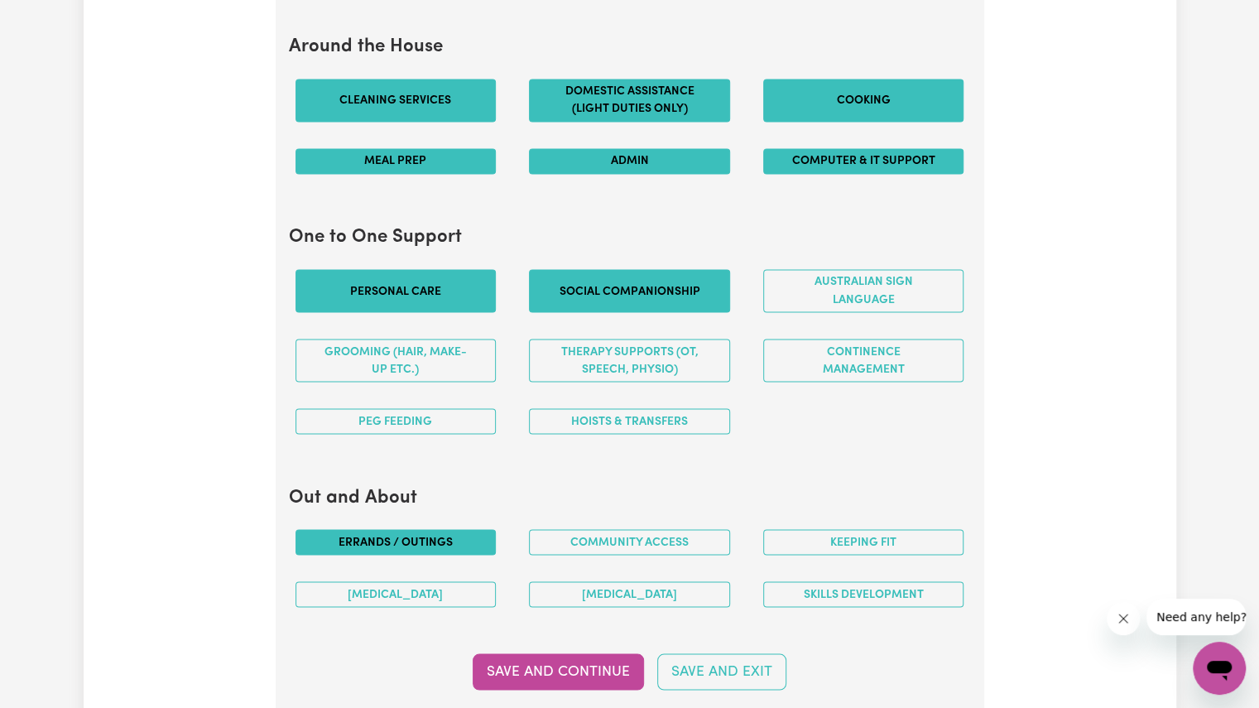
click at [389, 529] on button "Errands / Outings" at bounding box center [395, 542] width 201 height 26
click at [564, 529] on button "Community access" at bounding box center [629, 542] width 201 height 26
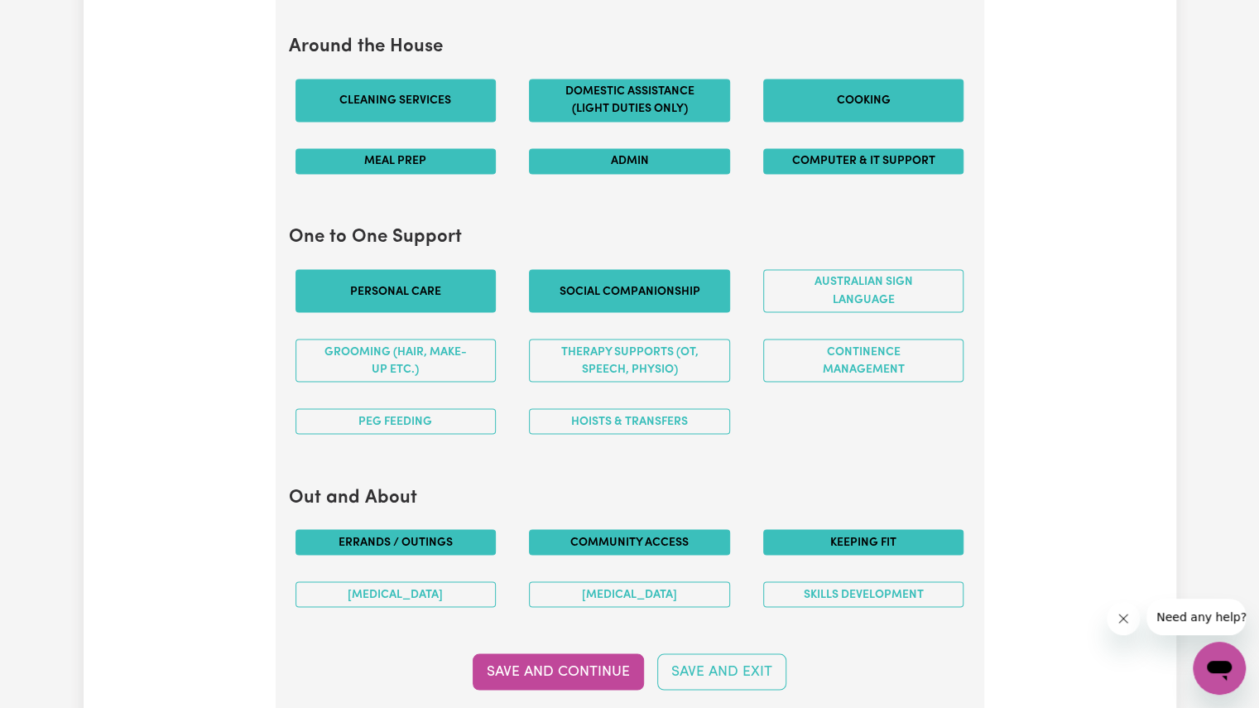
click at [807, 529] on button "Keeping fit" at bounding box center [863, 542] width 201 height 26
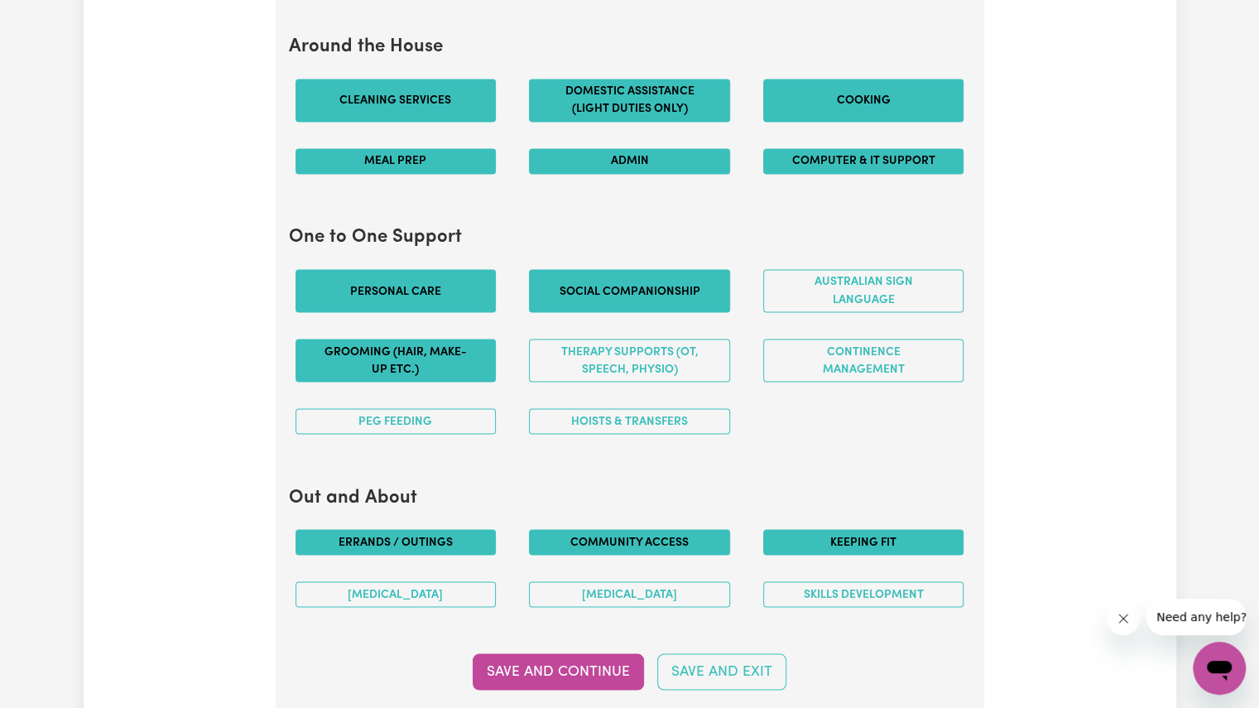
click at [470, 343] on button "Grooming (hair, make-up etc.)" at bounding box center [395, 359] width 201 height 43
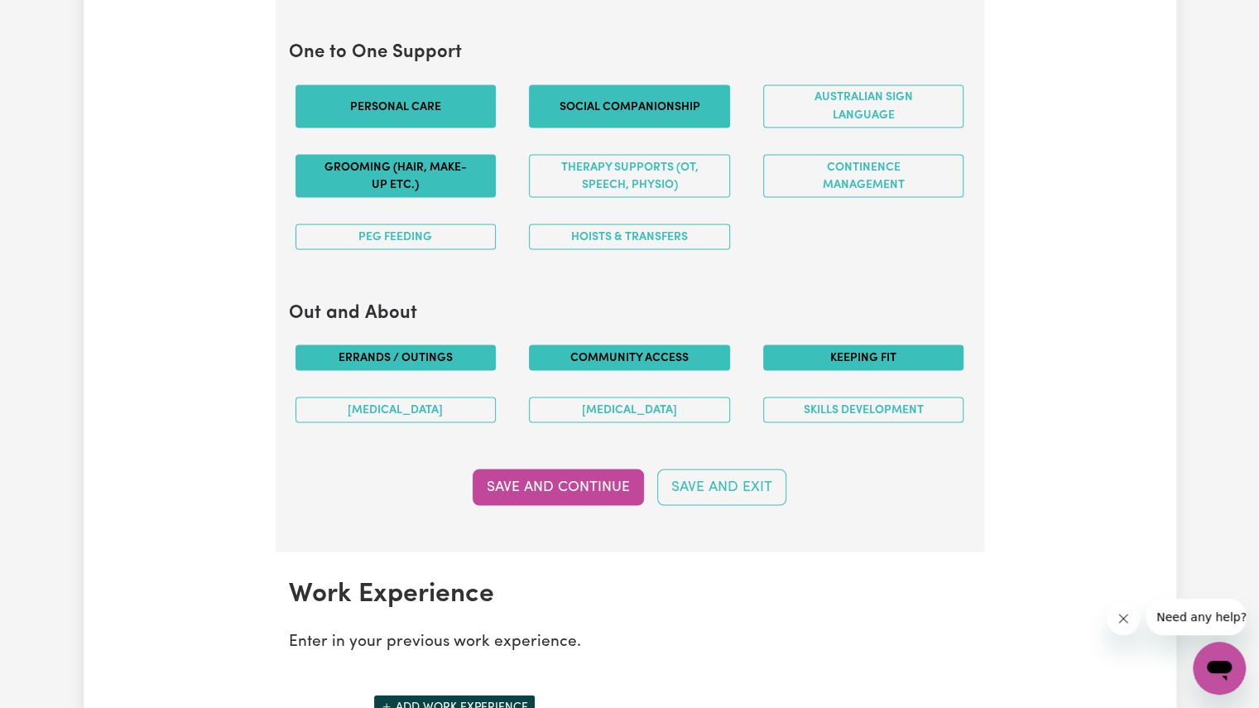
scroll to position [1867, 0]
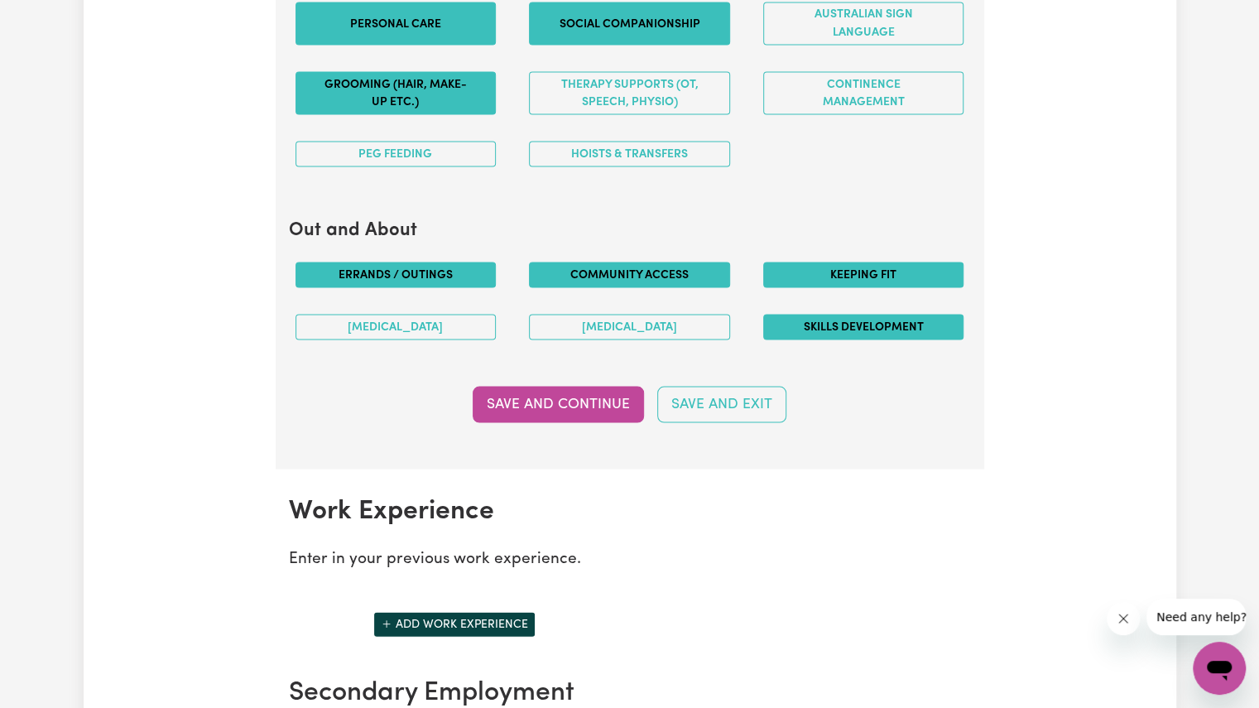
click at [824, 325] on button "Skills Development" at bounding box center [863, 327] width 201 height 26
click at [581, 396] on button "Save and Continue" at bounding box center [558, 404] width 171 height 36
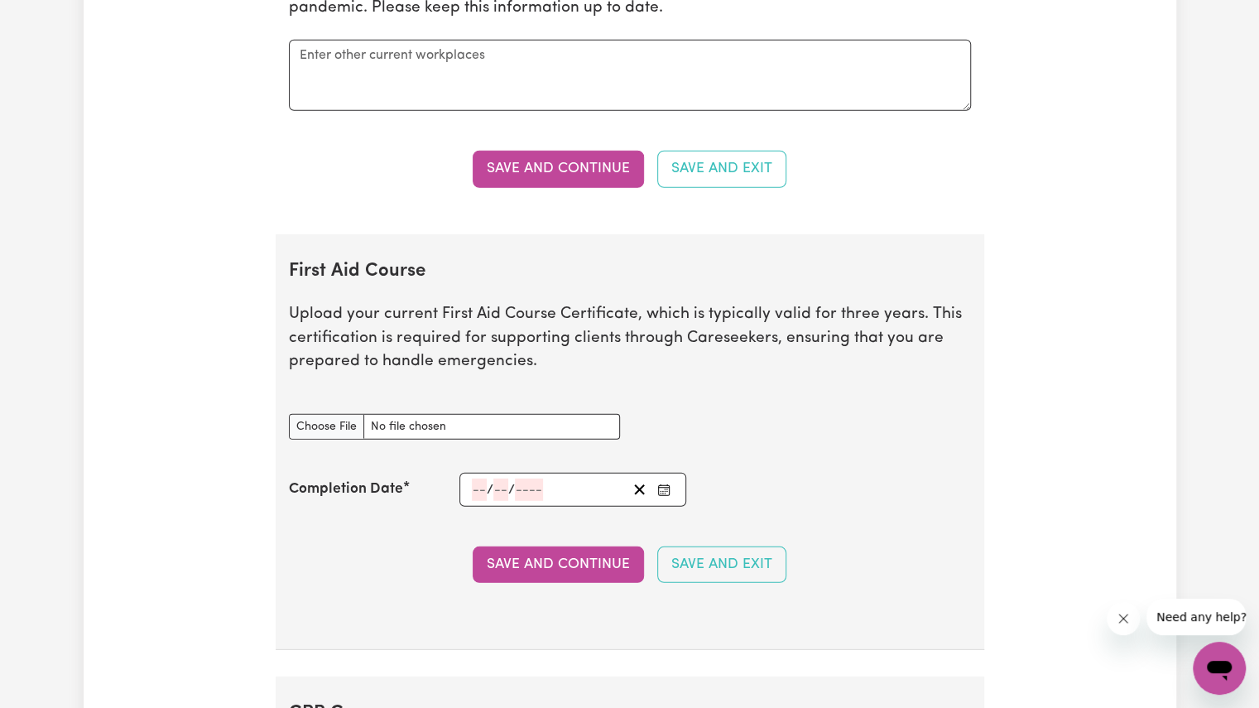
scroll to position [2655, 0]
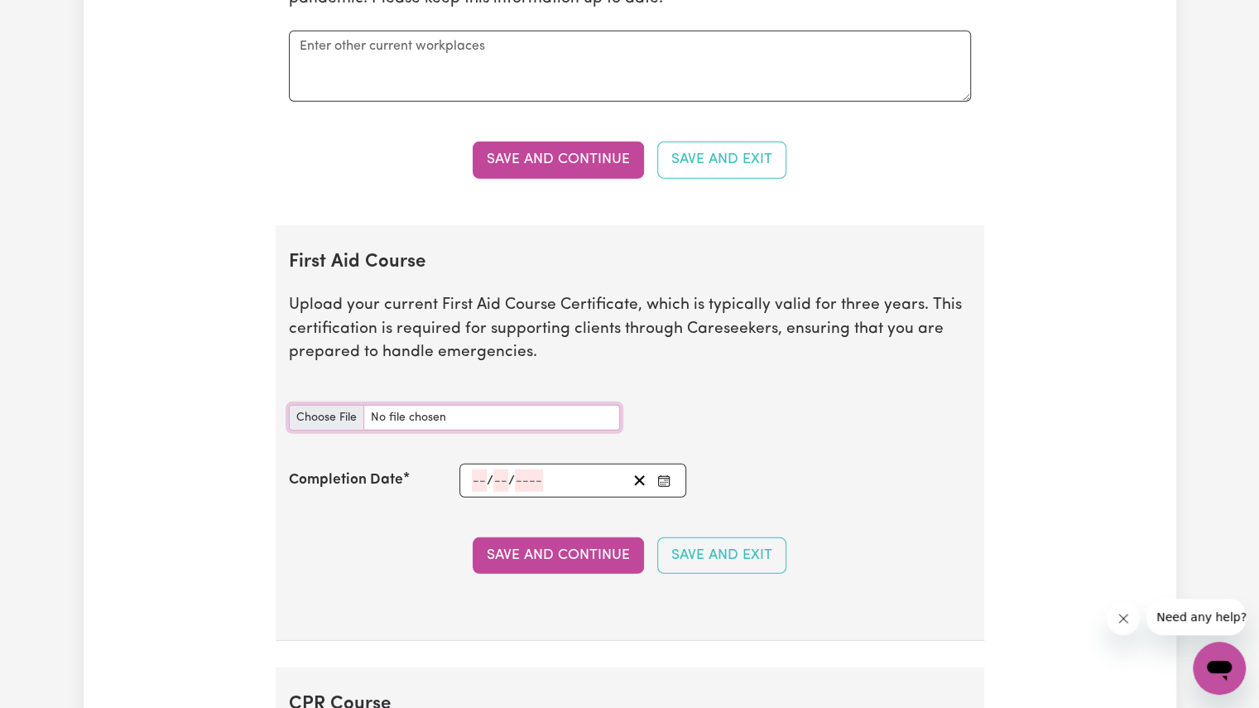
click at [464, 411] on input "First Aid Course document" at bounding box center [454, 418] width 331 height 26
type input "C:\fakepath\Roselinda_Fisrt Aid & CPR_certificate.pdf"
click at [651, 469] on button "Clear date" at bounding box center [640, 480] width 26 height 22
click at [668, 478] on icon "Enter the Completion Date of your First Aid Course" at bounding box center [664, 478] width 11 height 0
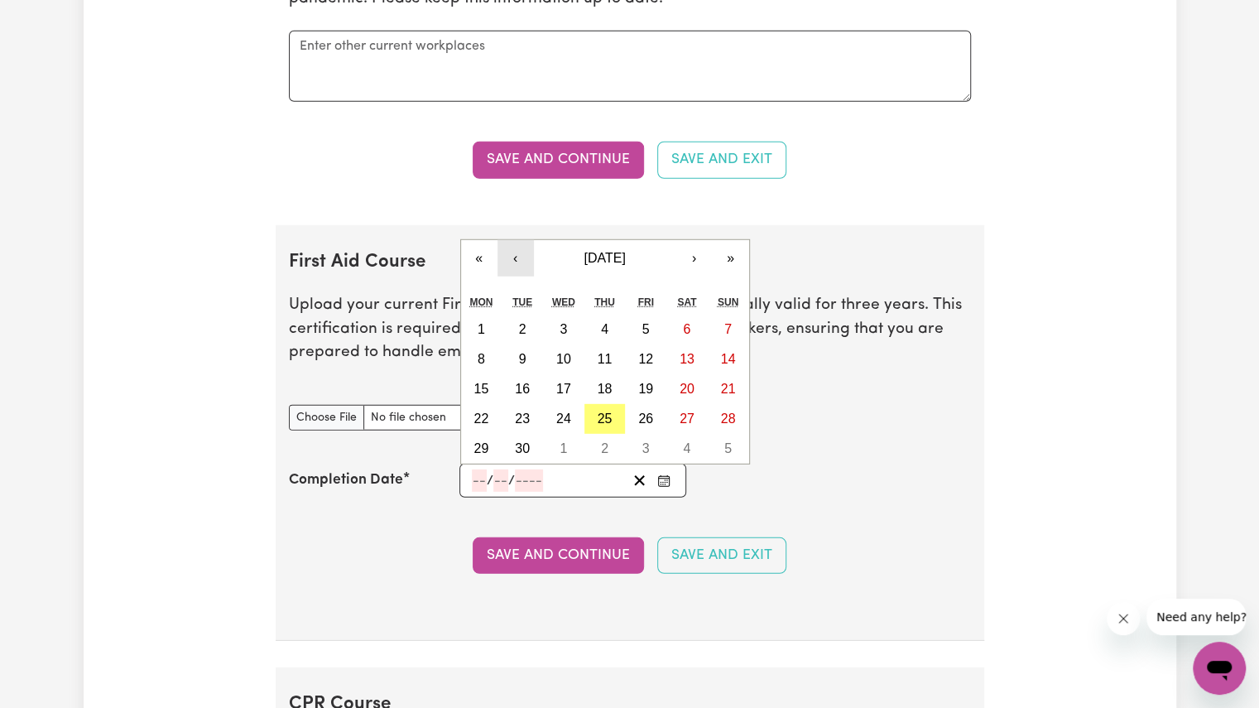
click at [521, 243] on button "‹" at bounding box center [515, 258] width 36 height 36
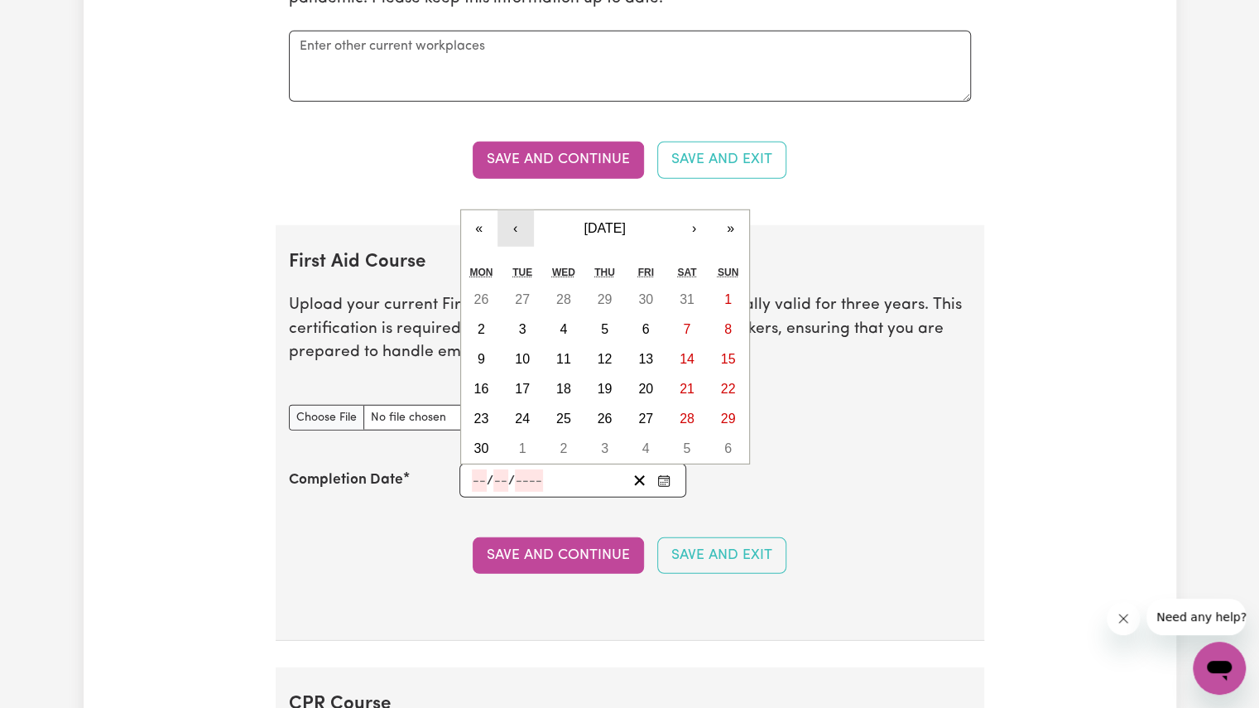
click at [516, 219] on button "‹" at bounding box center [515, 228] width 36 height 36
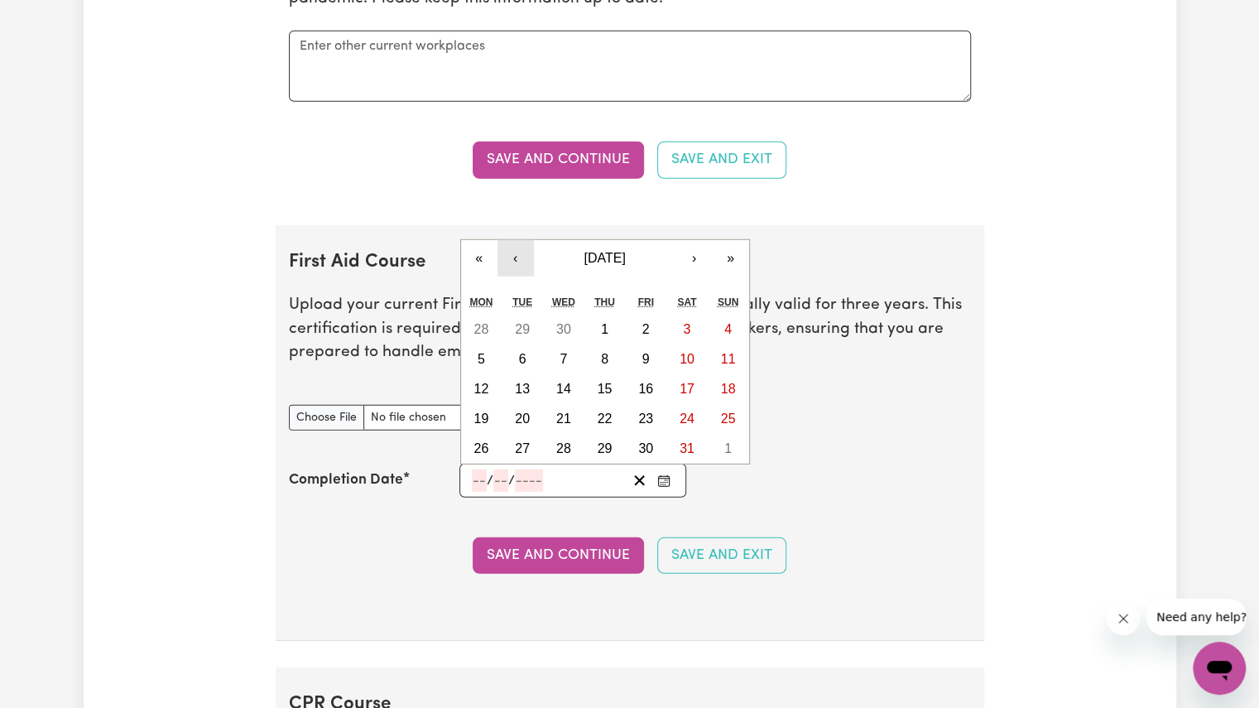
click at [513, 247] on button "‹" at bounding box center [515, 258] width 36 height 36
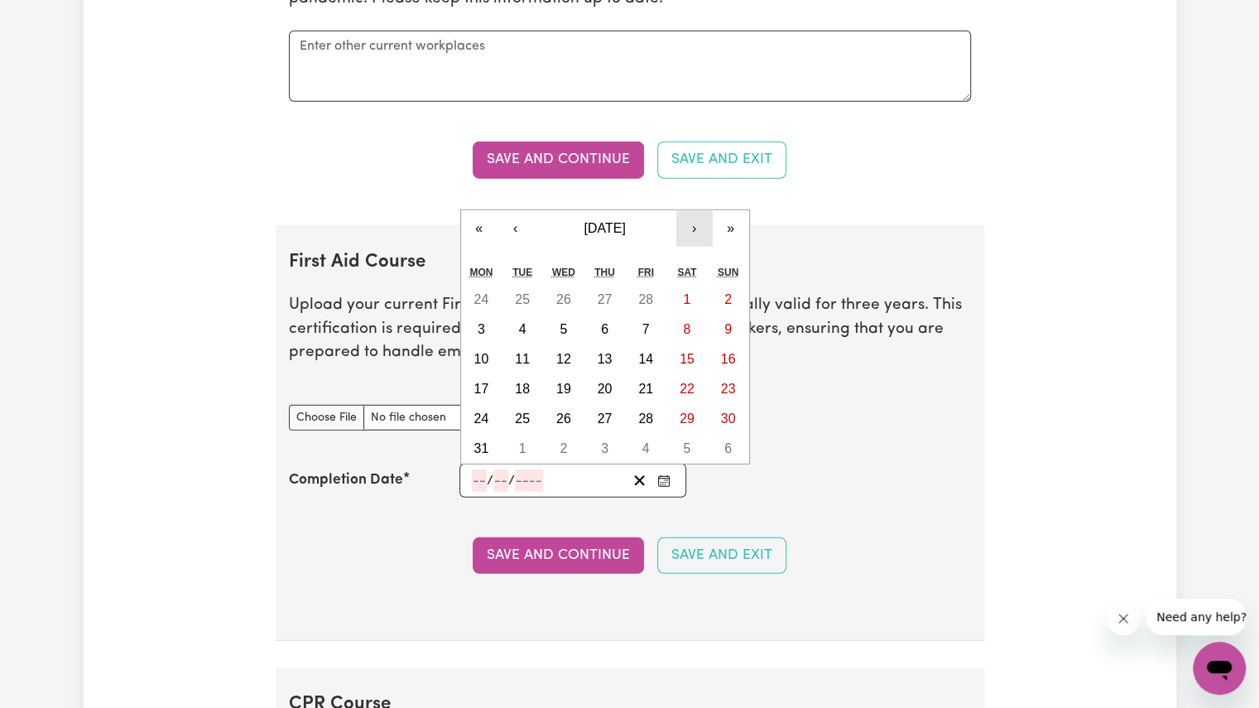
click at [694, 218] on button "›" at bounding box center [694, 228] width 36 height 36
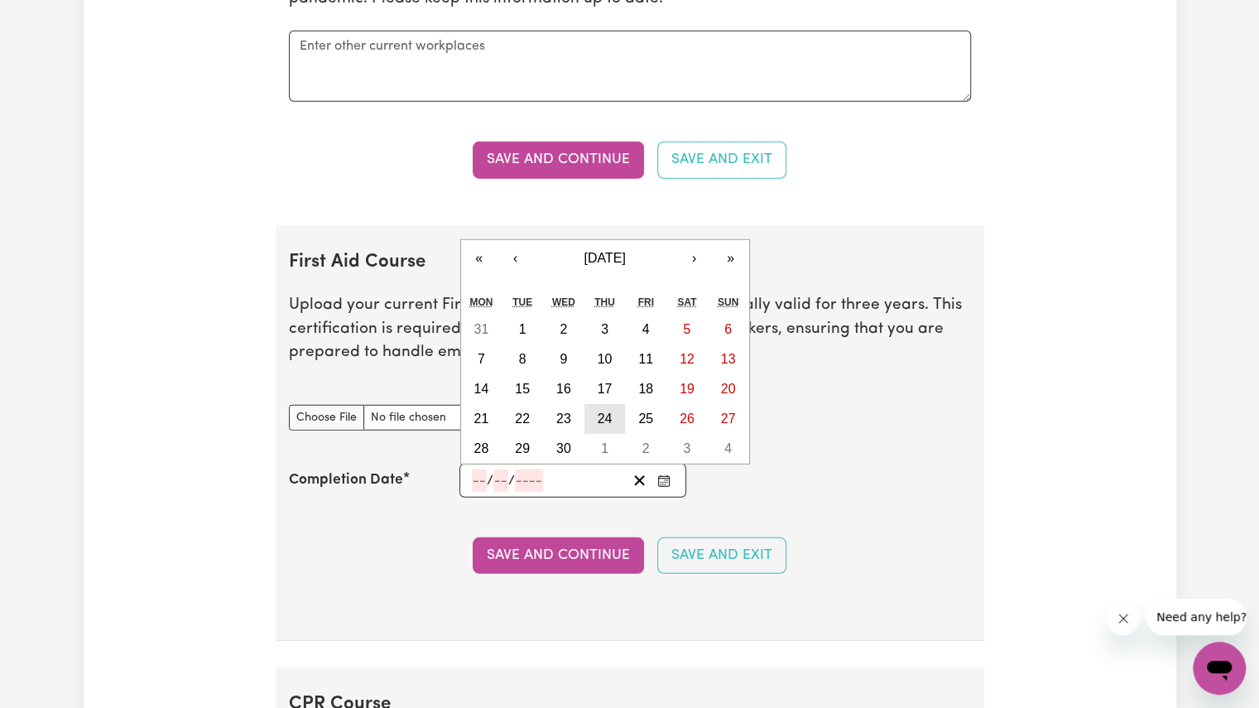
click at [604, 411] on abbr "24" at bounding box center [605, 418] width 15 height 14
type input "[DATE]"
type input "24"
type input "4"
type input "2025"
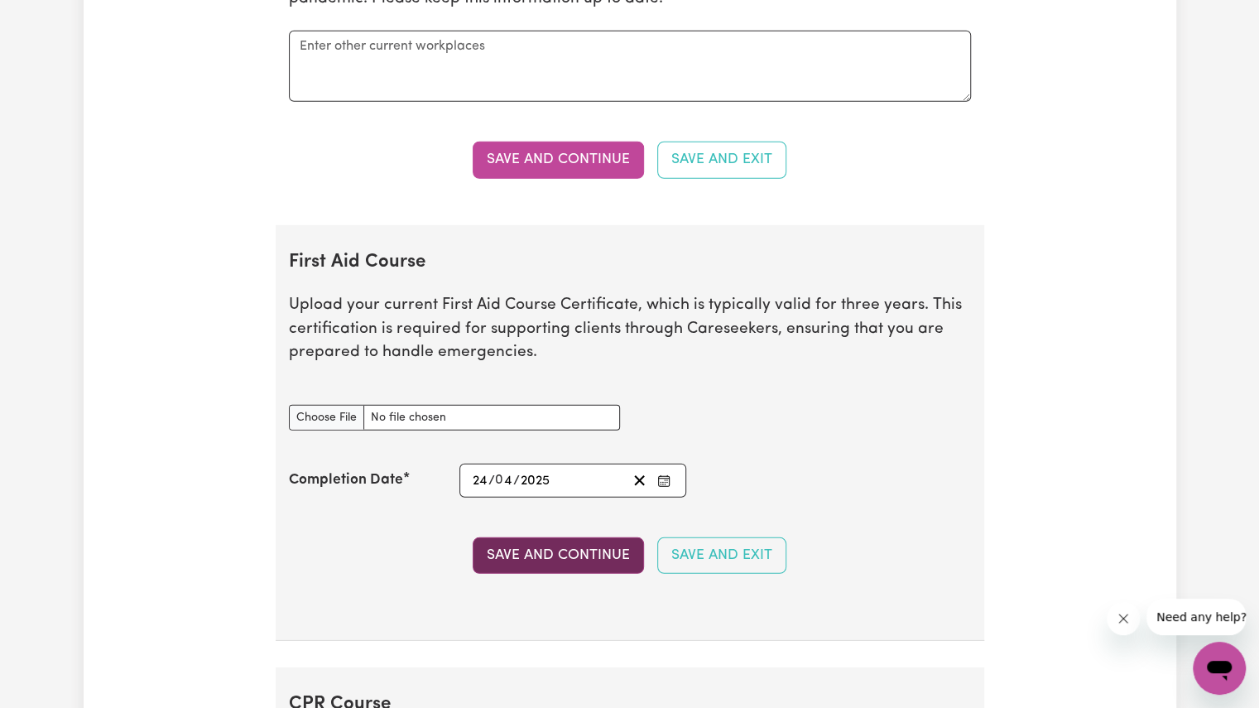
click at [554, 537] on button "Save and Continue" at bounding box center [558, 555] width 171 height 36
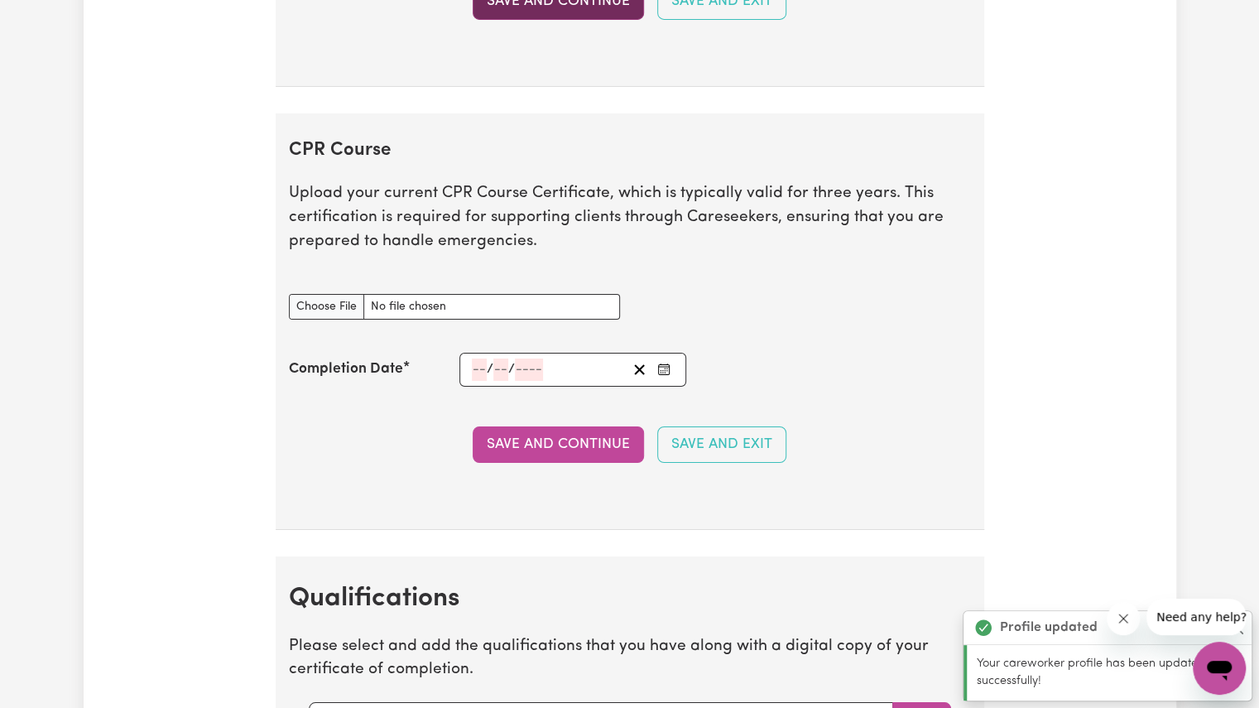
scroll to position [3309, 0]
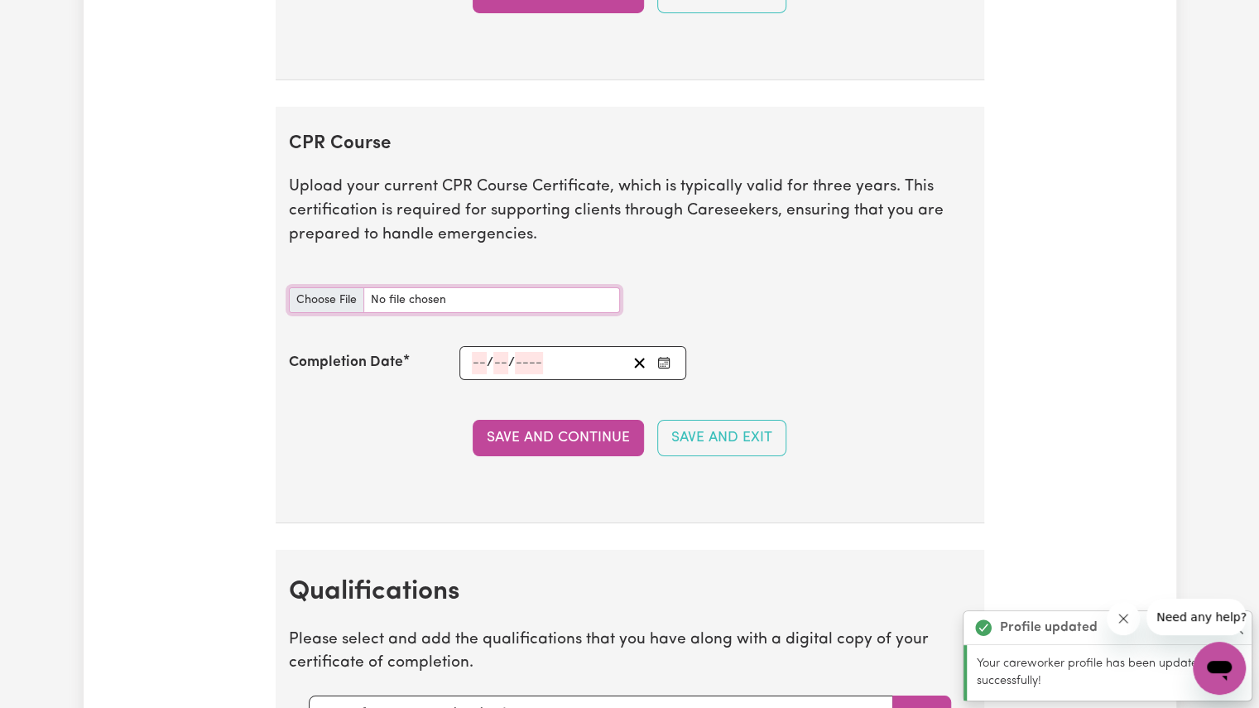
click at [539, 290] on input "CPR Course document" at bounding box center [454, 300] width 331 height 26
type input "C:\fakepath\Roselinda_Fisrt Aid & CPR_certificate.pdf"
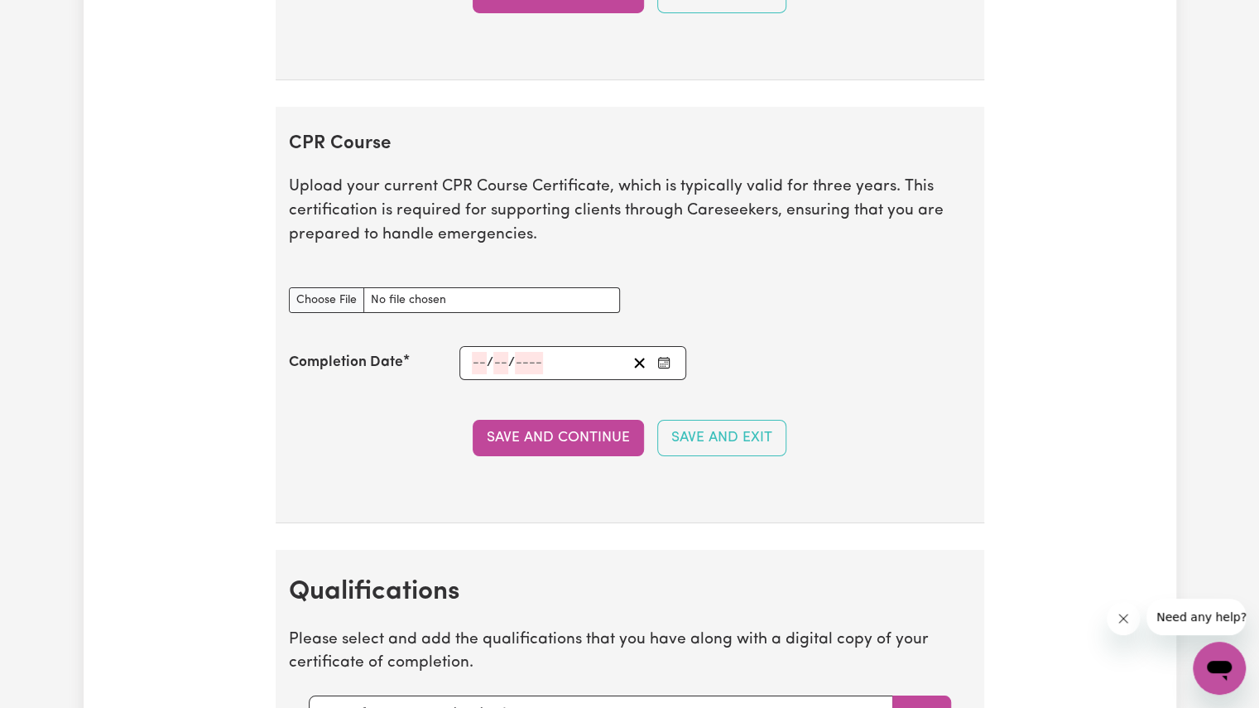
click at [665, 356] on icon "Enter the Completion Date of your CPR Course" at bounding box center [663, 362] width 13 height 13
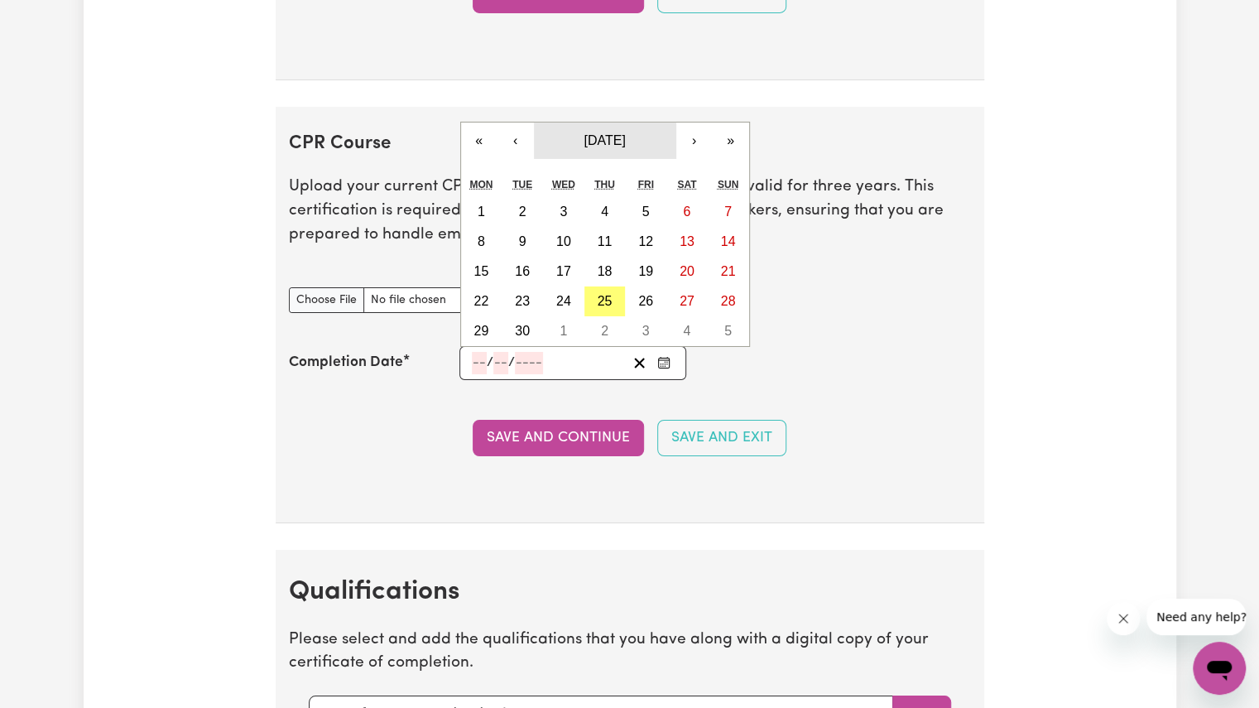
click at [583, 133] on span "[DATE]" at bounding box center [603, 140] width 41 height 14
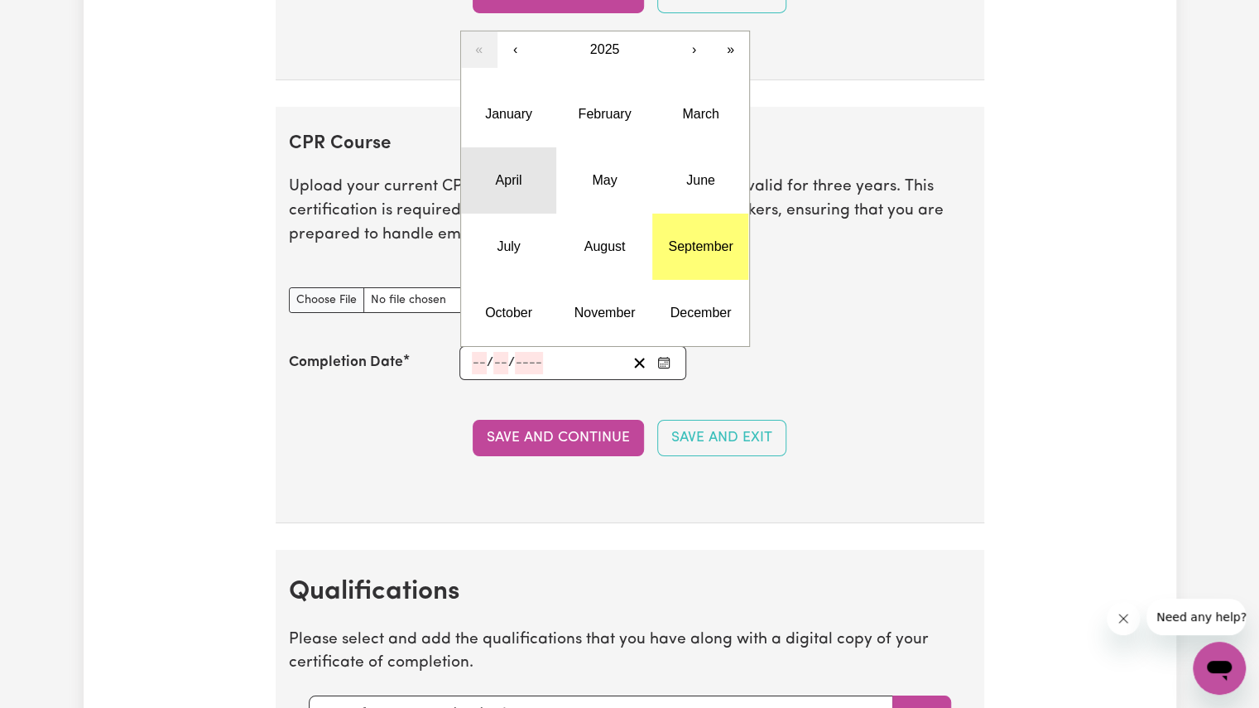
click at [507, 180] on button "April" at bounding box center [509, 180] width 96 height 66
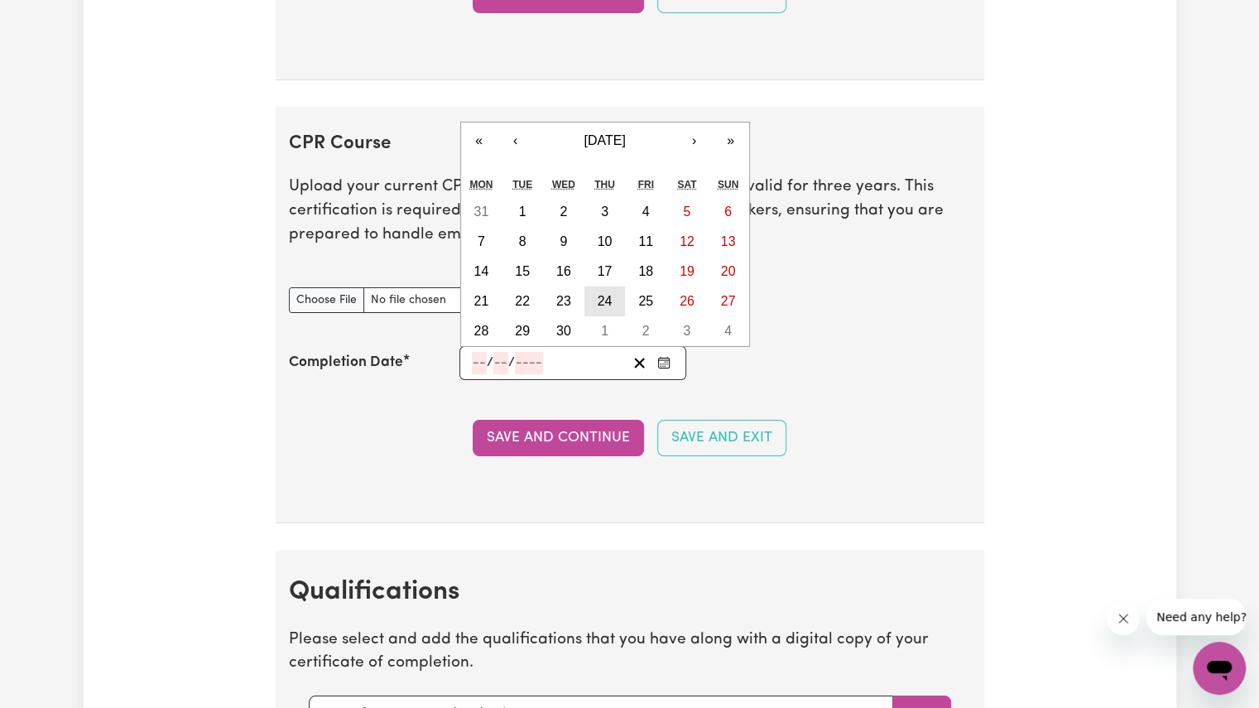
click at [601, 294] on abbr "24" at bounding box center [605, 301] width 15 height 14
type input "[DATE]"
type input "24"
type input "4"
type input "2025"
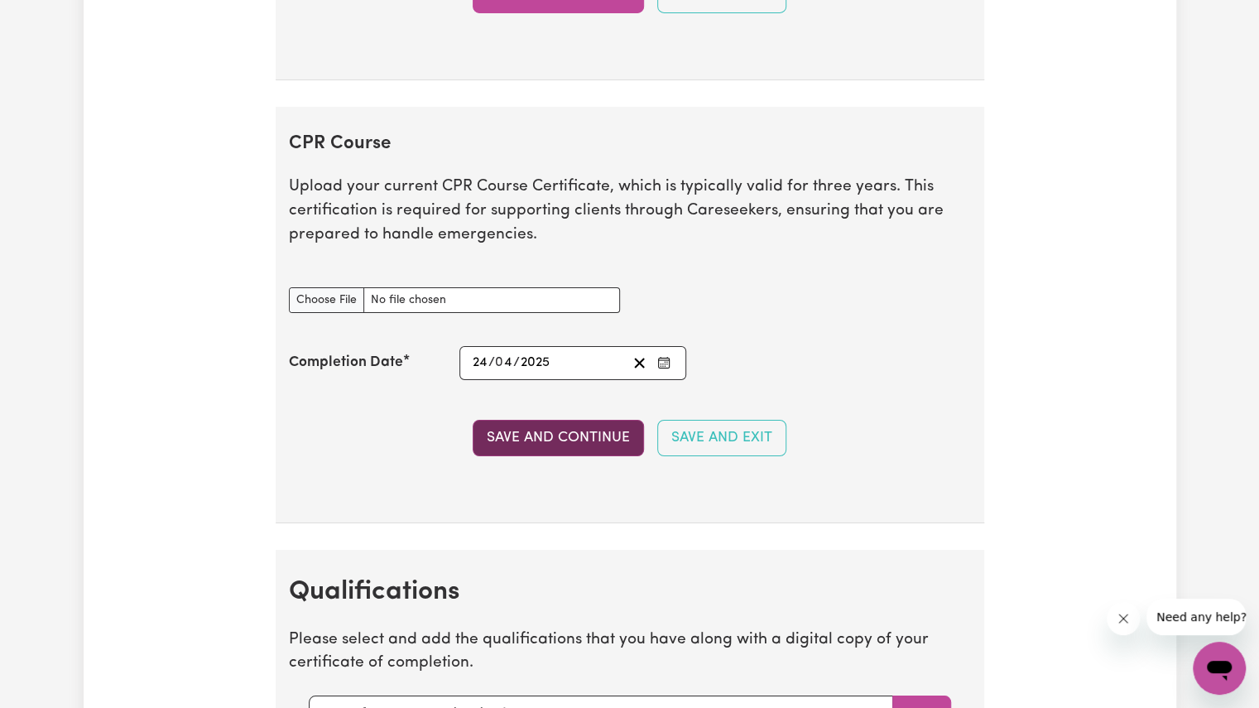
click at [563, 435] on button "Save and Continue" at bounding box center [558, 438] width 171 height 36
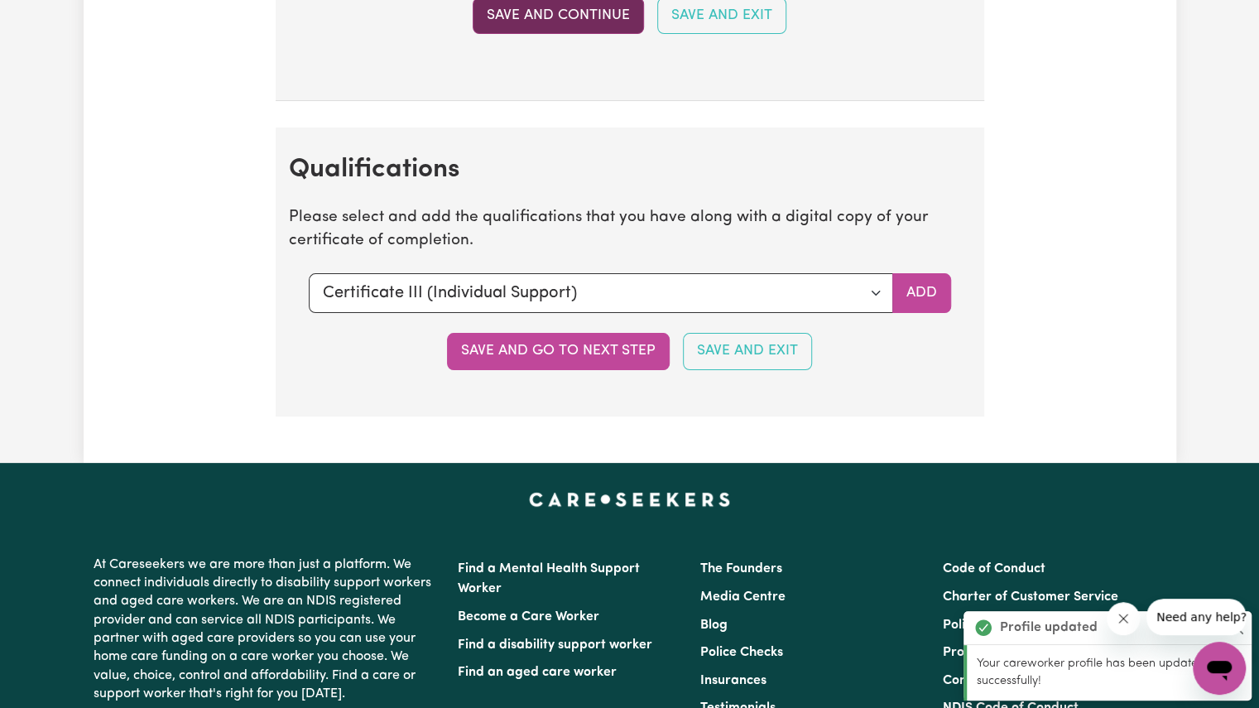
scroll to position [3844, 0]
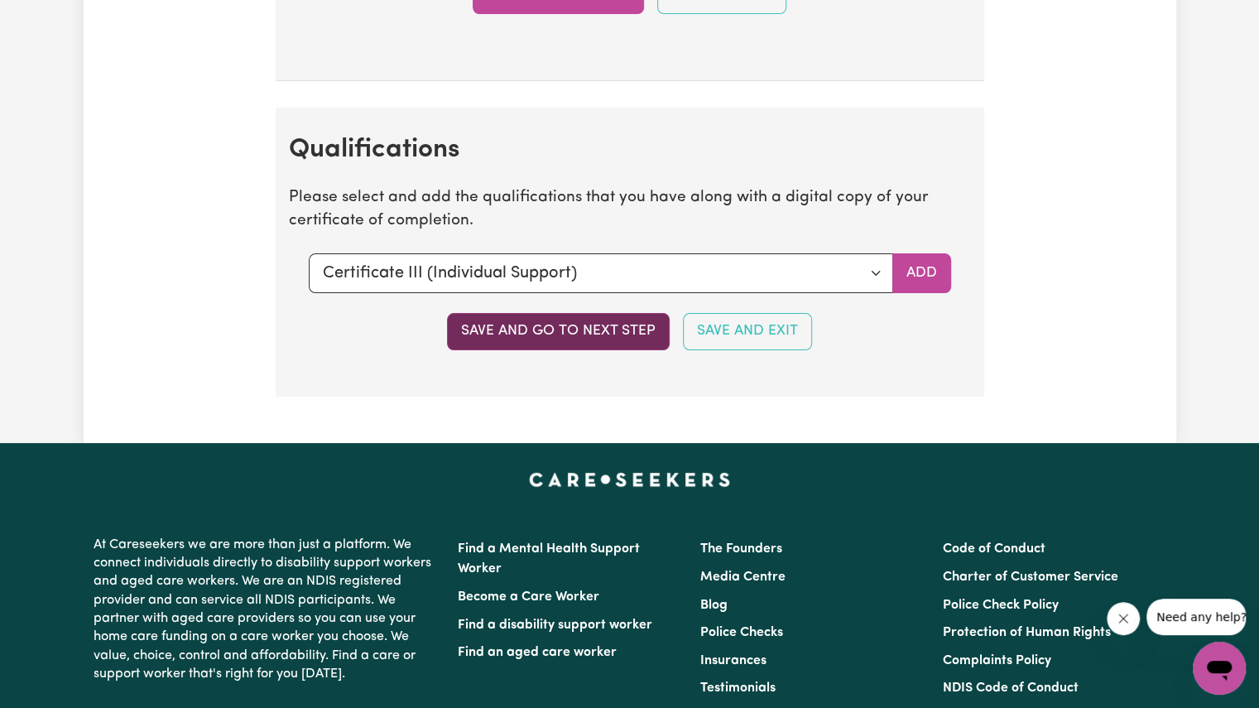
click at [627, 317] on button "Save and go to next step" at bounding box center [558, 331] width 223 height 36
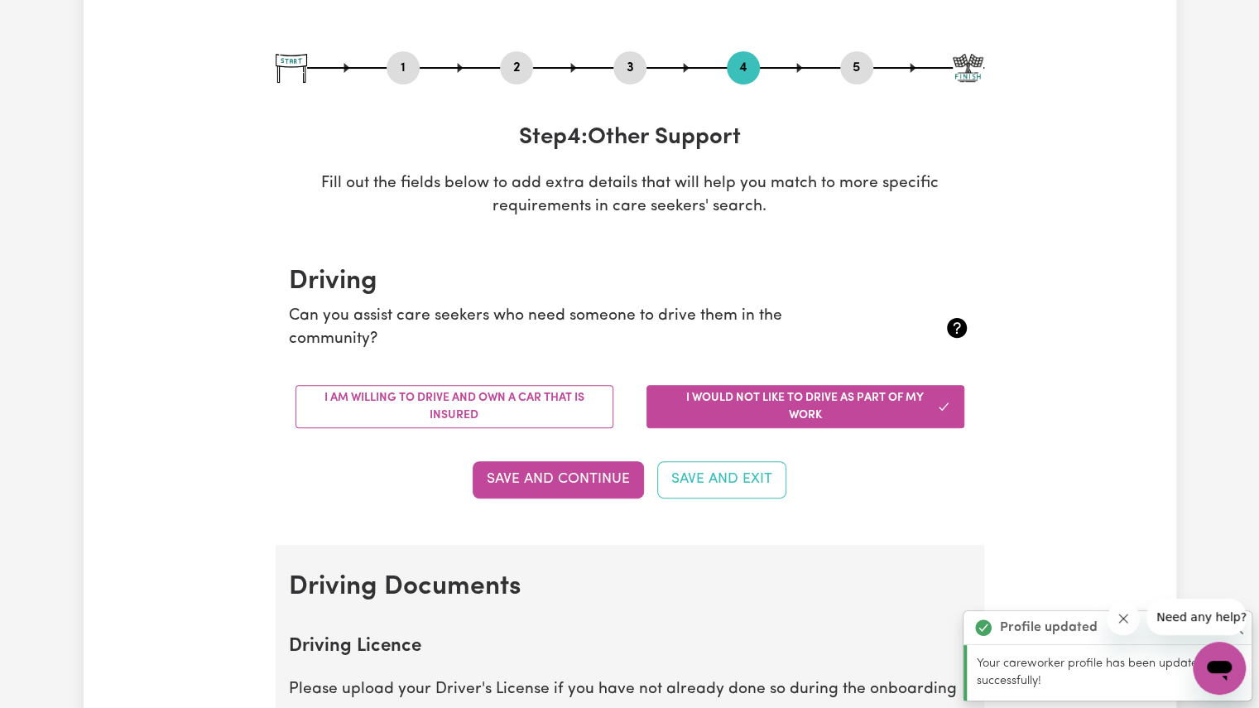
scroll to position [159, 0]
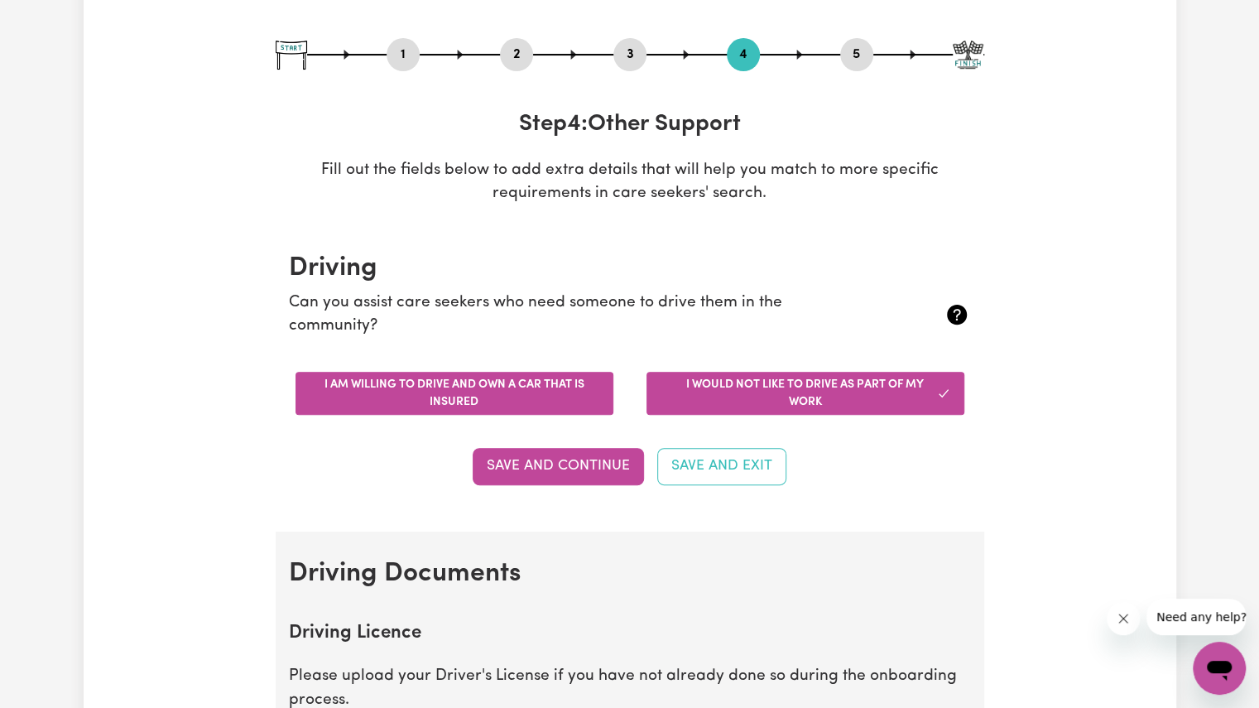
click at [520, 396] on button "I am willing to drive and own a car that is insured" at bounding box center [454, 393] width 318 height 43
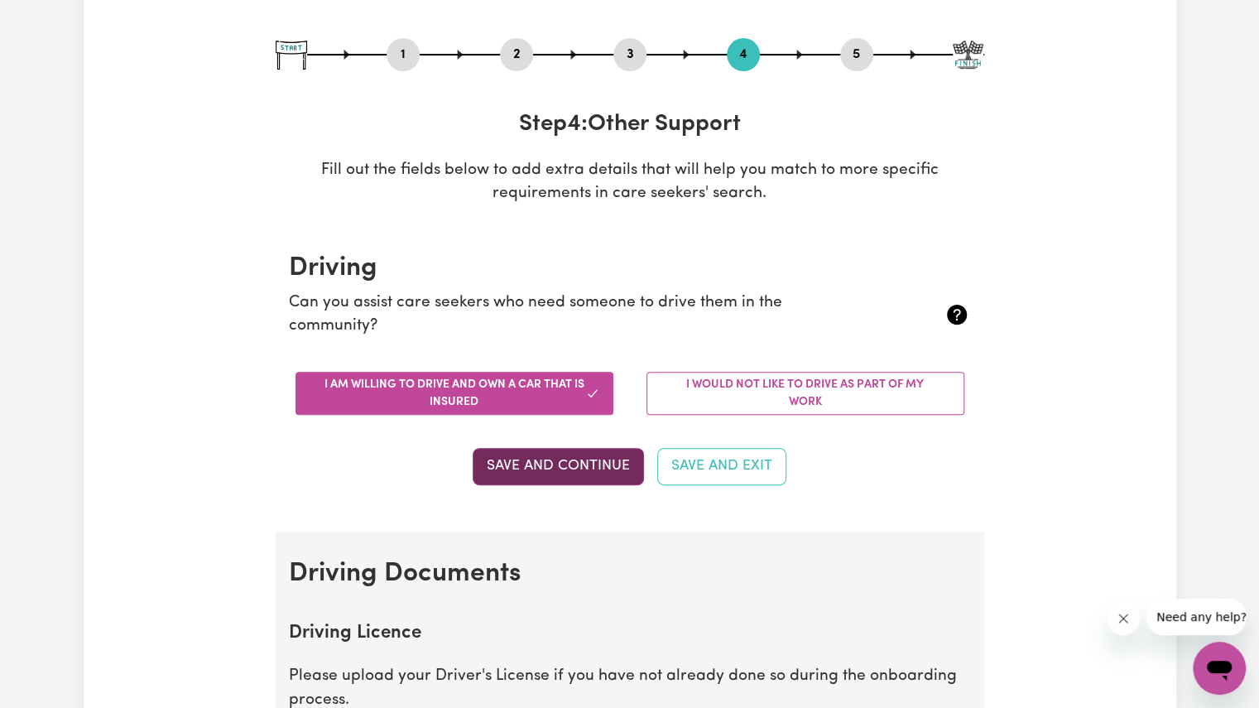
click at [561, 448] on button "Save and Continue" at bounding box center [558, 466] width 171 height 36
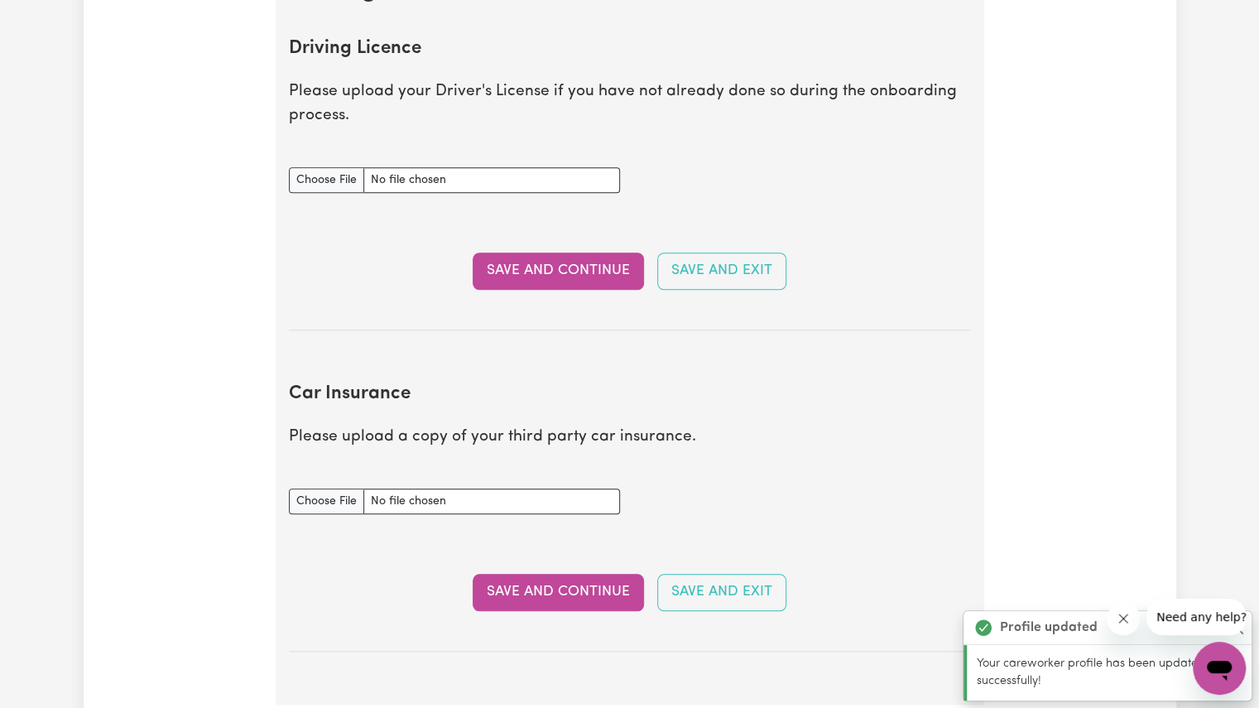
scroll to position [753, 0]
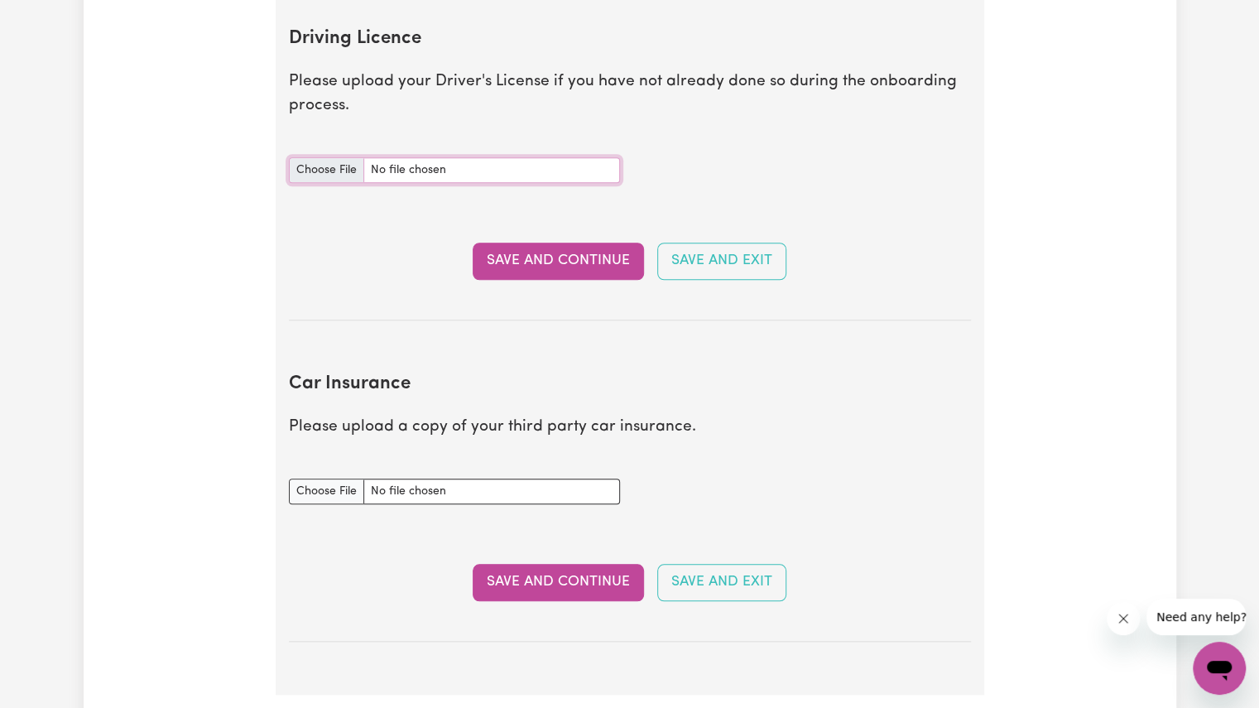
click at [324, 161] on input "Driving Licence document" at bounding box center [454, 170] width 331 height 26
type input "C:\fakepath\2024 Driver's License-1.jpg"
click at [555, 257] on button "Save and Continue" at bounding box center [558, 260] width 171 height 36
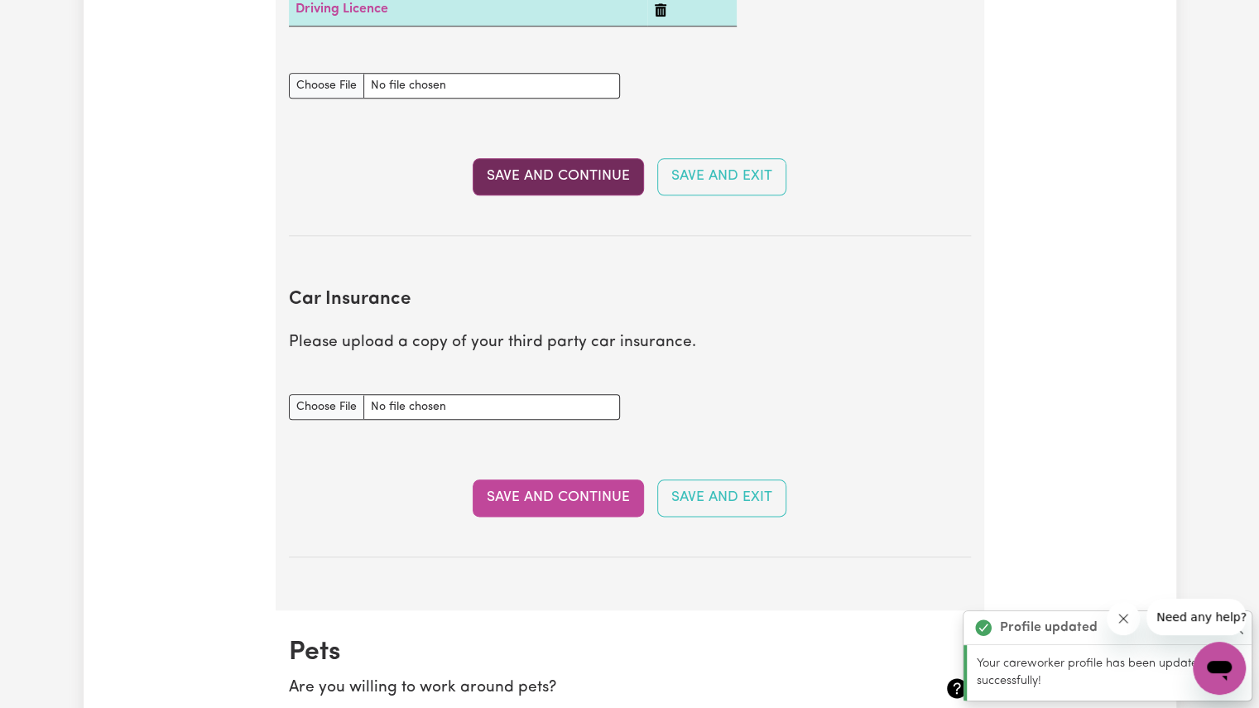
scroll to position [1097, 0]
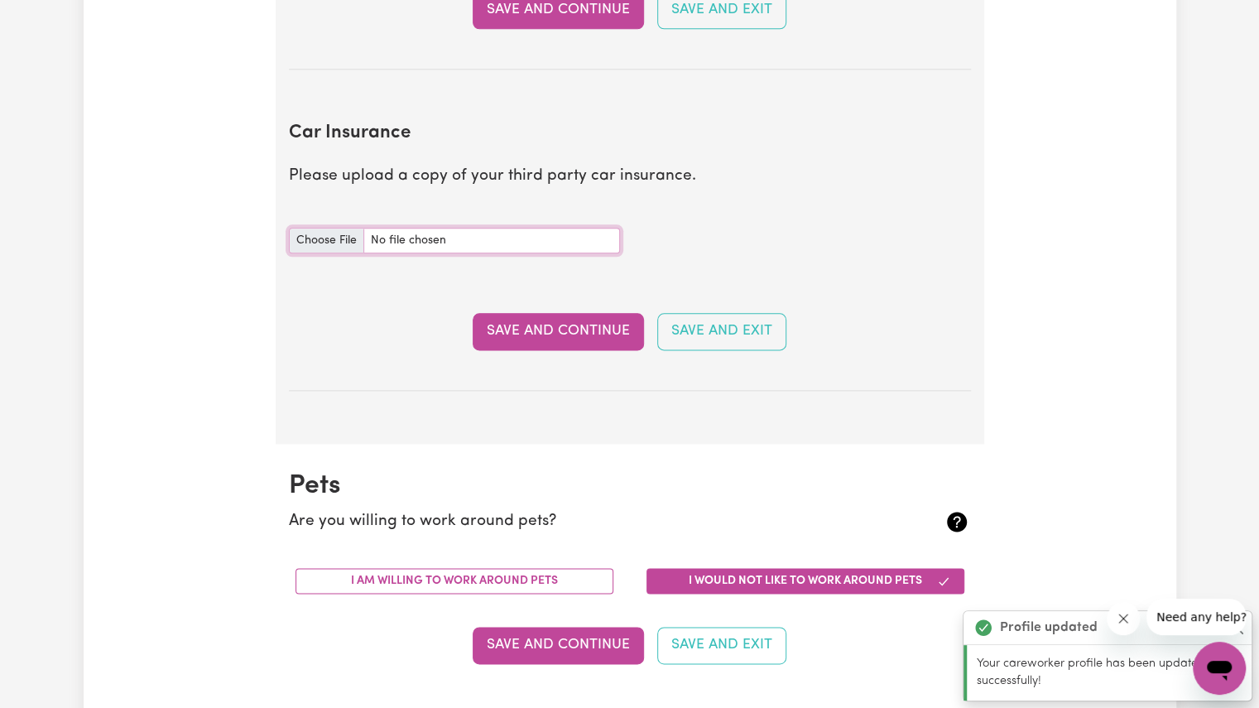
click at [454, 236] on input "Car Insurance document" at bounding box center [454, 241] width 331 height 26
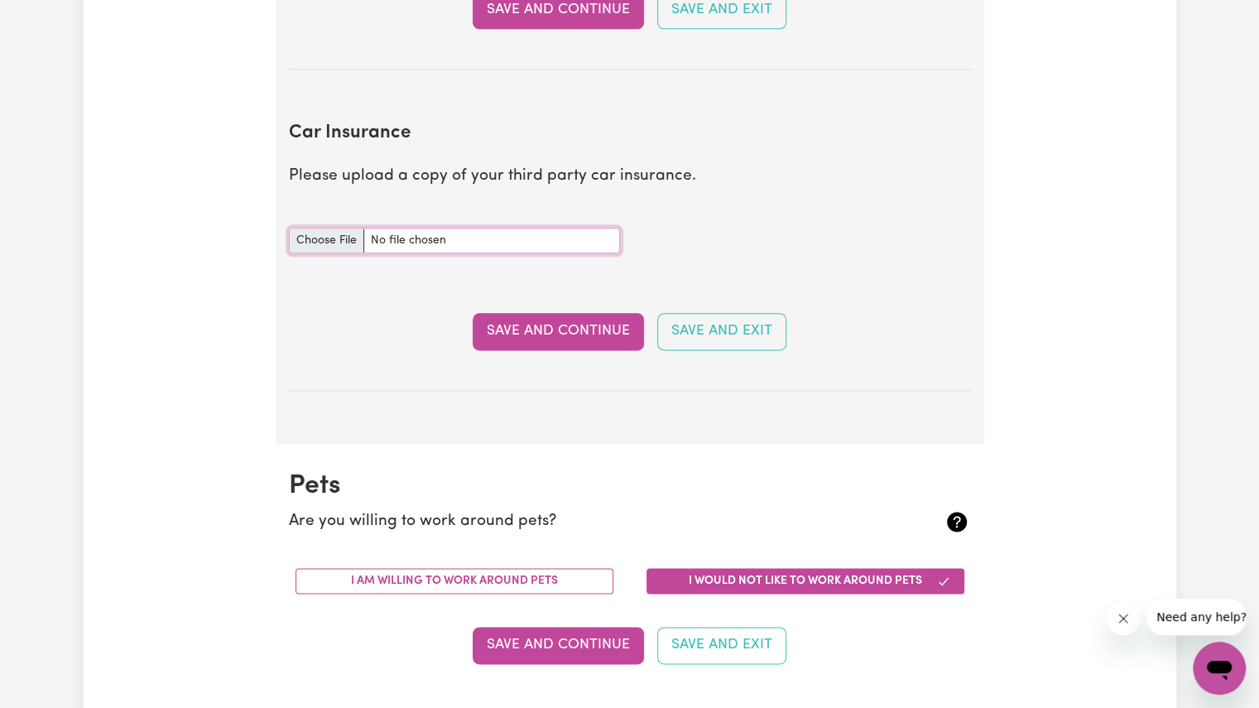
type input "C:\fakepath\Roselinda [DOMAIN_NAME] Insurance Cert.PDF"
click at [514, 327] on button "Save and Continue" at bounding box center [558, 331] width 171 height 36
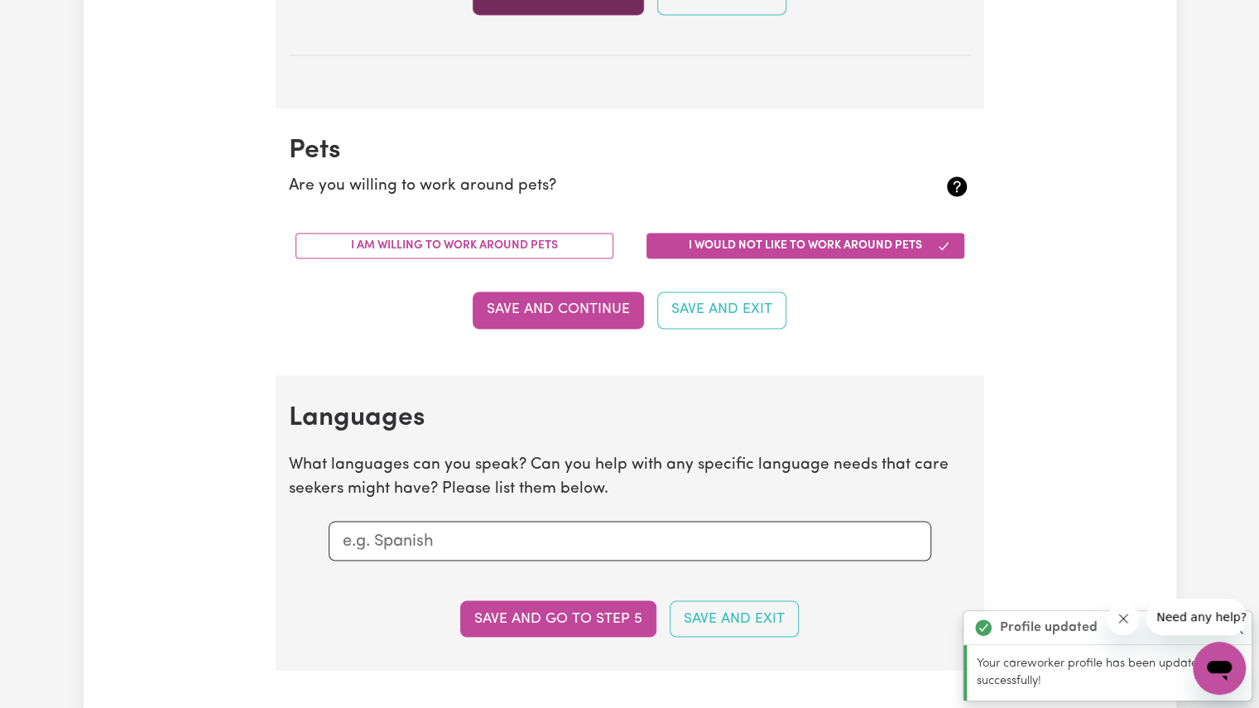
scroll to position [1538, 0]
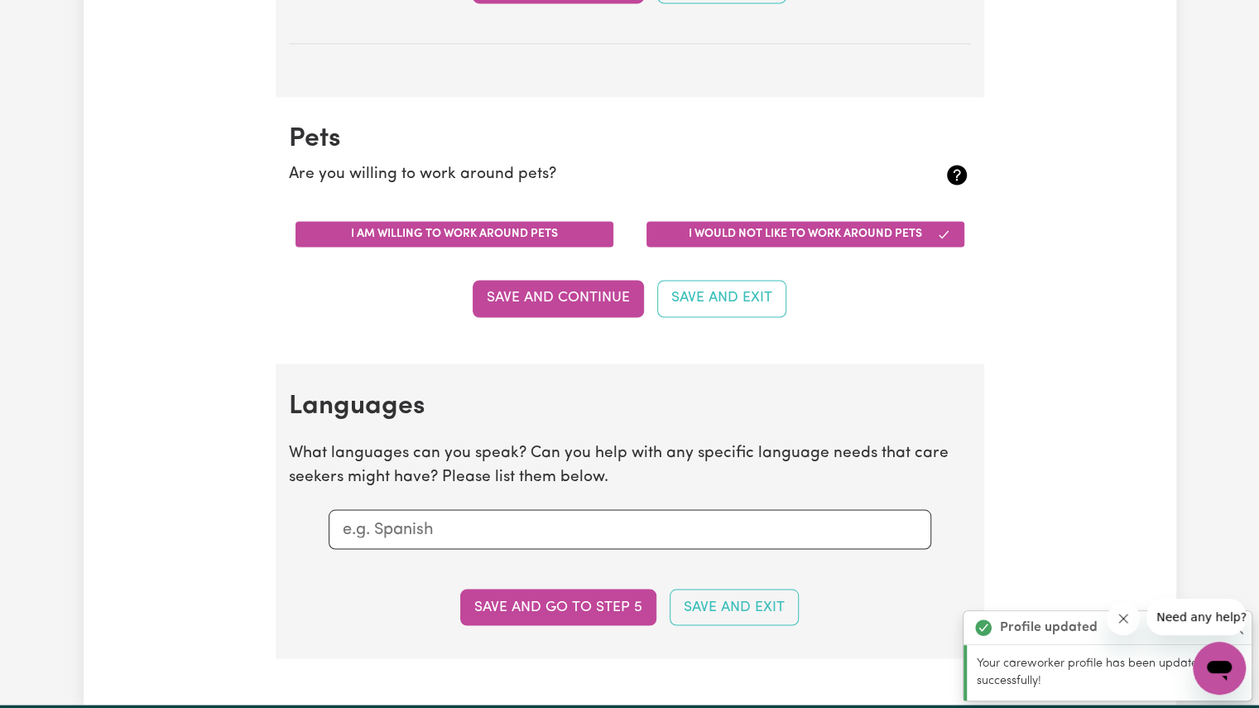
click at [513, 233] on button "I am willing to work around pets" at bounding box center [454, 234] width 318 height 26
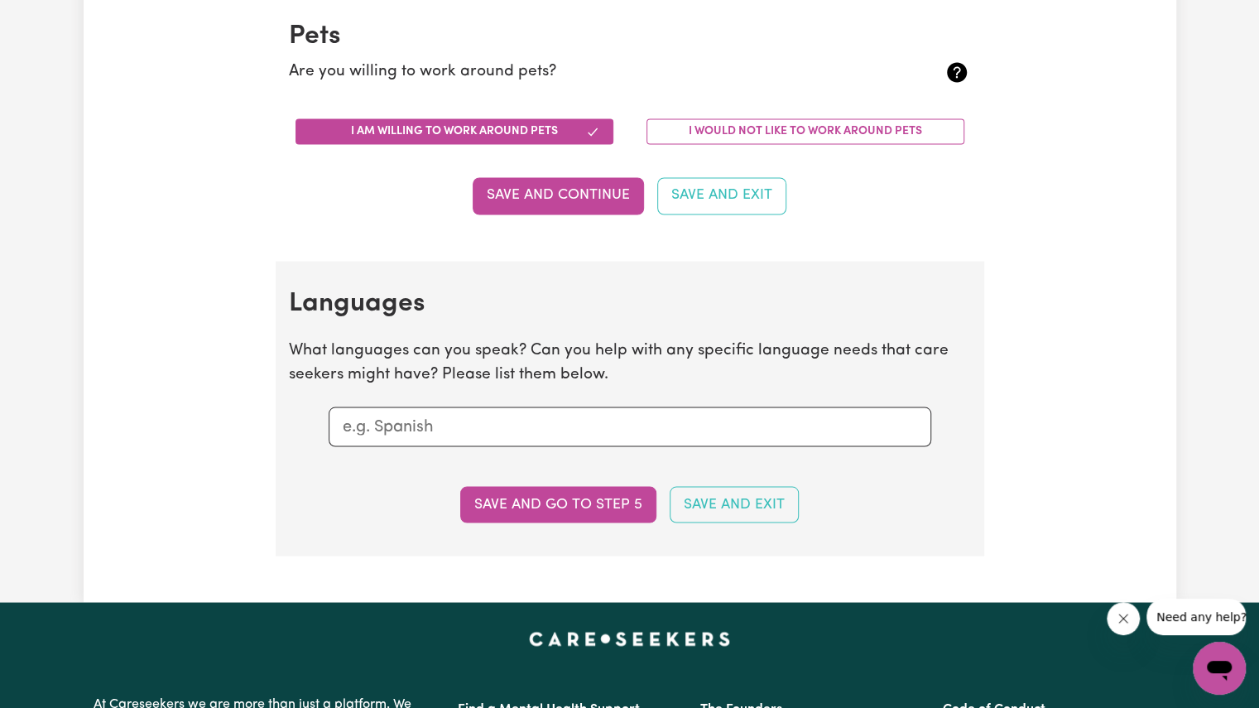
scroll to position [1645, 0]
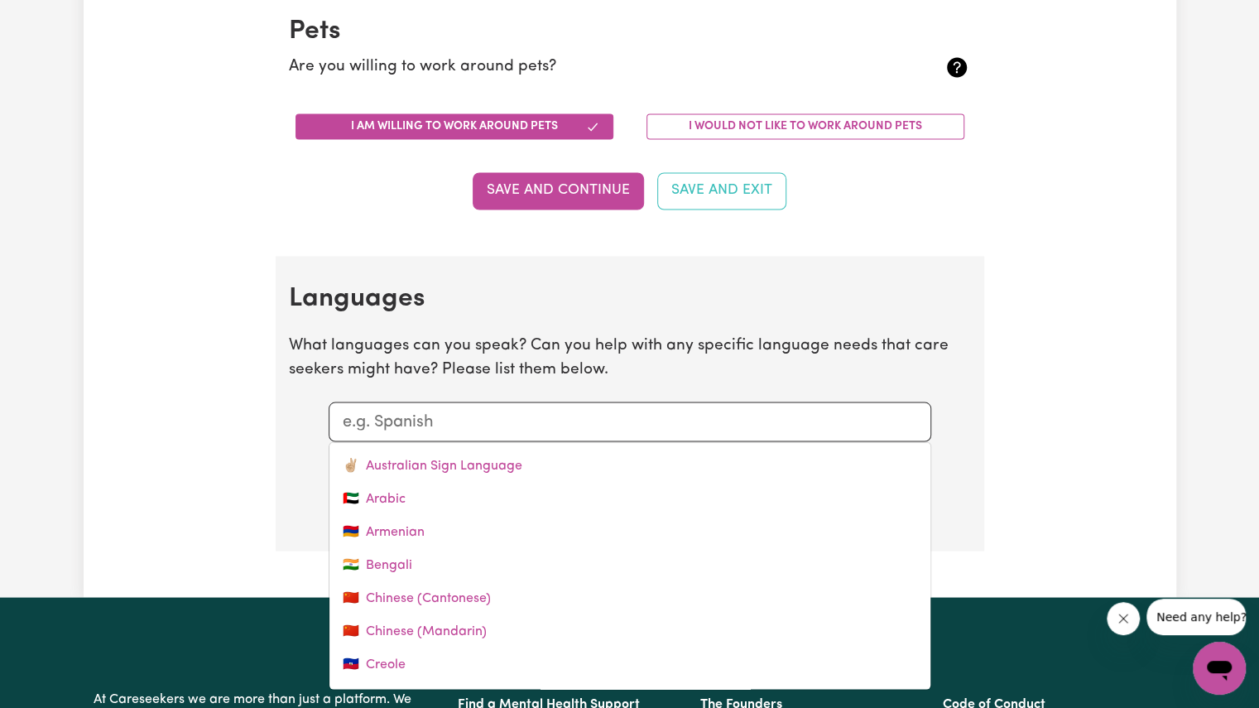
click at [456, 413] on input "text" at bounding box center [630, 421] width 574 height 25
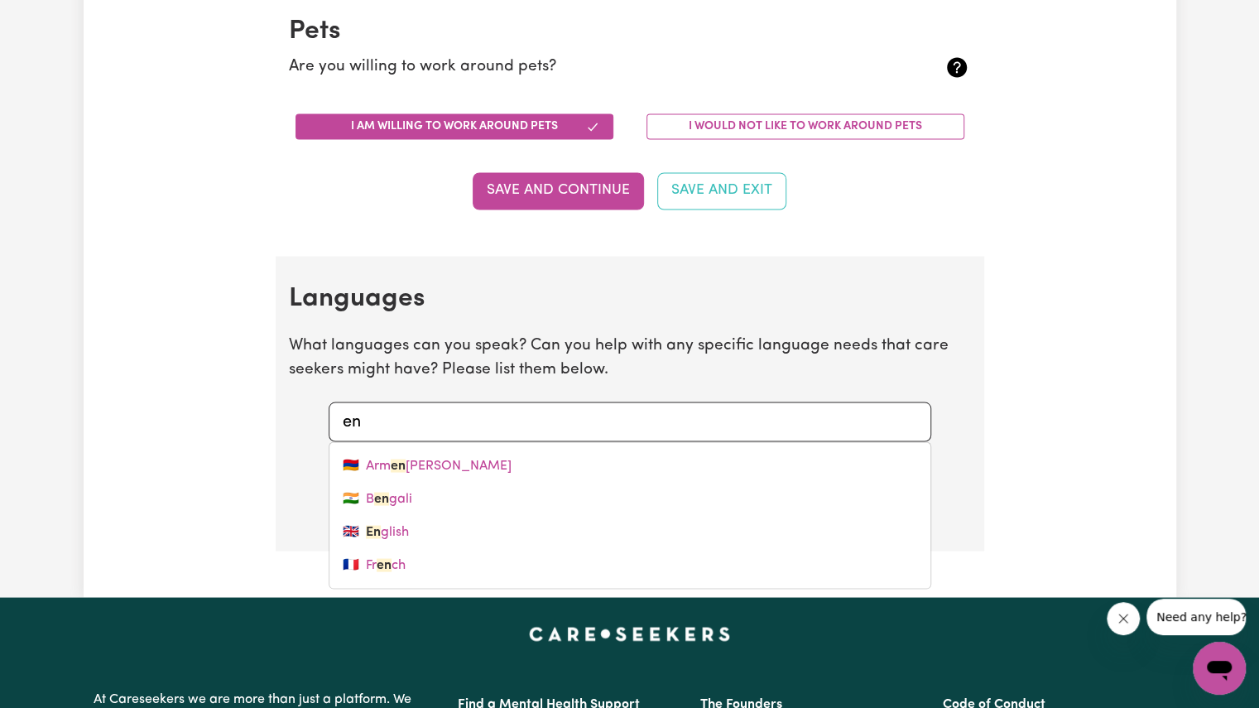
type input "eng"
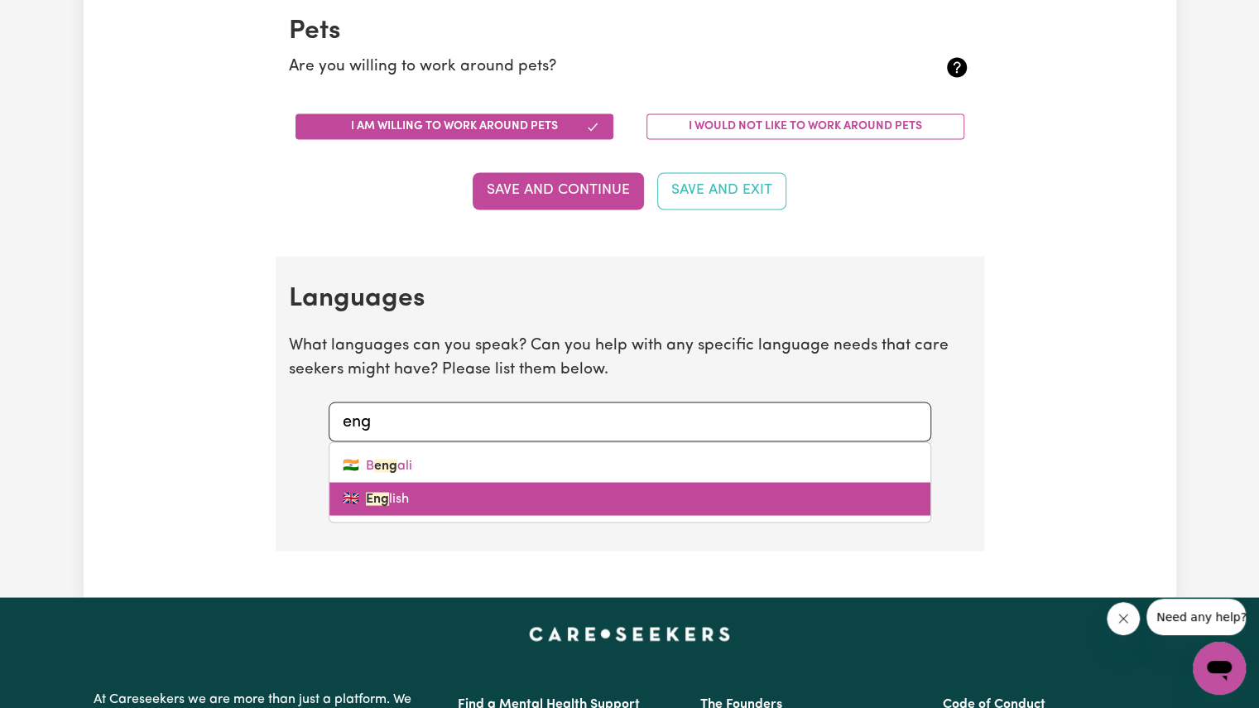
click at [353, 494] on span "🇬🇧" at bounding box center [351, 498] width 17 height 20
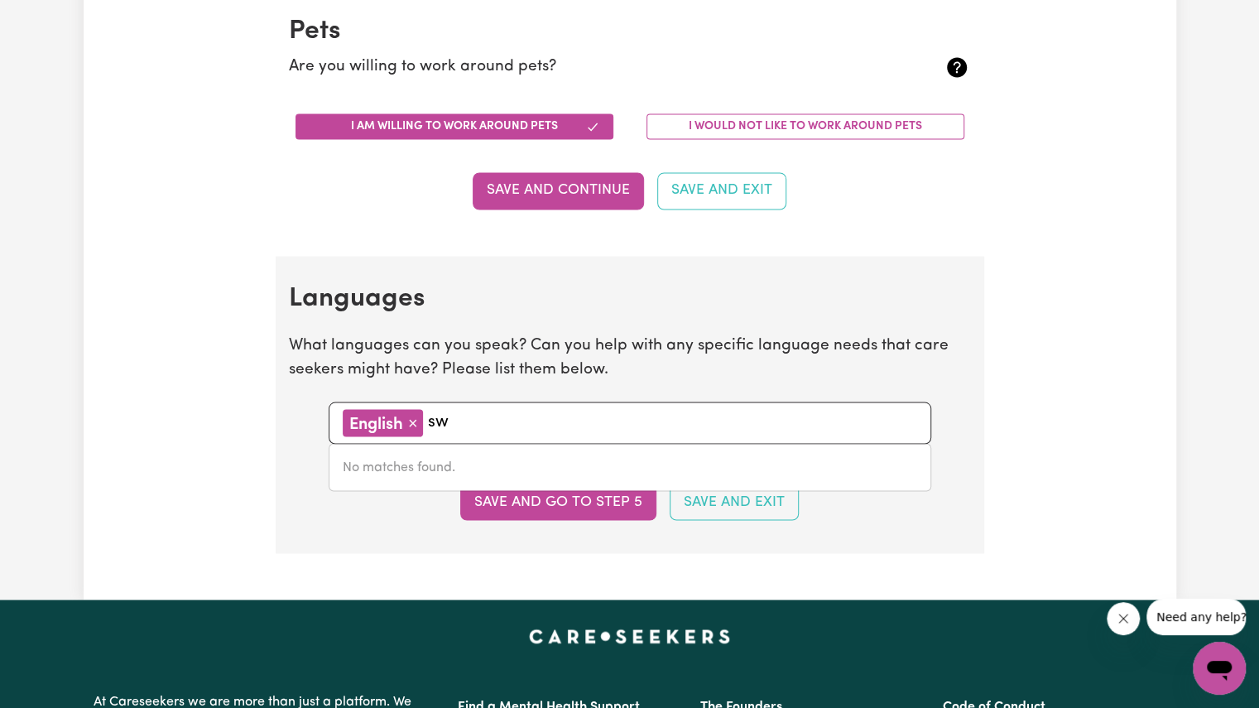
type input "s"
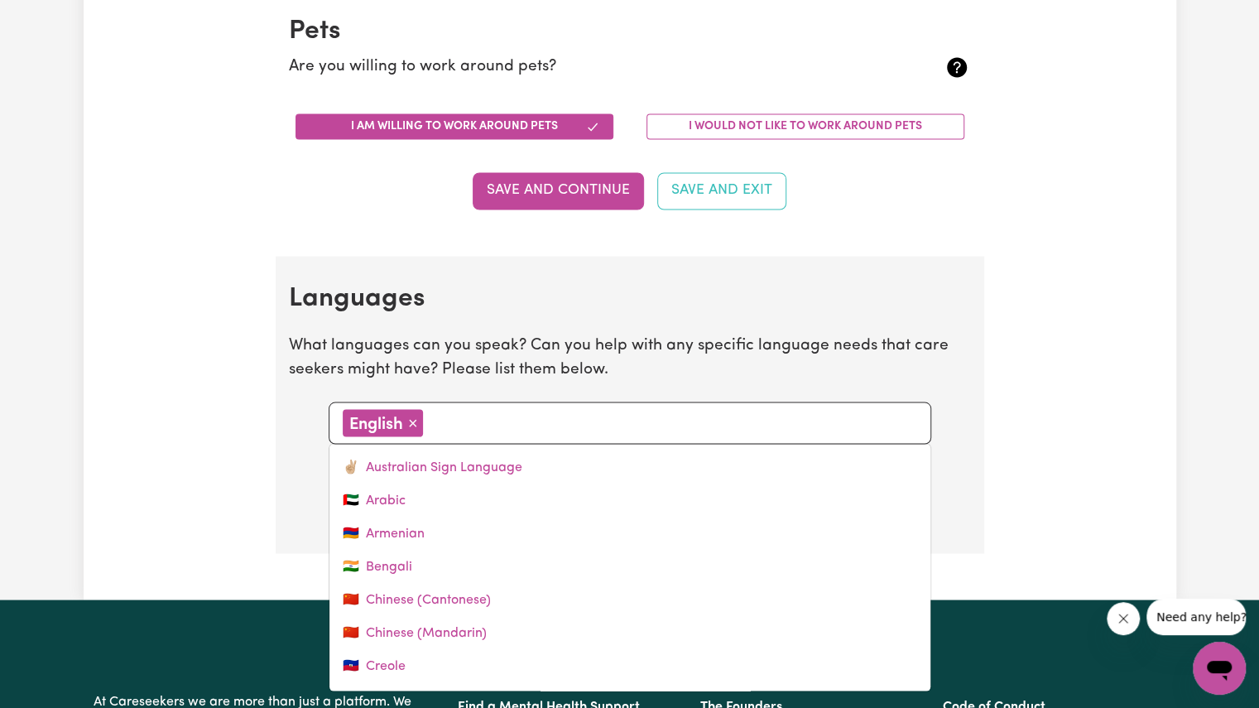
click at [347, 264] on section "Languages What languages can you speak? Can you help with any specific language…" at bounding box center [630, 404] width 708 height 297
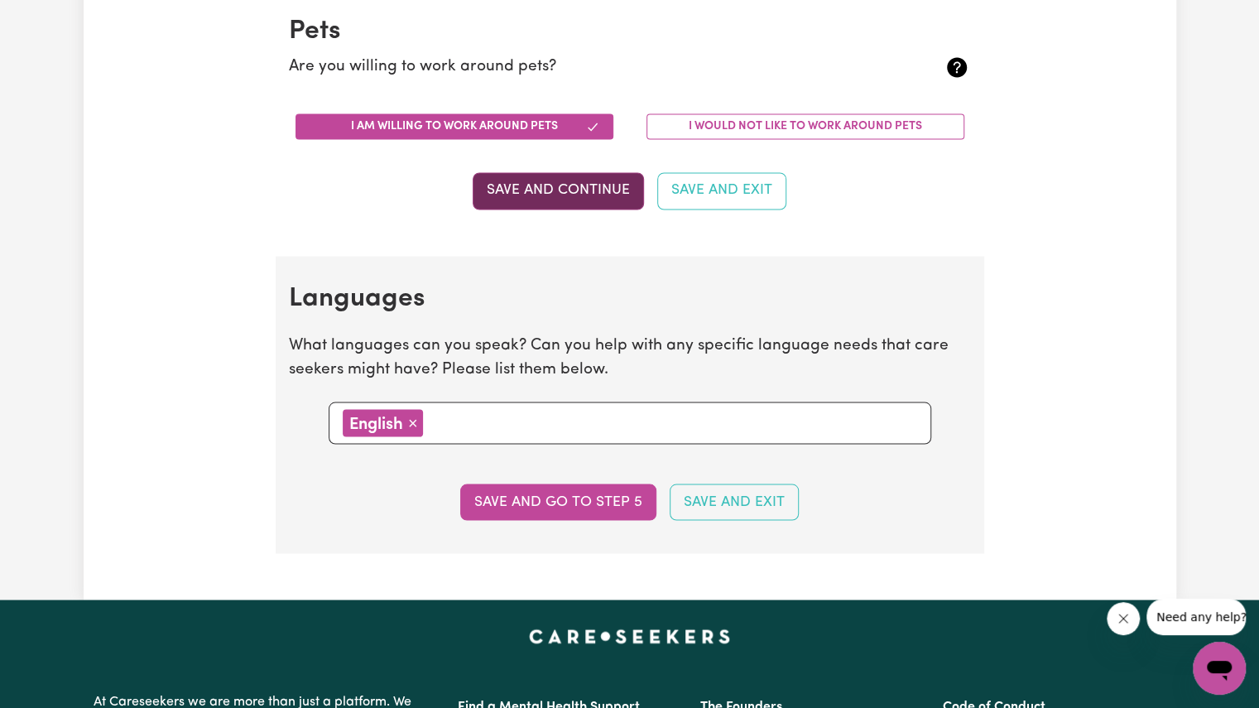
click at [510, 181] on button "Save and Continue" at bounding box center [558, 190] width 171 height 36
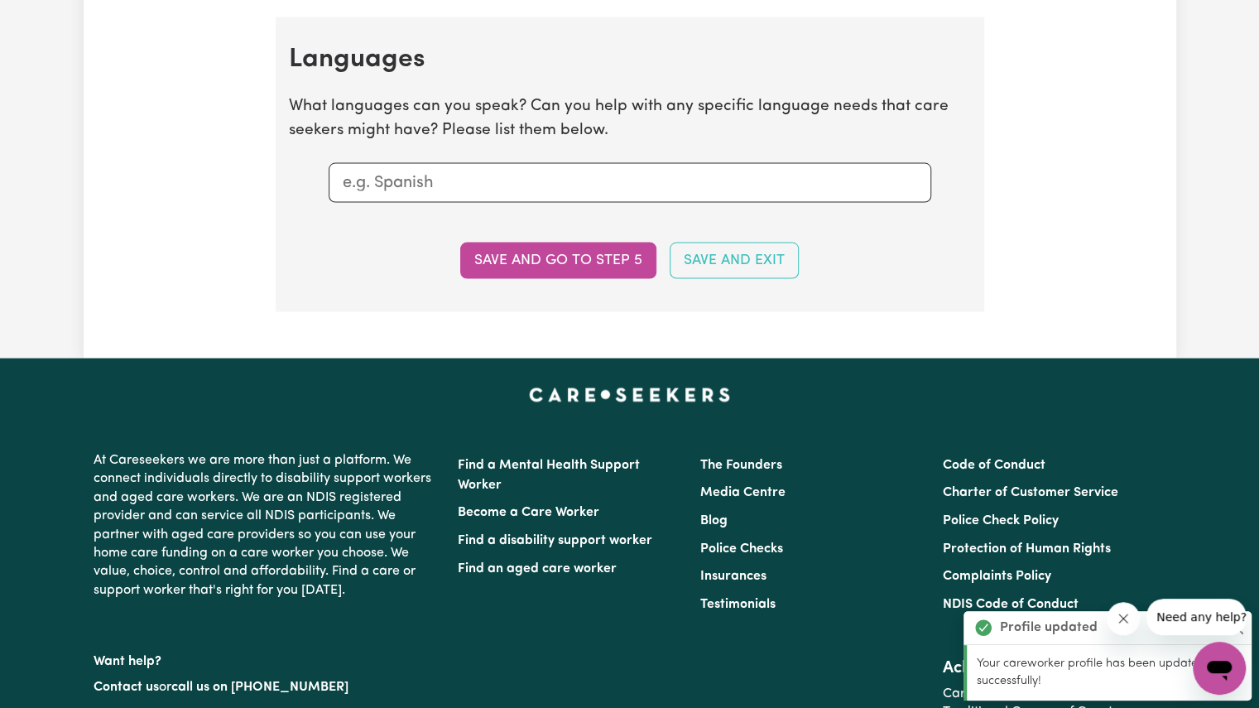
scroll to position [1898, 0]
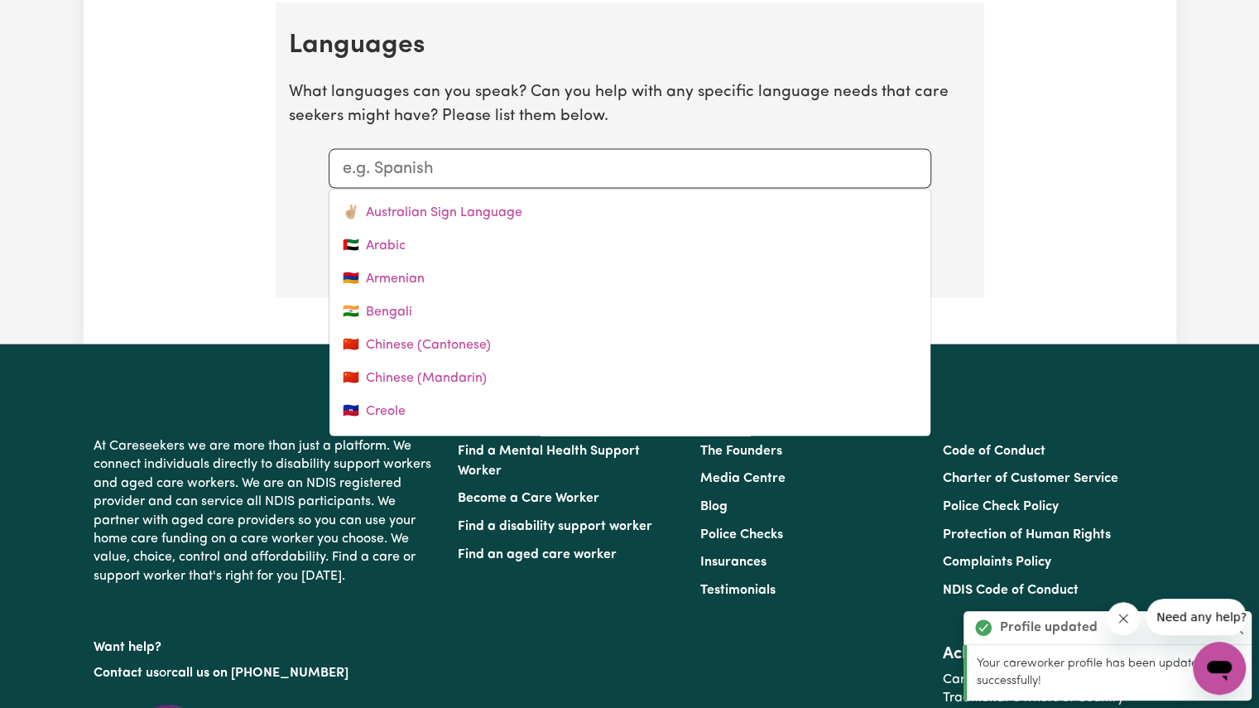
click at [494, 156] on input "text" at bounding box center [630, 168] width 574 height 25
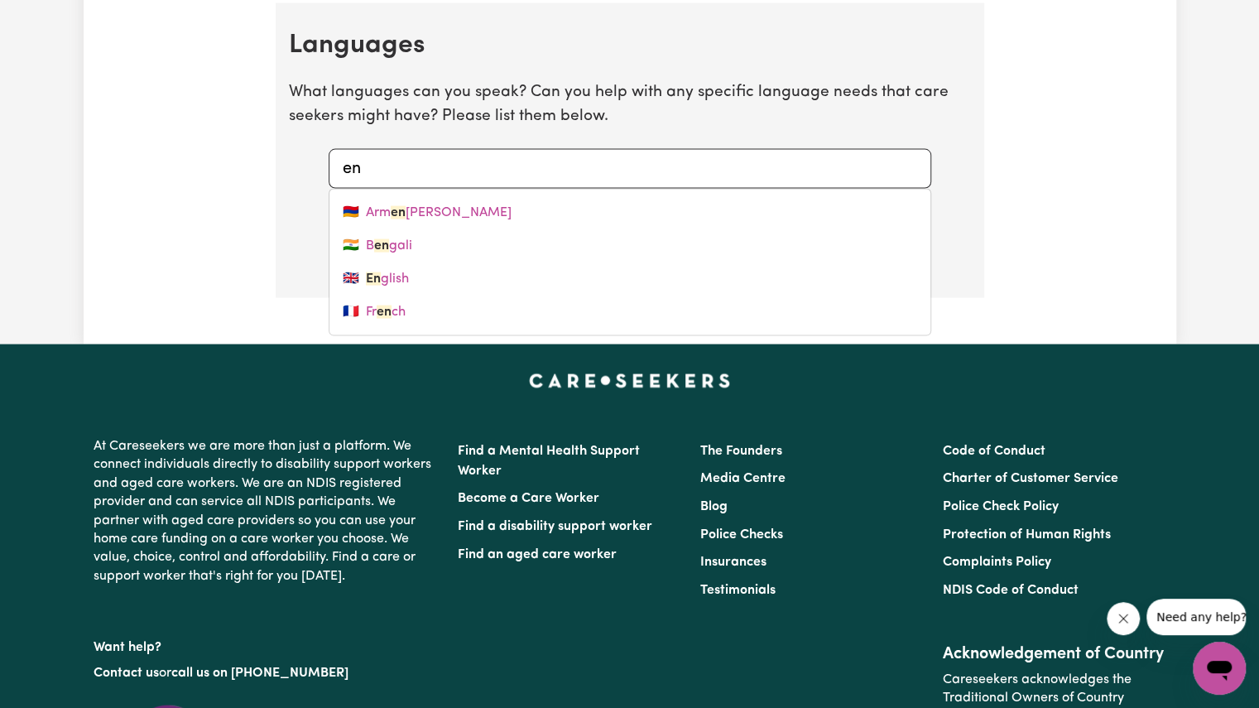
type input "eng"
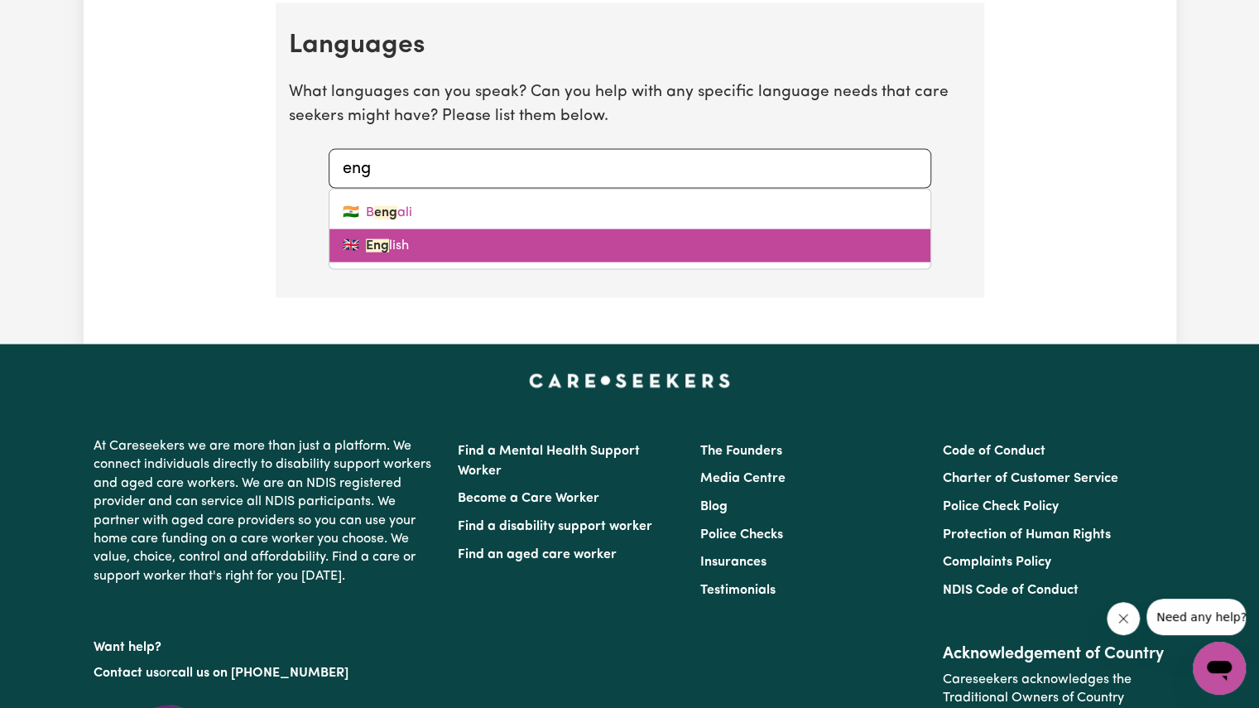
click at [356, 247] on link "🇬🇧 Eng lish" at bounding box center [629, 245] width 601 height 33
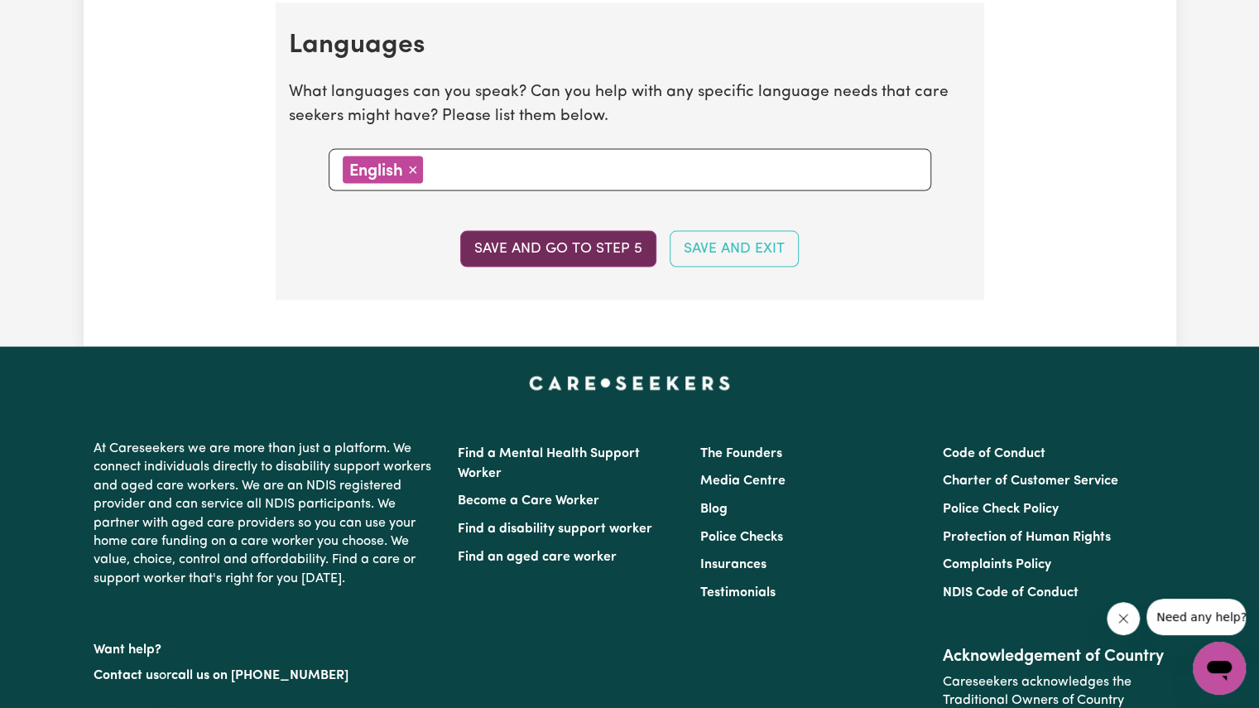
click at [527, 248] on button "Save and go to step 5" at bounding box center [558, 249] width 196 height 36
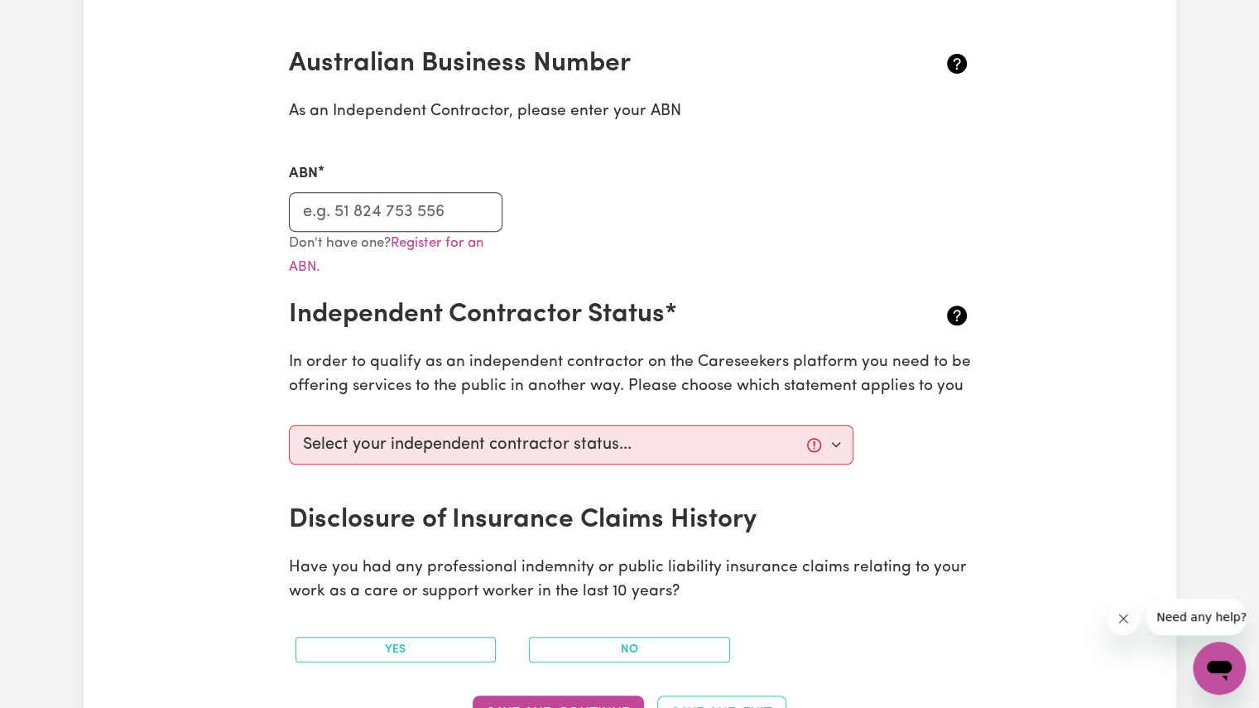
scroll to position [417, 0]
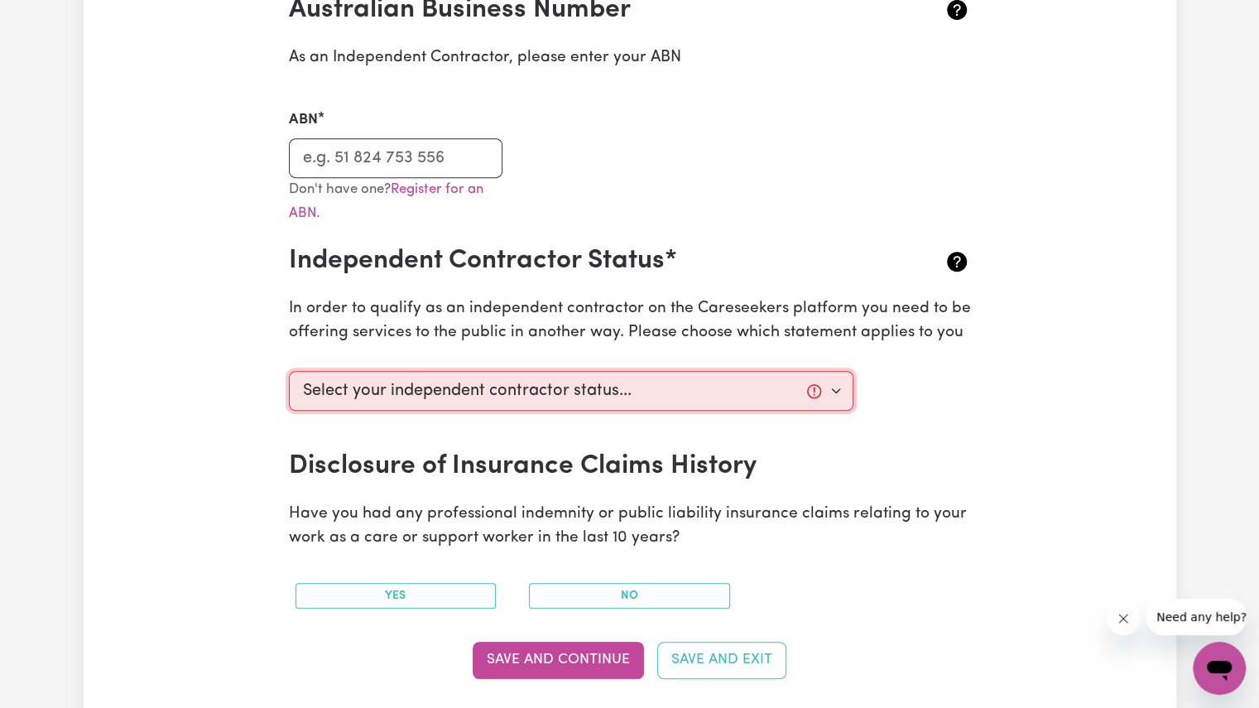
click at [838, 388] on select "Select your independent contractor status... I am providing services through an…" at bounding box center [571, 391] width 565 height 40
select select "I am working in another industry"
click at [289, 371] on select "Select your independent contractor status... I am providing services through an…" at bounding box center [571, 391] width 565 height 40
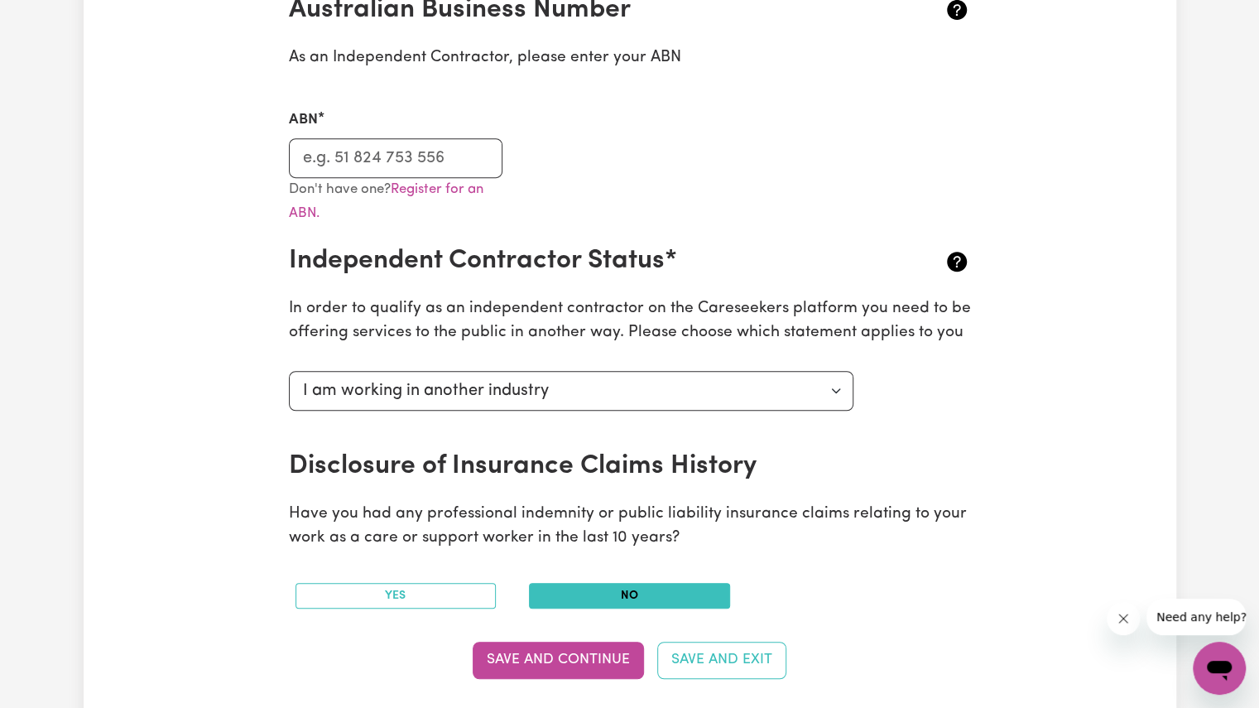
click at [577, 590] on button "No" at bounding box center [629, 596] width 201 height 26
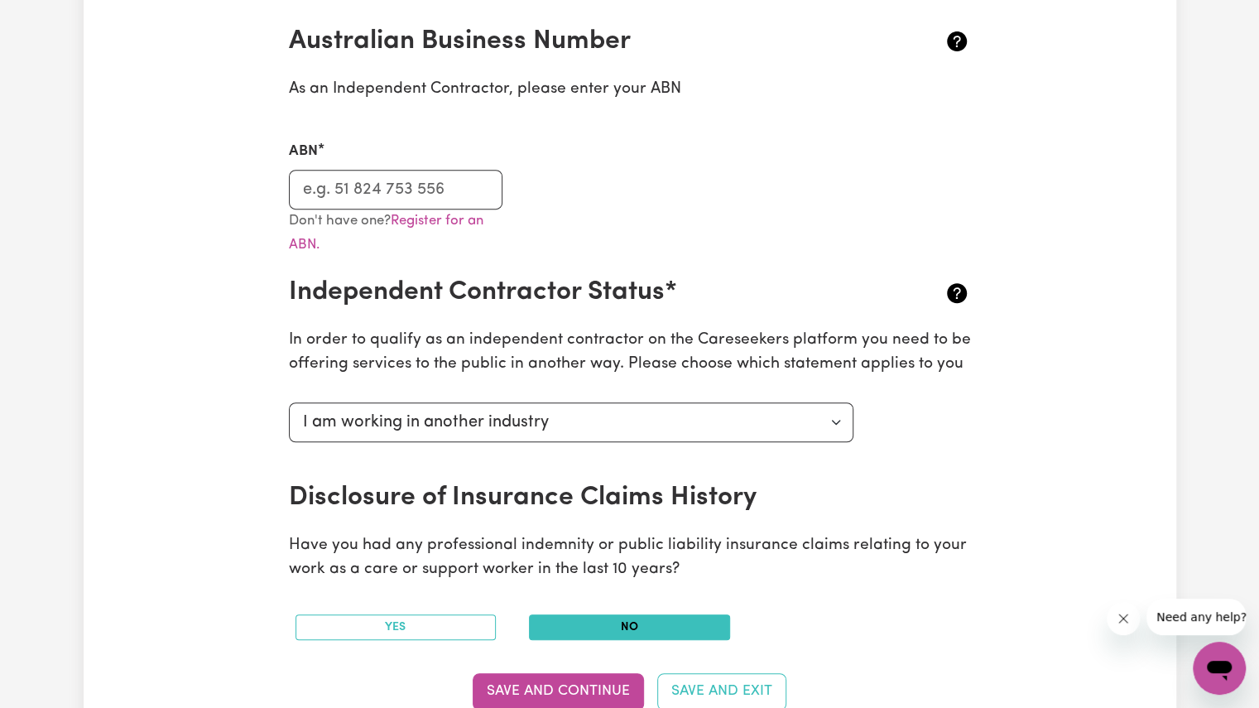
scroll to position [379, 0]
